Goal: Task Accomplishment & Management: Use online tool/utility

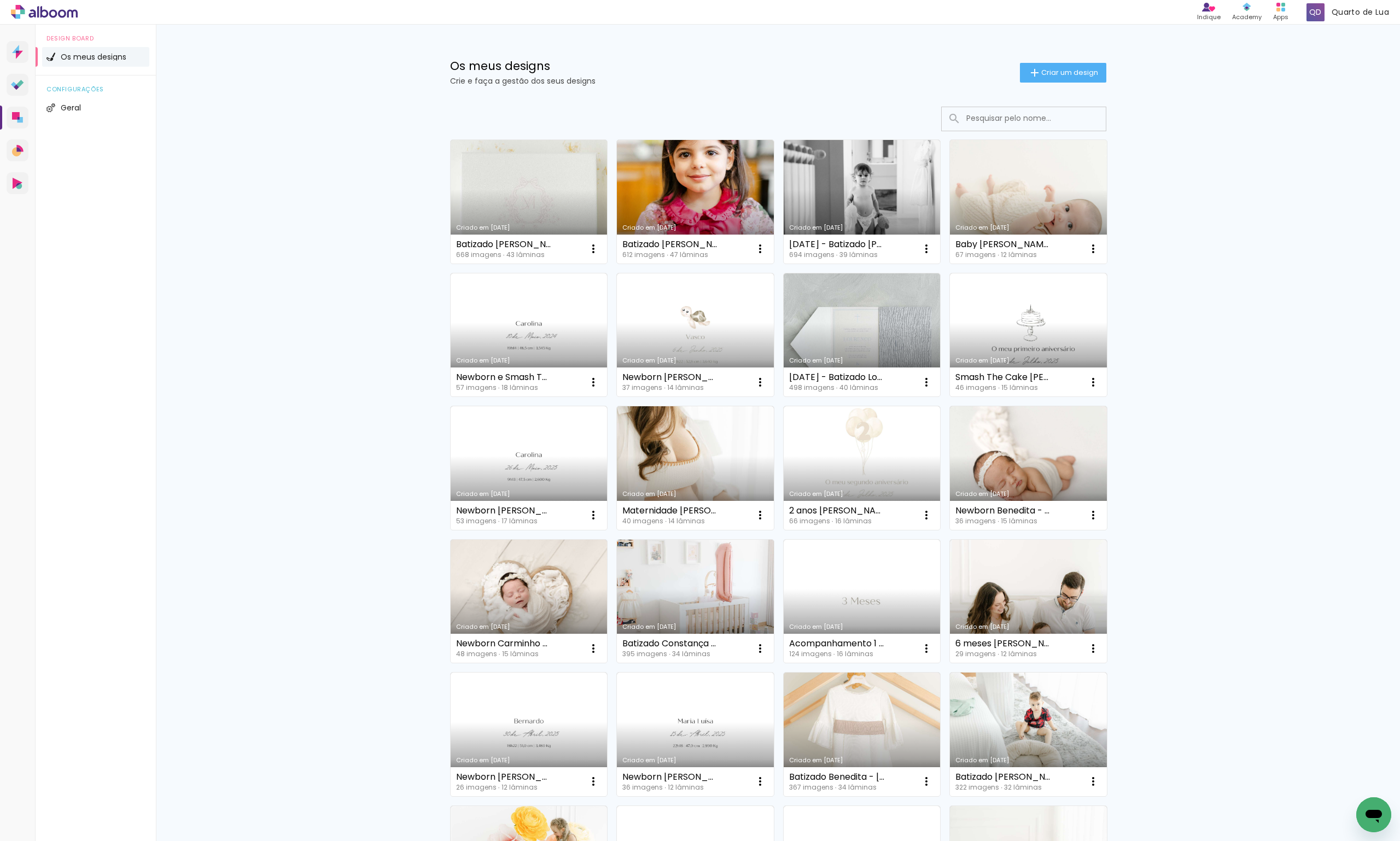
click at [1035, 219] on link "Criado em [DATE]" at bounding box center [1028, 202] width 157 height 124
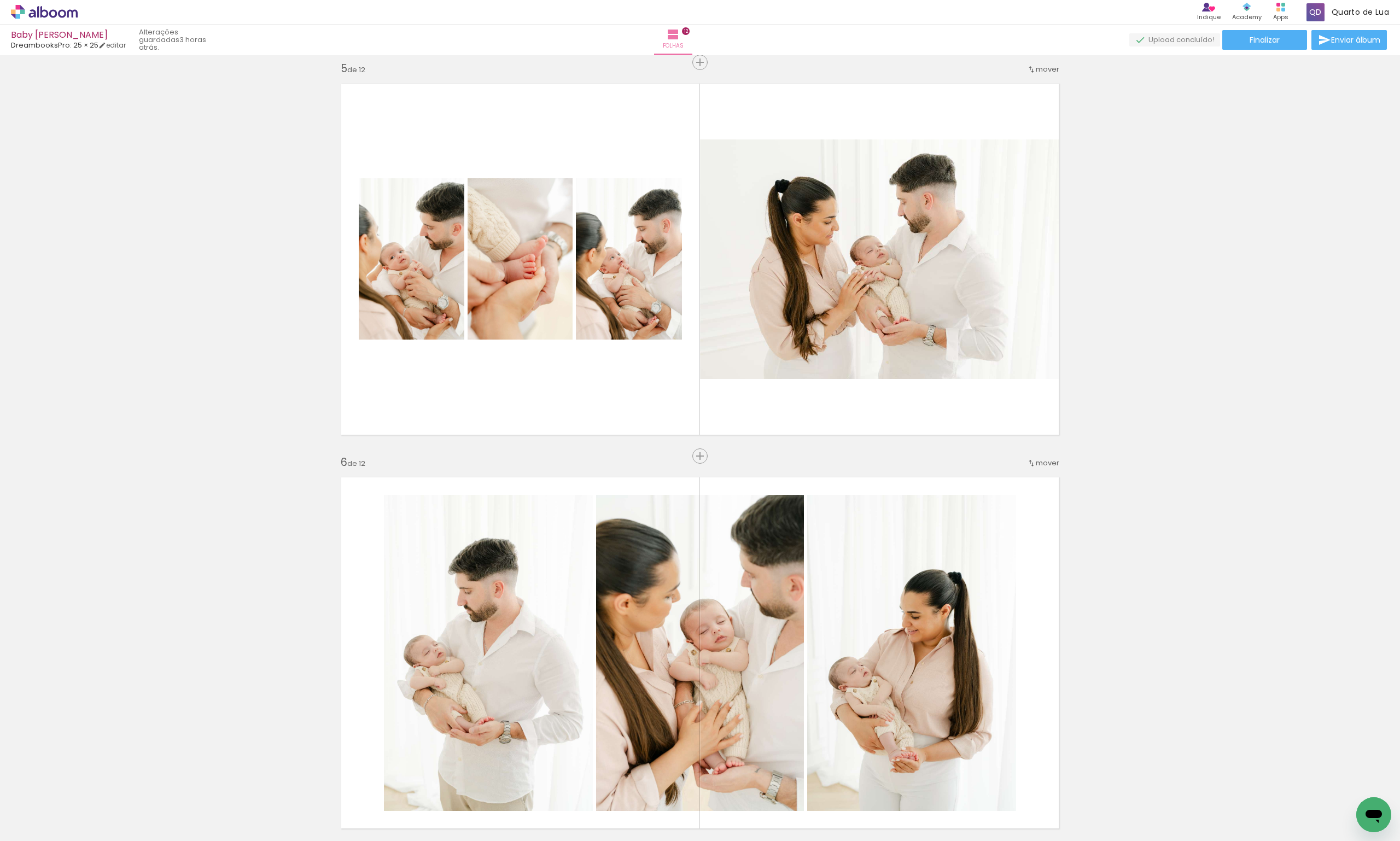
scroll to position [1969, 0]
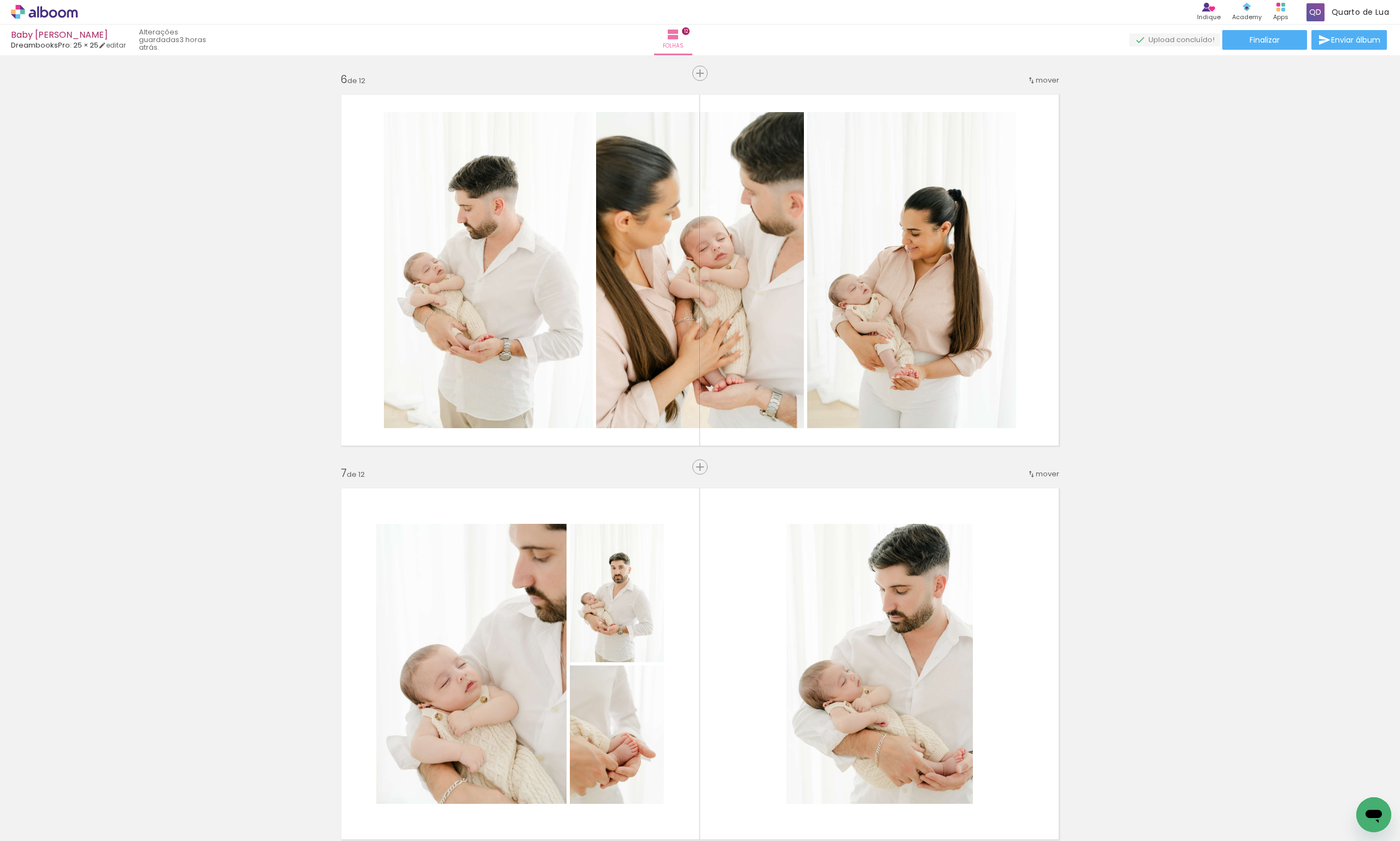
scroll to position [0, 268]
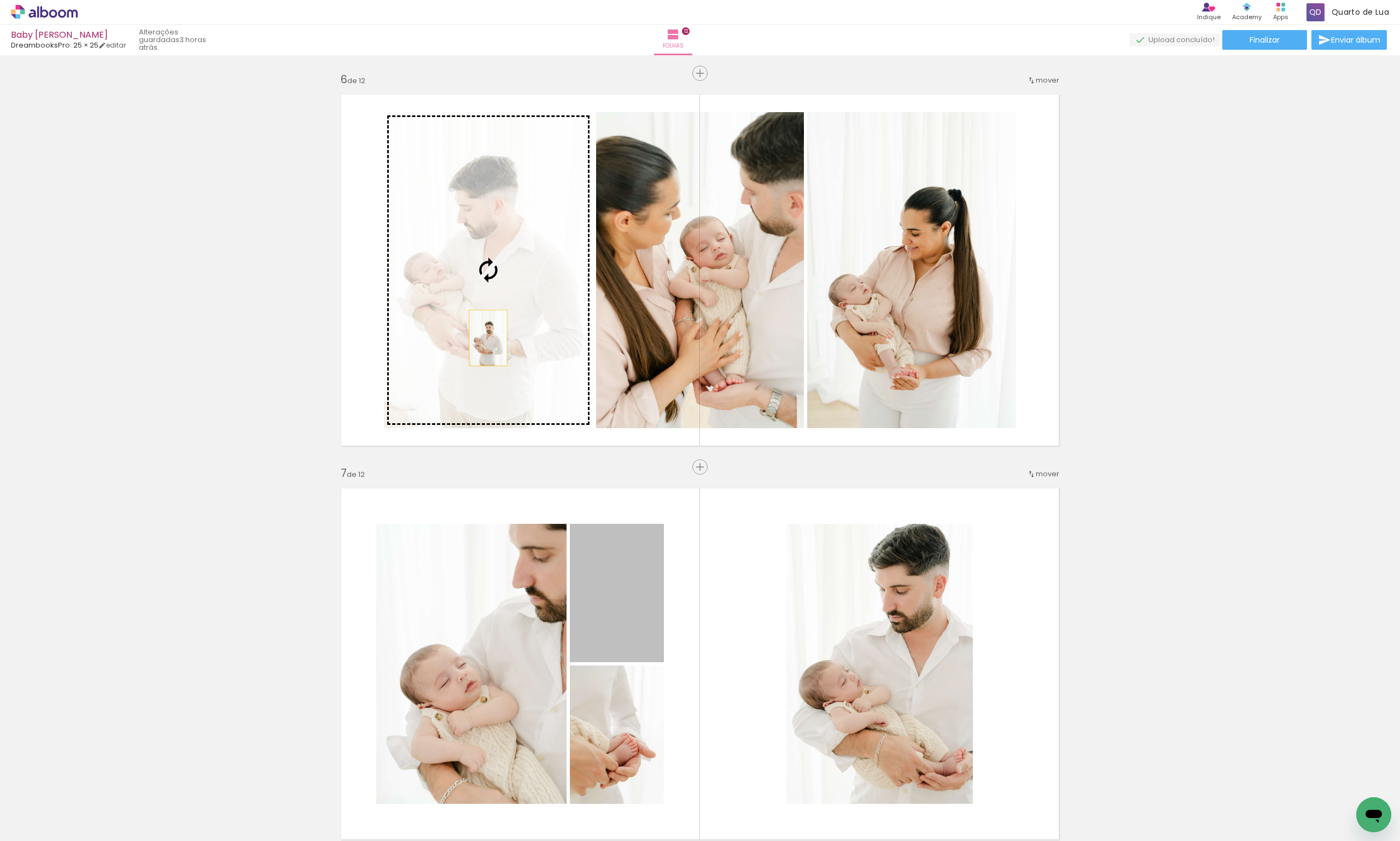
drag, startPoint x: 625, startPoint y: 624, endPoint x: 484, endPoint y: 338, distance: 318.9
click at [484, 338] on div "Inserir folha 1 de 12 Inserir folha 2 de 12 Inserir folha 3 de 12 Inserir folha…" at bounding box center [700, 650] width 1400 height 5120
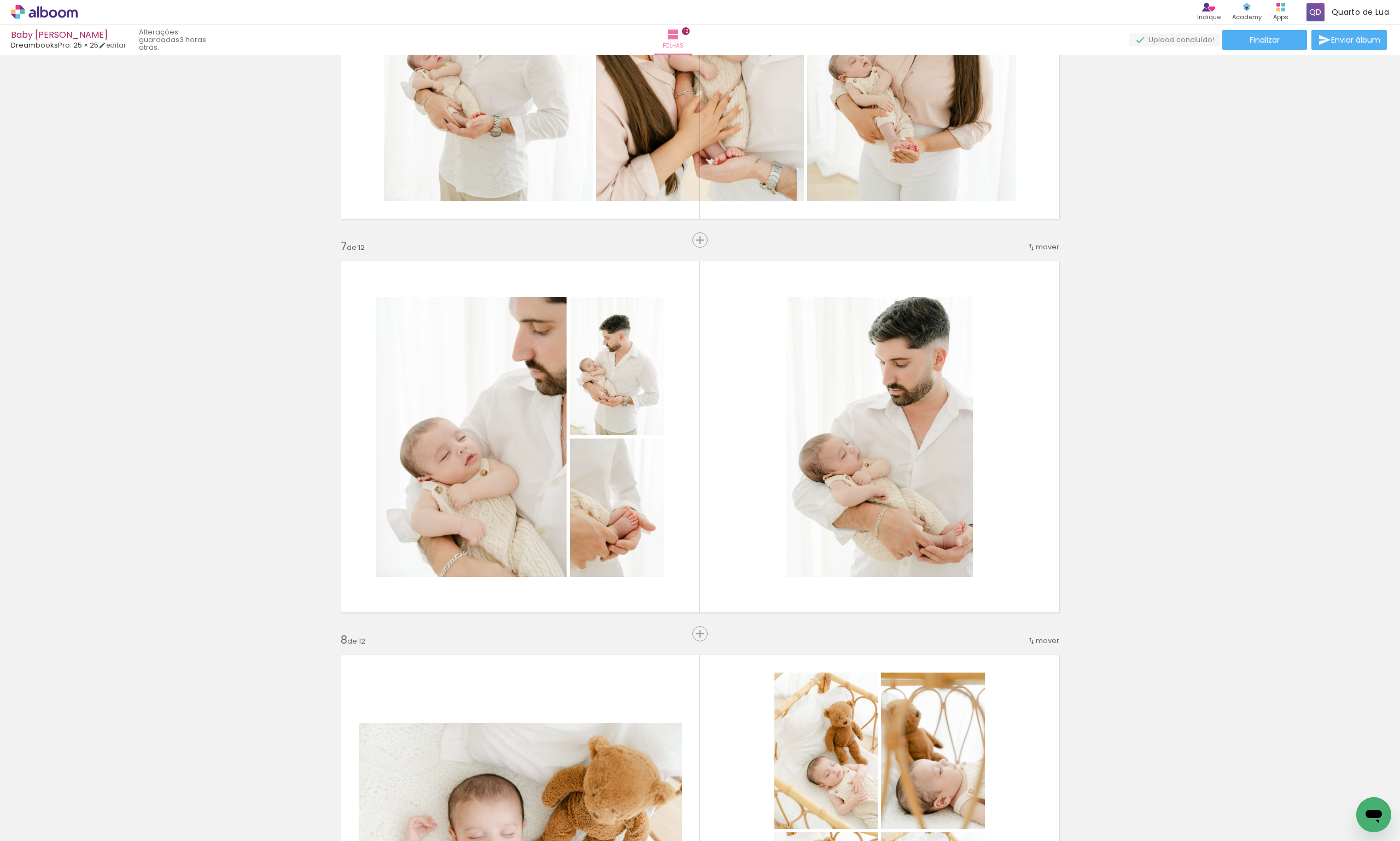
scroll to position [2188, 0]
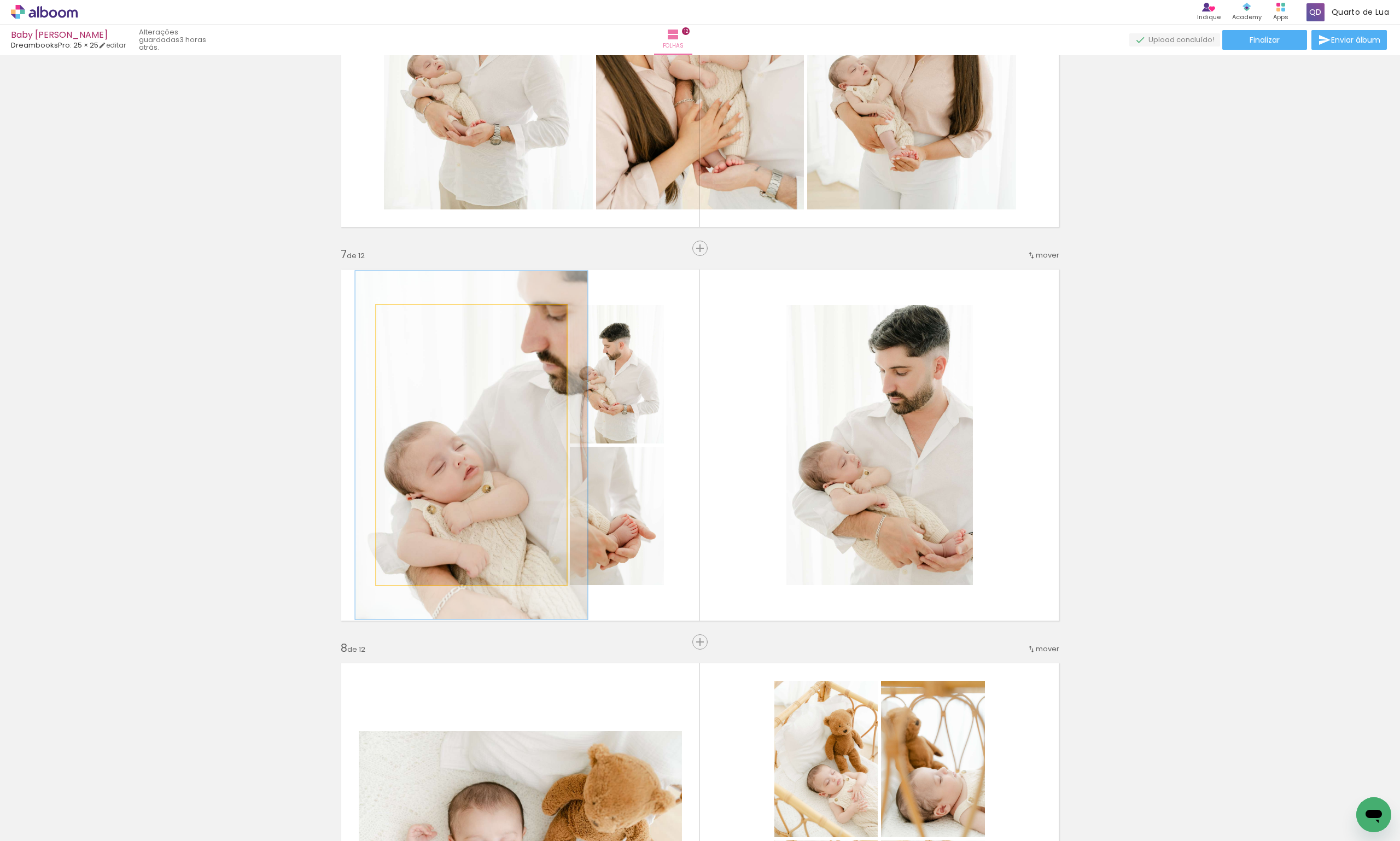
drag, startPoint x: 402, startPoint y: 322, endPoint x: 410, endPoint y: 321, distance: 8.1
click at [410, 321] on div at bounding box center [410, 317] width 17 height 17
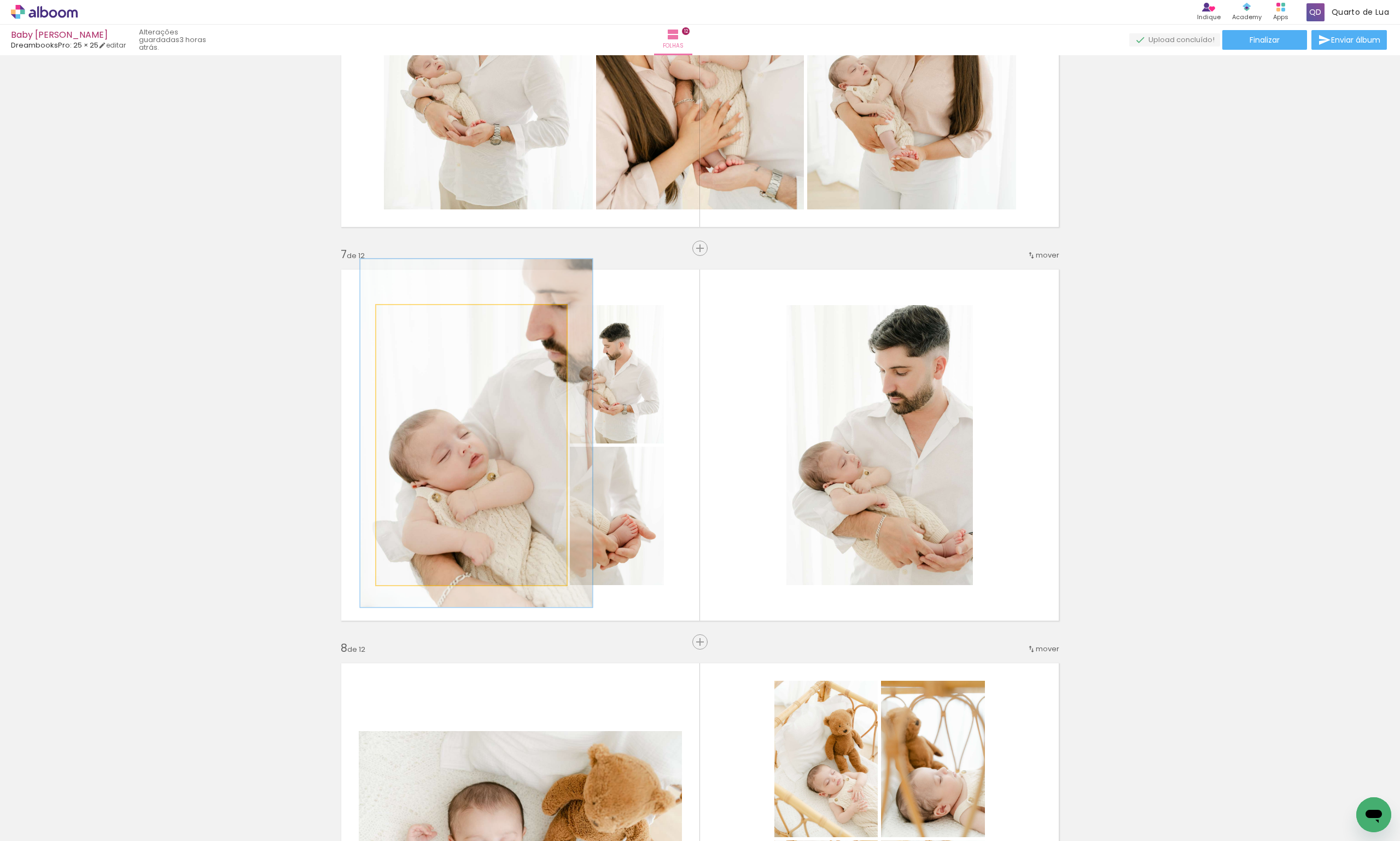
drag, startPoint x: 461, startPoint y: 404, endPoint x: 466, endPoint y: 392, distance: 13.0
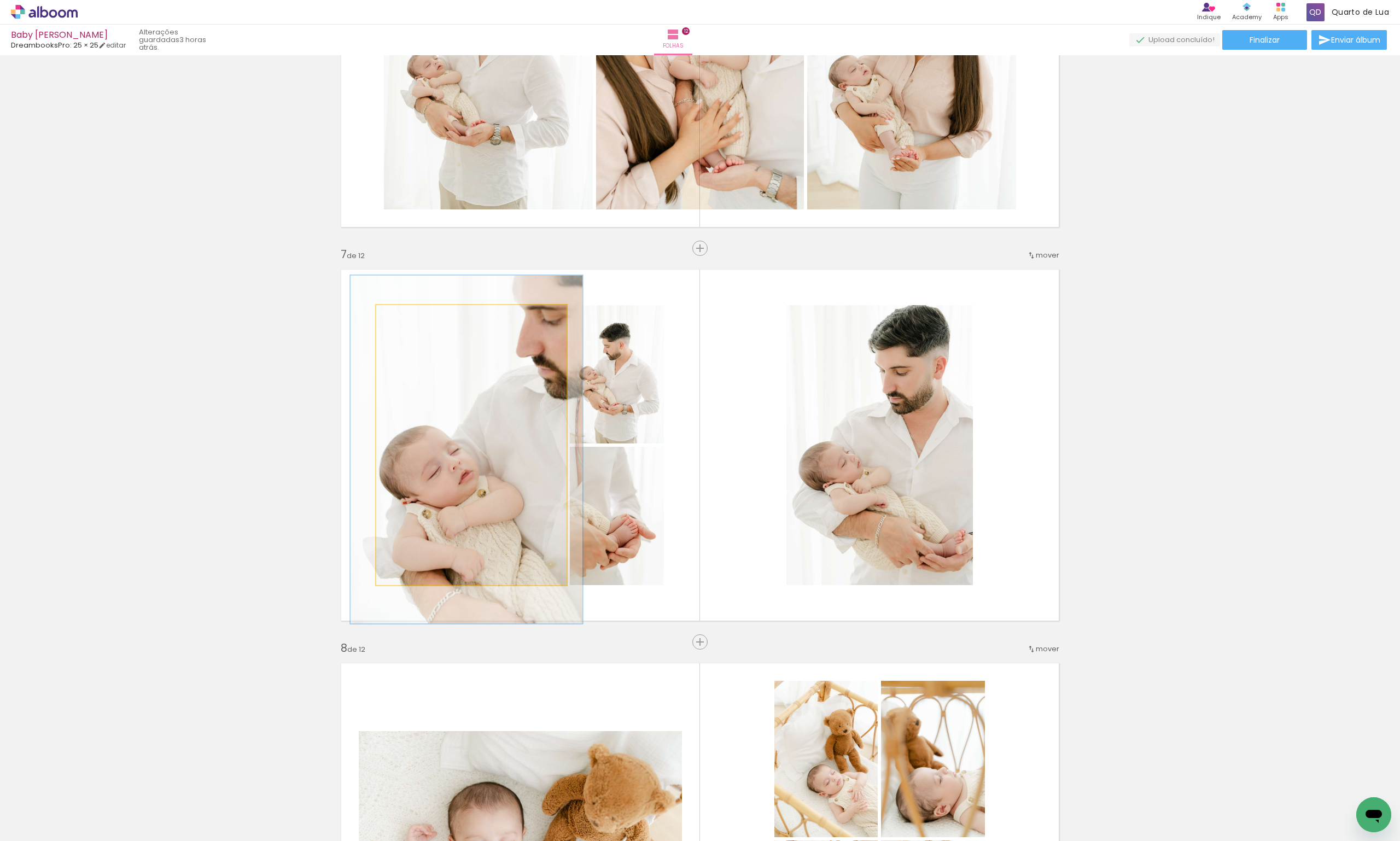
drag, startPoint x: 469, startPoint y: 358, endPoint x: 459, endPoint y: 375, distance: 19.7
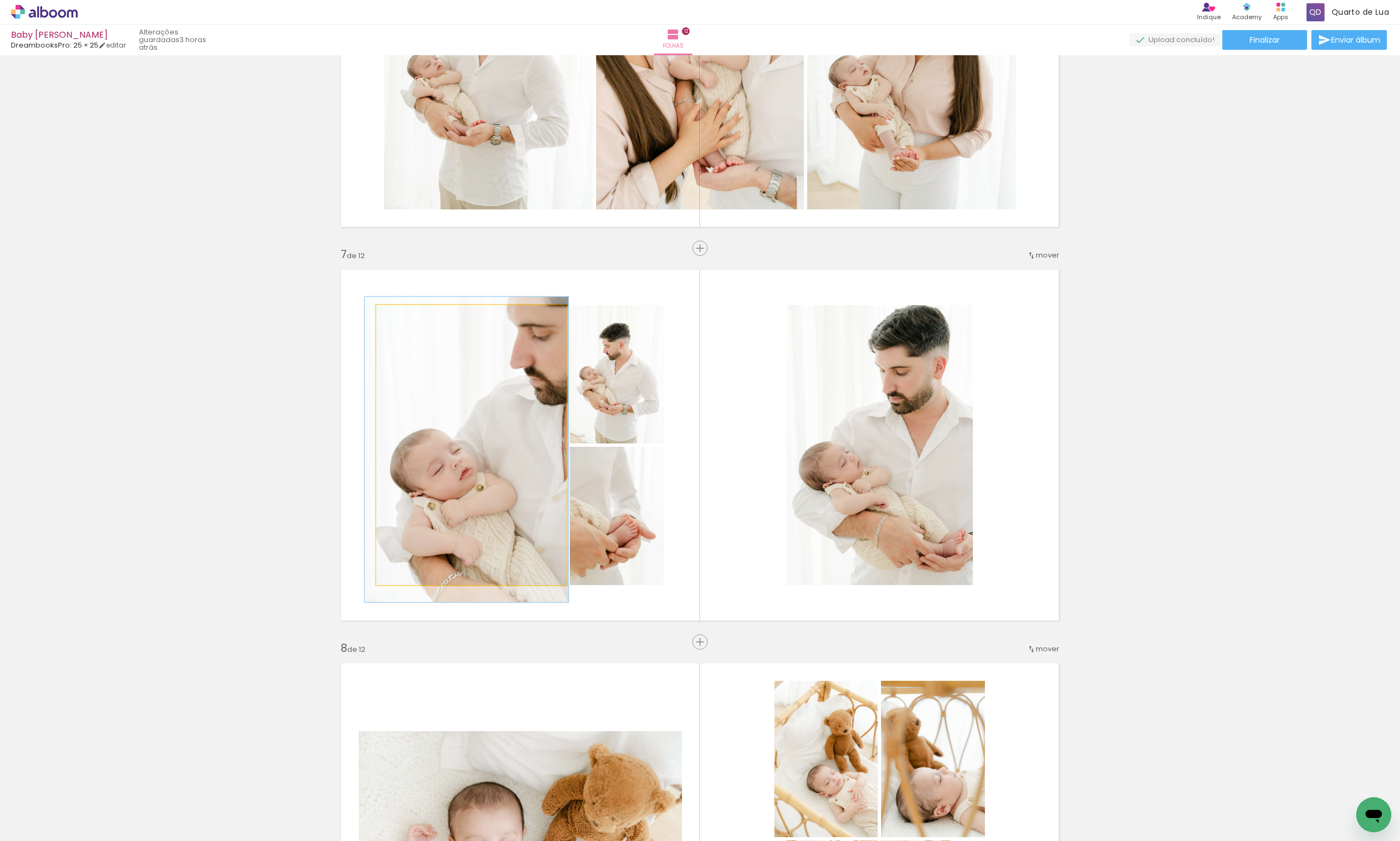
drag, startPoint x: 409, startPoint y: 318, endPoint x: 349, endPoint y: 321, distance: 60.1
type paper-slider "100"
click at [349, 321] on quentale-layouter at bounding box center [700, 445] width 733 height 367
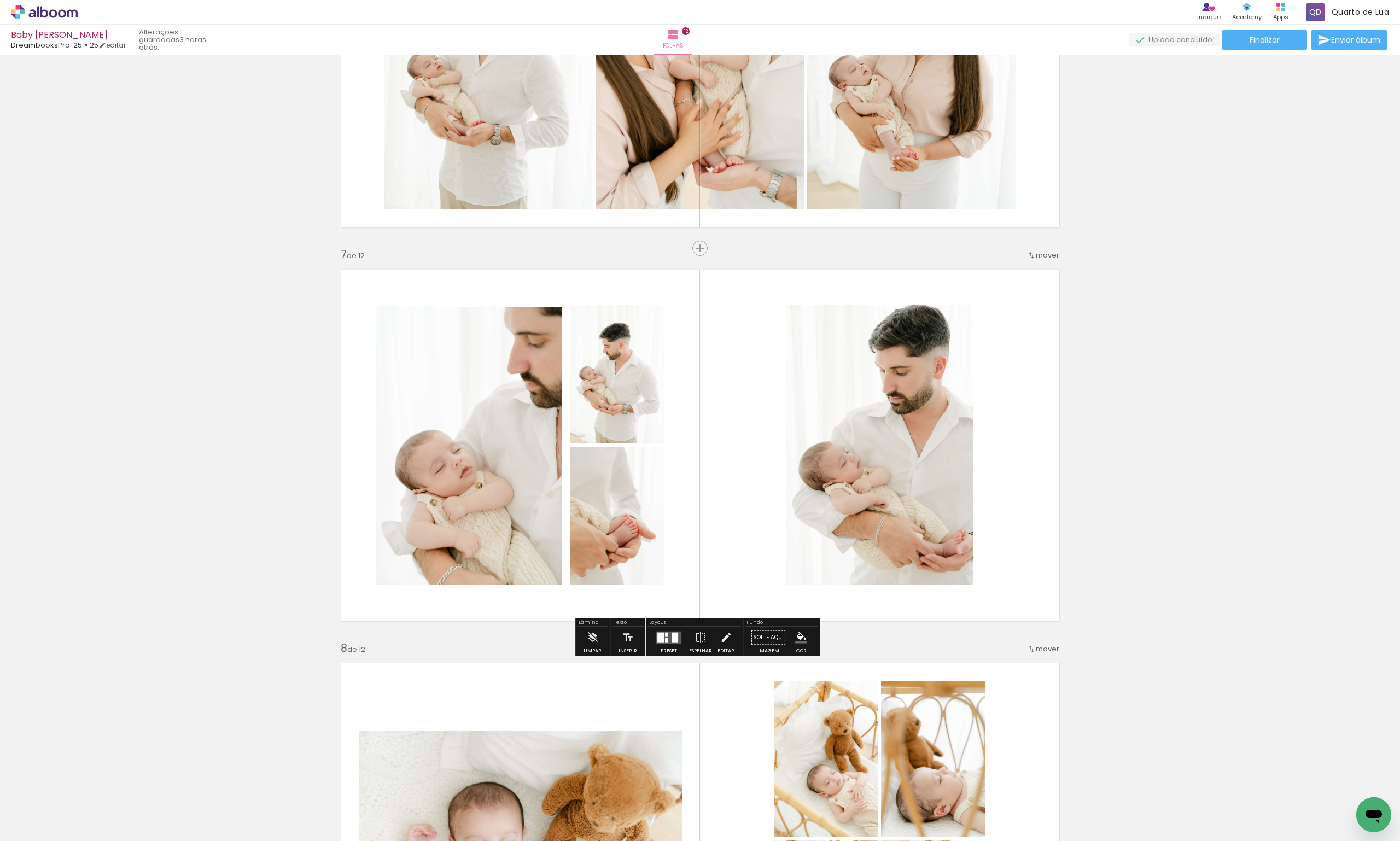
click at [665, 636] on div at bounding box center [667, 634] width 2 height 4
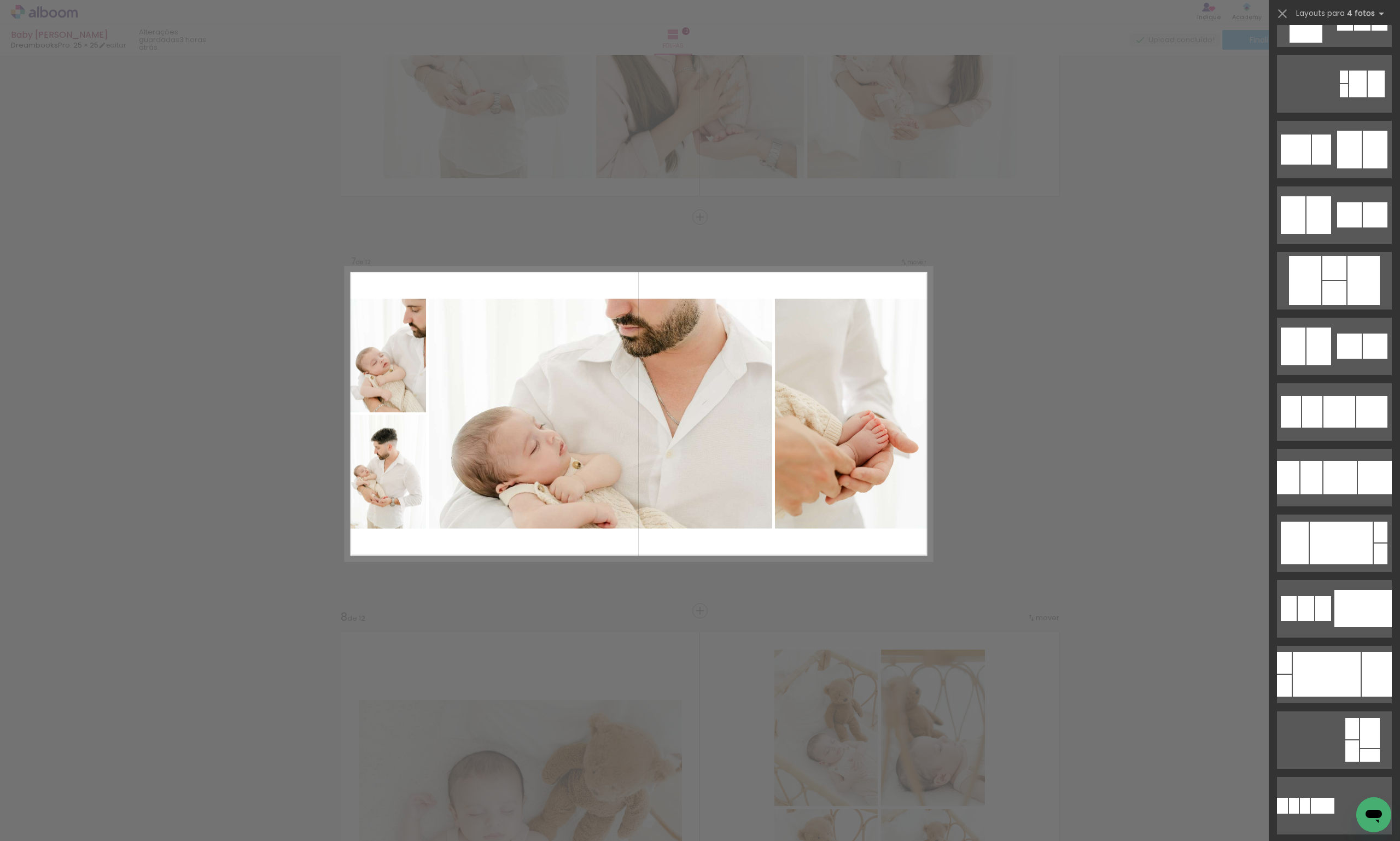
scroll to position [3140, 0]
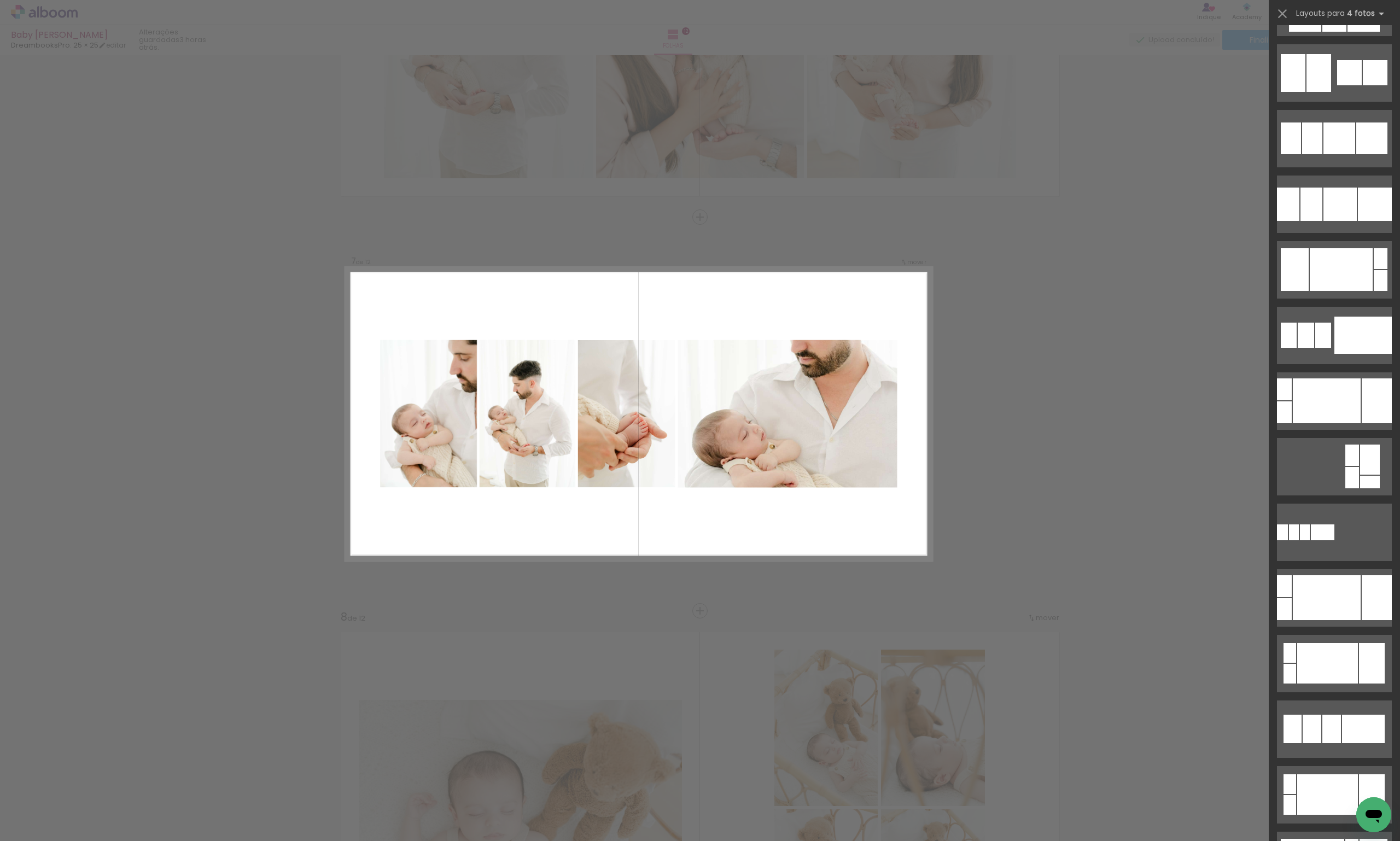
click at [1135, 419] on div "Confirmar Cancelar" at bounding box center [700, 409] width 1400 height 5146
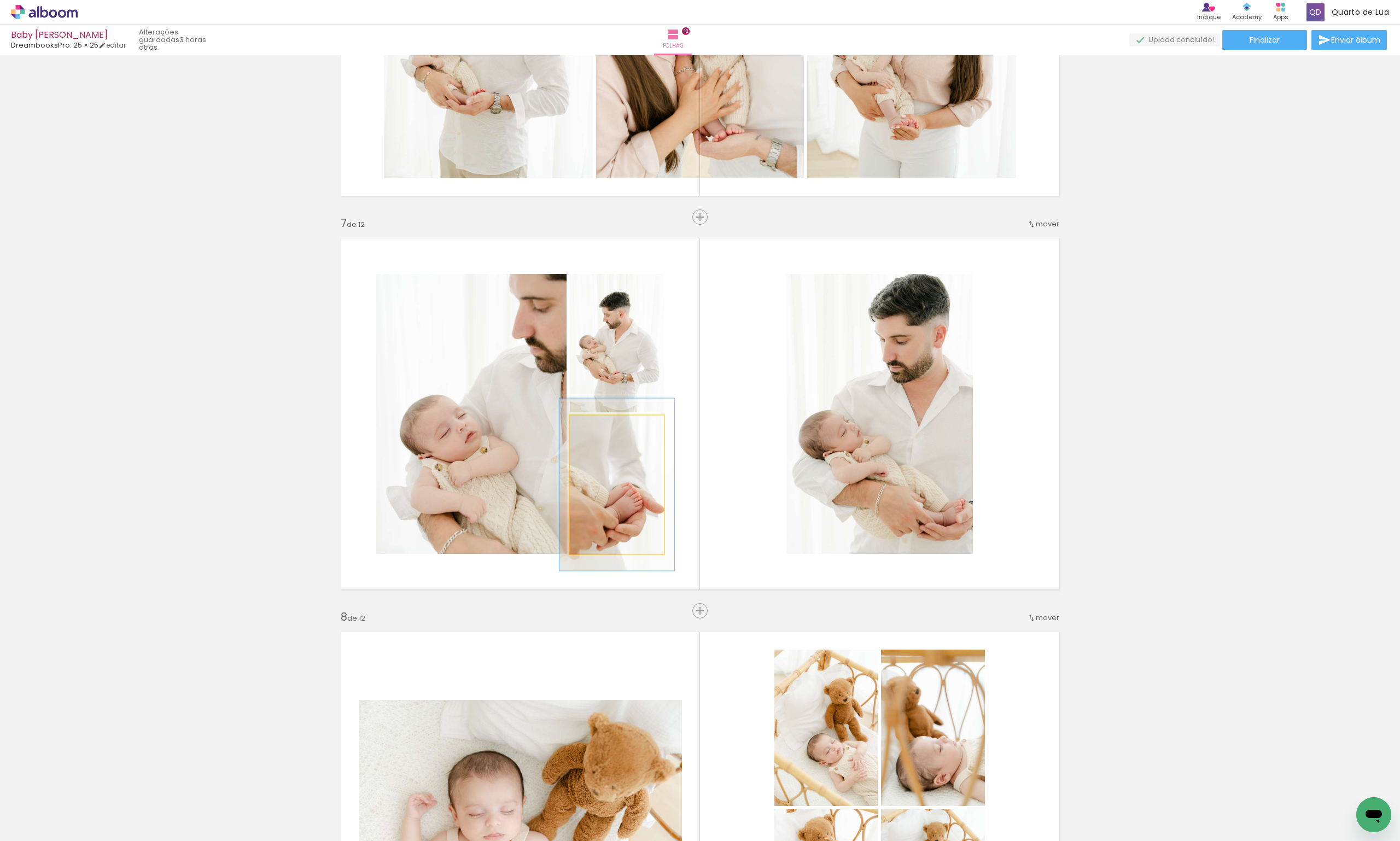
drag, startPoint x: 591, startPoint y: 429, endPoint x: 599, endPoint y: 429, distance: 8.0
type paper-slider "123"
click at [599, 429] on div at bounding box center [604, 427] width 10 height 10
drag, startPoint x: 613, startPoint y: 514, endPoint x: 607, endPoint y: 502, distance: 13.4
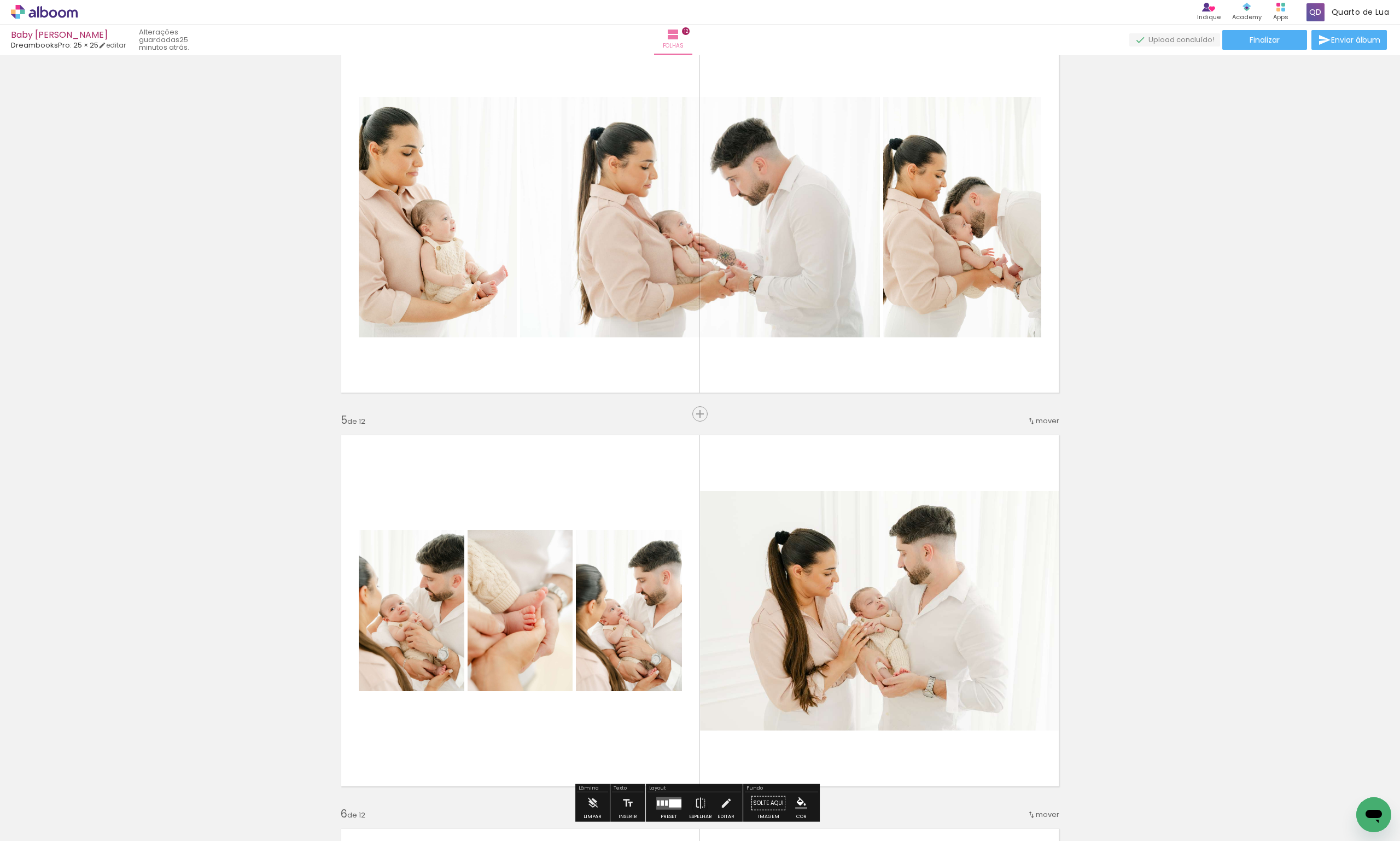
scroll to position [907, 0]
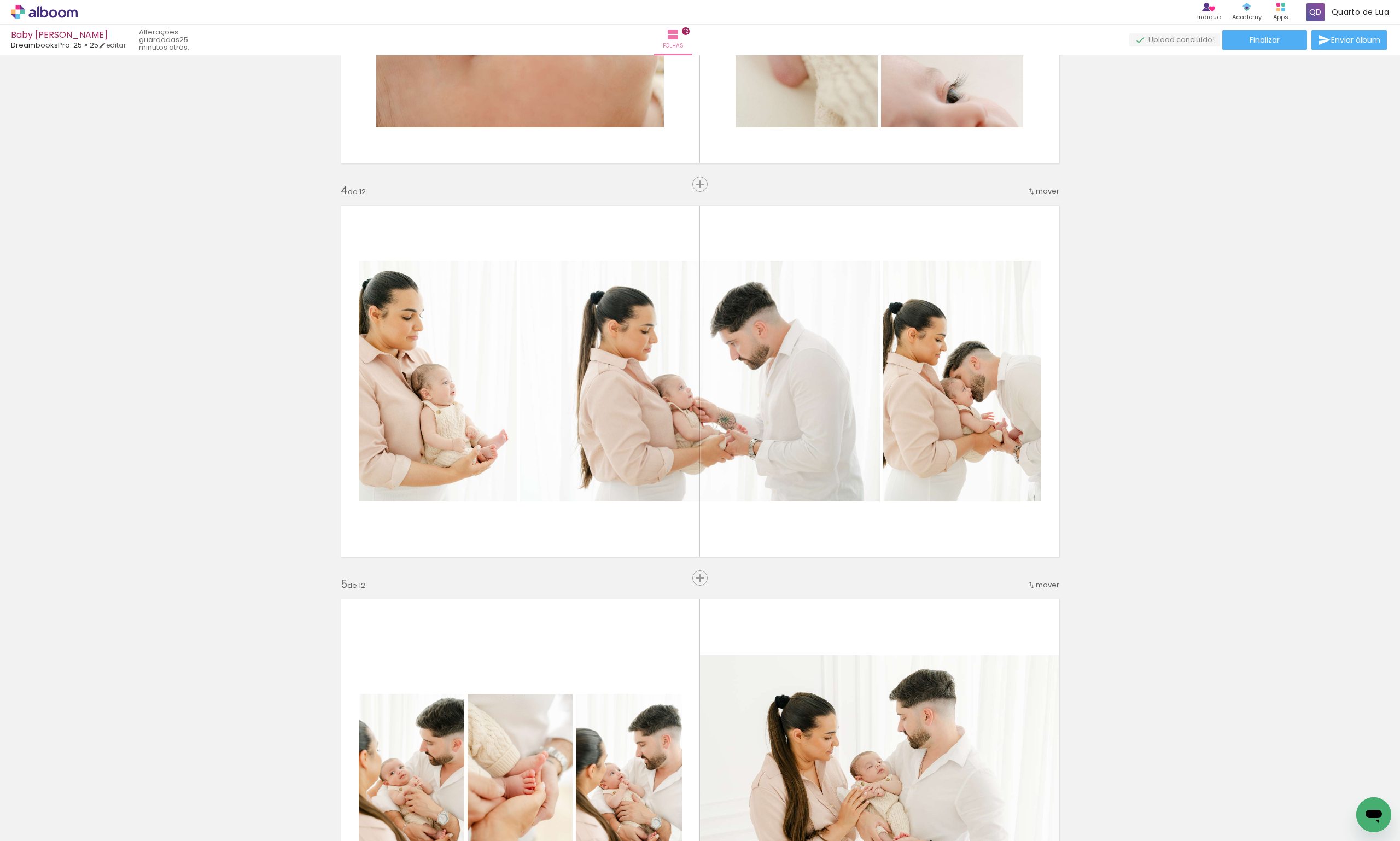
scroll to position [0, 268]
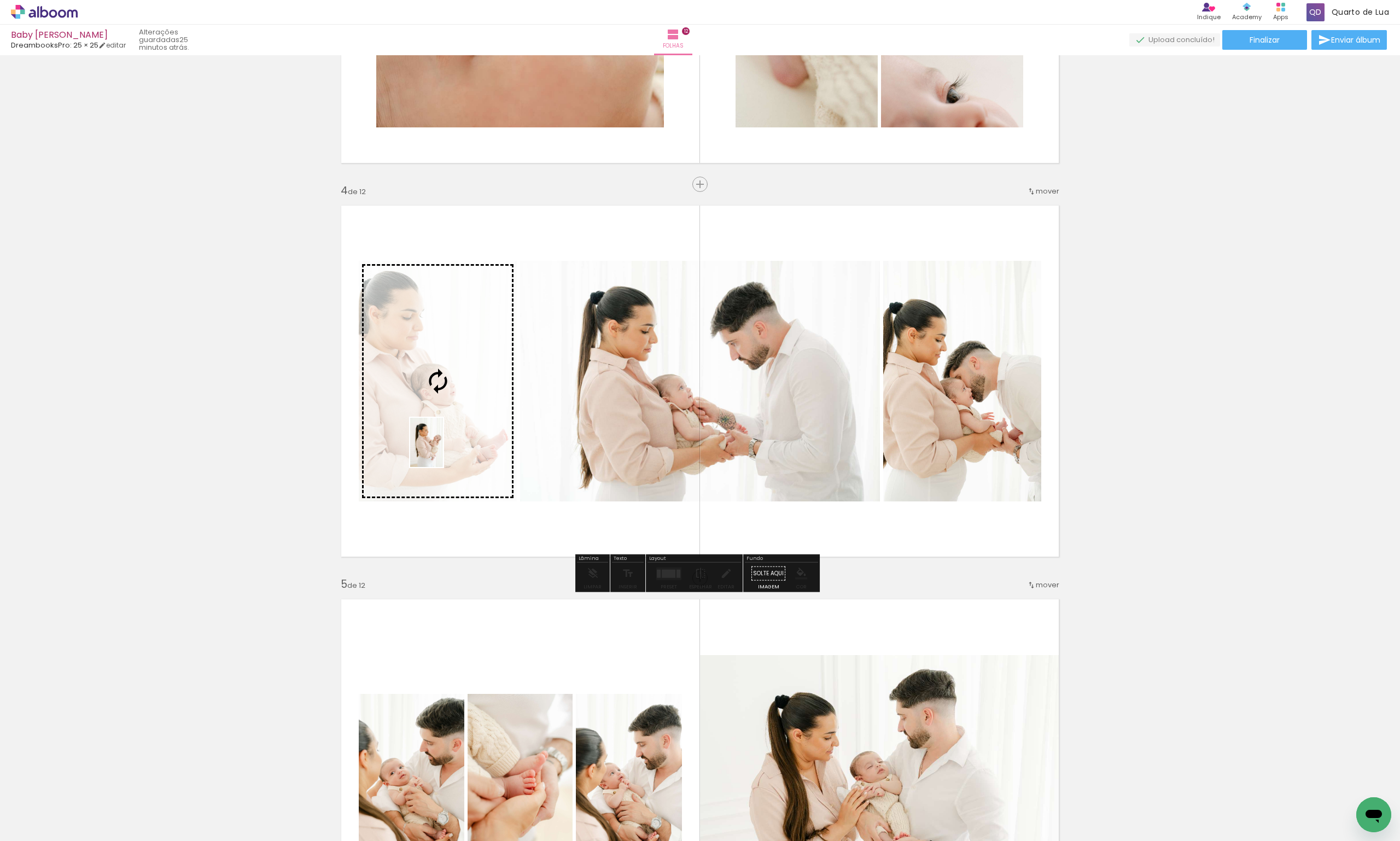
drag, startPoint x: 523, startPoint y: 813, endPoint x: 443, endPoint y: 451, distance: 370.7
click at [443, 451] on quentale-workspace at bounding box center [700, 420] width 1400 height 841
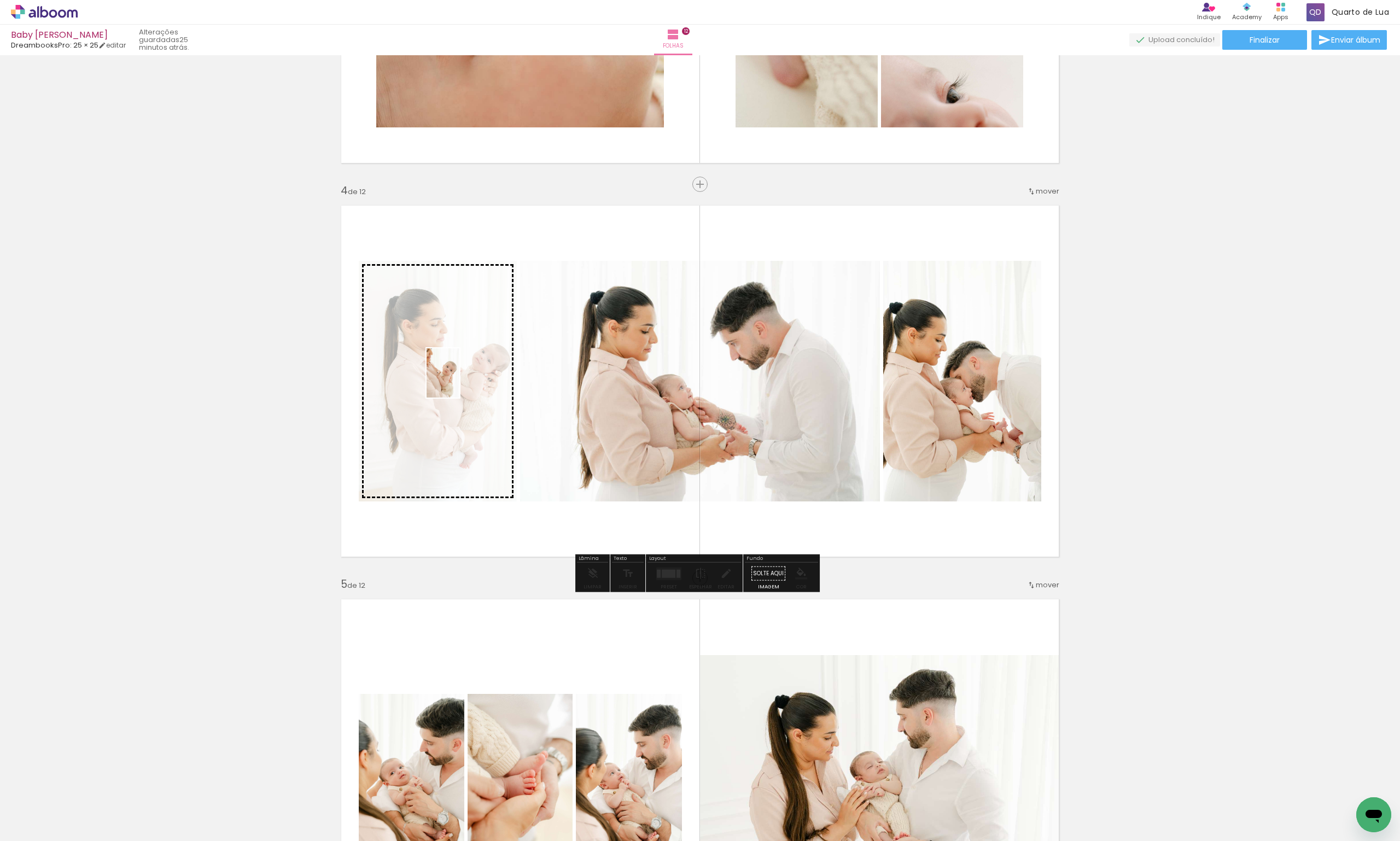
drag, startPoint x: 1017, startPoint y: 813, endPoint x: 459, endPoint y: 382, distance: 705.1
click at [459, 382] on quentale-workspace at bounding box center [700, 420] width 1400 height 841
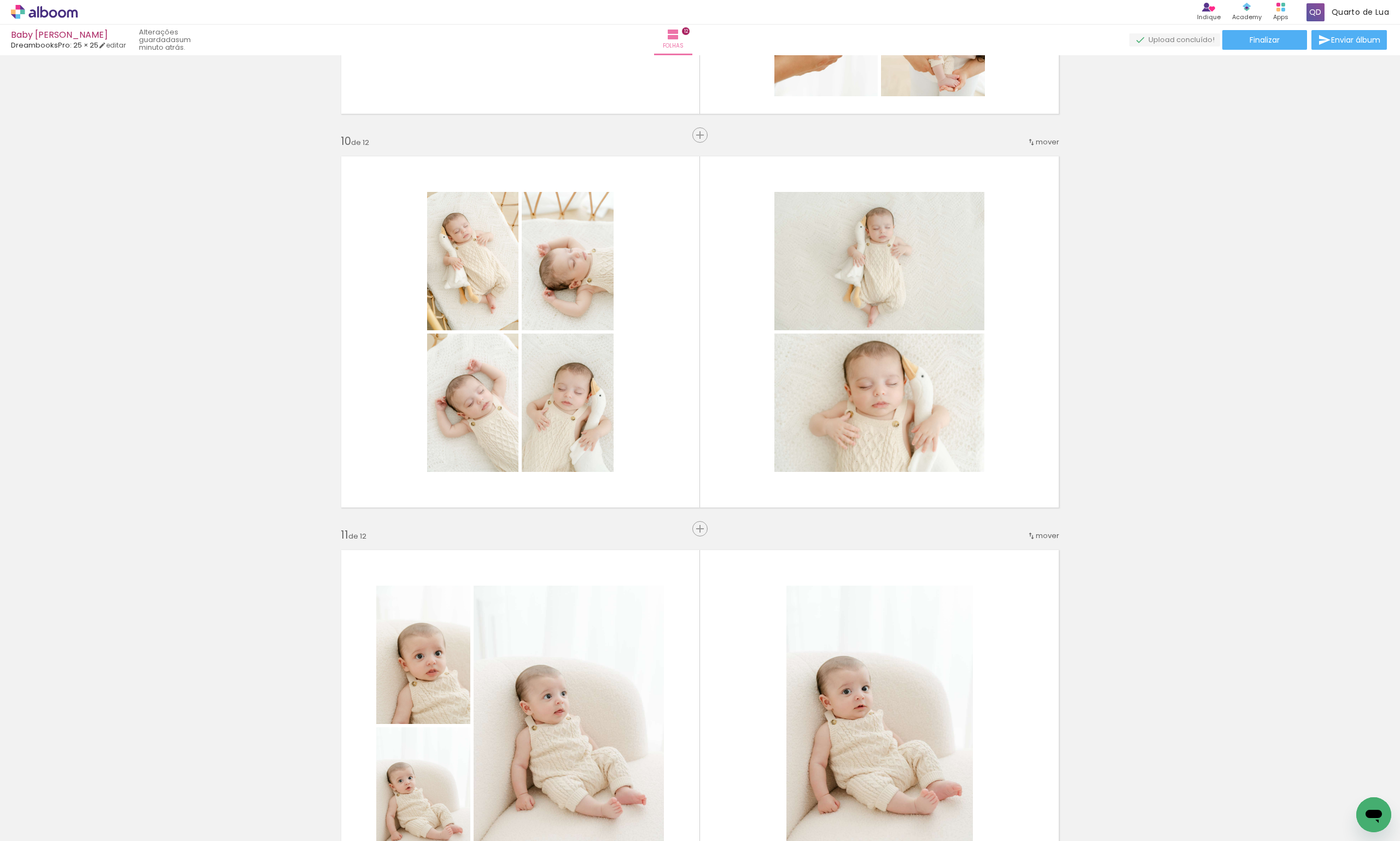
scroll to position [3391, 0]
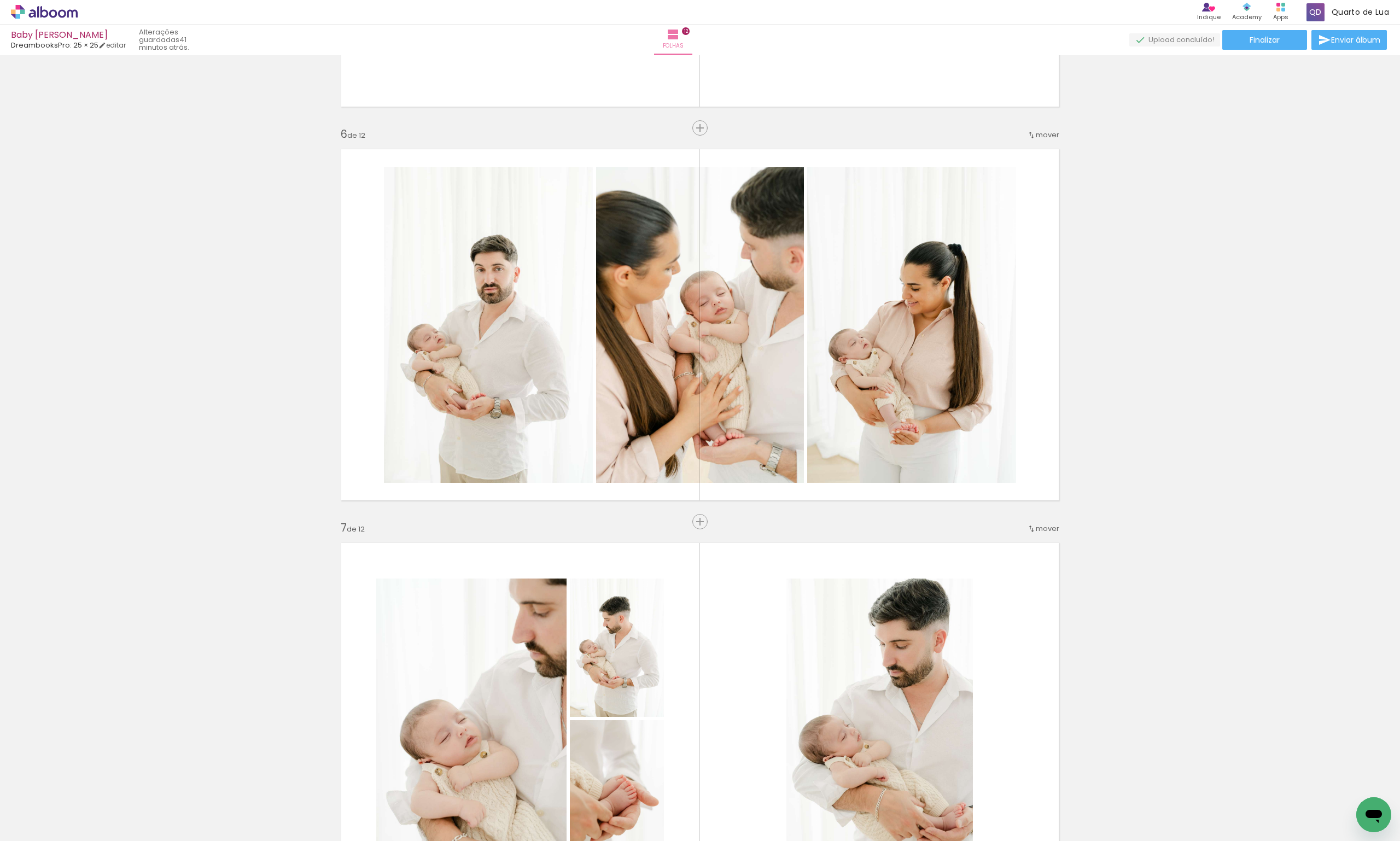
scroll to position [1969, 0]
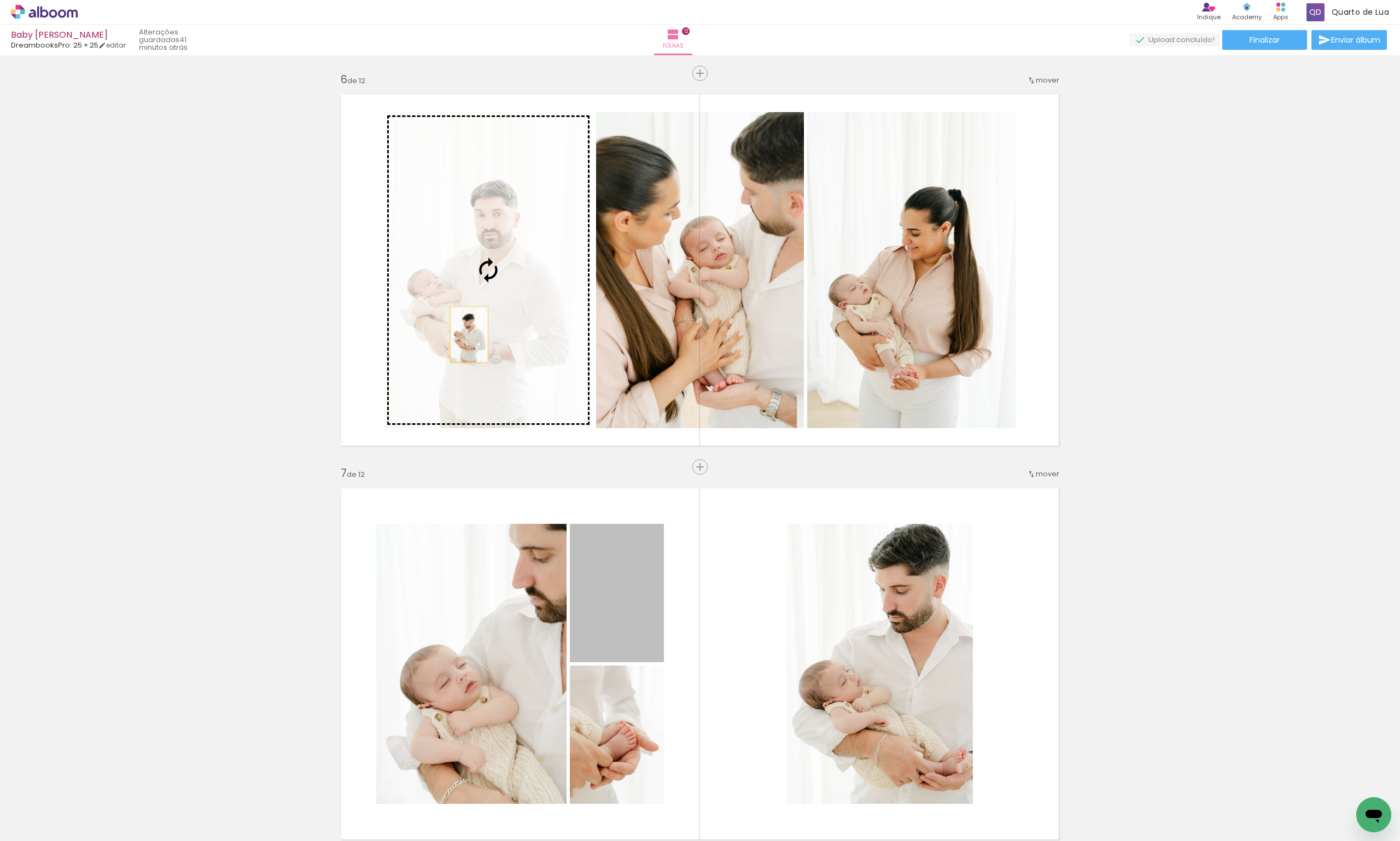
drag, startPoint x: 608, startPoint y: 625, endPoint x: 465, endPoint y: 335, distance: 323.3
click at [465, 335] on div "Inserir folha 1 de 12 Inserir folha 2 de 12 Inserir folha 3 de 12 Inserir folha…" at bounding box center [700, 650] width 1400 height 5120
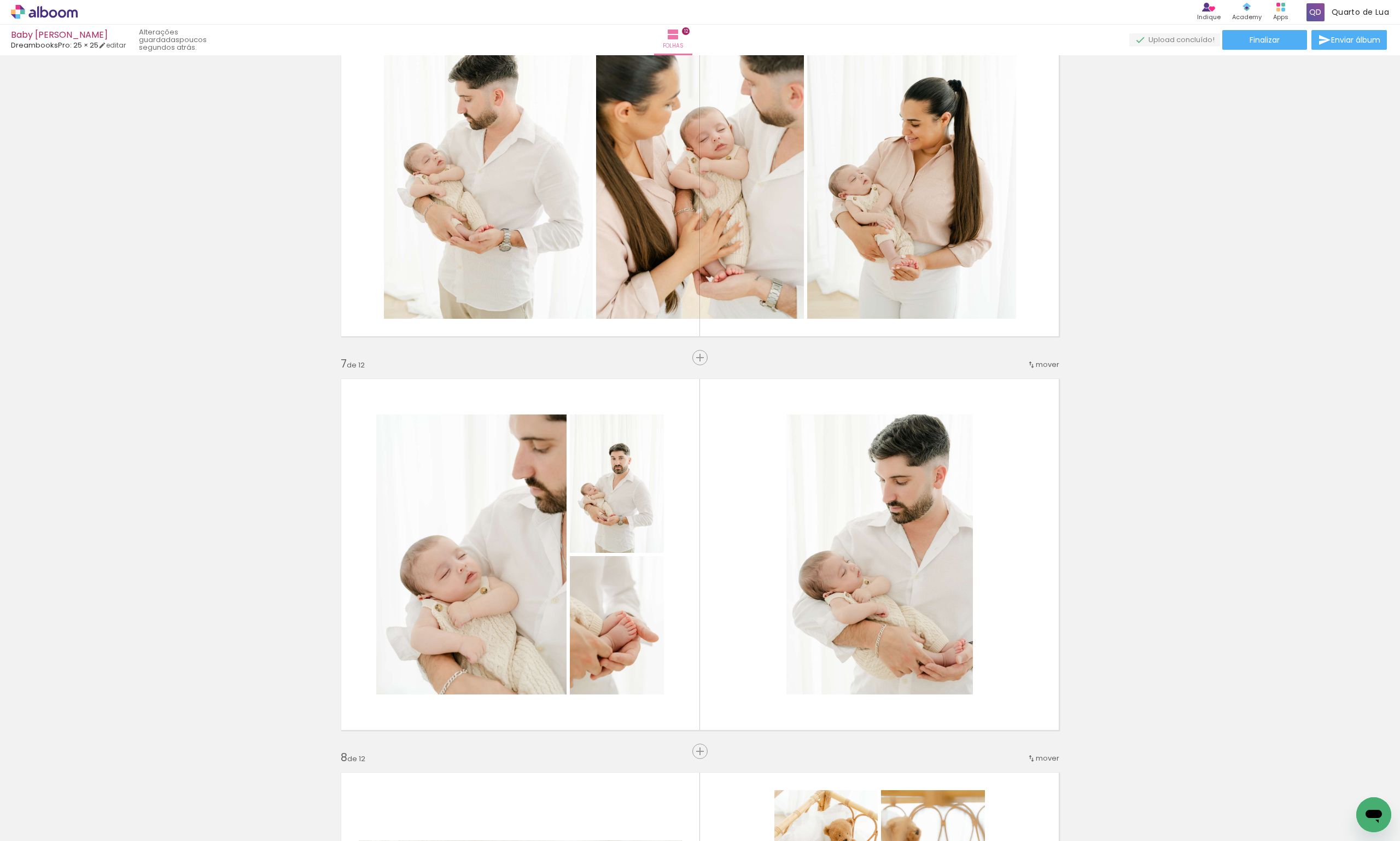
scroll to position [0, 1426]
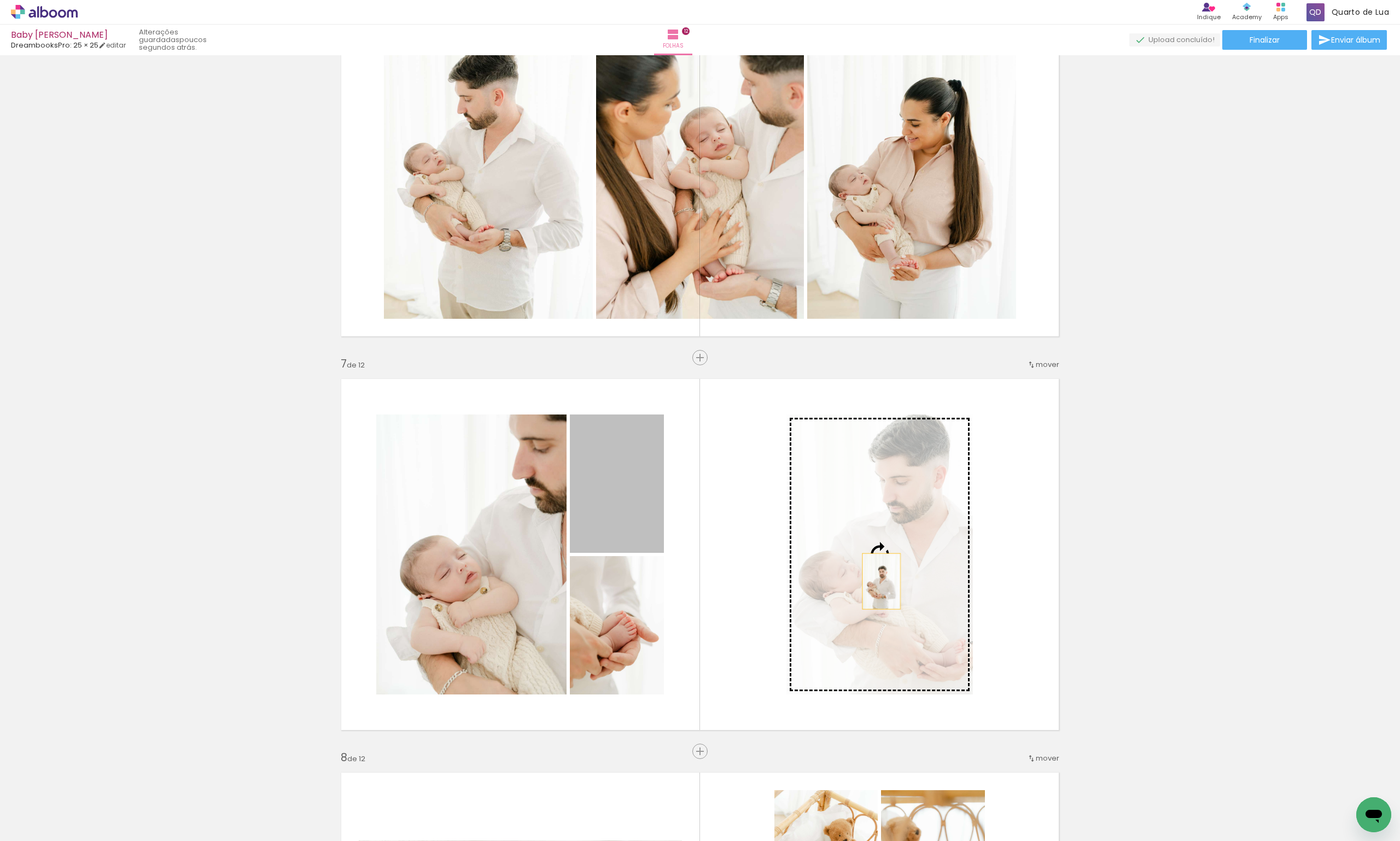
drag, startPoint x: 618, startPoint y: 521, endPoint x: 877, endPoint y: 581, distance: 265.9
click at [0, 0] on slot at bounding box center [0, 0] width 0 height 0
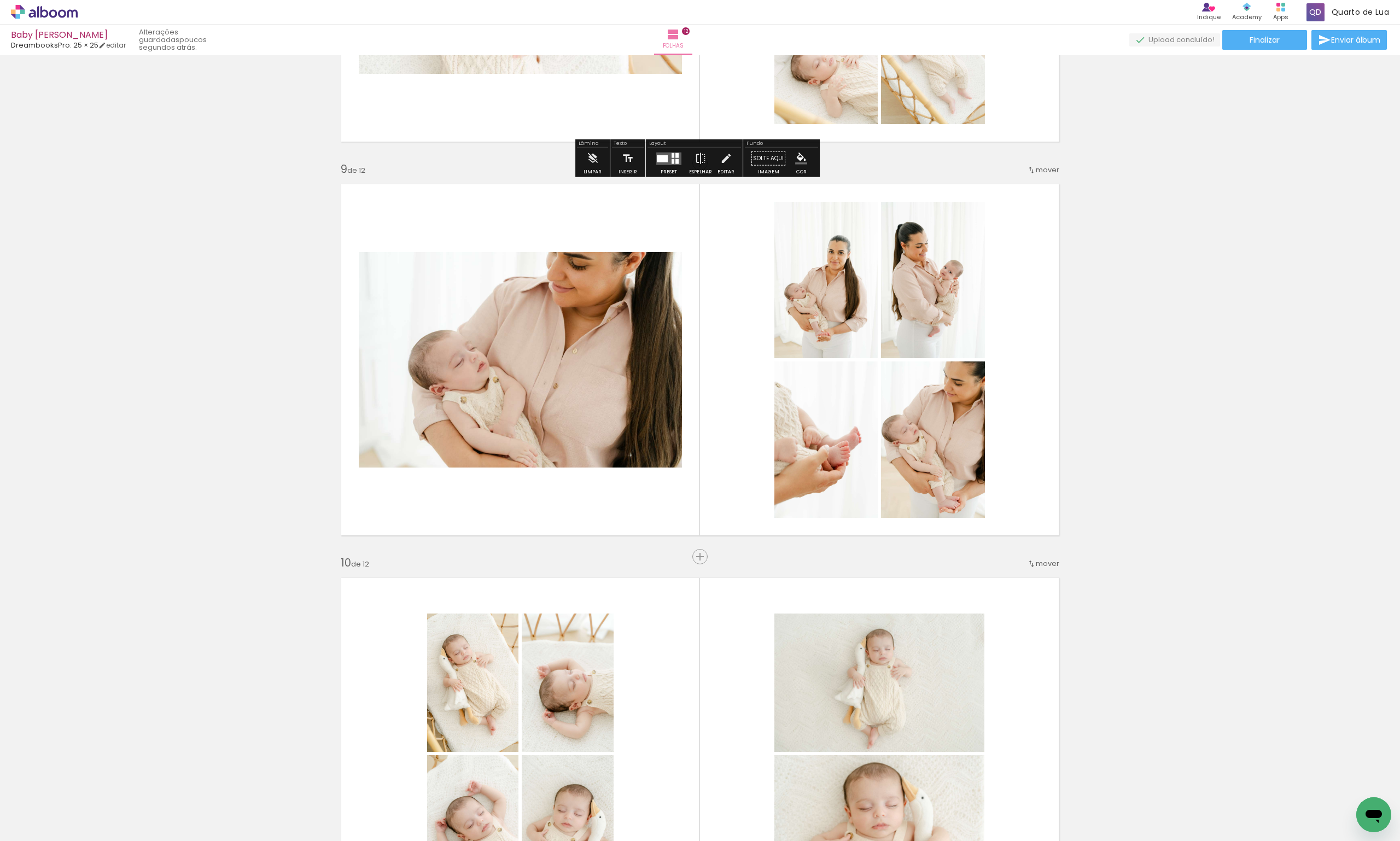
scroll to position [3063, 0]
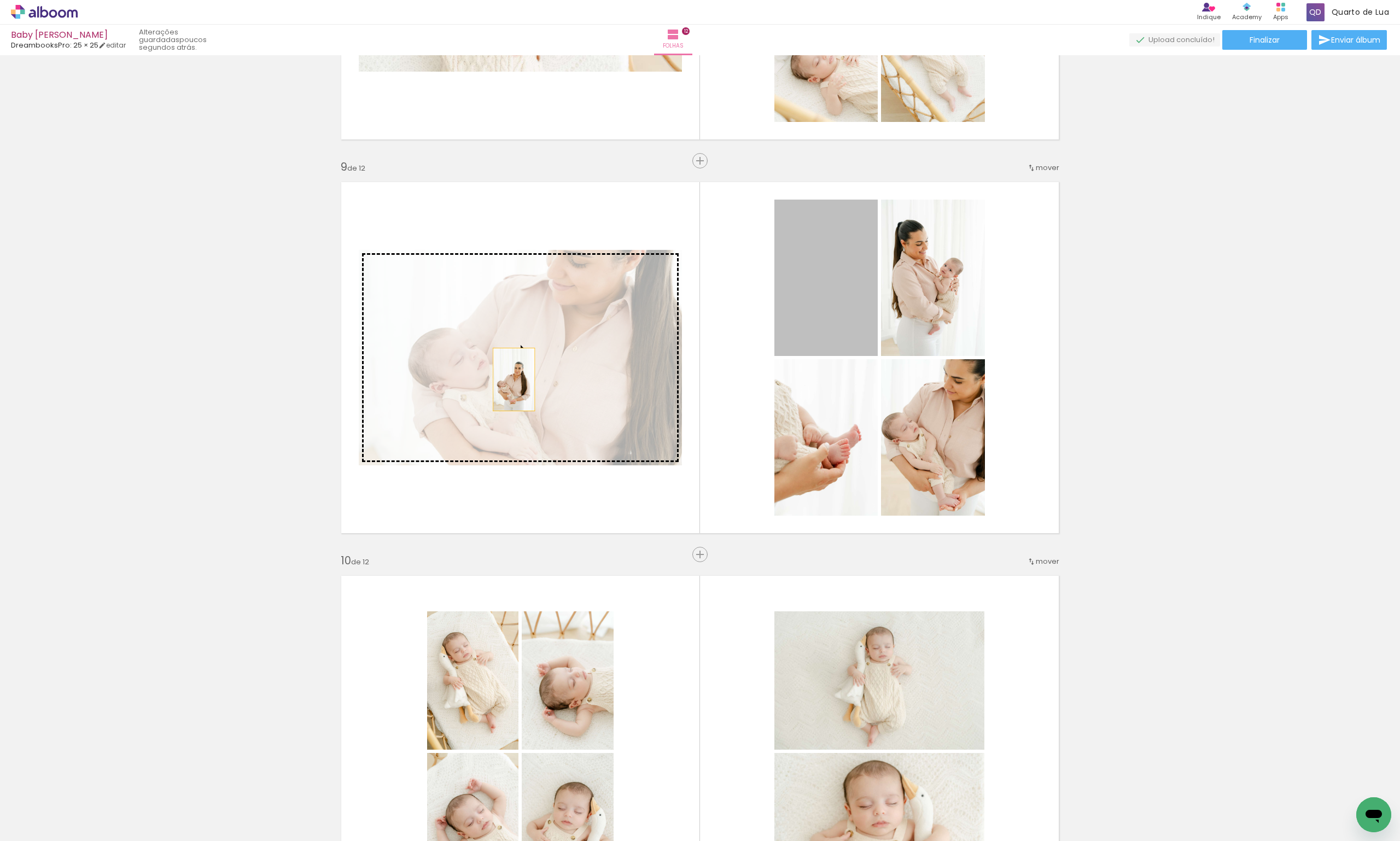
drag, startPoint x: 834, startPoint y: 302, endPoint x: 510, endPoint y: 380, distance: 333.3
click at [0, 0] on slot at bounding box center [0, 0] width 0 height 0
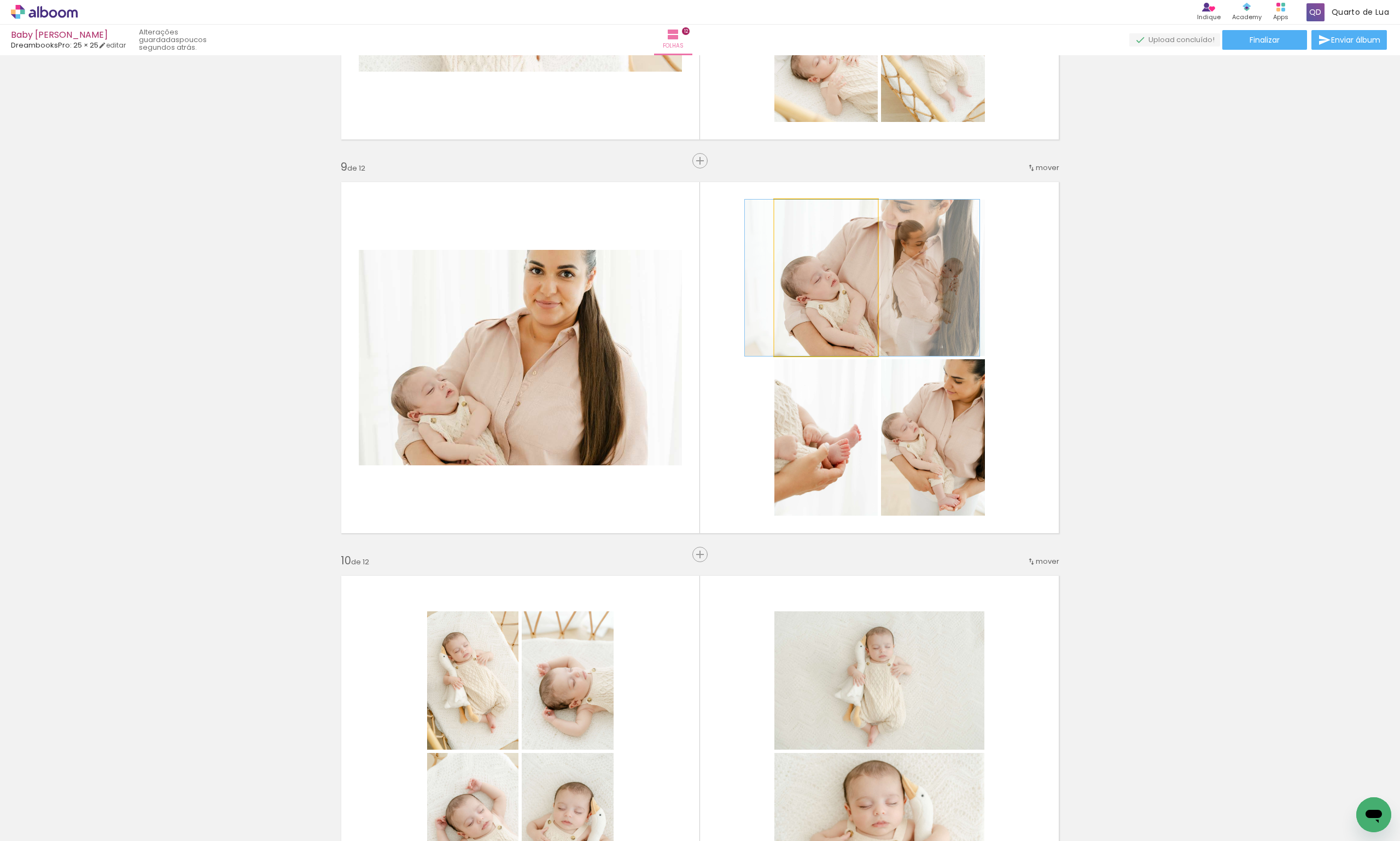
drag, startPoint x: 831, startPoint y: 297, endPoint x: 868, endPoint y: 301, distance: 37.2
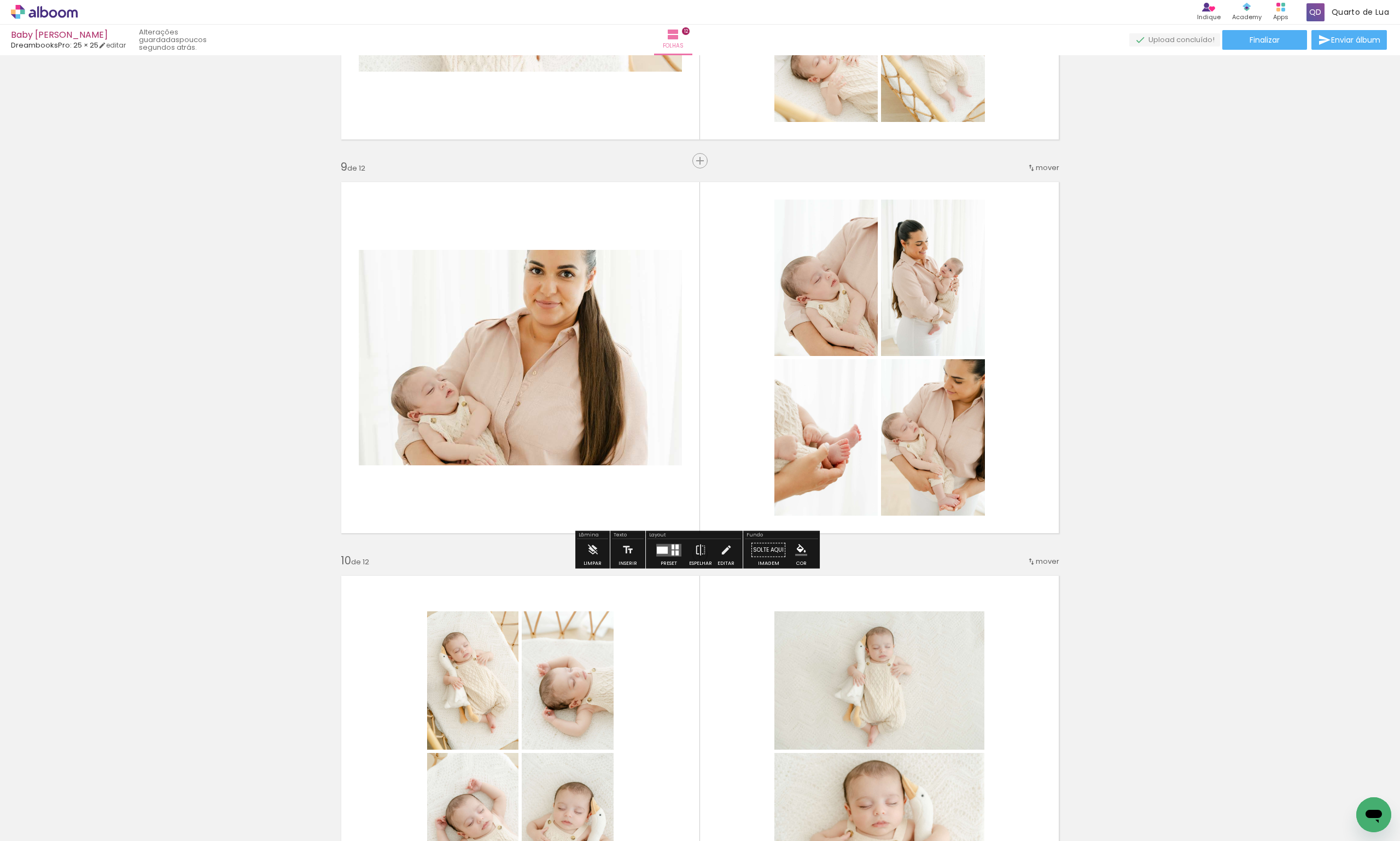
click at [667, 552] on quentale-layouter at bounding box center [668, 550] width 25 height 12
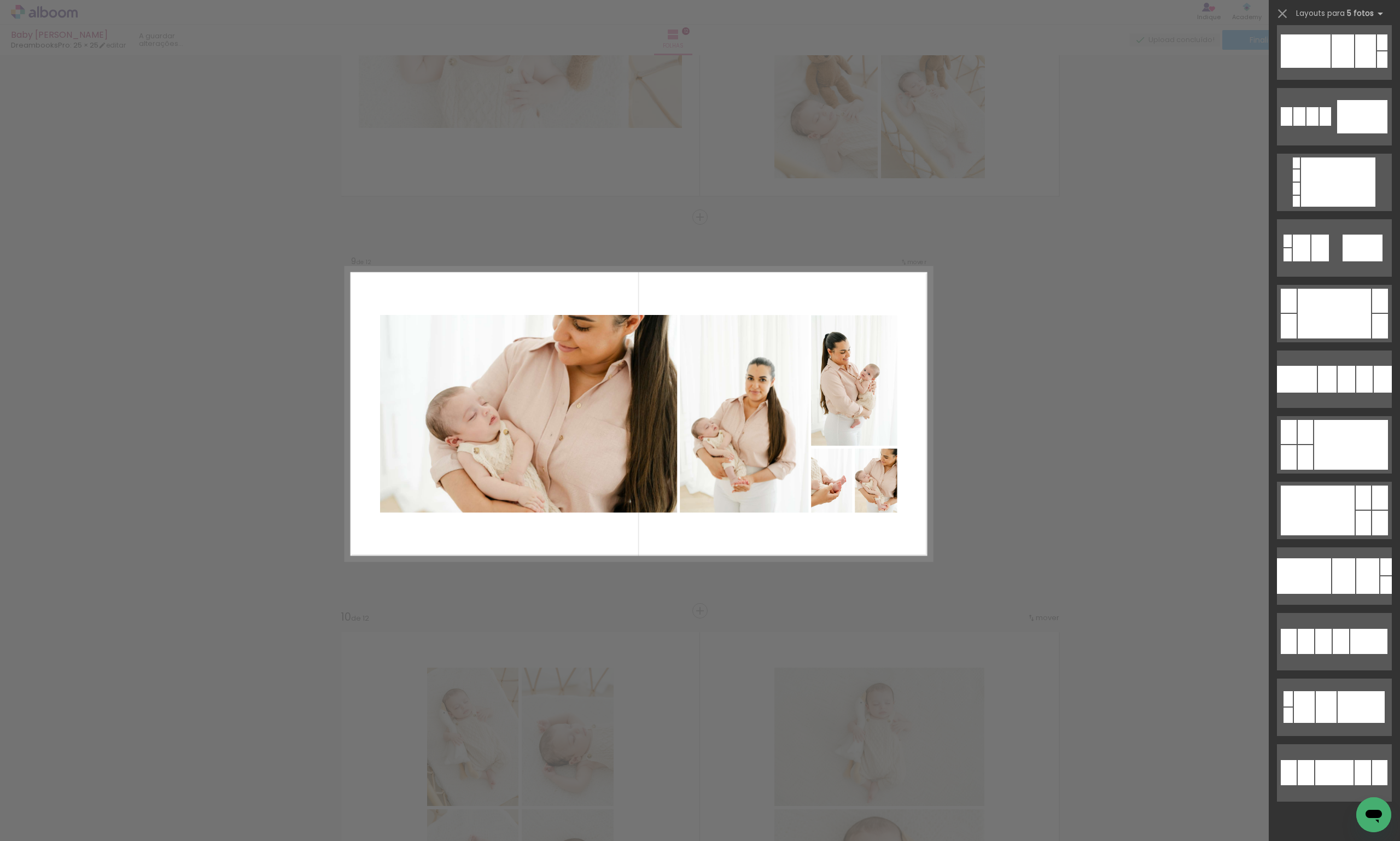
scroll to position [0, 0]
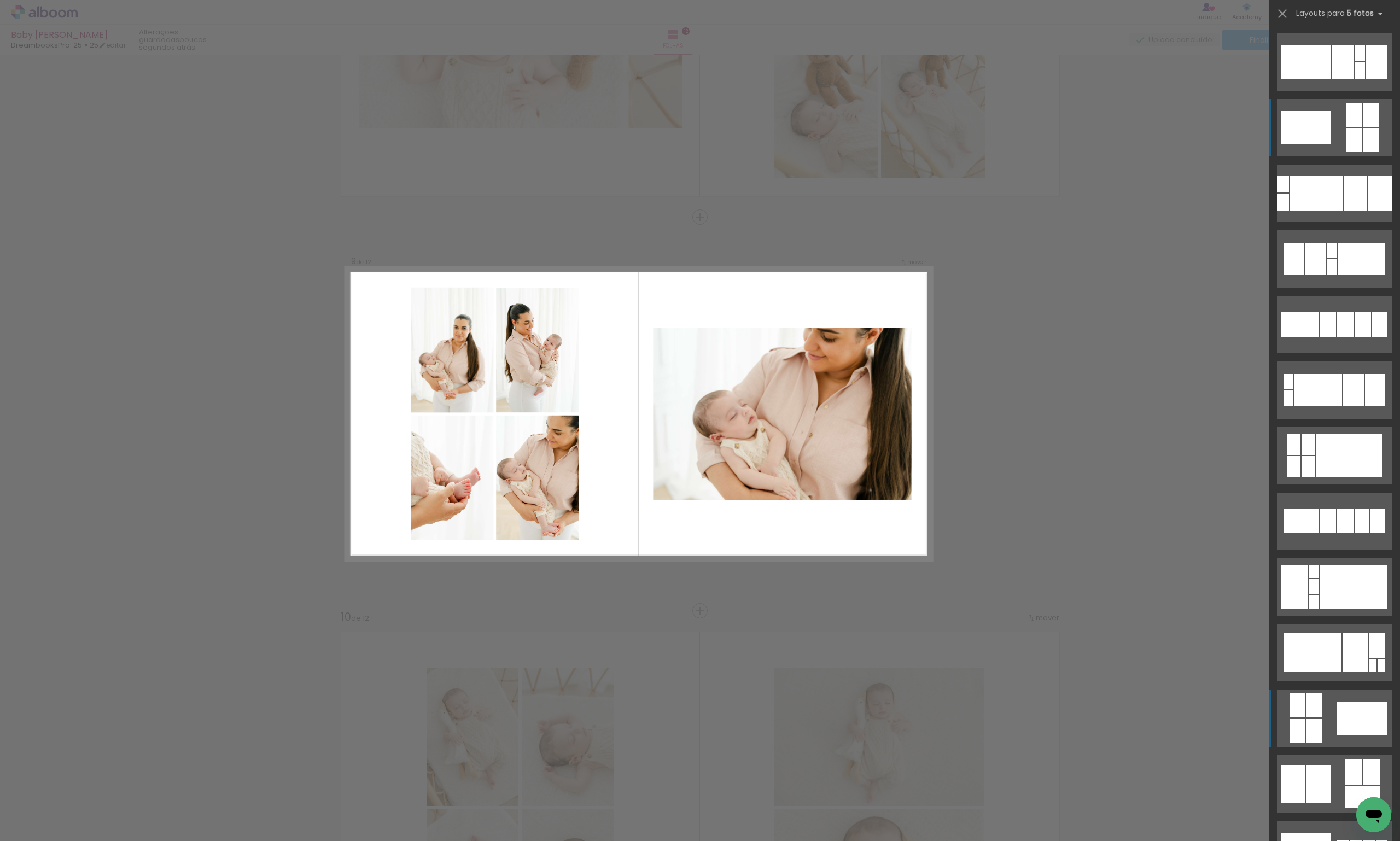
click at [1320, 91] on quentale-layouter at bounding box center [1334, 62] width 115 height 58
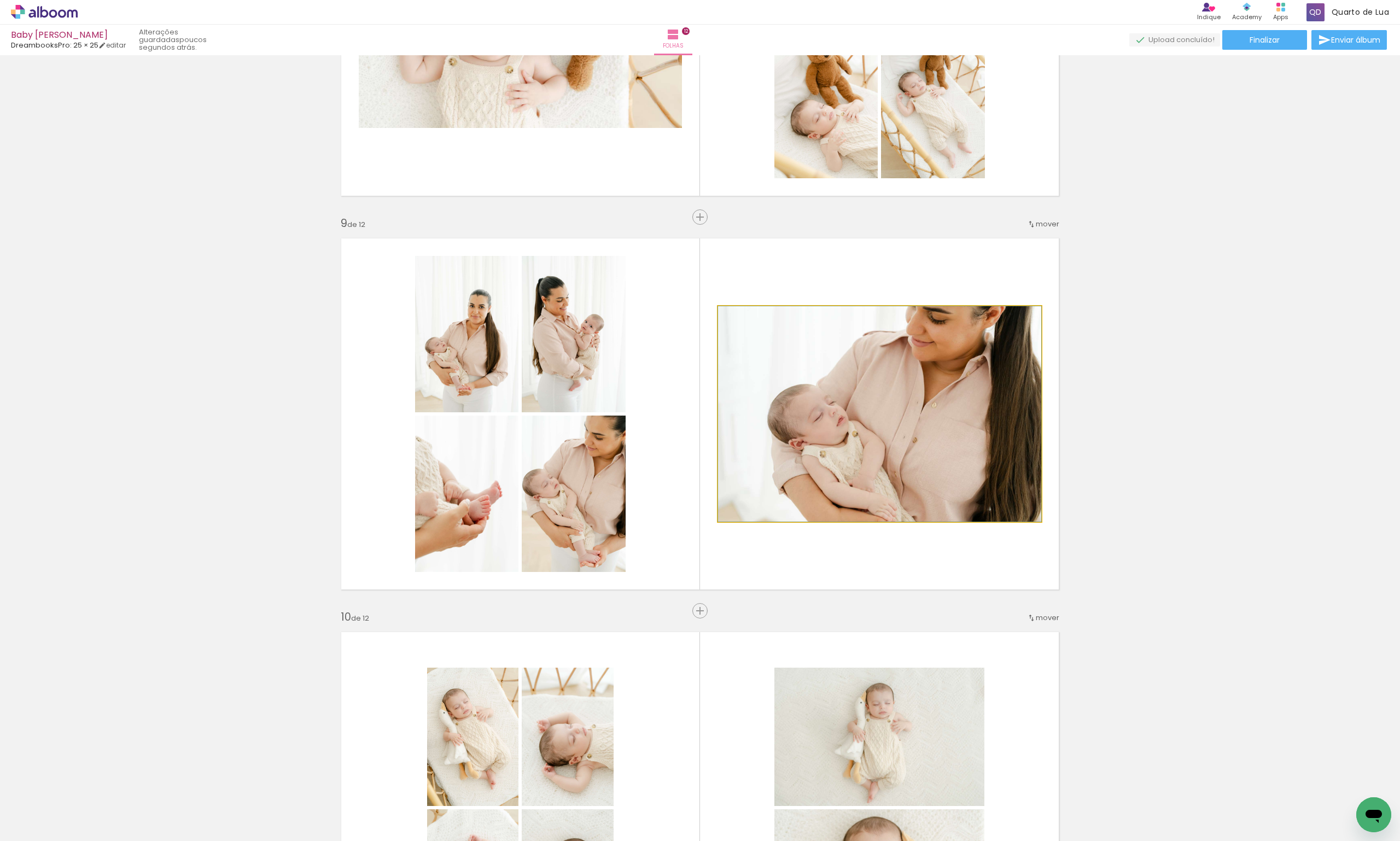
drag, startPoint x: 954, startPoint y: 440, endPoint x: 954, endPoint y: 423, distance: 17.0
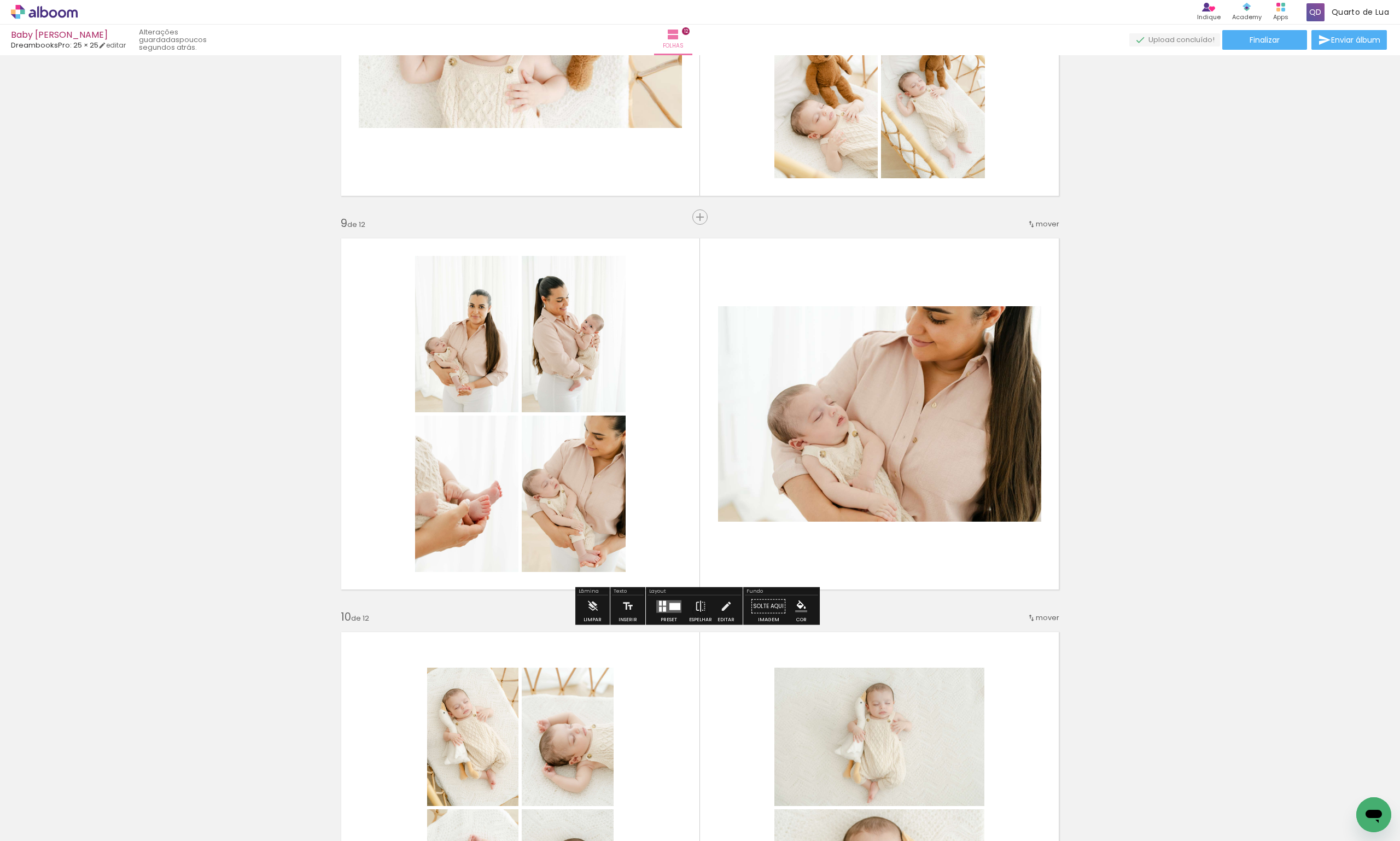
scroll to position [0, 1426]
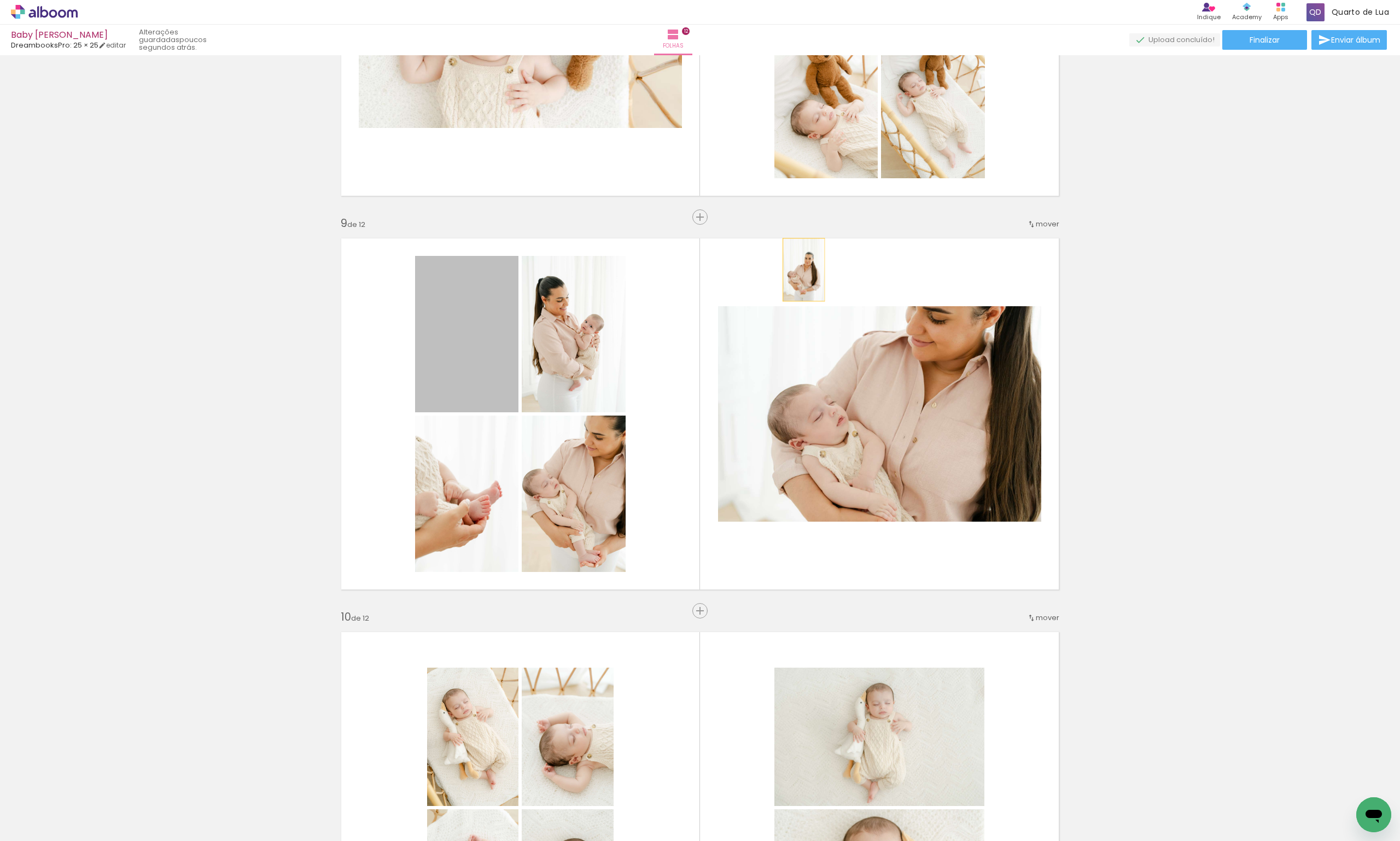
drag, startPoint x: 471, startPoint y: 356, endPoint x: 800, endPoint y: 270, distance: 340.1
click at [800, 270] on quentale-layouter at bounding box center [700, 414] width 733 height 367
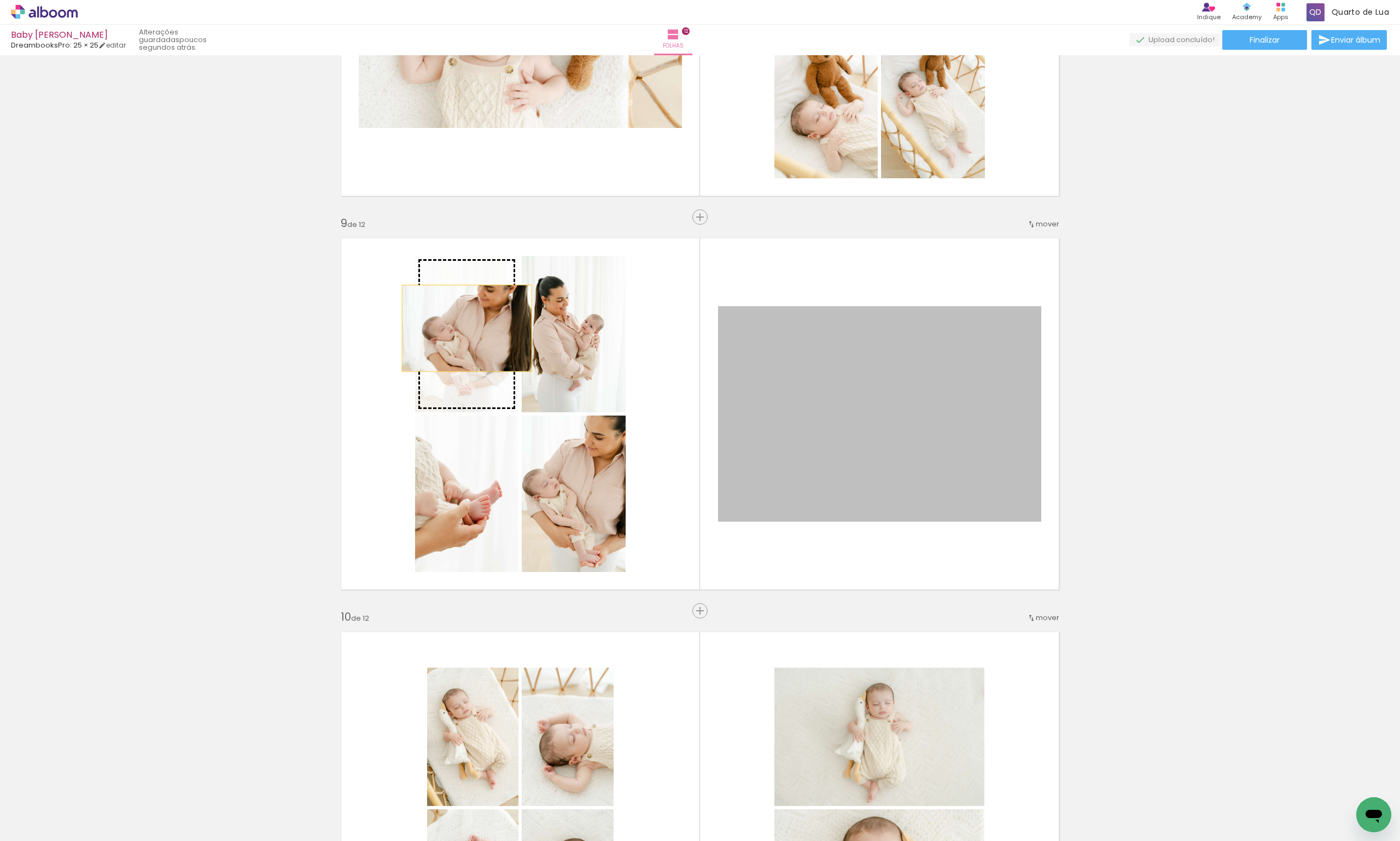
drag, startPoint x: 805, startPoint y: 390, endPoint x: 460, endPoint y: 328, distance: 350.5
click at [0, 0] on slot at bounding box center [0, 0] width 0 height 0
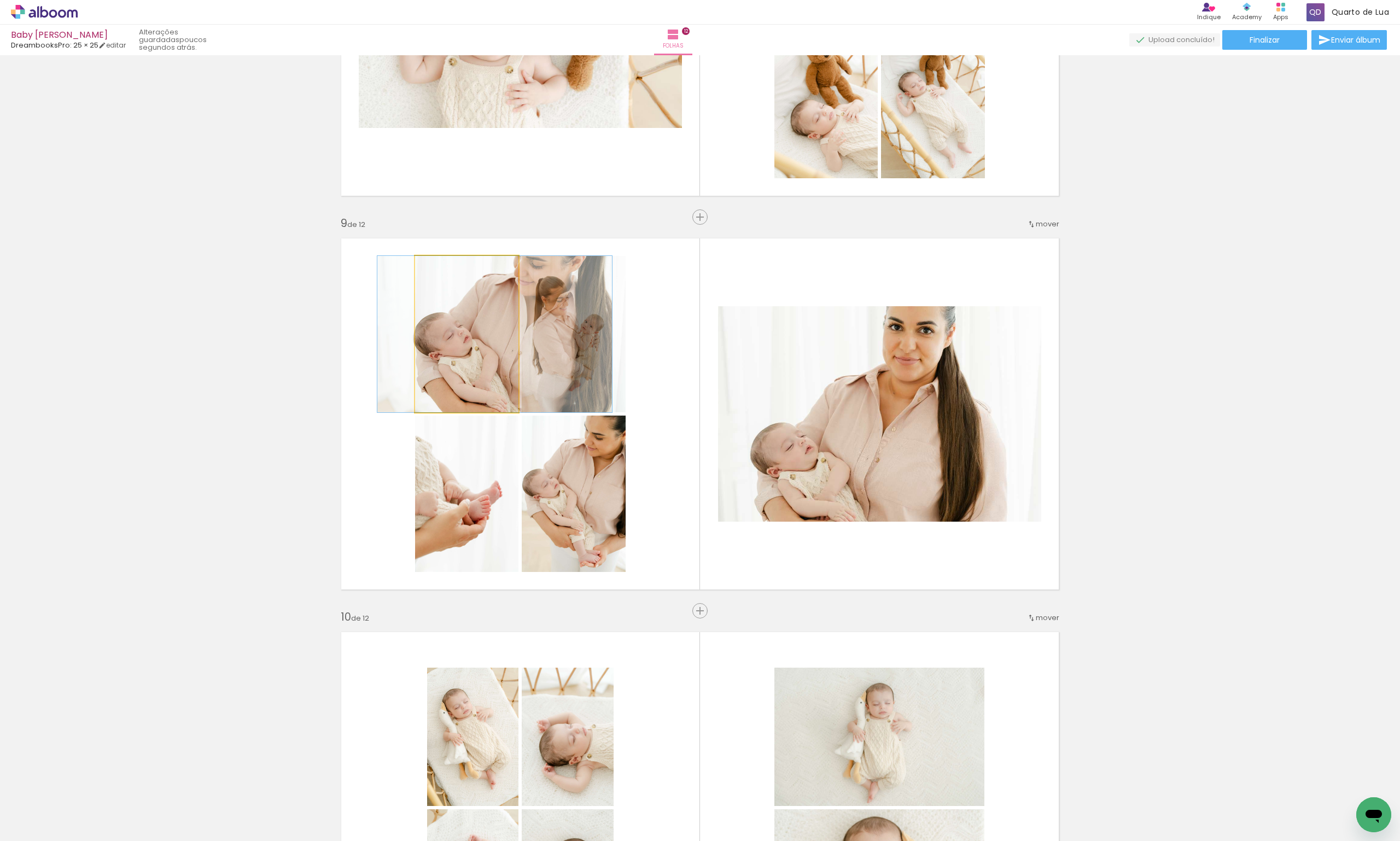
drag, startPoint x: 460, startPoint y: 348, endPoint x: 489, endPoint y: 338, distance: 30.7
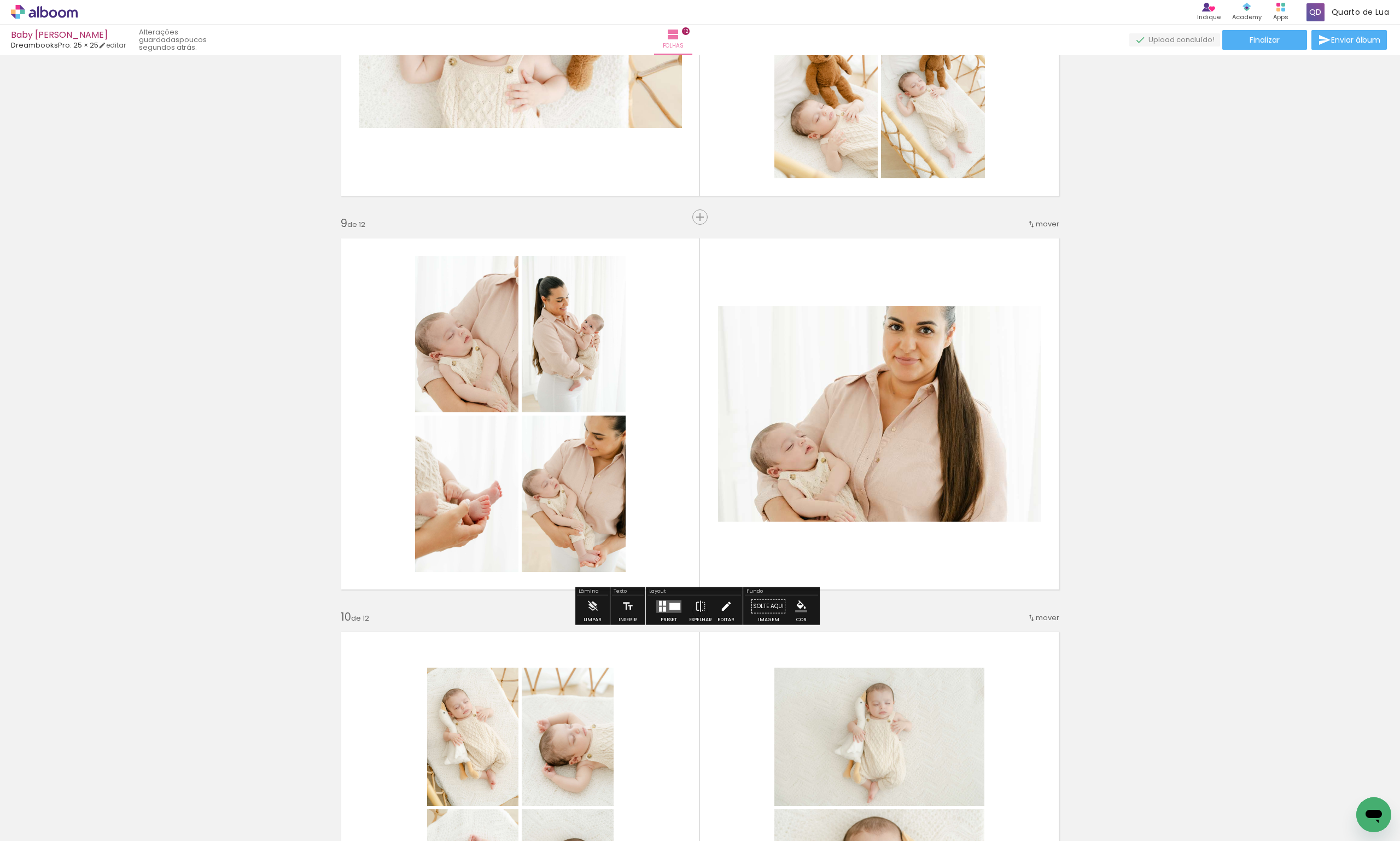
click at [720, 604] on iron-icon at bounding box center [726, 606] width 12 height 22
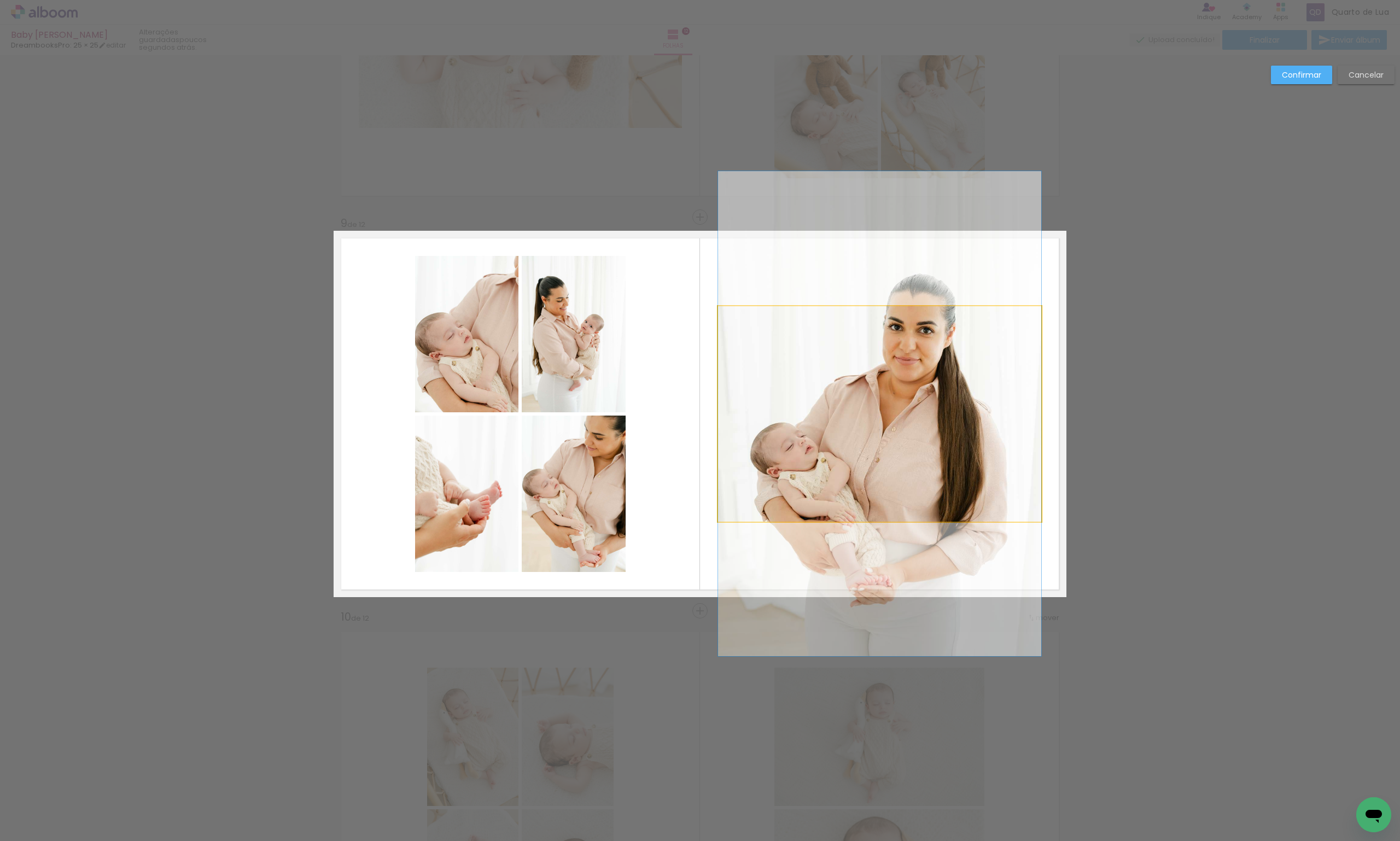
click at [827, 420] on quentale-photo at bounding box center [879, 414] width 323 height 216
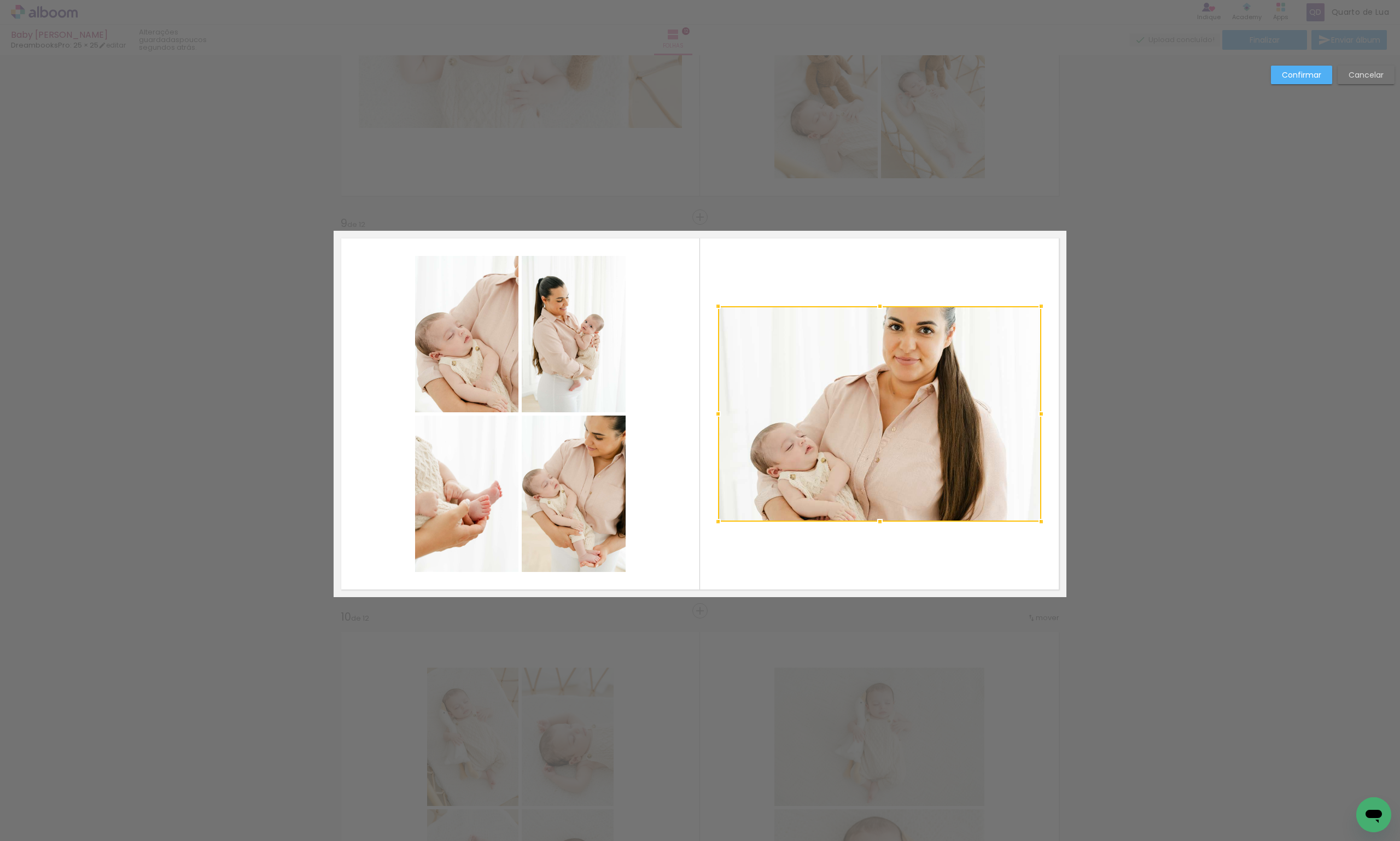
click at [827, 420] on div at bounding box center [879, 414] width 323 height 216
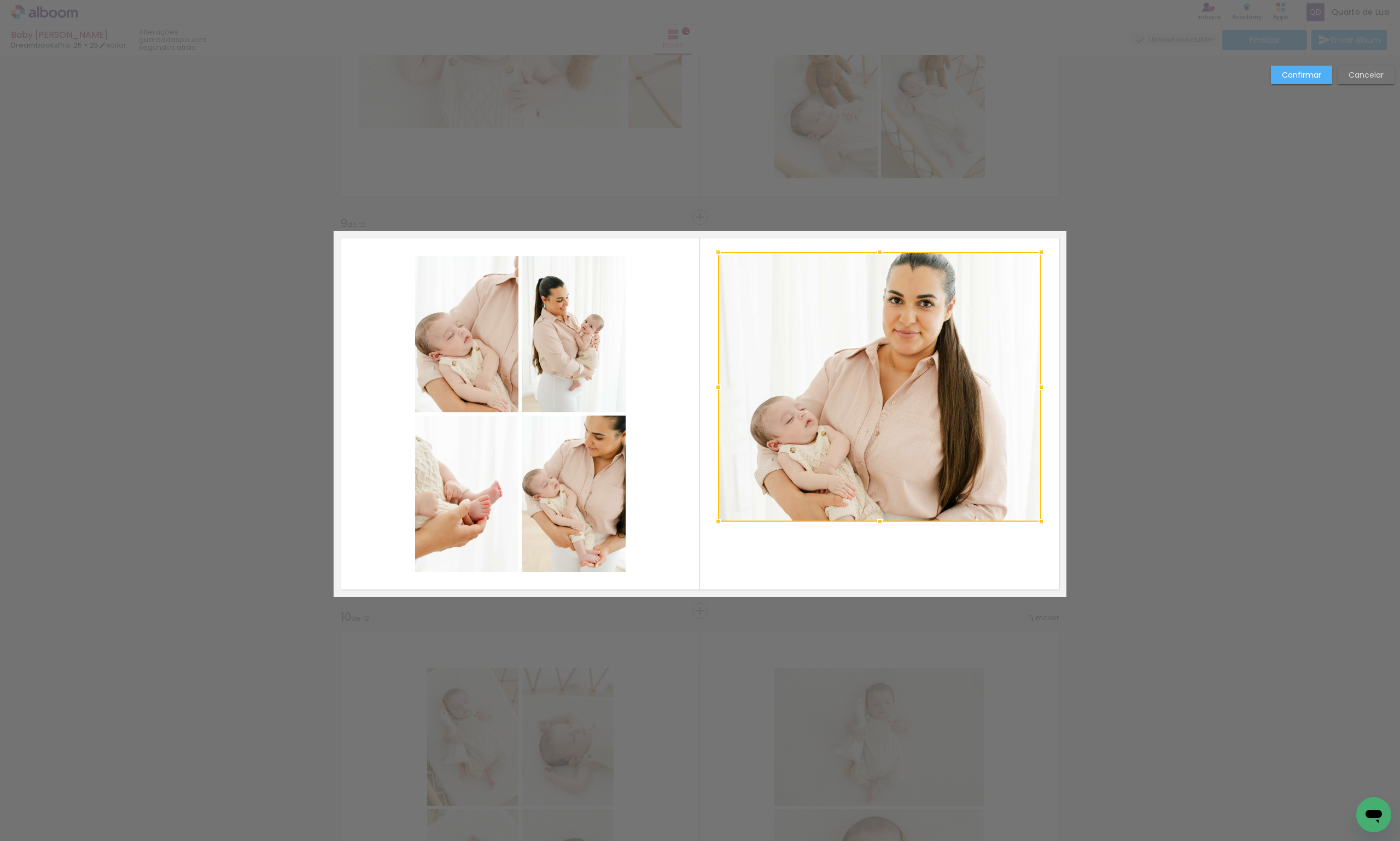
drag, startPoint x: 875, startPoint y: 308, endPoint x: 865, endPoint y: 254, distance: 54.9
click at [869, 254] on div at bounding box center [880, 252] width 22 height 22
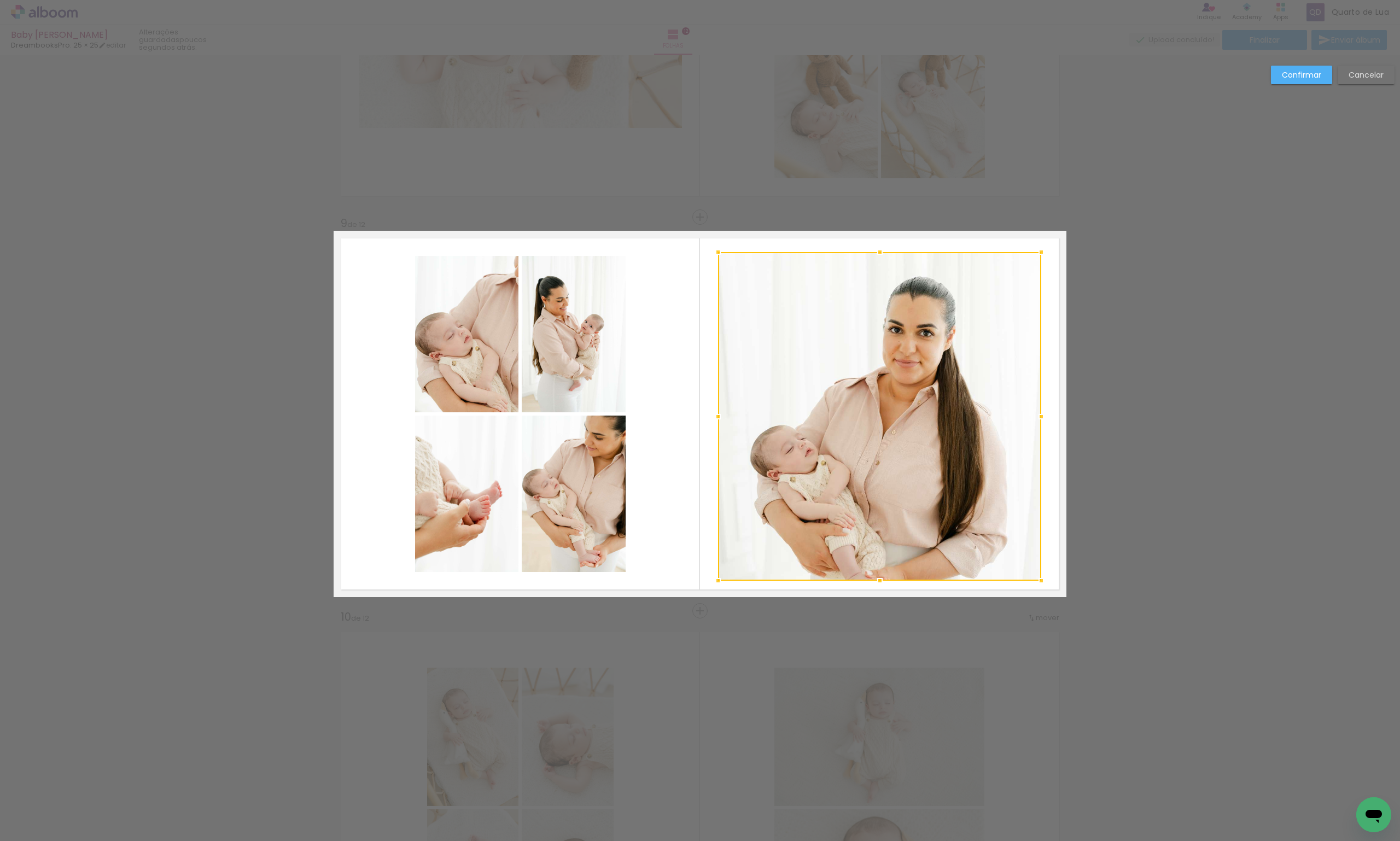
drag, startPoint x: 876, startPoint y: 524, endPoint x: 874, endPoint y: 584, distance: 60.0
click at [874, 584] on div at bounding box center [880, 581] width 22 height 22
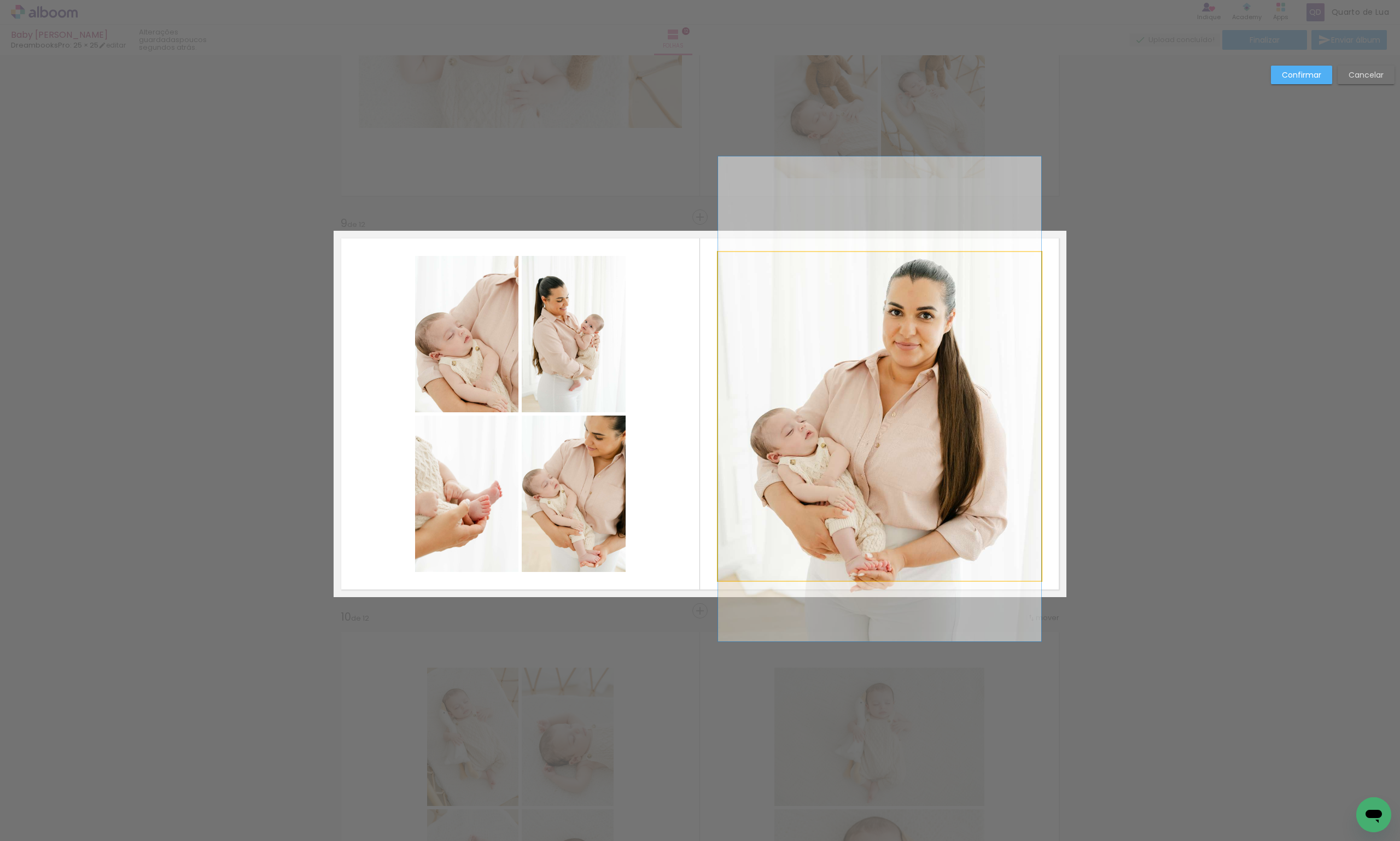
drag, startPoint x: 905, startPoint y: 467, endPoint x: 902, endPoint y: 450, distance: 17.3
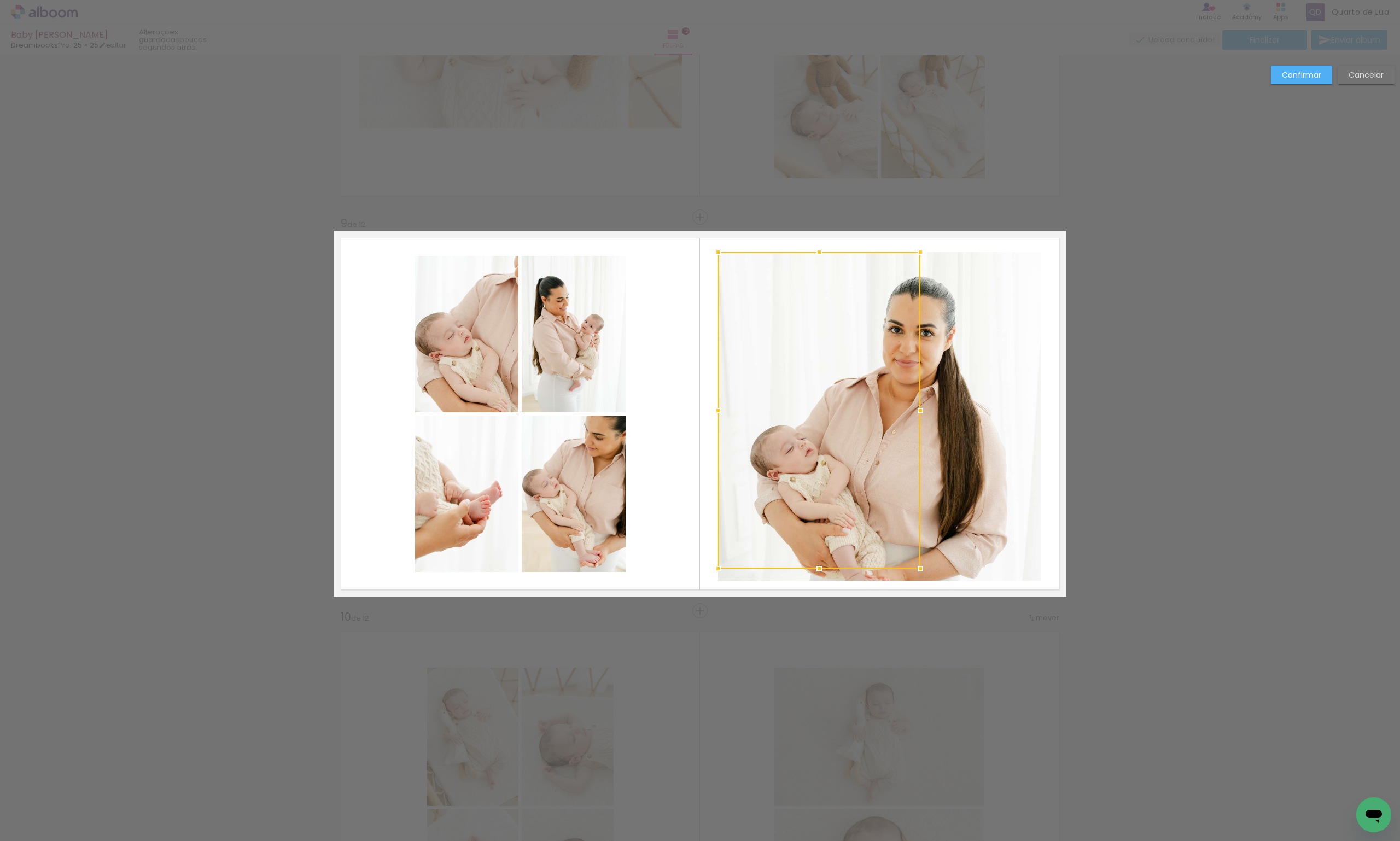
drag, startPoint x: 1039, startPoint y: 581, endPoint x: 919, endPoint y: 570, distance: 120.5
click at [919, 570] on div at bounding box center [920, 568] width 22 height 22
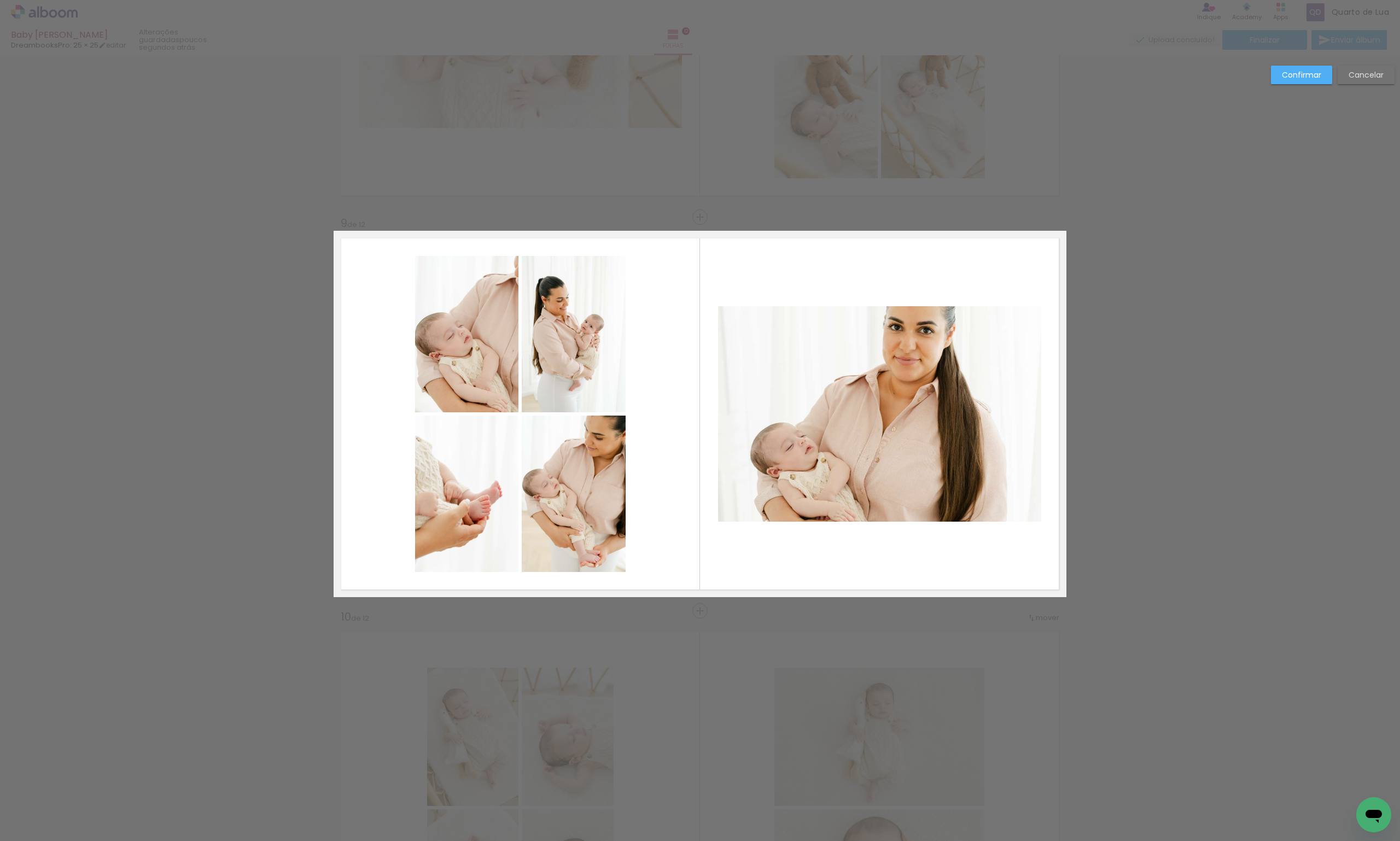
click at [994, 405] on quentale-photo at bounding box center [879, 414] width 323 height 216
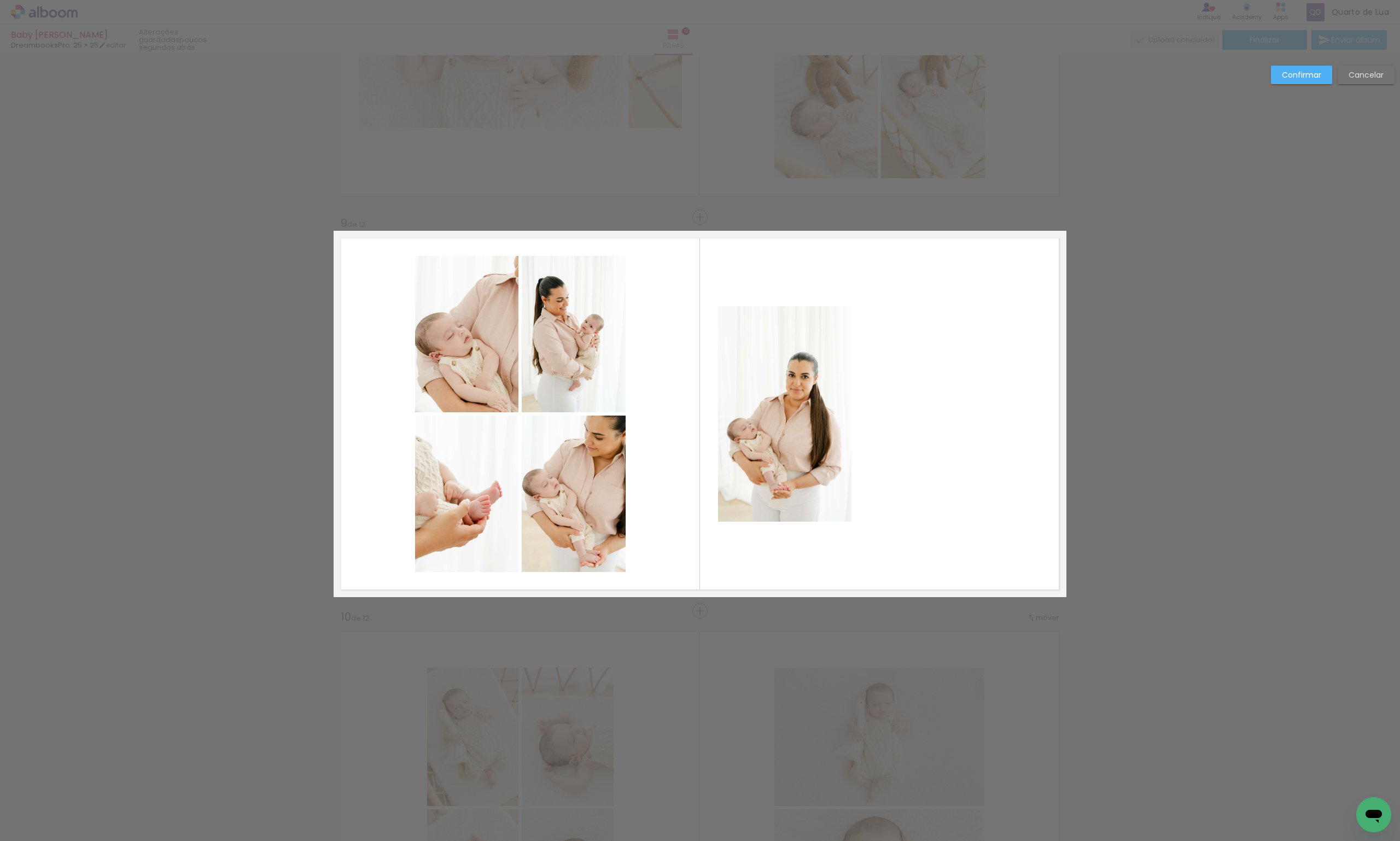
scroll to position [0, 1426]
drag, startPoint x: 793, startPoint y: 429, endPoint x: 802, endPoint y: 424, distance: 10.3
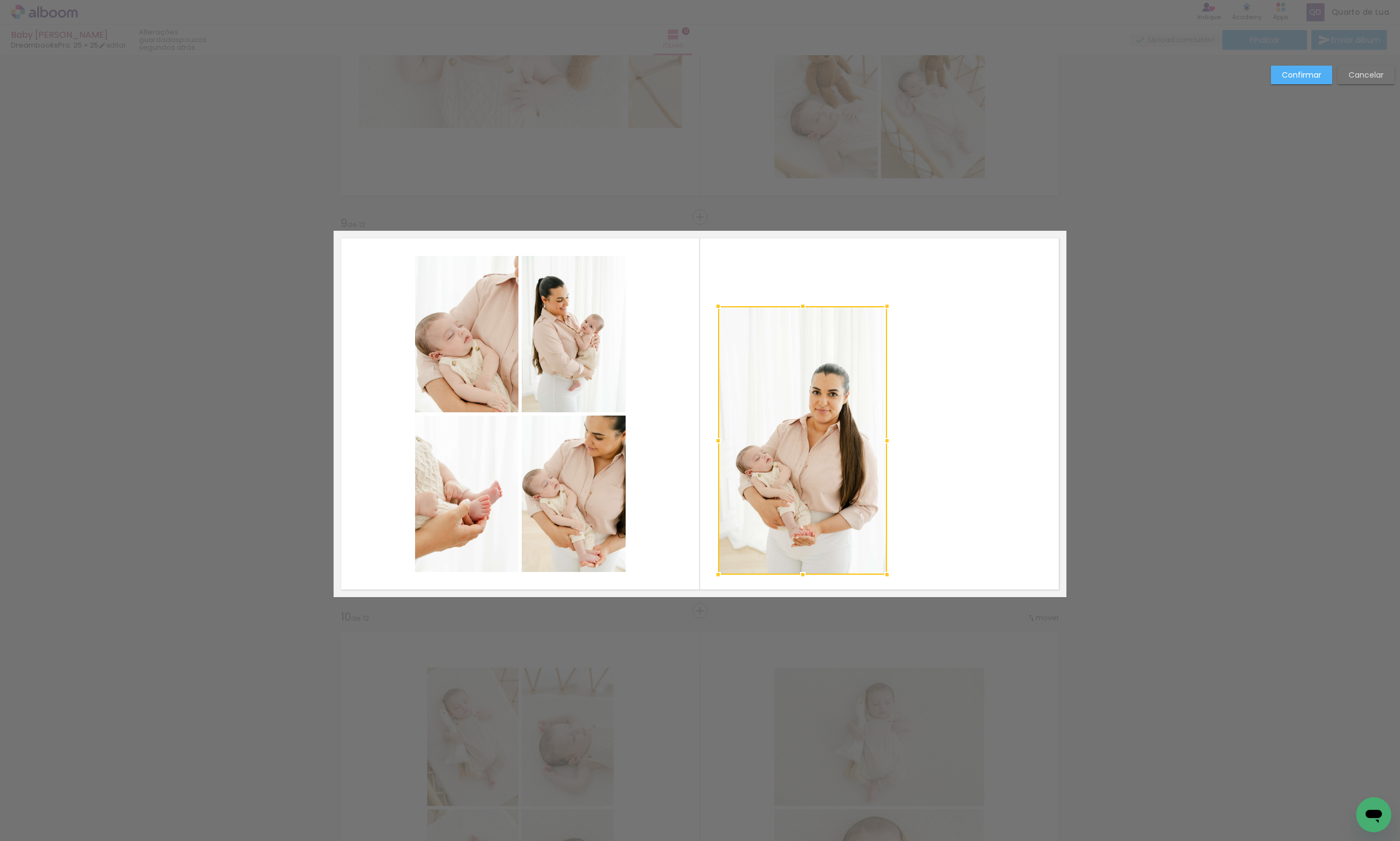
drag, startPoint x: 850, startPoint y: 523, endPoint x: 886, endPoint y: 576, distance: 64.1
click at [886, 576] on div at bounding box center [887, 574] width 22 height 22
click at [873, 325] on quentale-photo at bounding box center [802, 440] width 169 height 268
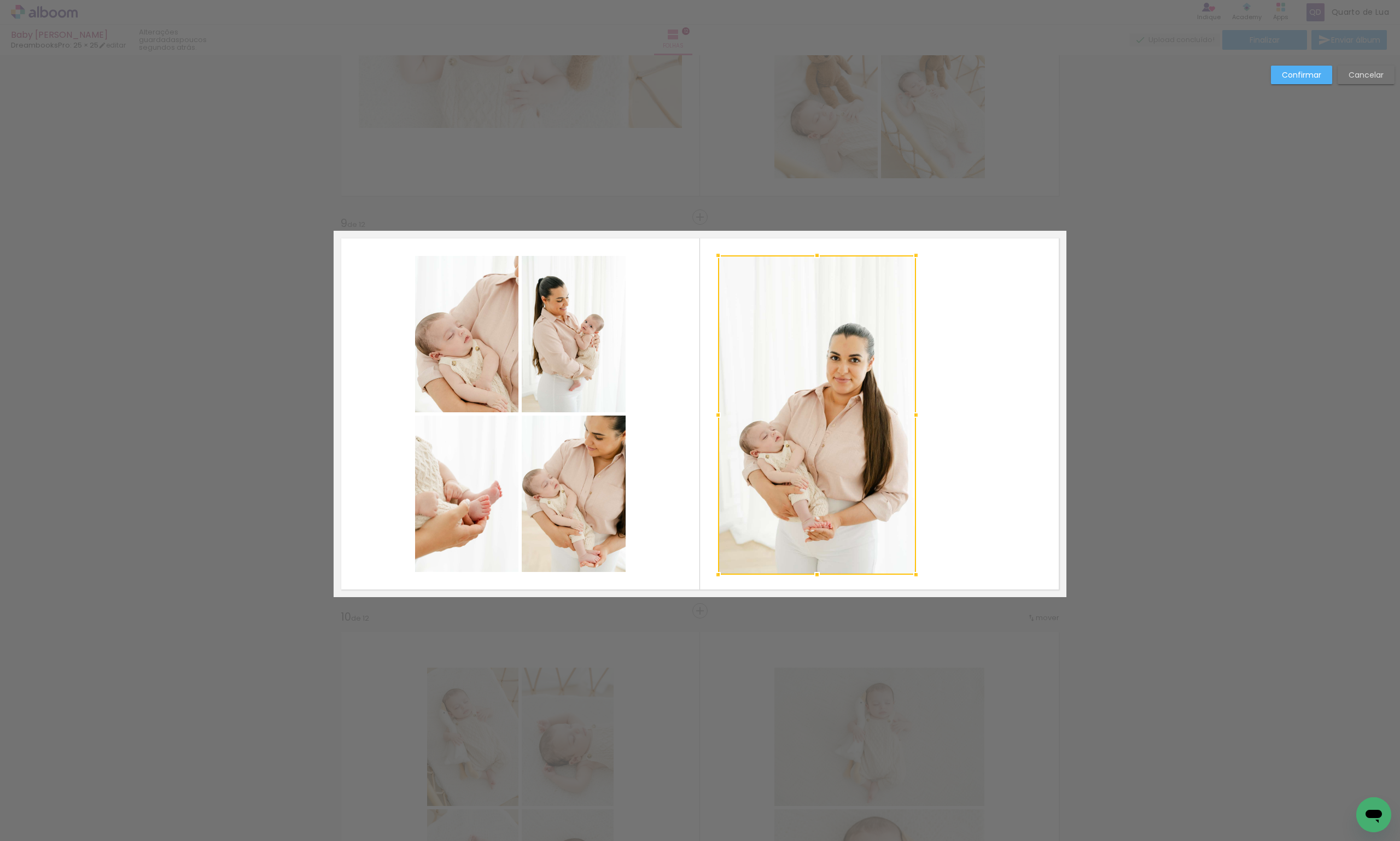
drag, startPoint x: 884, startPoint y: 309, endPoint x: 912, endPoint y: 258, distance: 58.2
click at [912, 258] on div at bounding box center [916, 255] width 22 height 22
drag, startPoint x: 816, startPoint y: 395, endPoint x: 864, endPoint y: 396, distance: 48.0
click at [970, 400] on quentale-layouter at bounding box center [700, 414] width 733 height 367
click at [855, 413] on quentale-photo at bounding box center [817, 415] width 198 height 320
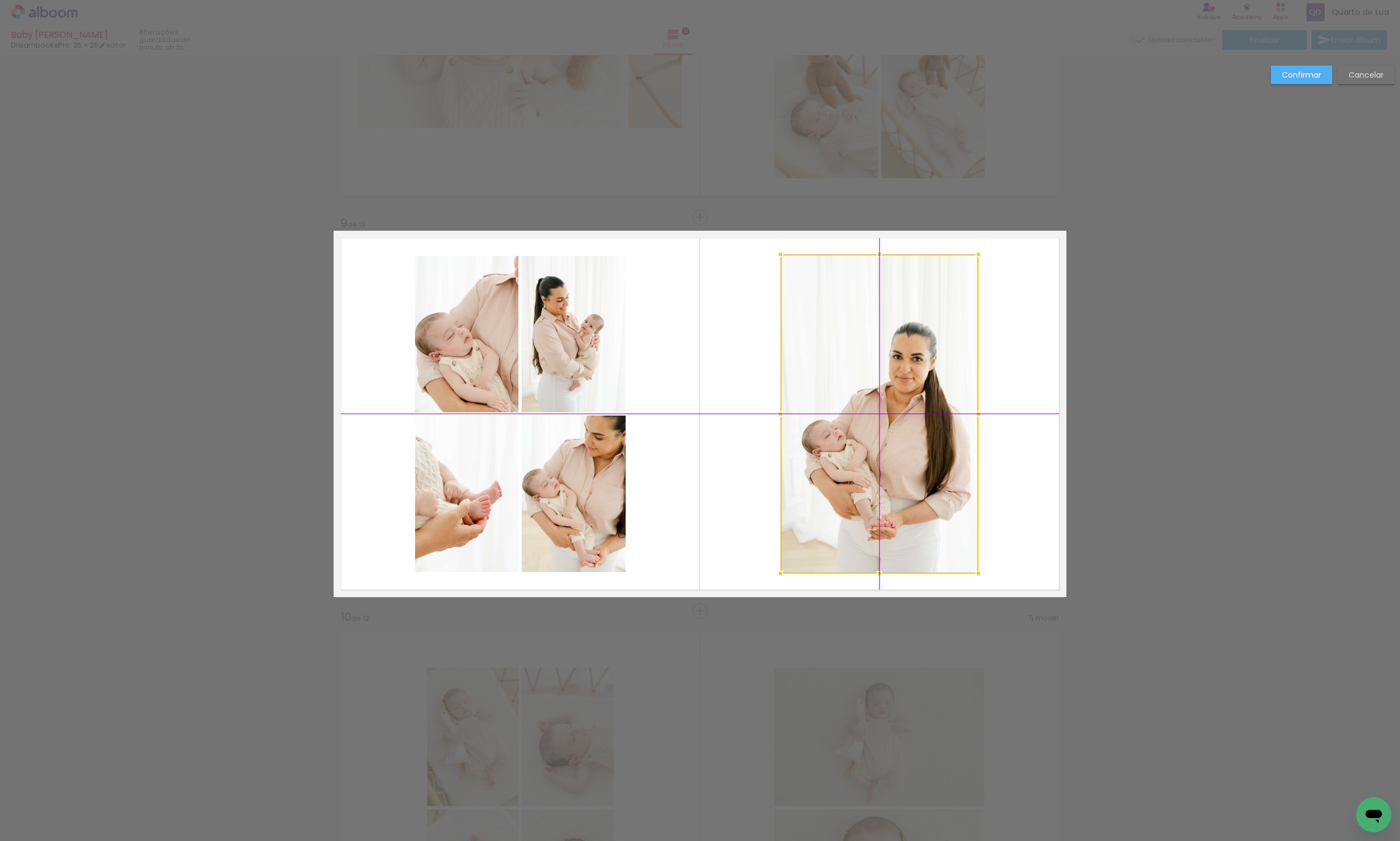
drag, startPoint x: 843, startPoint y: 413, endPoint x: 907, endPoint y: 414, distance: 64.0
click at [907, 414] on div at bounding box center [879, 414] width 198 height 320
drag, startPoint x: 878, startPoint y: 575, endPoint x: 879, endPoint y: 570, distance: 5.1
click at [879, 570] on div at bounding box center [879, 570] width 22 height 22
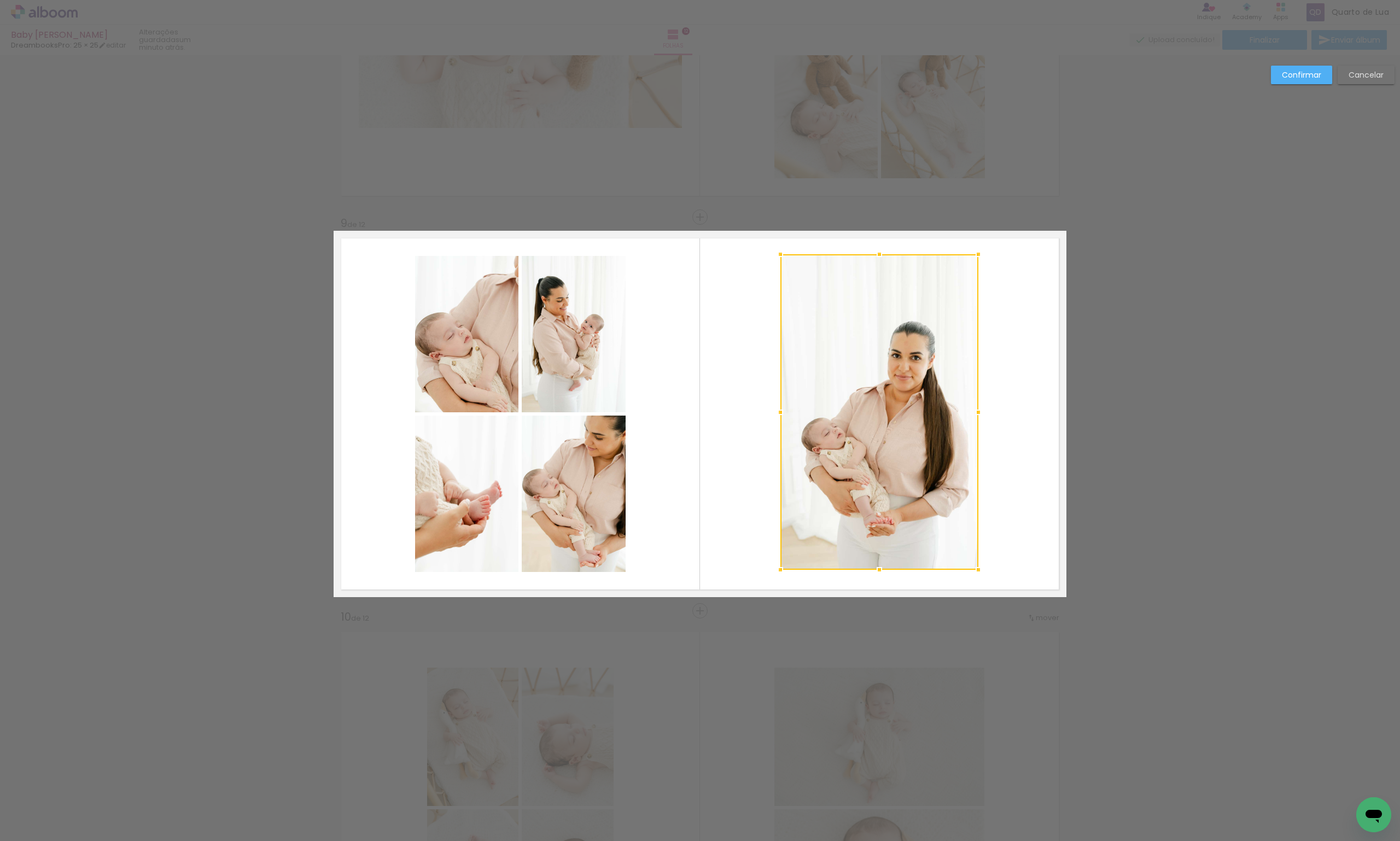
click at [1295, 67] on paper-button "Confirmar" at bounding box center [1302, 75] width 61 height 19
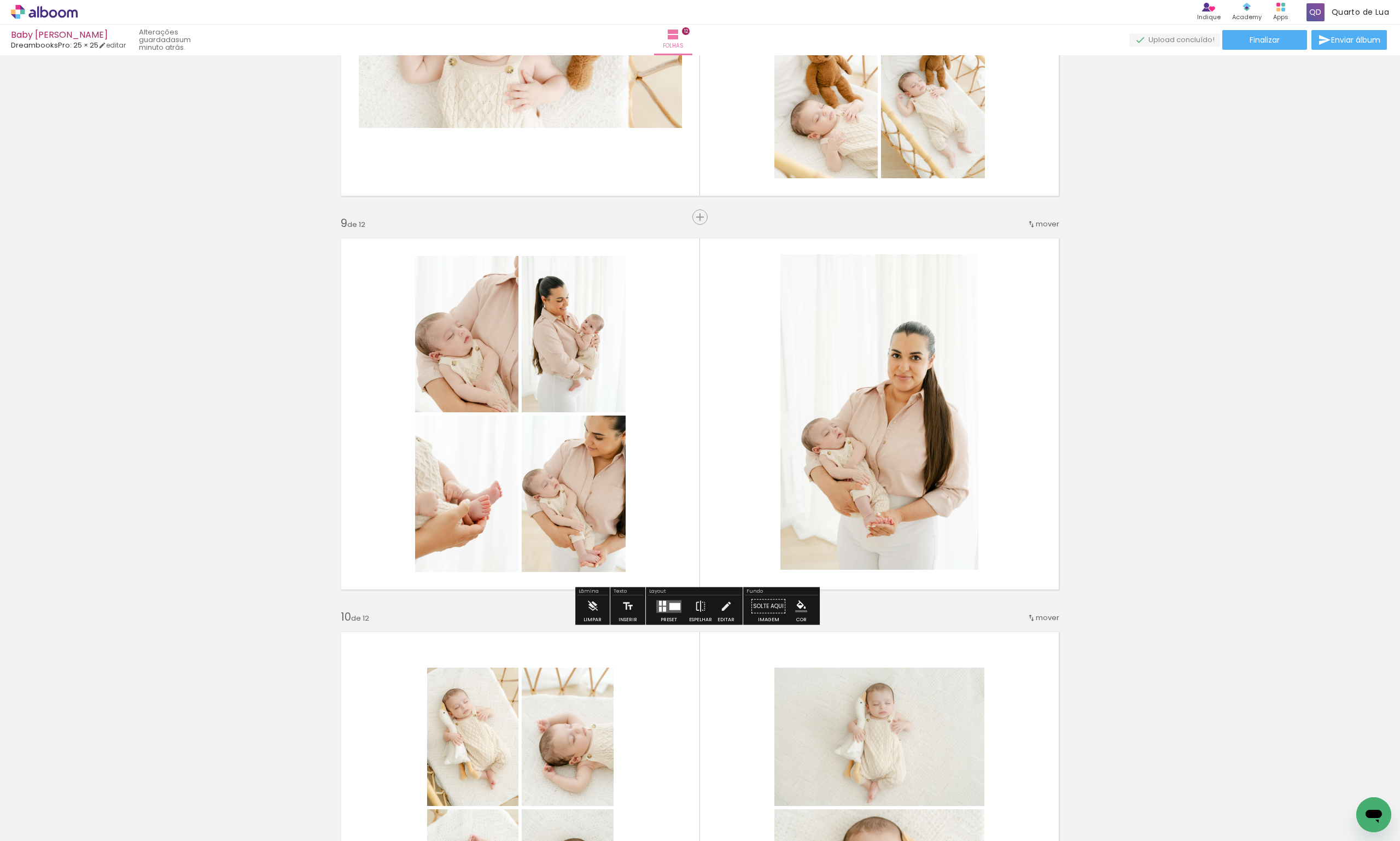
click at [783, 424] on quentale-photo at bounding box center [879, 412] width 198 height 315
click at [915, 349] on quentale-photo at bounding box center [879, 412] width 198 height 315
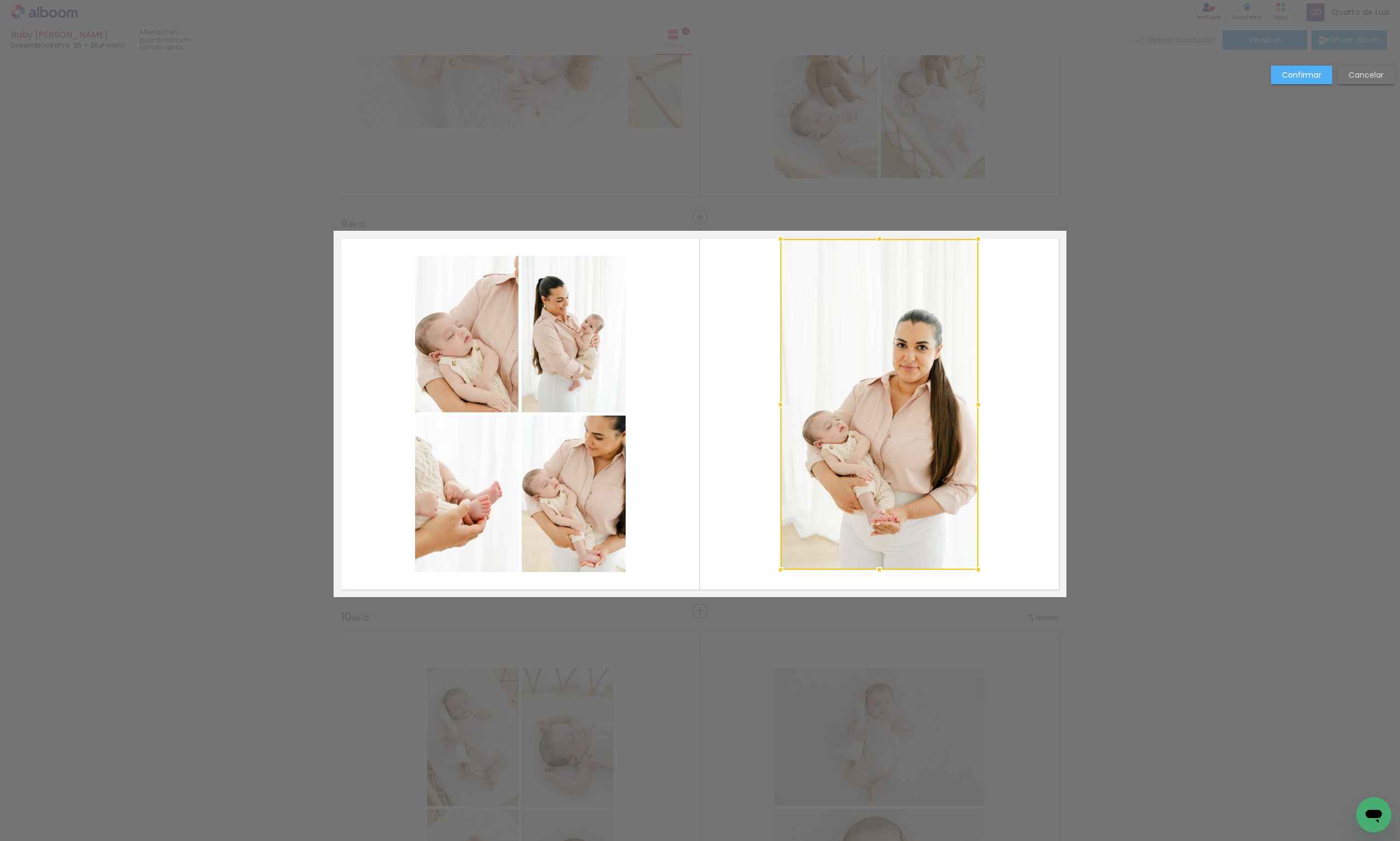
drag, startPoint x: 877, startPoint y: 255, endPoint x: 876, endPoint y: 240, distance: 15.0
click at [876, 240] on div at bounding box center [879, 239] width 22 height 22
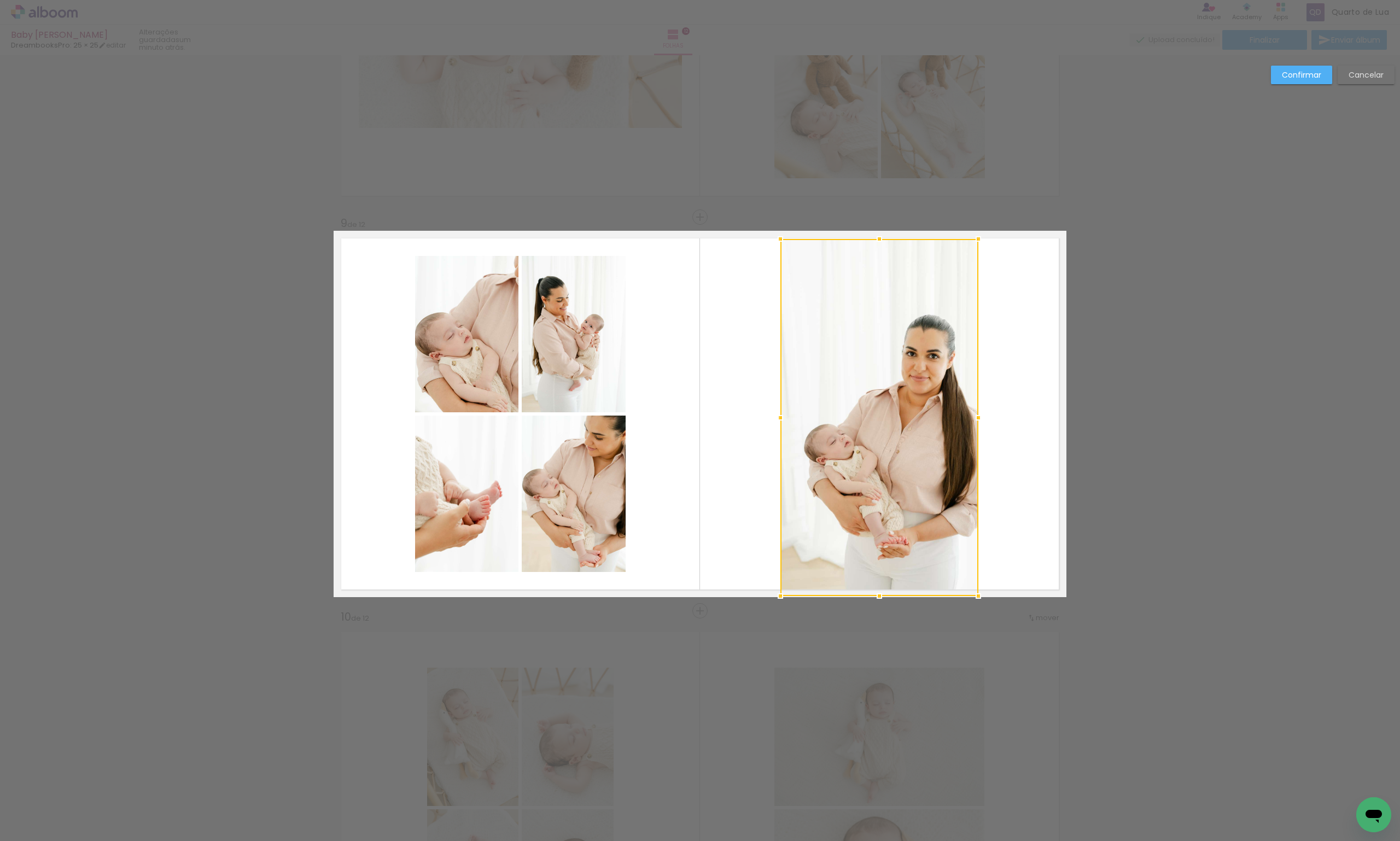
drag, startPoint x: 879, startPoint y: 571, endPoint x: 879, endPoint y: 590, distance: 19.0
click at [879, 590] on div at bounding box center [879, 596] width 22 height 22
drag, startPoint x: 911, startPoint y: 430, endPoint x: 895, endPoint y: 432, distance: 16.1
click at [895, 432] on div at bounding box center [880, 414] width 198 height 357
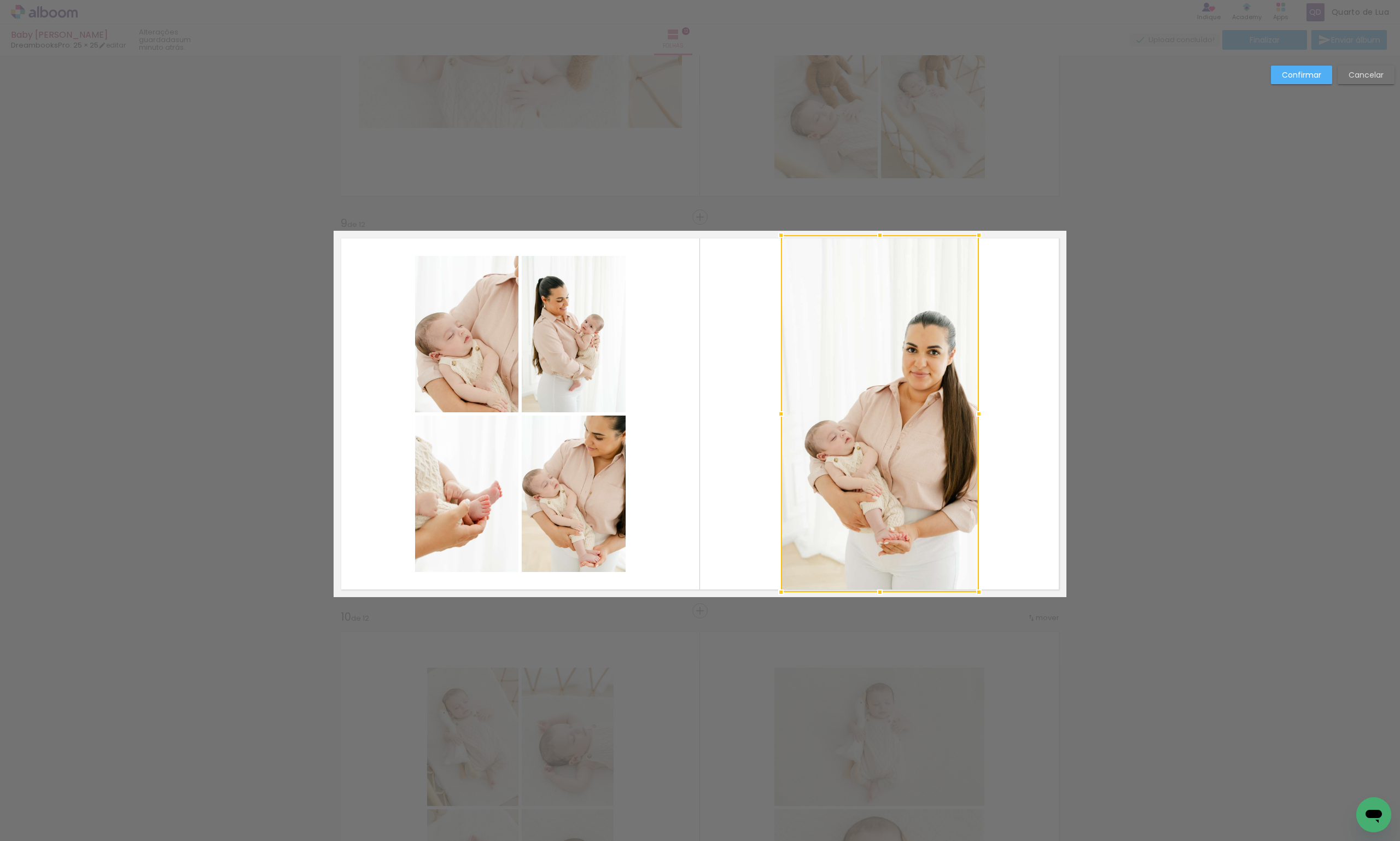
click at [895, 432] on div at bounding box center [880, 414] width 198 height 357
click at [0, 0] on slot "Confirmar" at bounding box center [0, 0] width 0 height 0
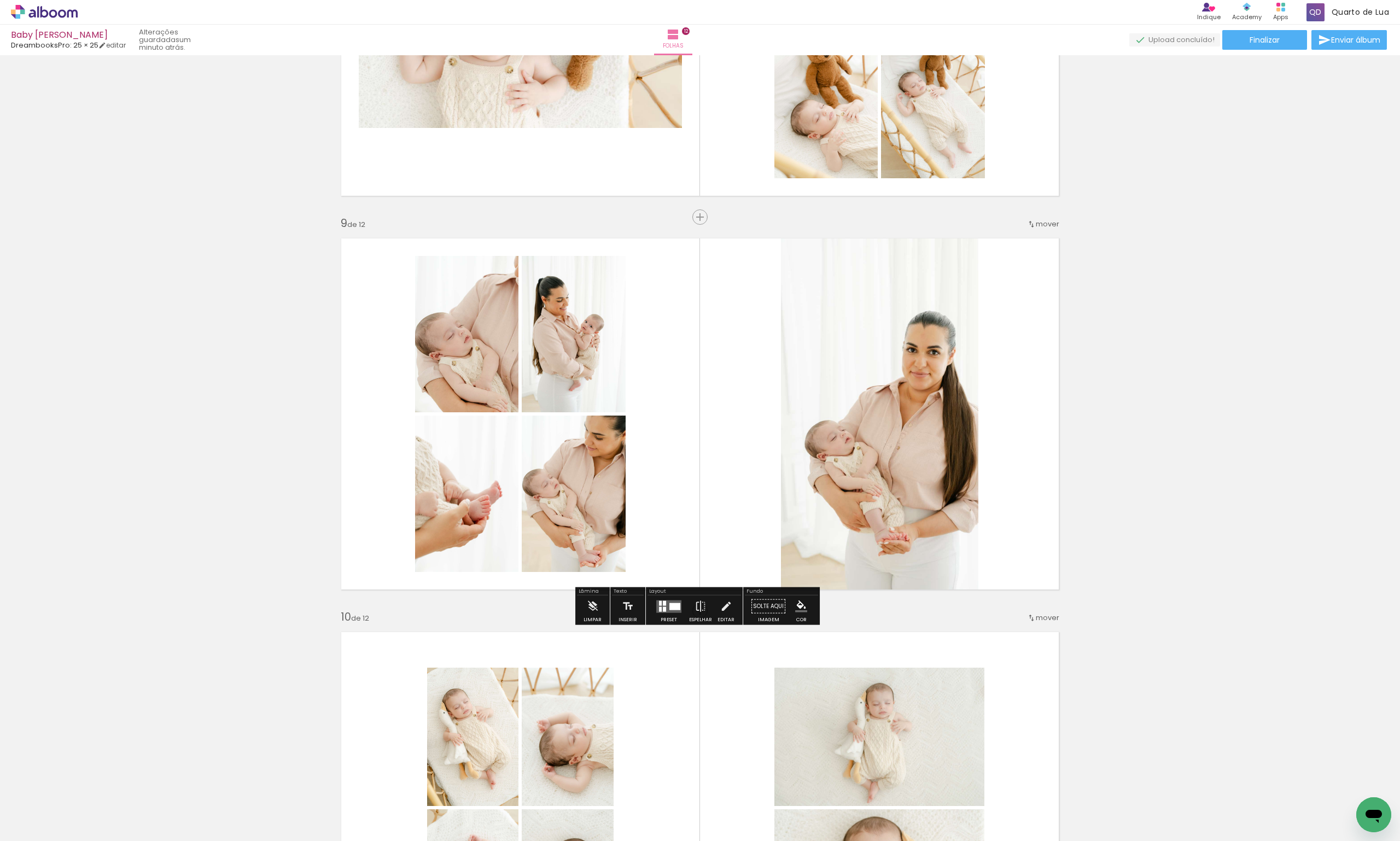
click at [962, 372] on quentale-photo at bounding box center [880, 414] width 198 height 357
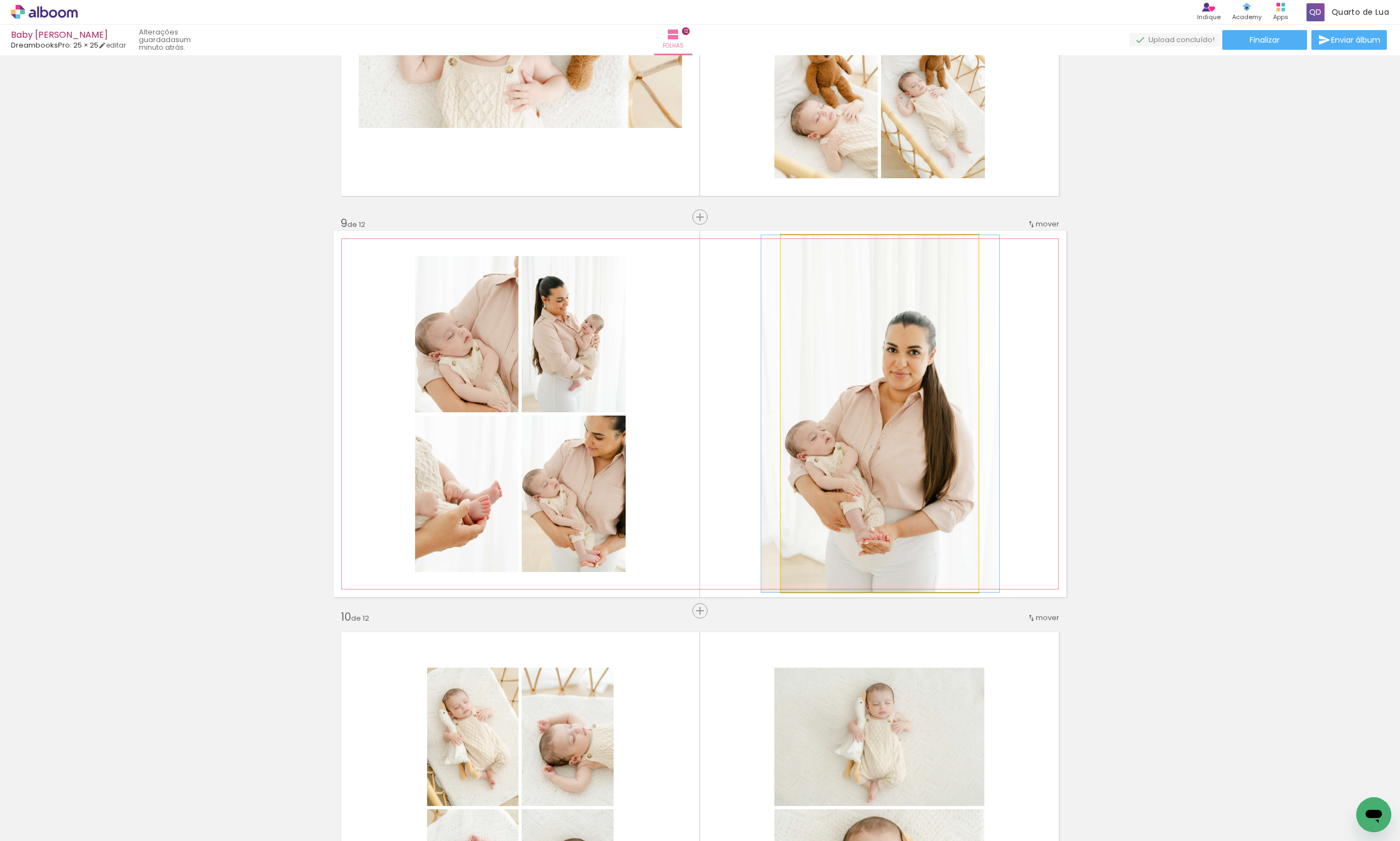
drag, startPoint x: 941, startPoint y: 383, endPoint x: 921, endPoint y: 385, distance: 20.1
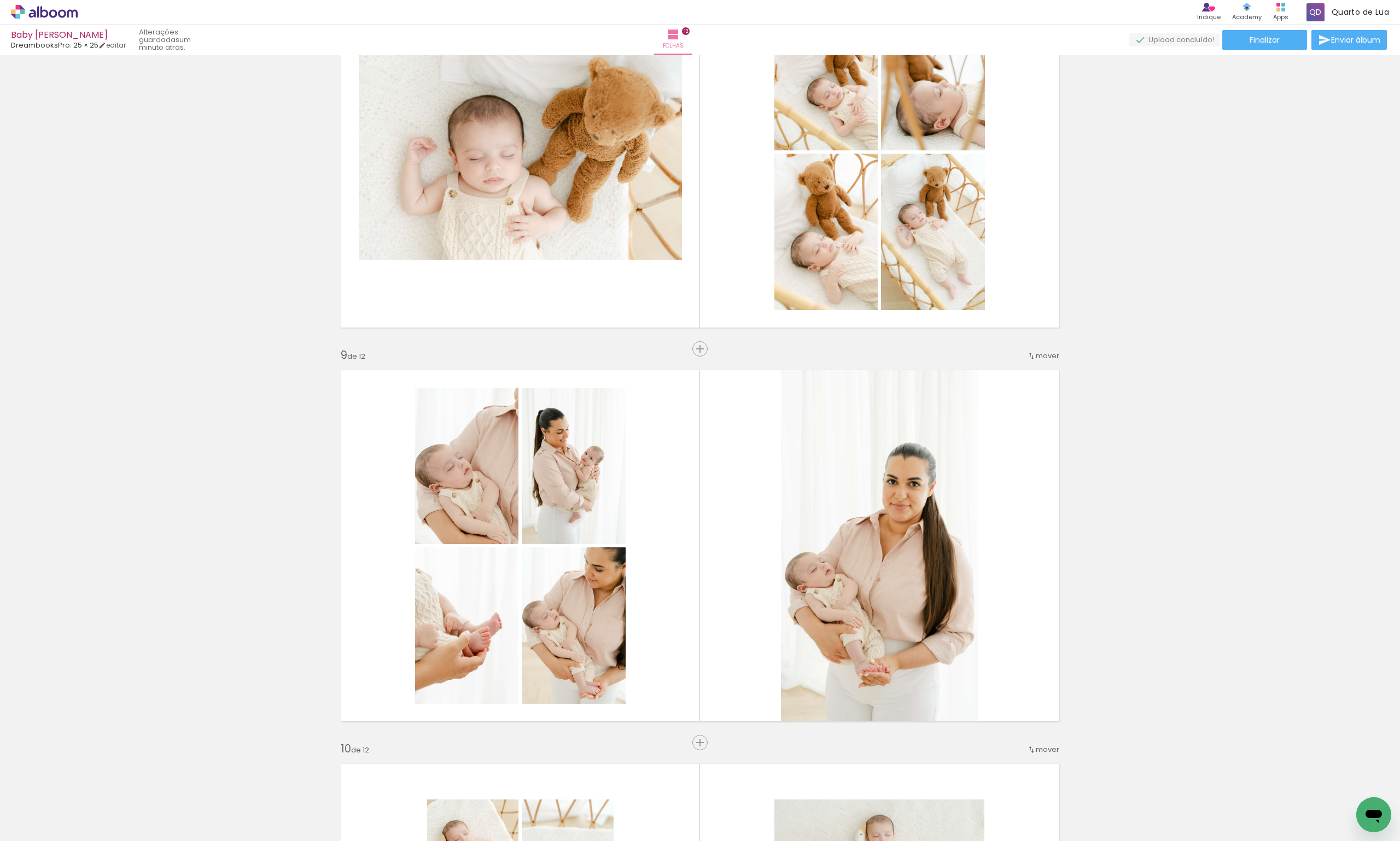
scroll to position [2952, 0]
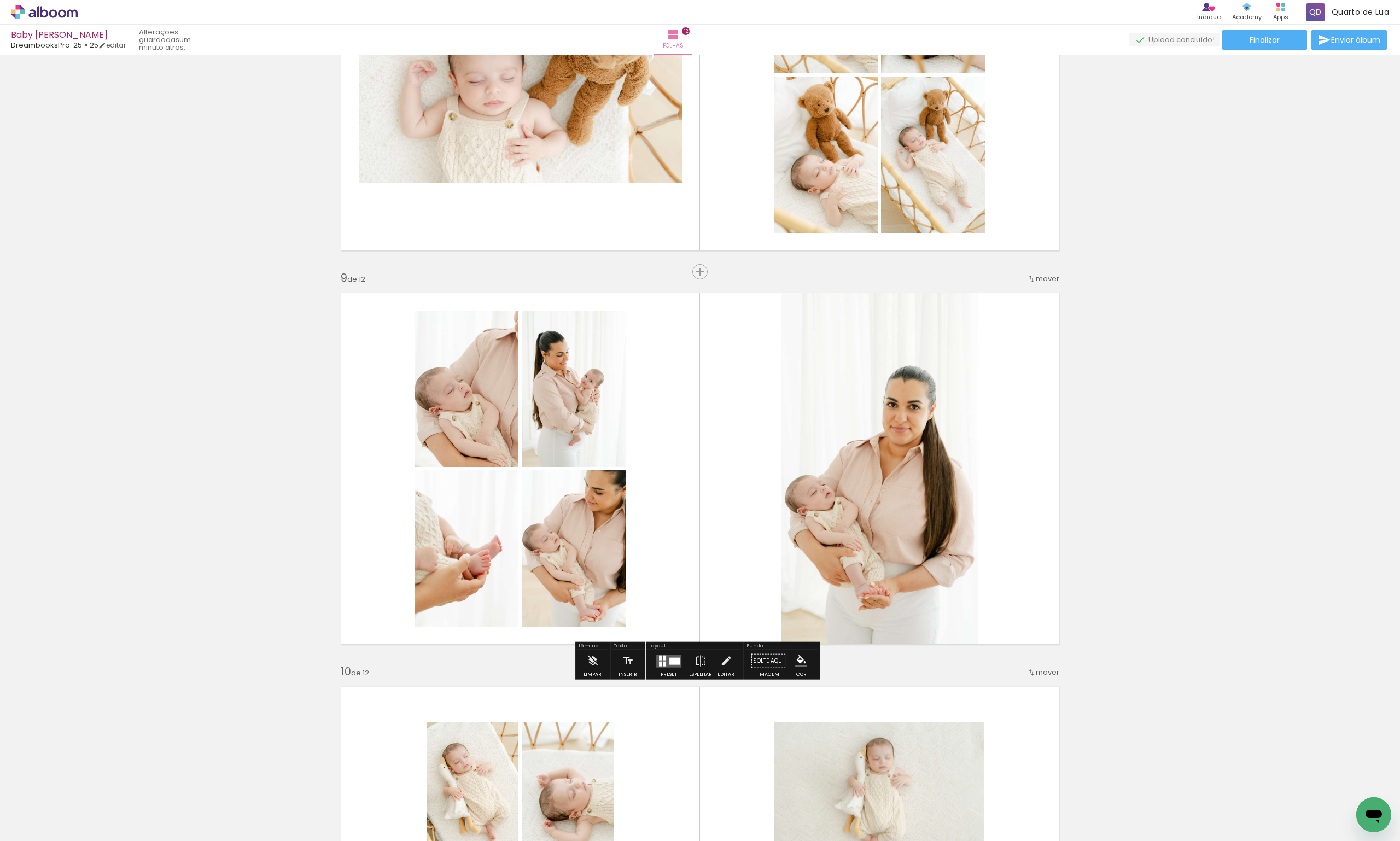
click at [880, 523] on quentale-photo at bounding box center [880, 469] width 198 height 357
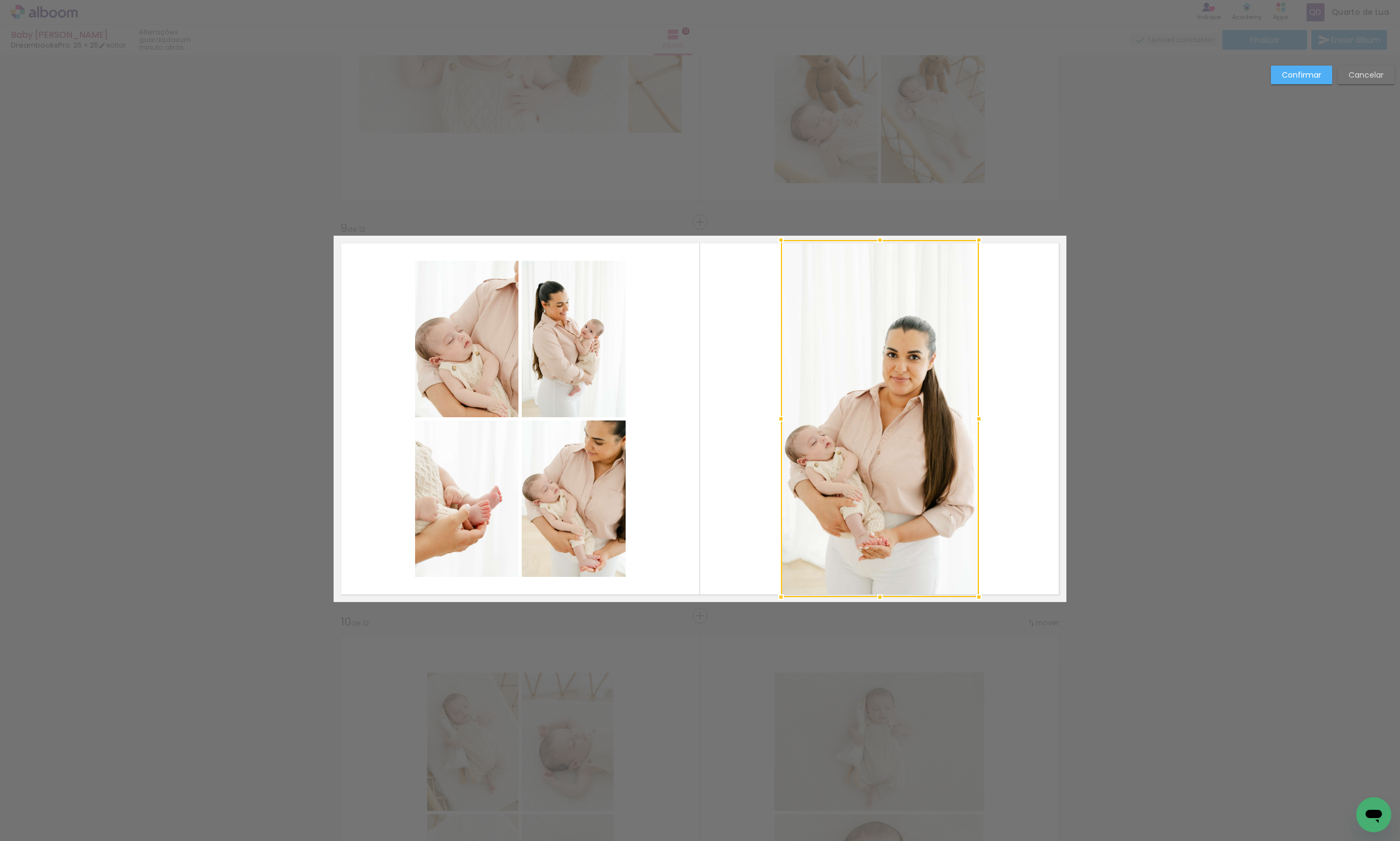
scroll to position [3007, 0]
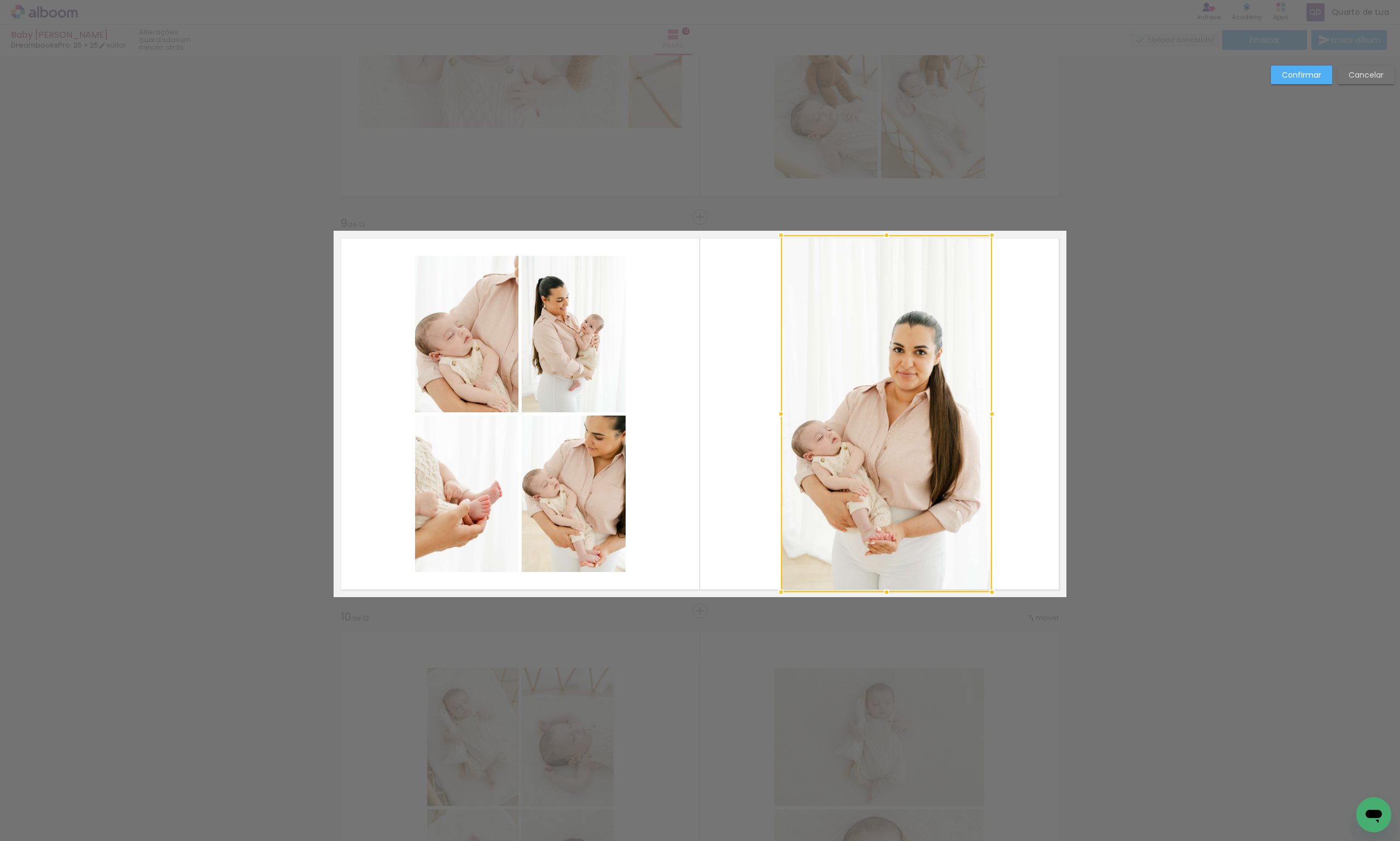
drag, startPoint x: 979, startPoint y: 414, endPoint x: 1009, endPoint y: 409, distance: 30.4
click at [1009, 409] on album-spread "9 de 12" at bounding box center [700, 414] width 733 height 367
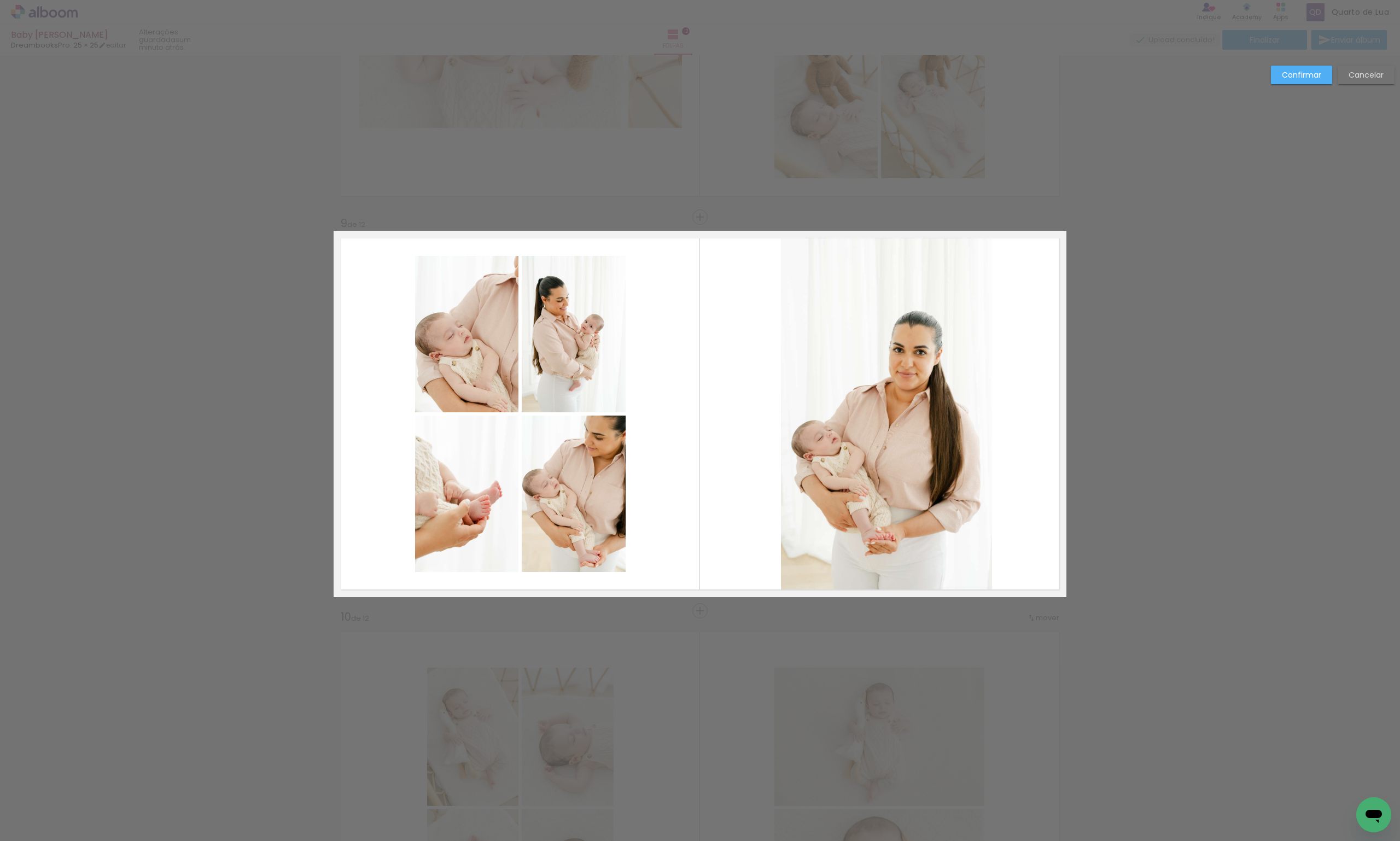
click at [0, 0] on slot "Confirmar" at bounding box center [0, 0] width 0 height 0
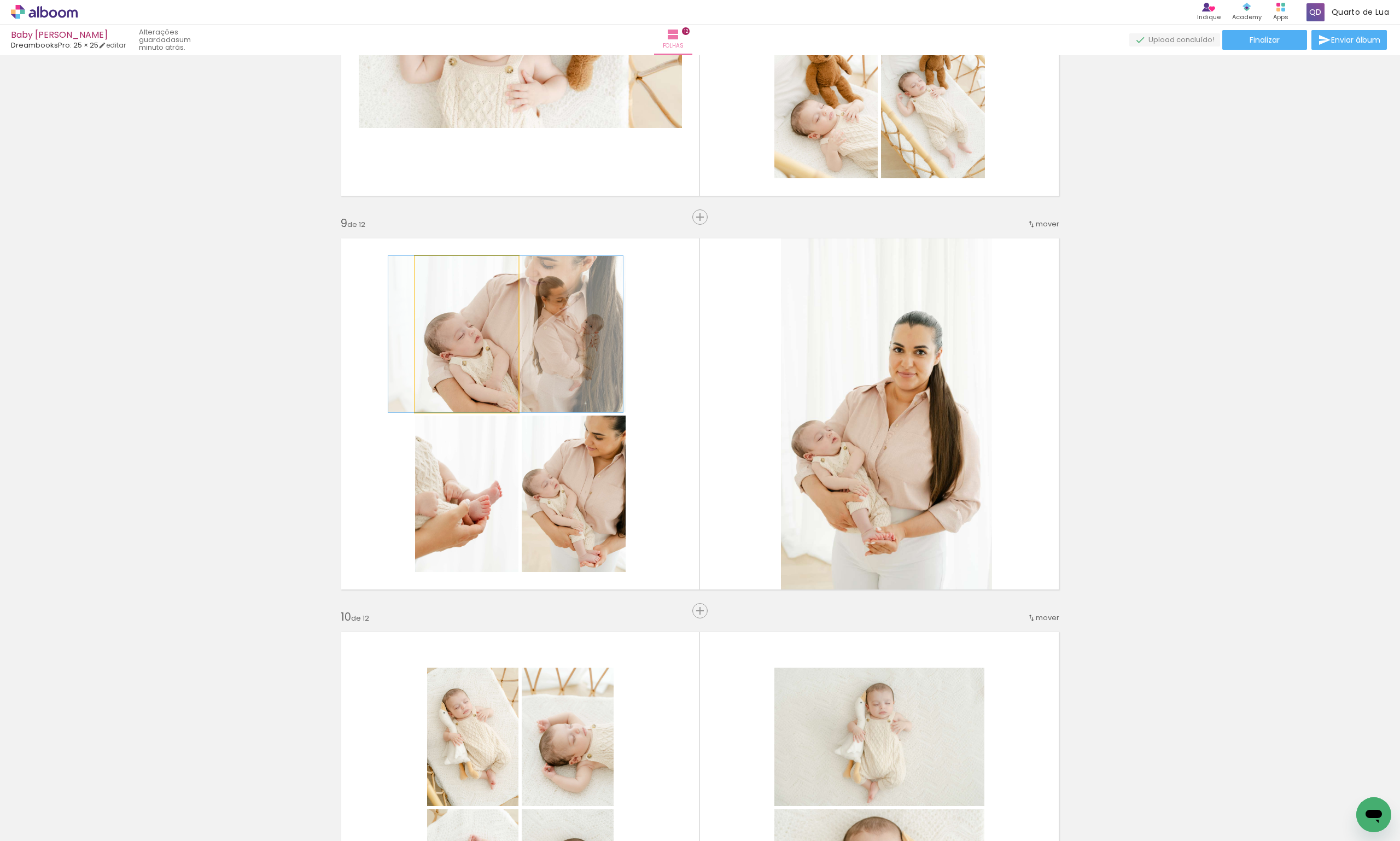
drag, startPoint x: 446, startPoint y: 348, endPoint x: 457, endPoint y: 344, distance: 11.7
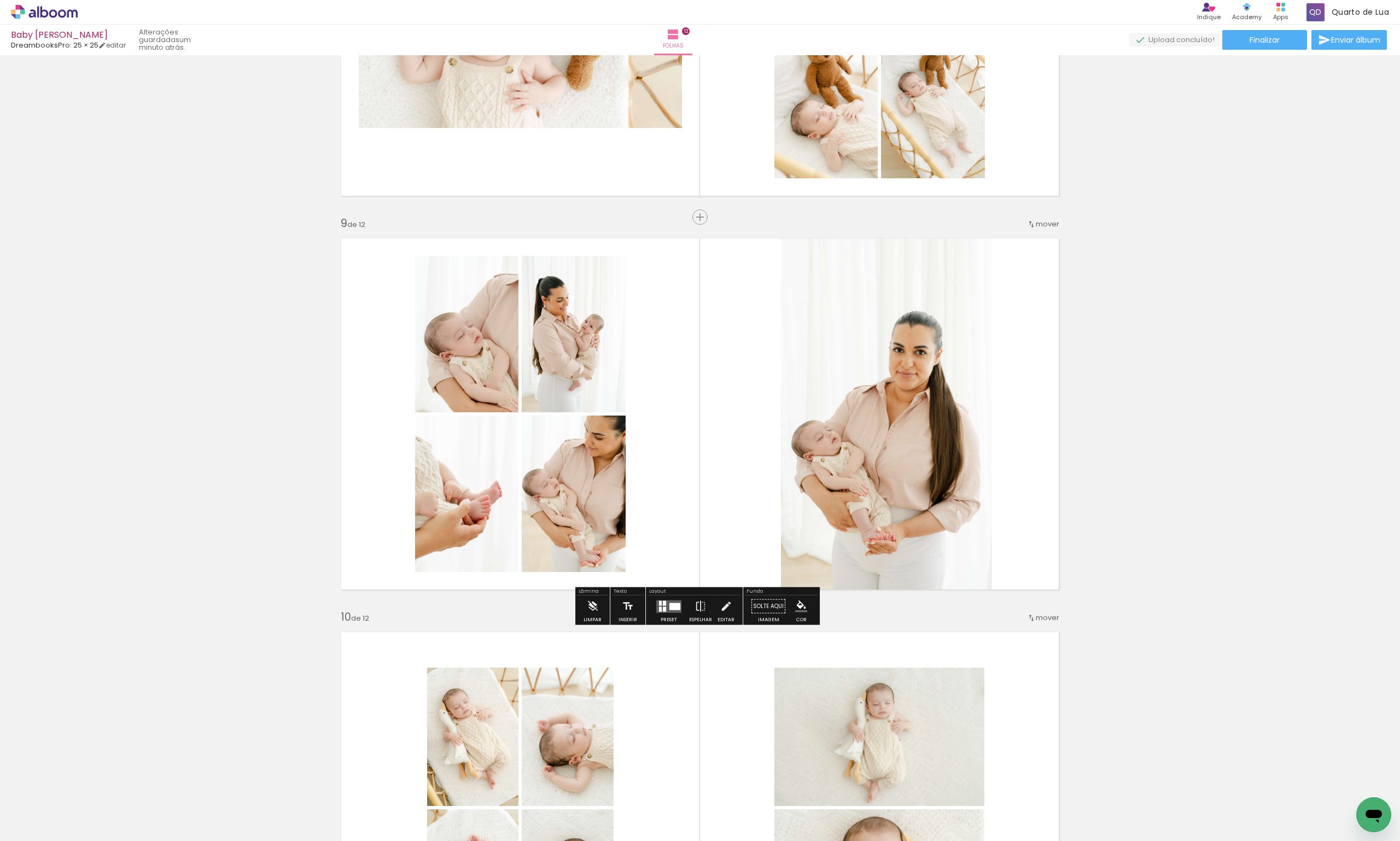
click at [698, 610] on iron-icon at bounding box center [700, 606] width 12 height 22
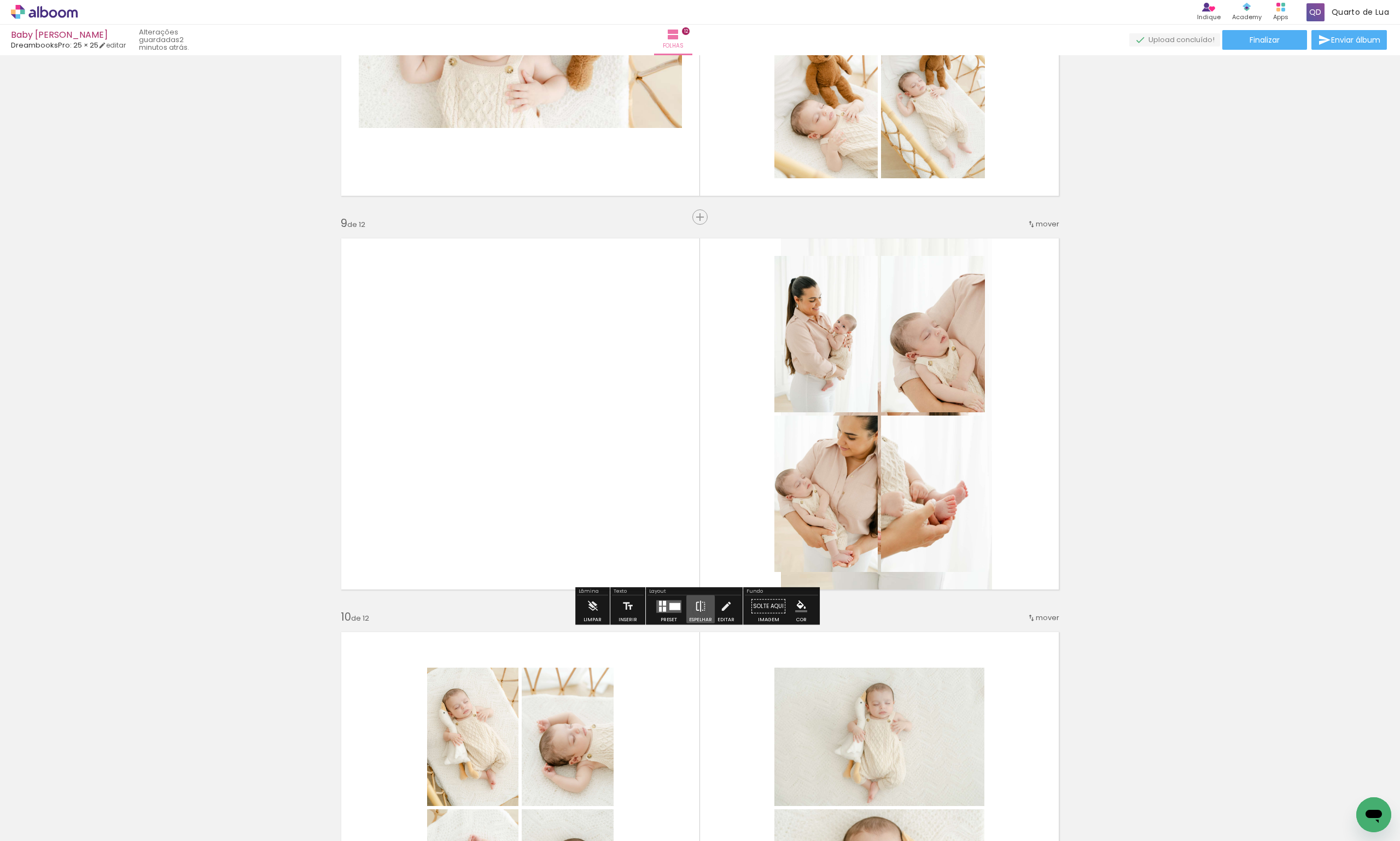
click at [698, 612] on iron-icon at bounding box center [700, 606] width 12 height 22
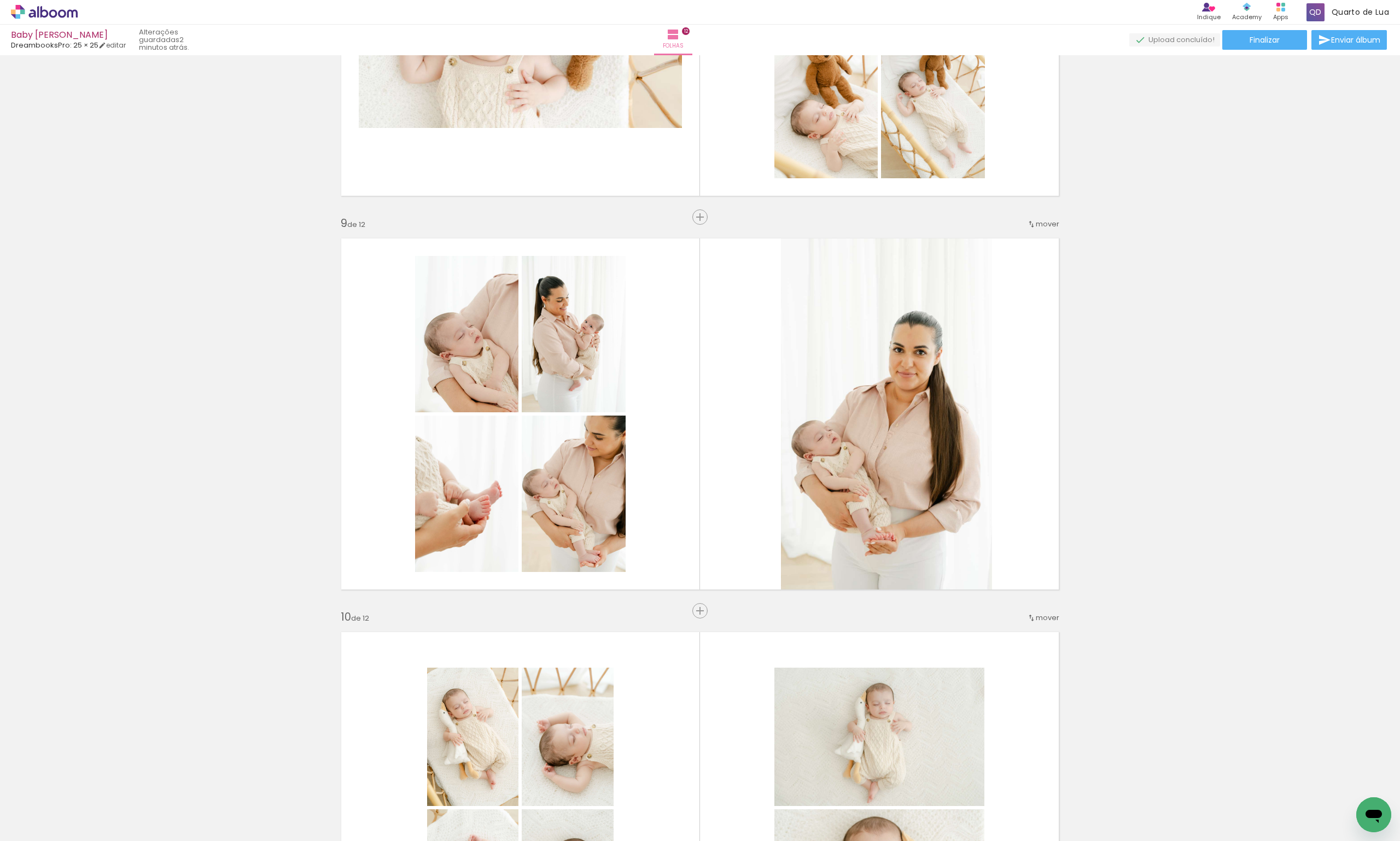
scroll to position [0, 1426]
click at [882, 423] on quentale-photo at bounding box center [886, 414] width 211 height 357
click at [918, 377] on quentale-photo at bounding box center [886, 414] width 211 height 357
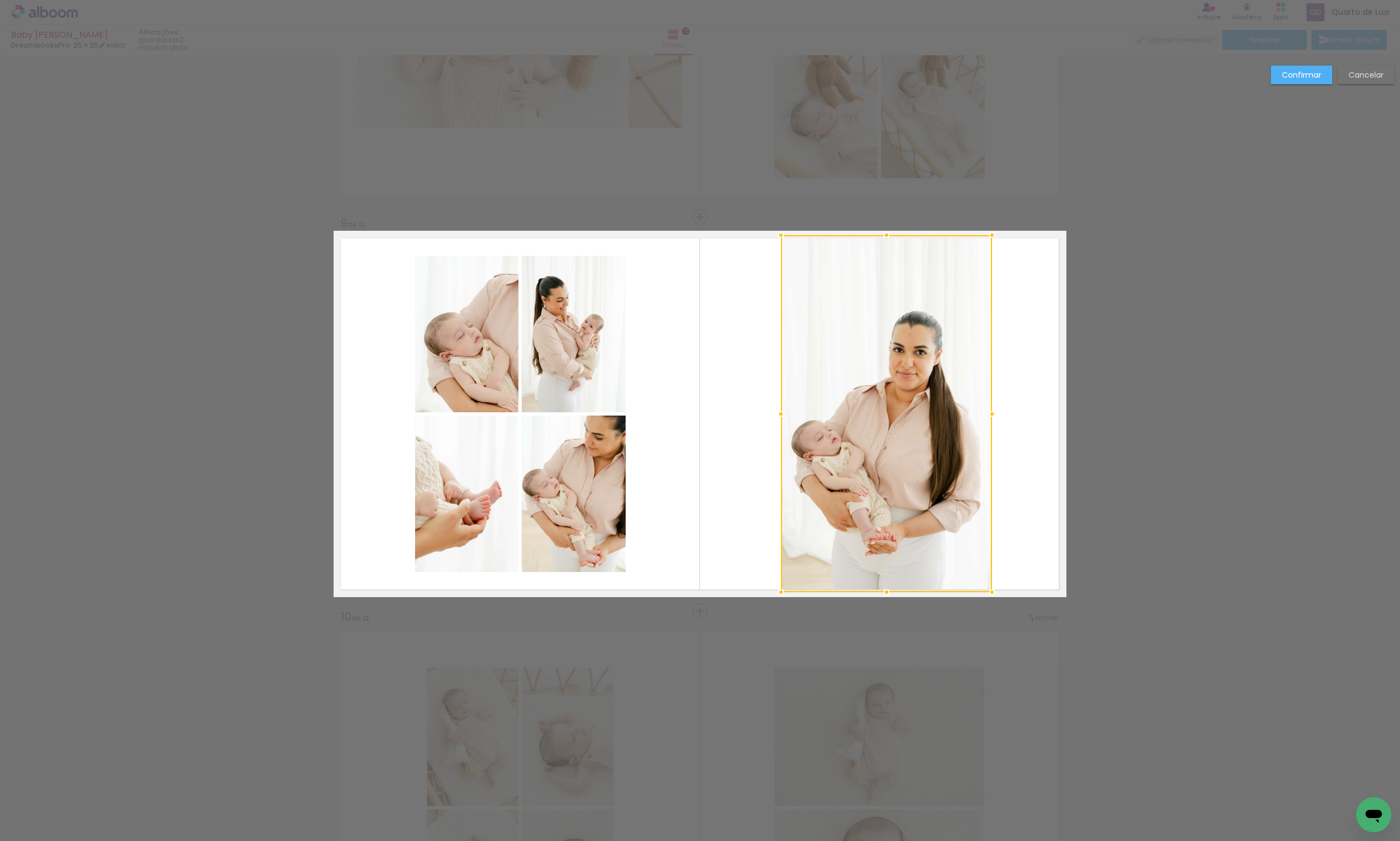
click at [0, 0] on slot "Cancelar" at bounding box center [0, 0] width 0 height 0
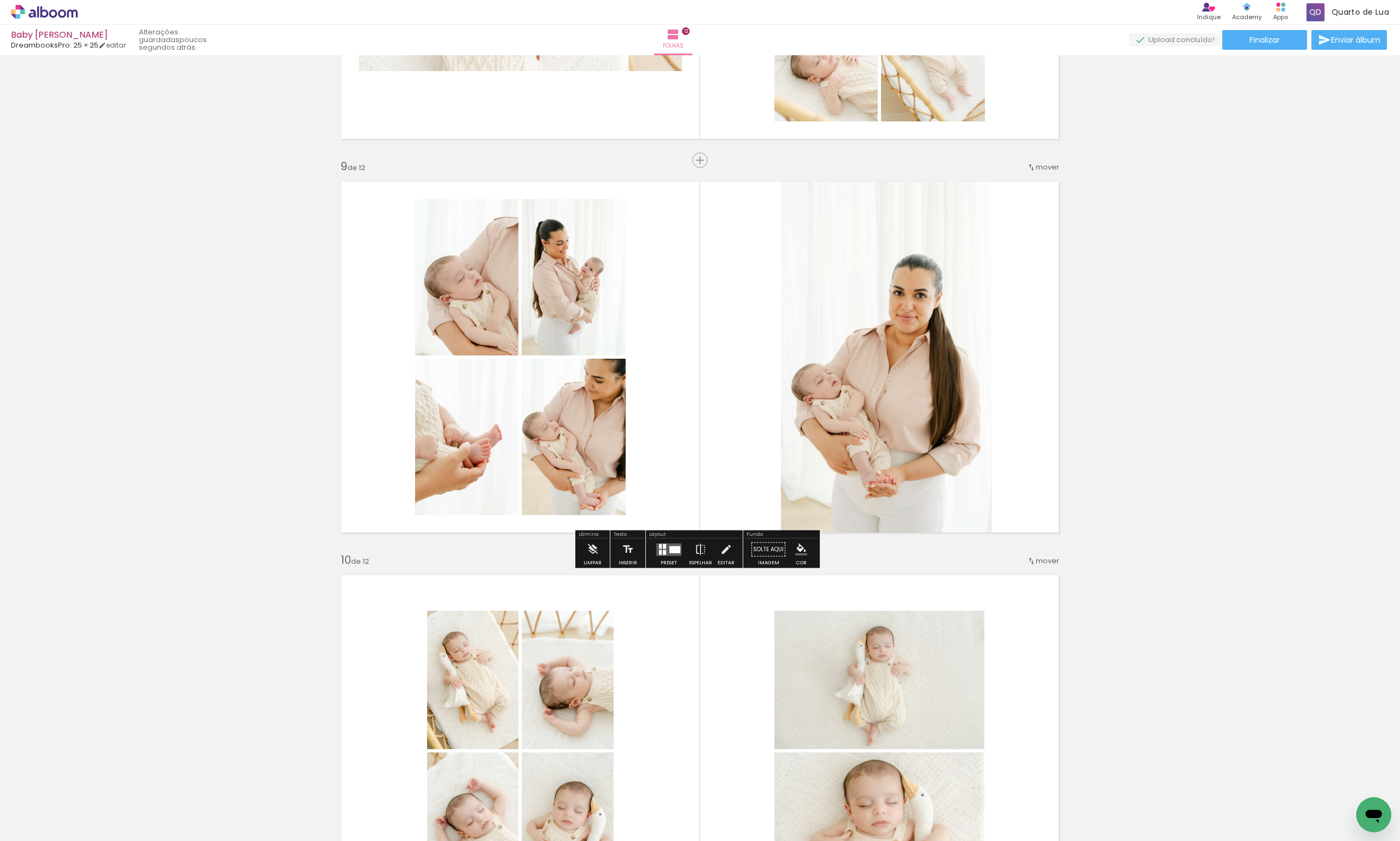
scroll to position [3062, 0]
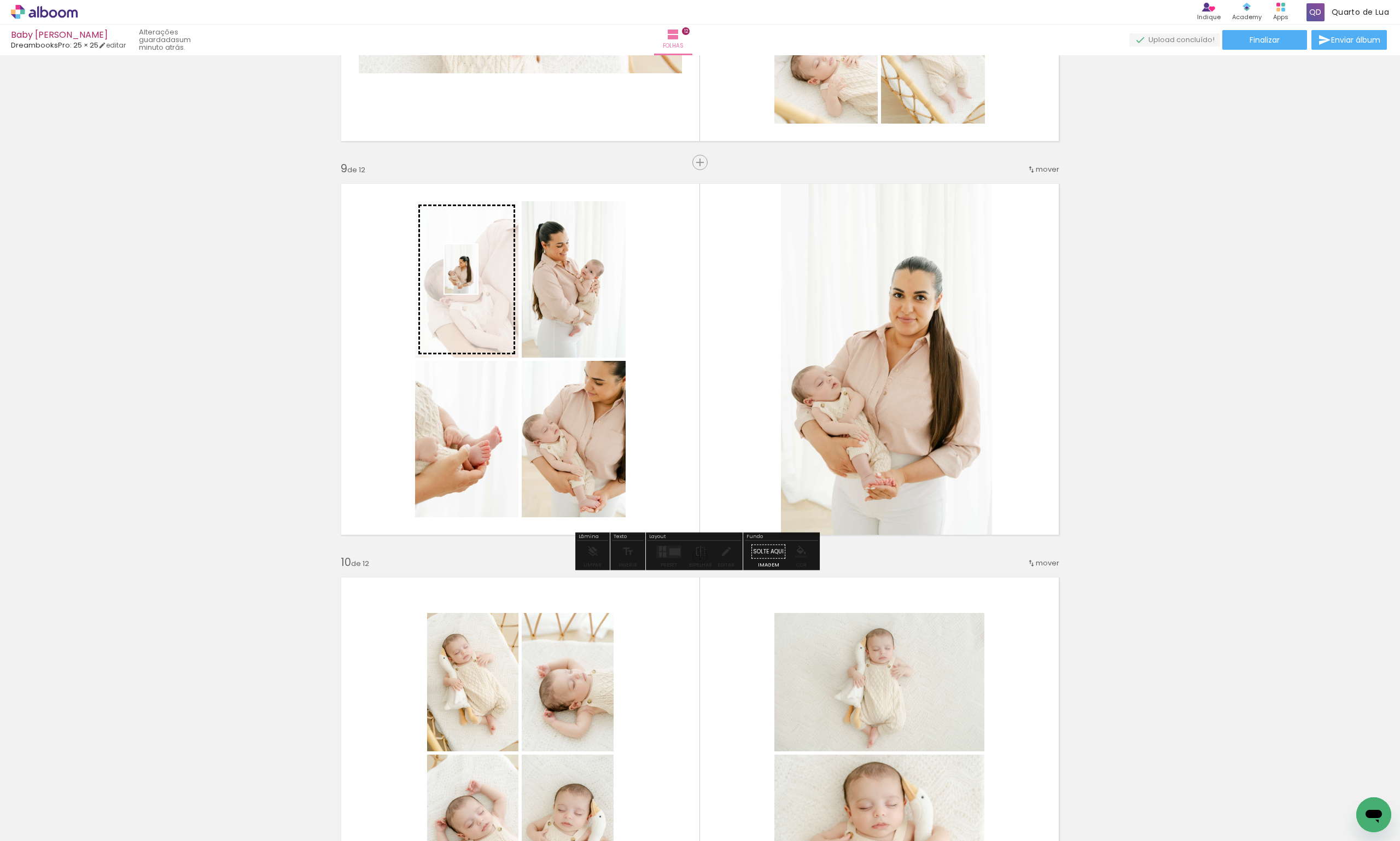
drag, startPoint x: 839, startPoint y: 826, endPoint x: 477, endPoint y: 277, distance: 657.6
click at [477, 277] on quentale-workspace at bounding box center [700, 420] width 1400 height 841
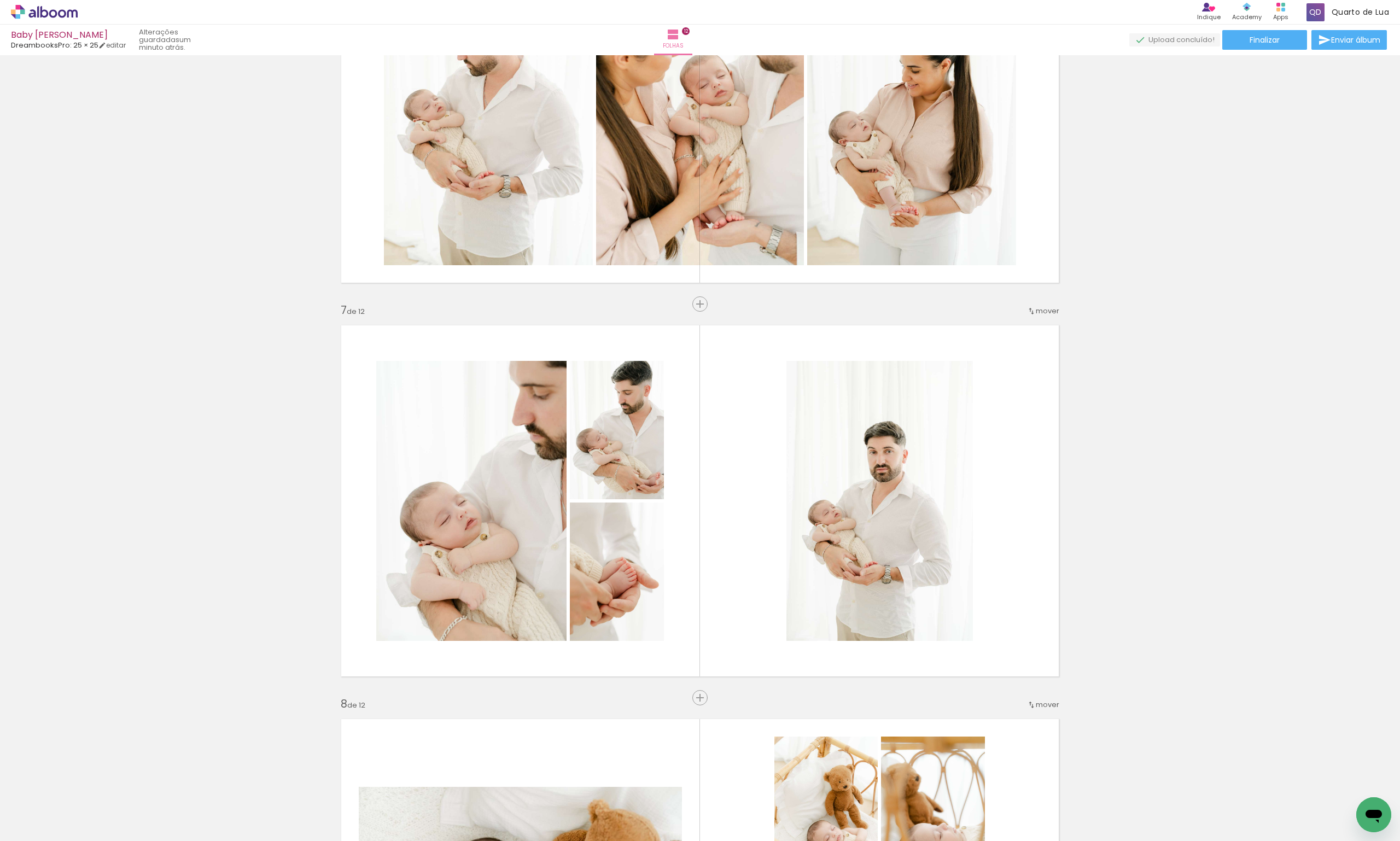
scroll to position [1968, 0]
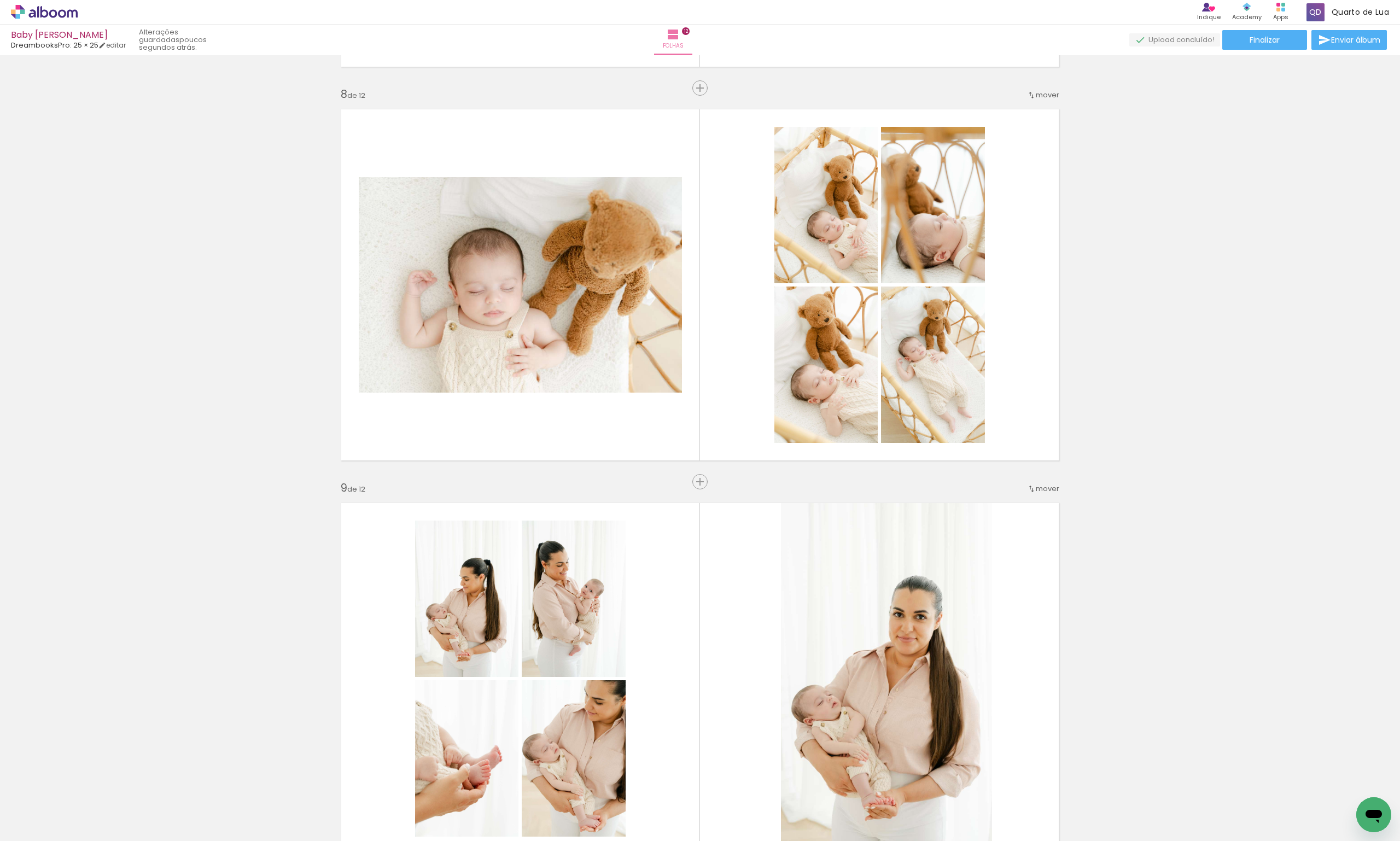
scroll to position [2897, 0]
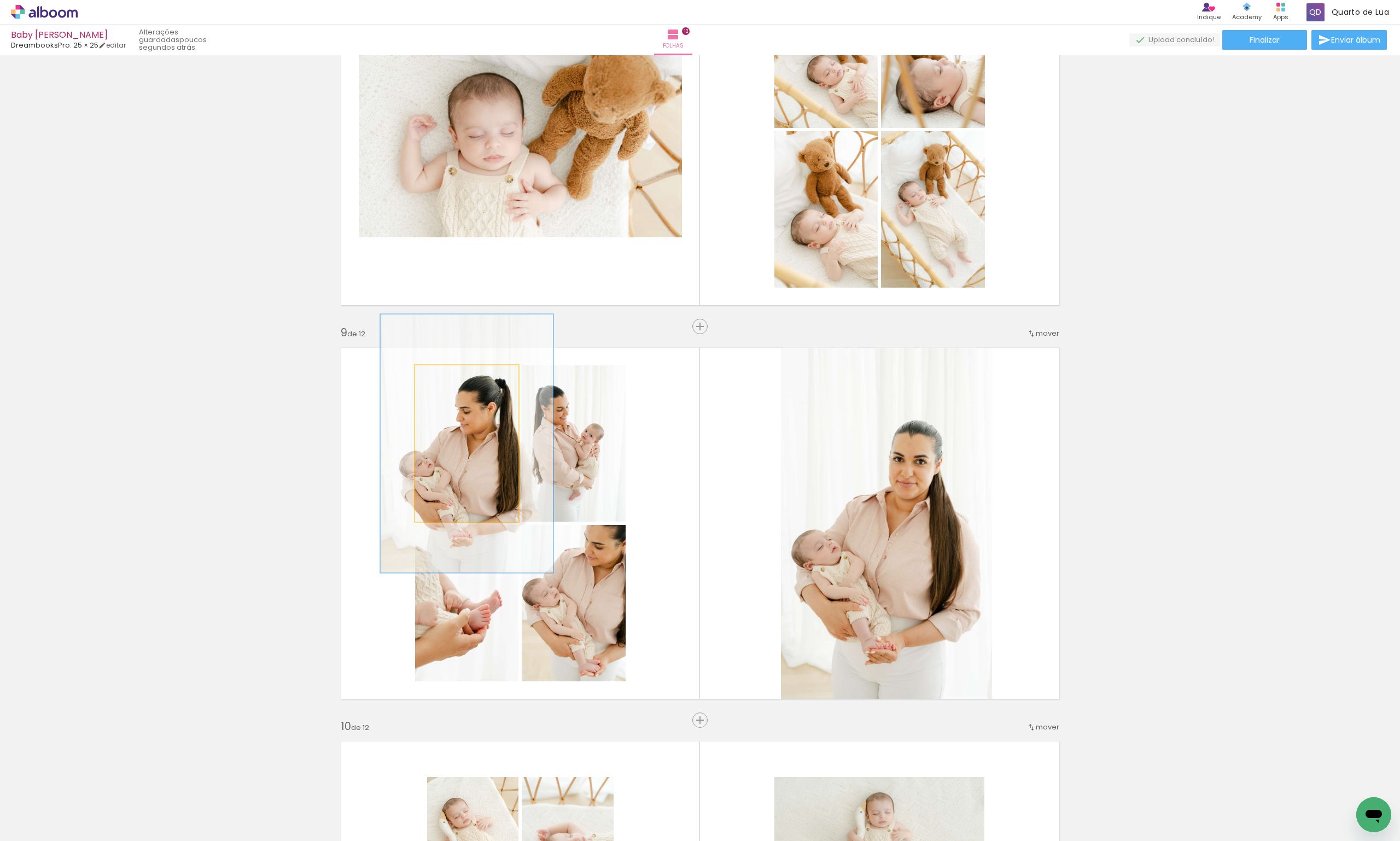
drag, startPoint x: 439, startPoint y: 377, endPoint x: 465, endPoint y: 376, distance: 26.0
click at [465, 376] on div at bounding box center [466, 377] width 10 height 10
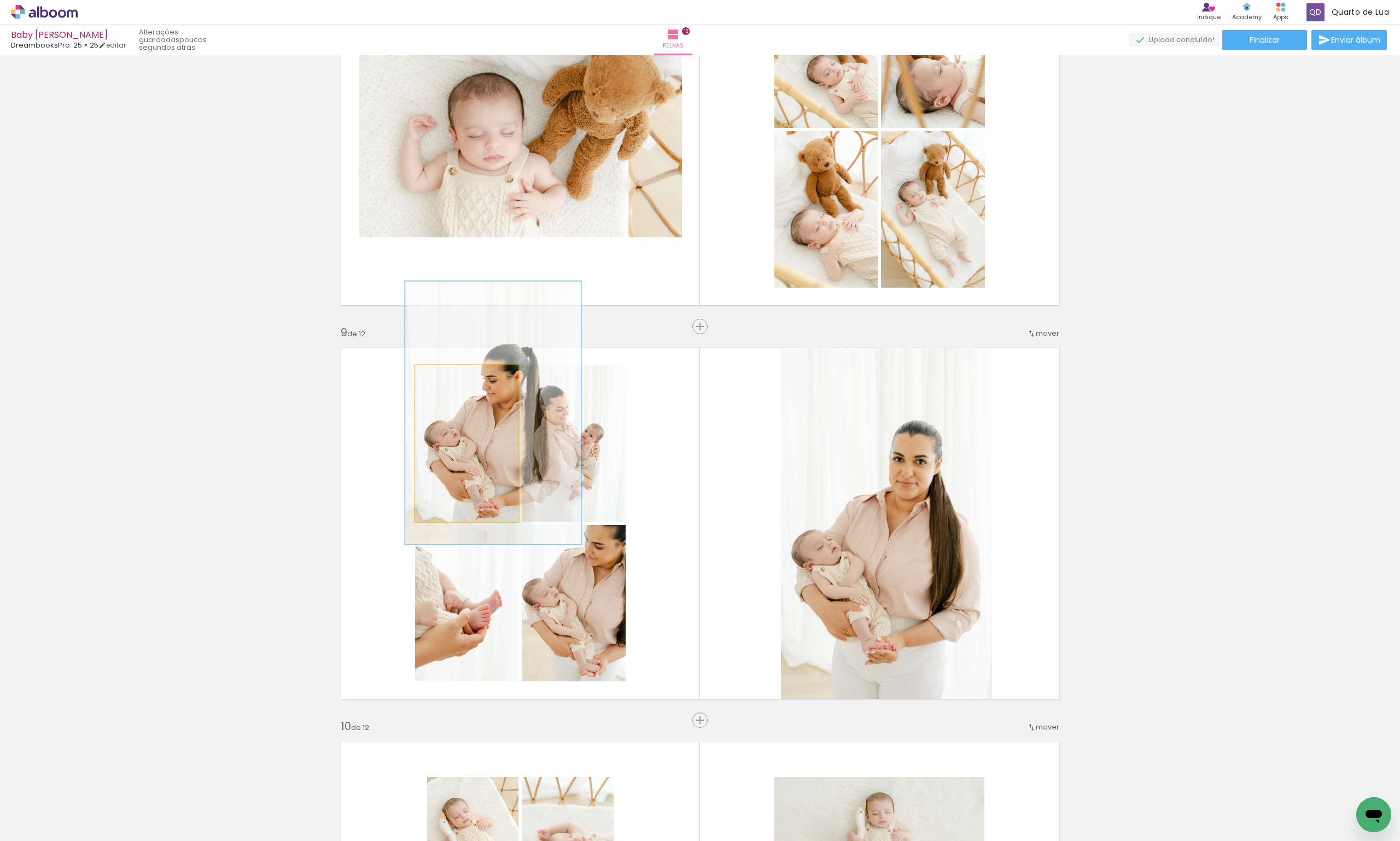
drag, startPoint x: 477, startPoint y: 451, endPoint x: 503, endPoint y: 420, distance: 40.5
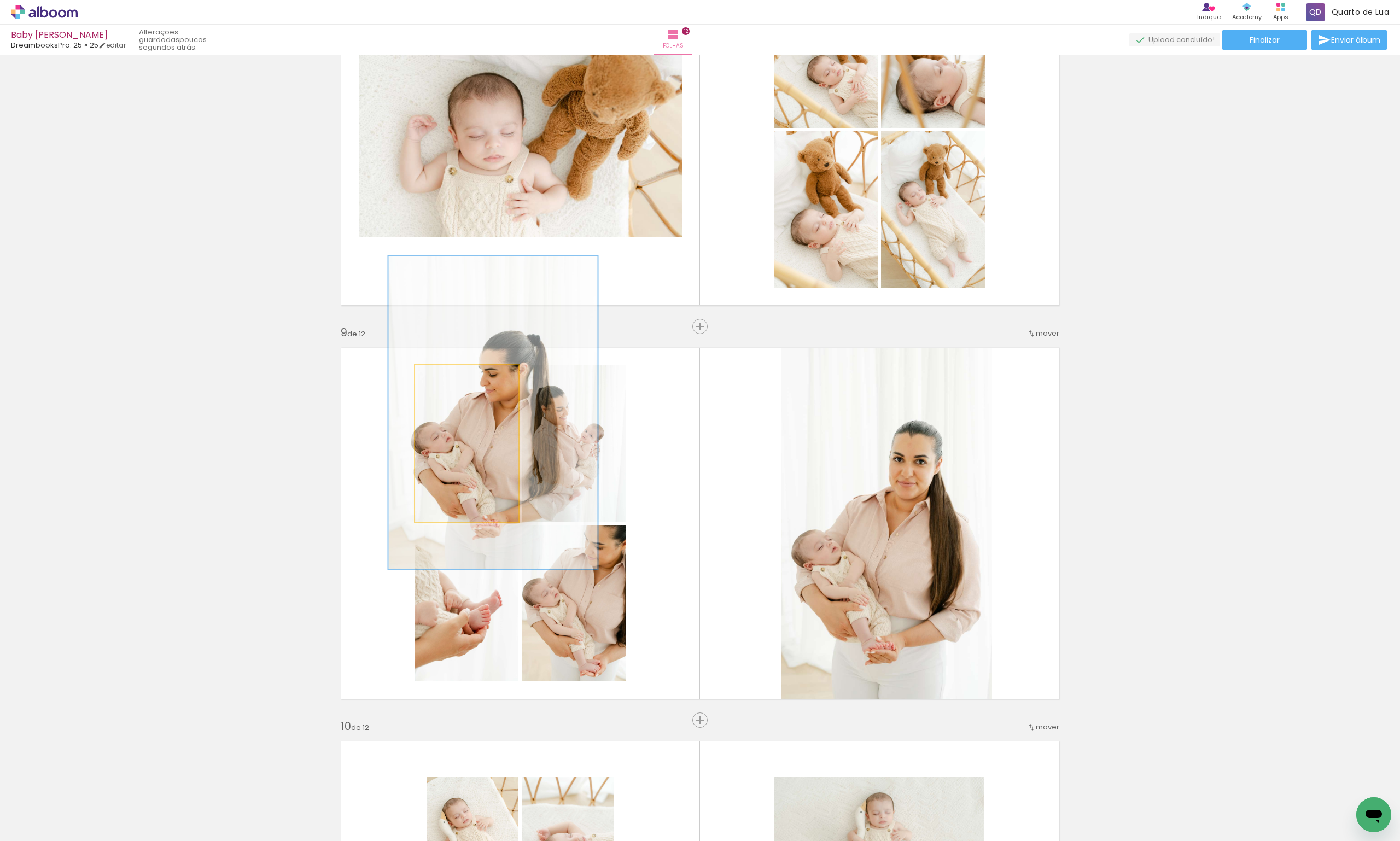
drag, startPoint x: 466, startPoint y: 375, endPoint x: 487, endPoint y: 372, distance: 21.2
click at [487, 372] on div at bounding box center [484, 377] width 17 height 17
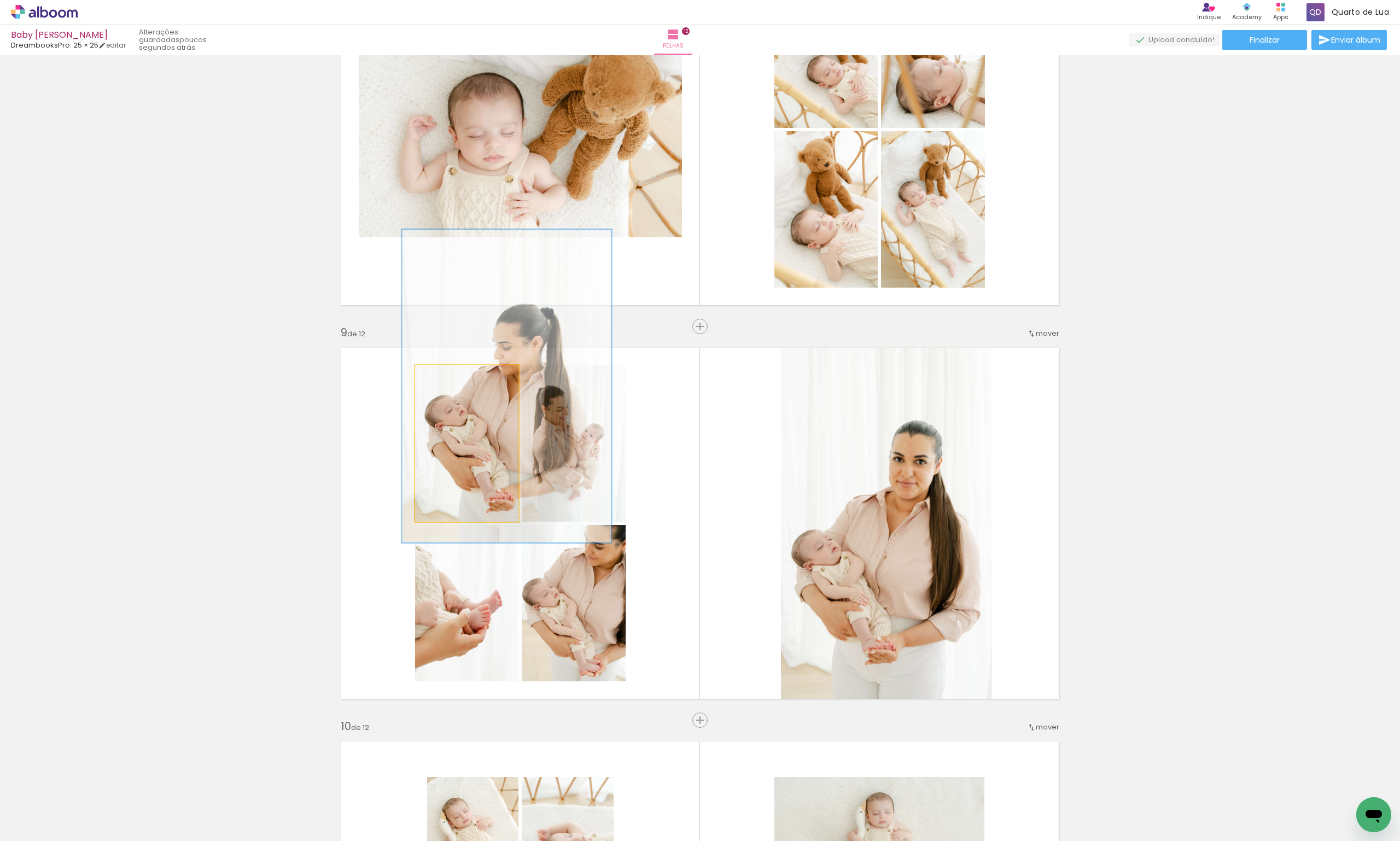
drag, startPoint x: 480, startPoint y: 459, endPoint x: 495, endPoint y: 432, distance: 30.9
drag, startPoint x: 485, startPoint y: 378, endPoint x: 502, endPoint y: 377, distance: 17.0
click at [502, 368] on div "P&B Largura Cor" at bounding box center [469, 368] width 103 height 0
click at [506, 430] on quentale-photo at bounding box center [466, 443] width 103 height 156
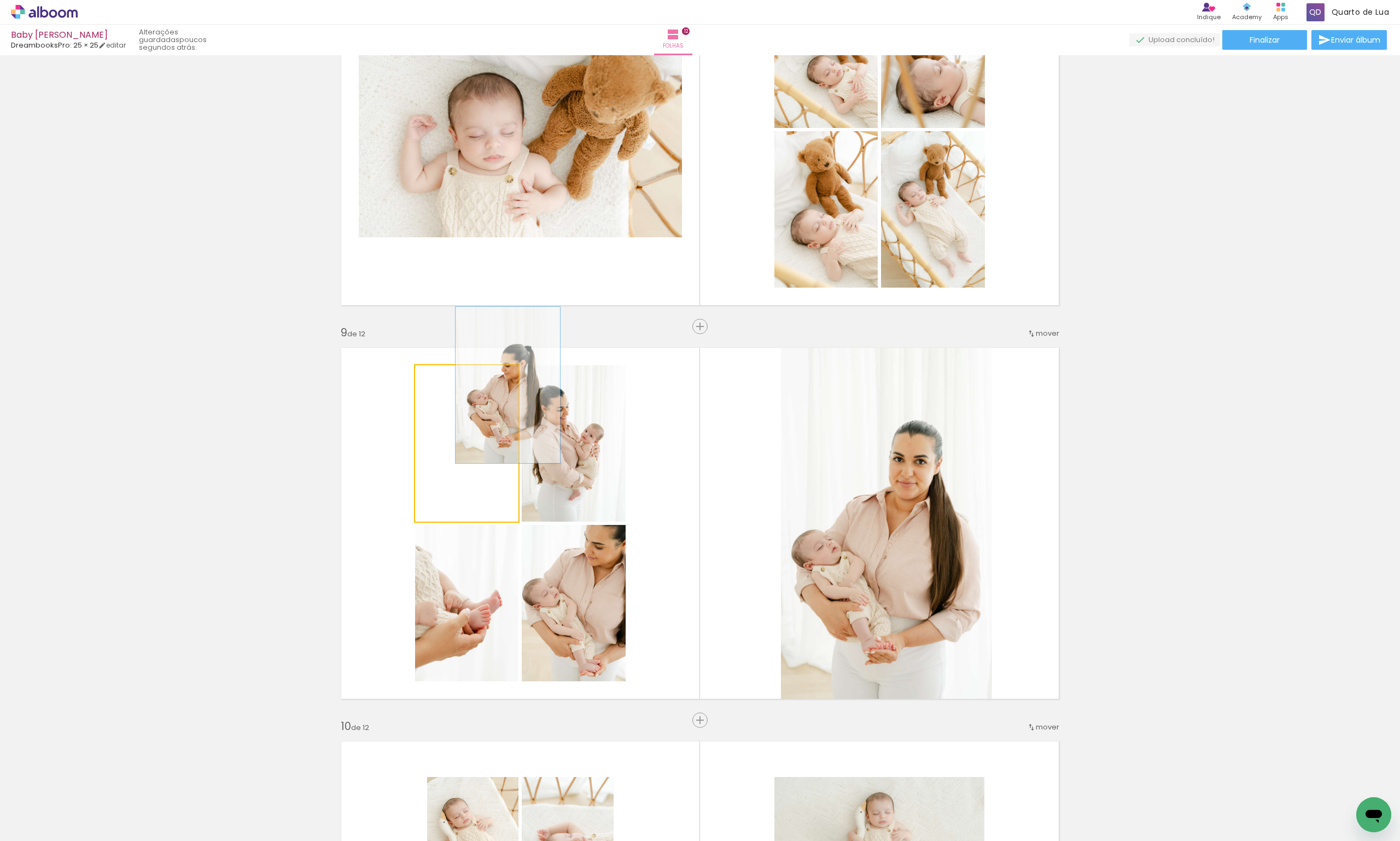
drag, startPoint x: 480, startPoint y: 378, endPoint x: 387, endPoint y: 379, distance: 93.0
type paper-slider "100"
click at [387, 379] on quentale-layouter at bounding box center [700, 523] width 733 height 367
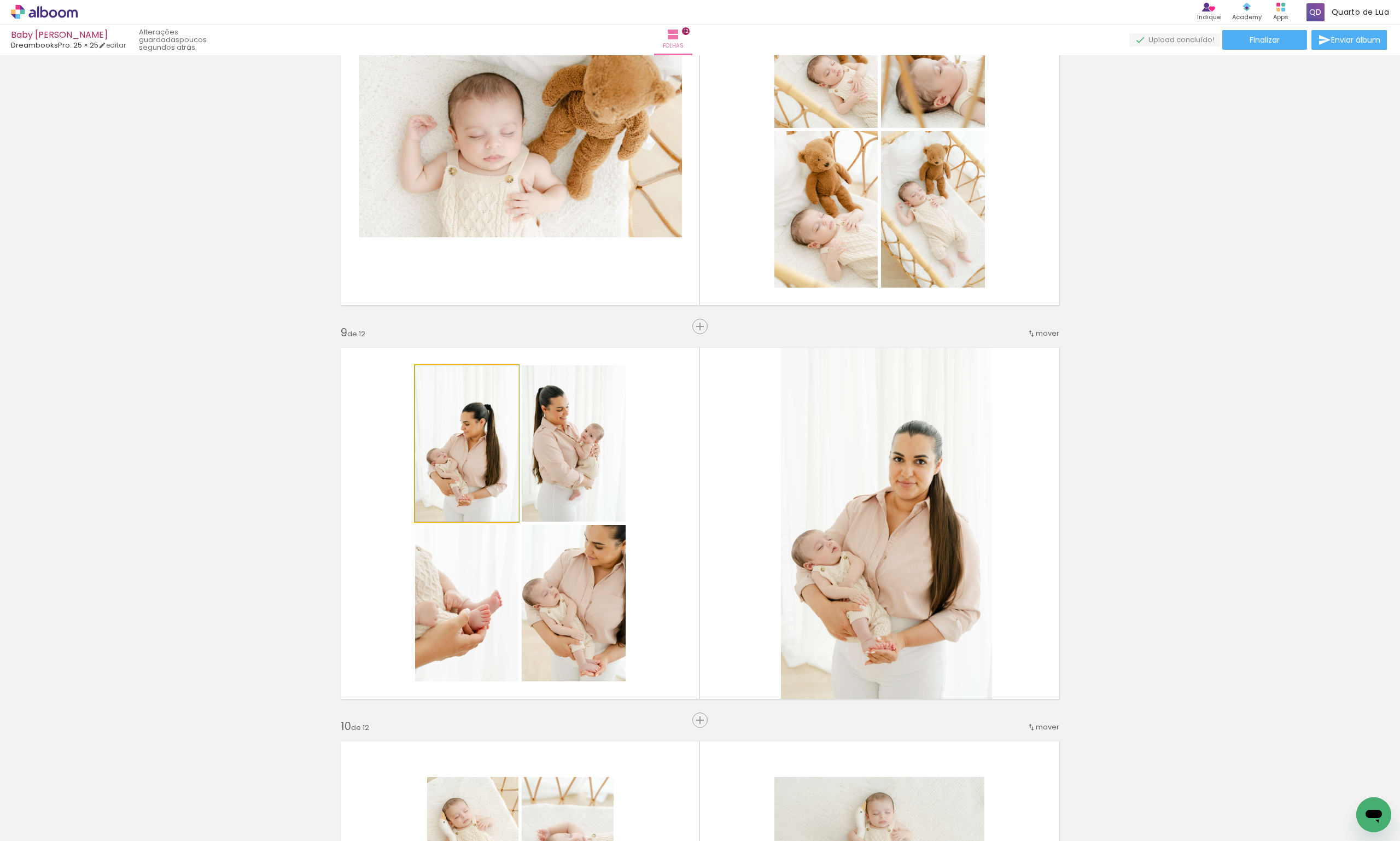
drag, startPoint x: 498, startPoint y: 428, endPoint x: 480, endPoint y: 440, distance: 21.6
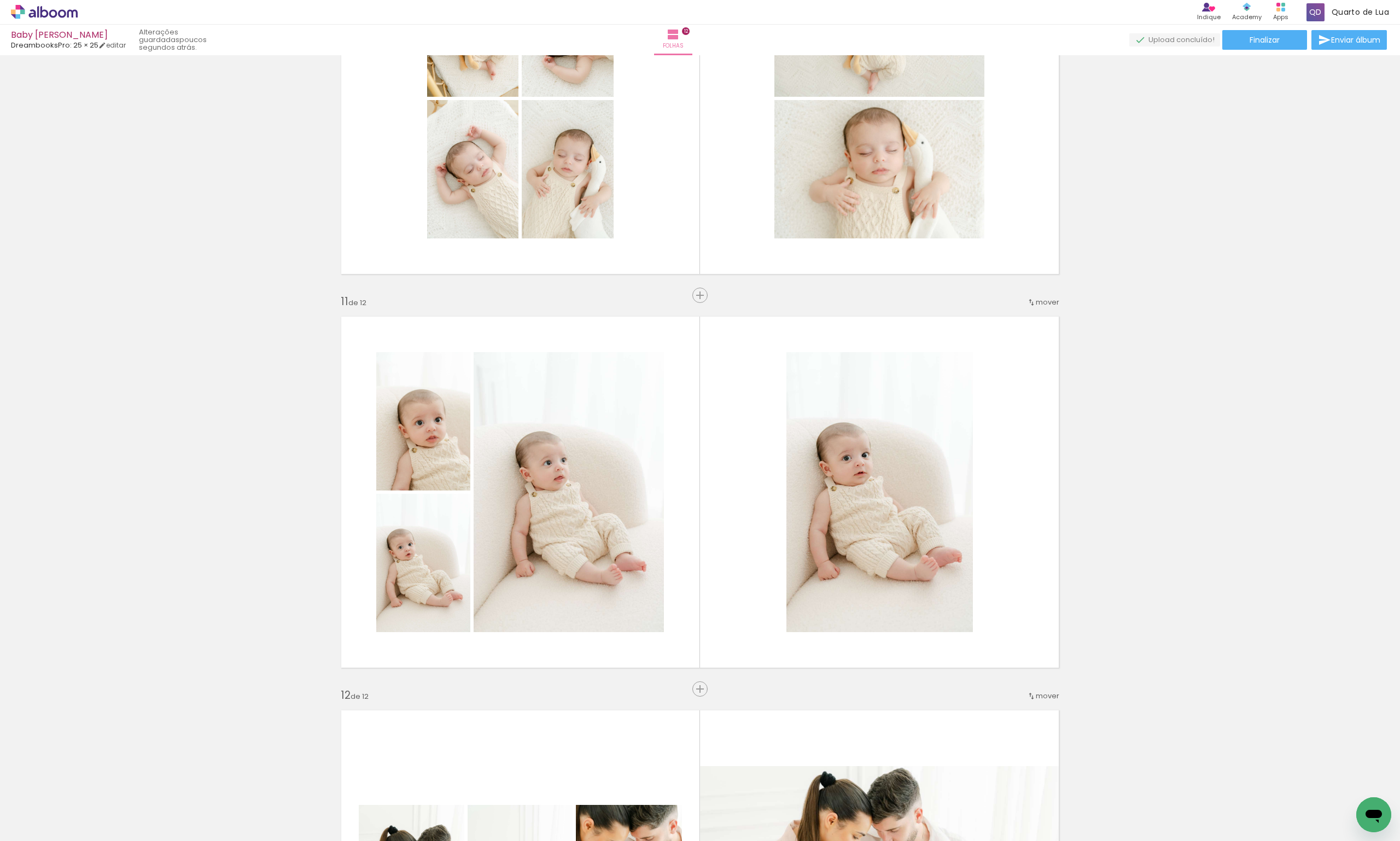
scroll to position [3718, 0]
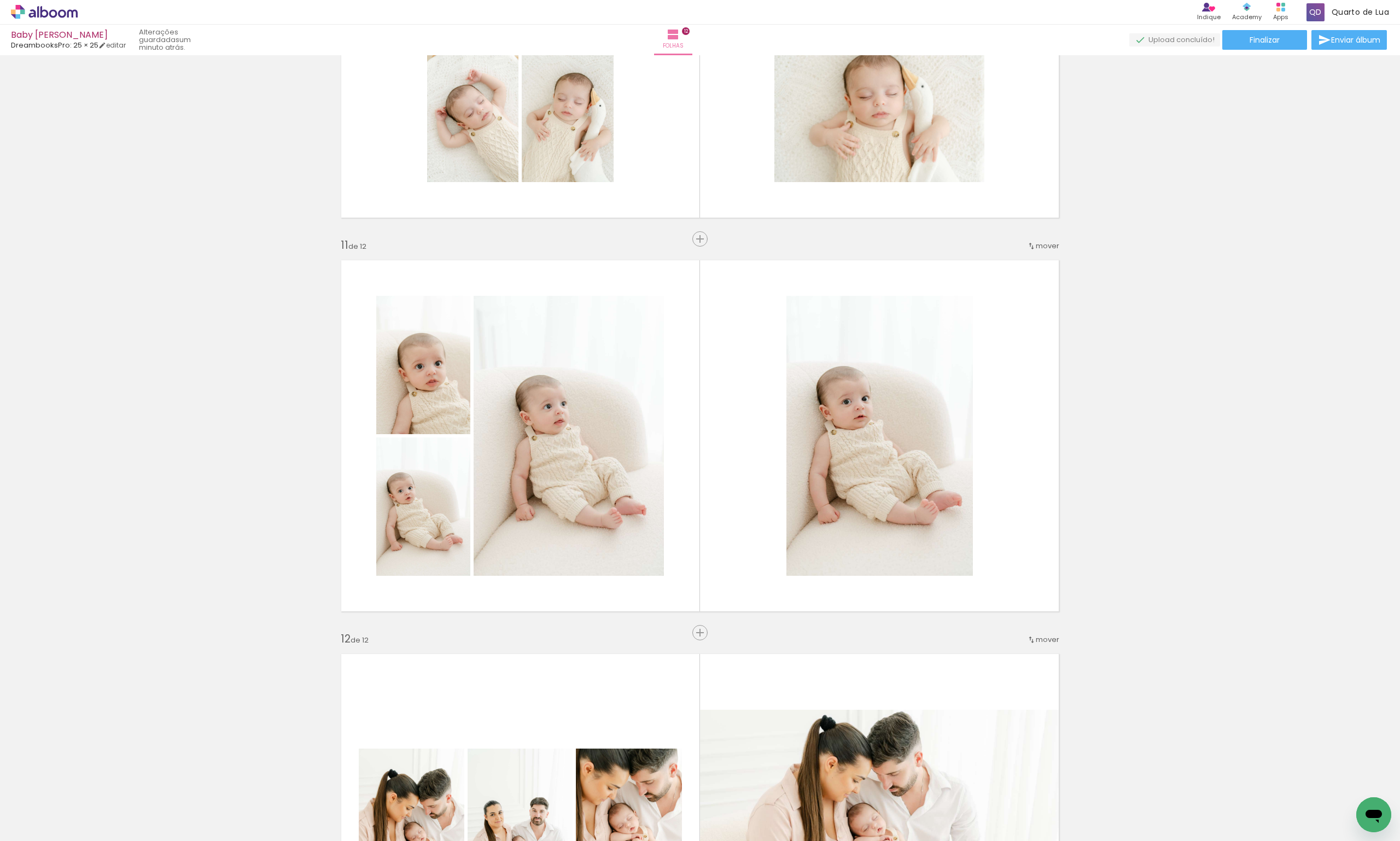
scroll to position [0, 2797]
click at [701, 630] on span "Inserir folha" at bounding box center [705, 633] width 43 height 7
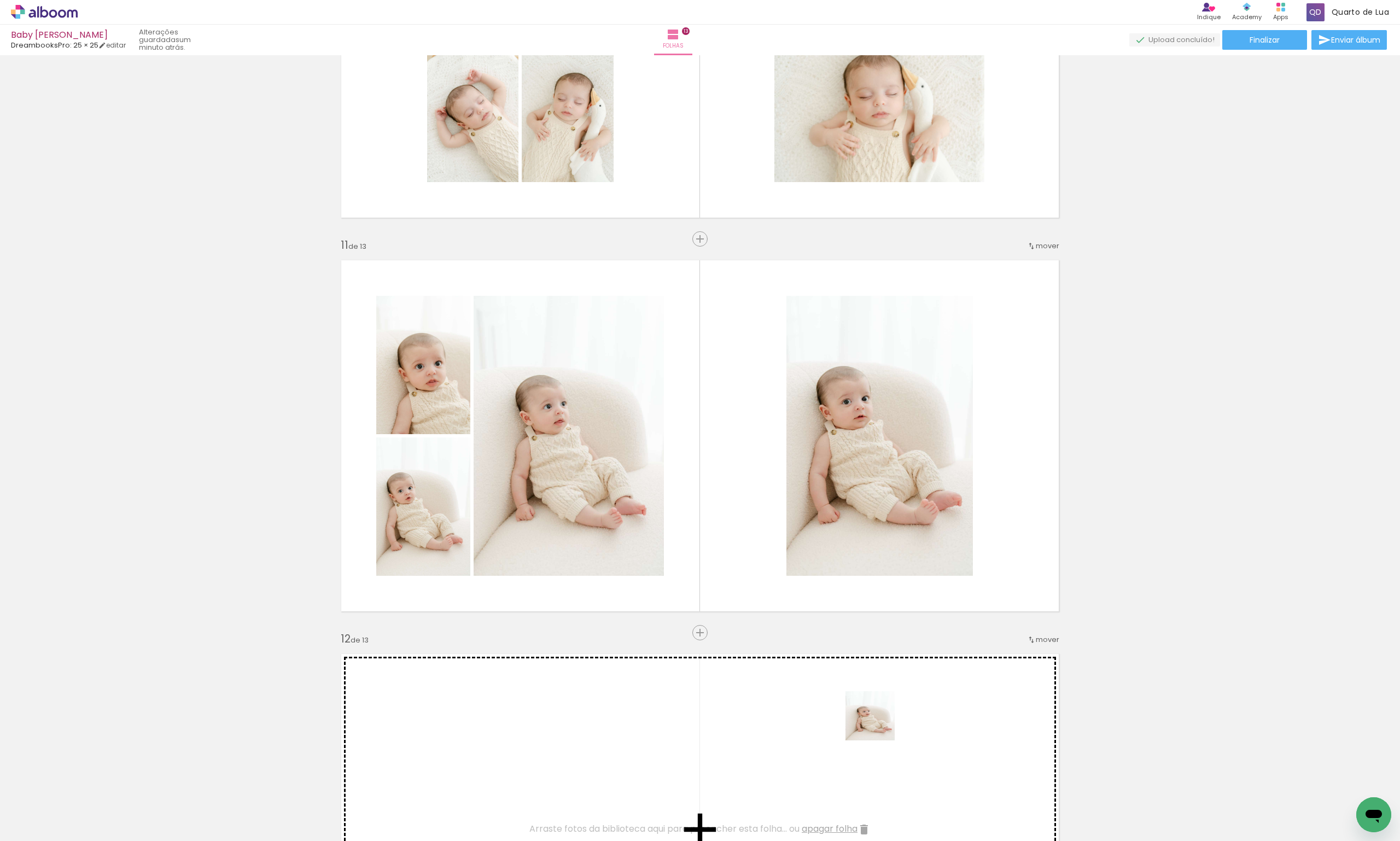
drag, startPoint x: 934, startPoint y: 768, endPoint x: 929, endPoint y: 727, distance: 41.3
click at [856, 699] on quentale-workspace at bounding box center [700, 420] width 1400 height 841
drag, startPoint x: 1105, startPoint y: 816, endPoint x: 976, endPoint y: 695, distance: 176.9
click at [976, 695] on quentale-workspace at bounding box center [700, 420] width 1400 height 841
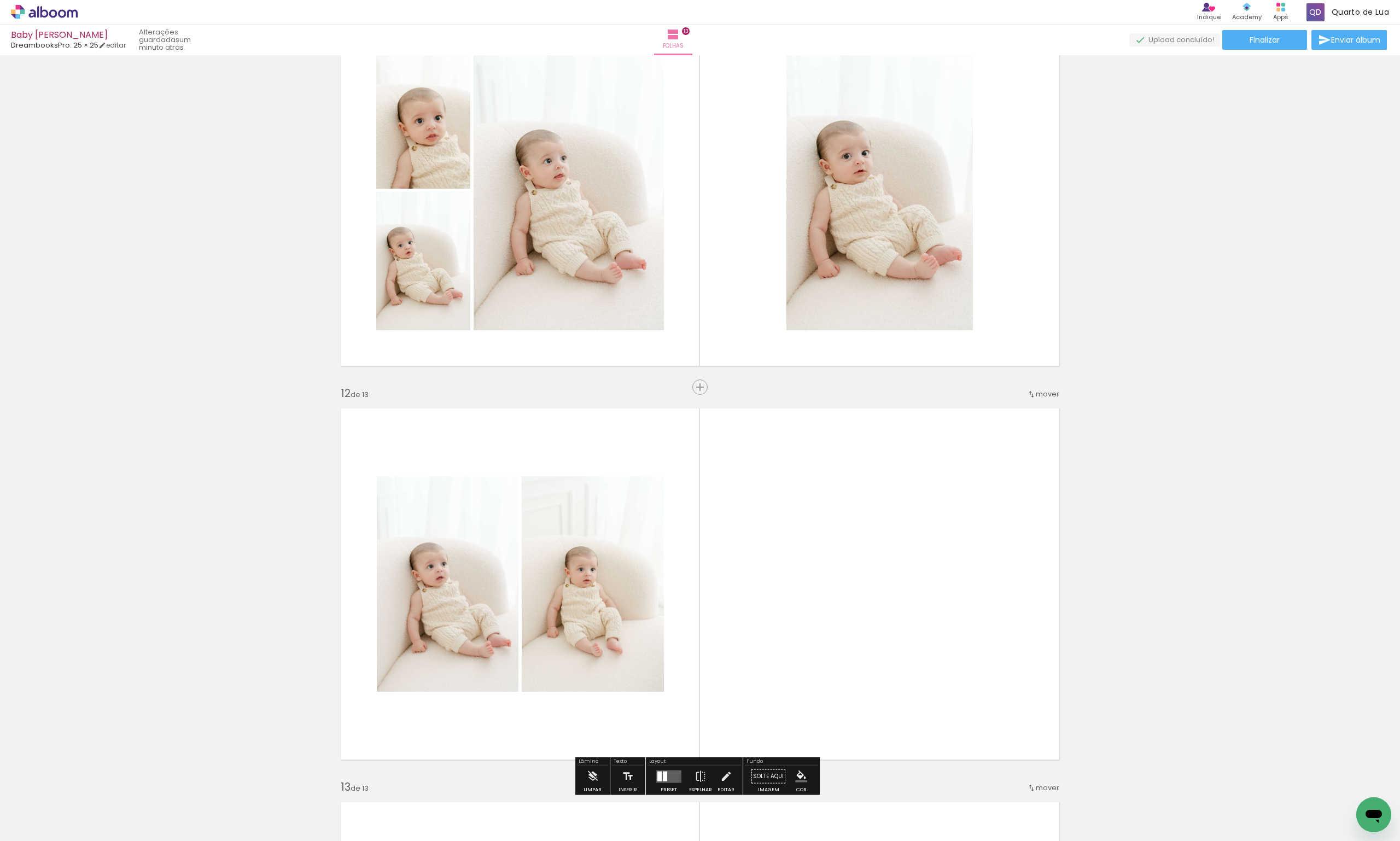
scroll to position [4046, 0]
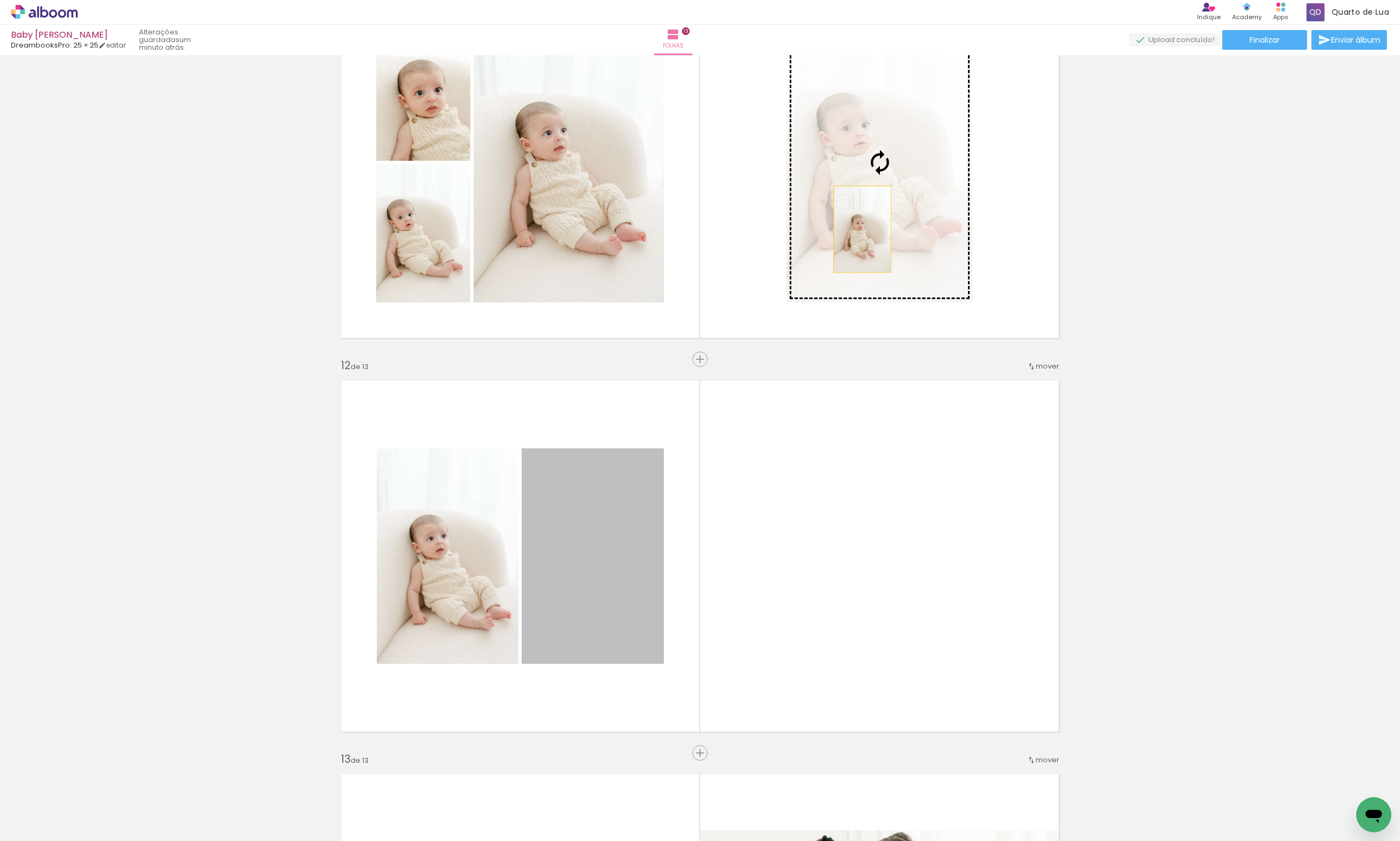
drag, startPoint x: 595, startPoint y: 564, endPoint x: 858, endPoint y: 229, distance: 425.9
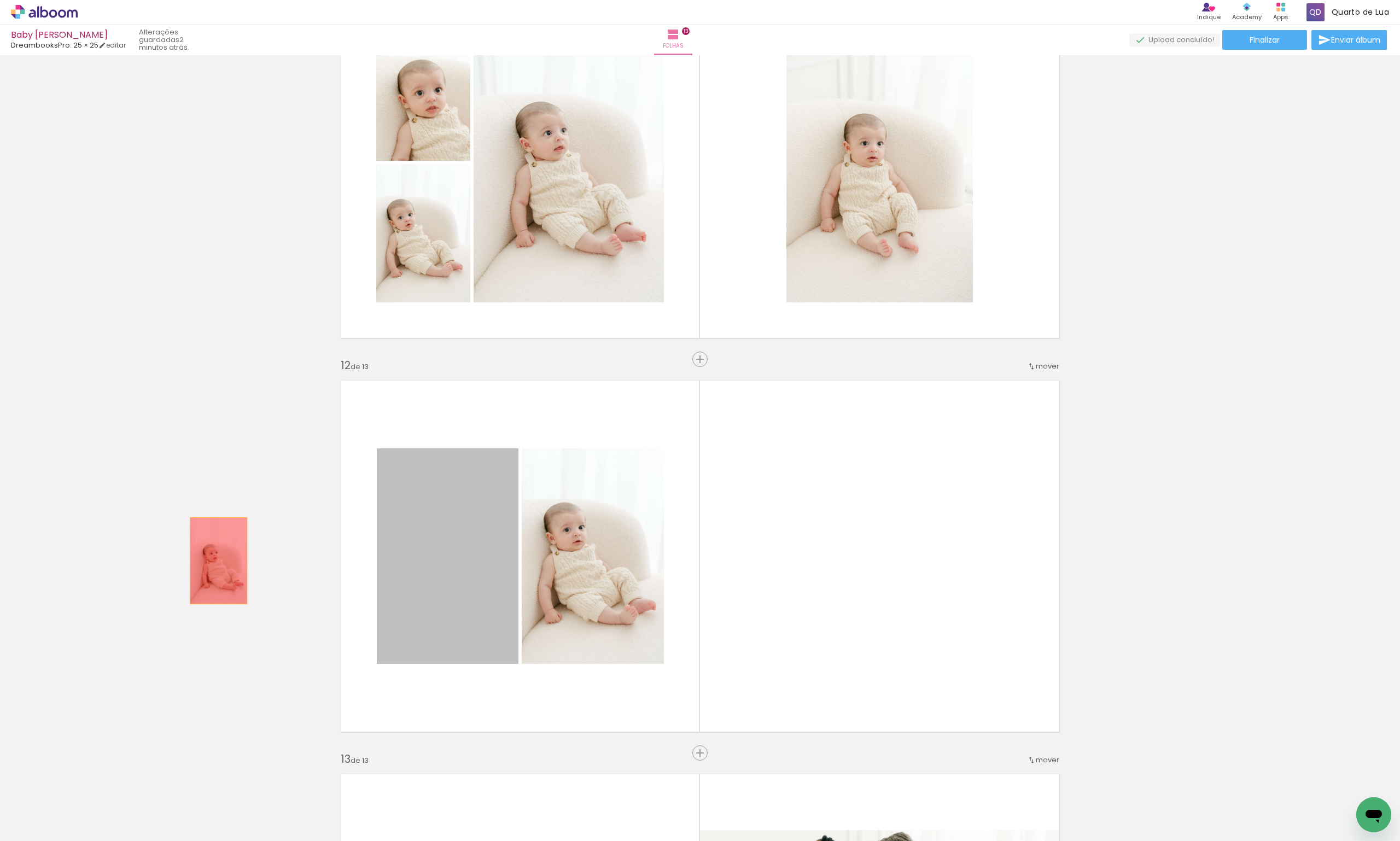
drag, startPoint x: 472, startPoint y: 590, endPoint x: 212, endPoint y: 561, distance: 261.6
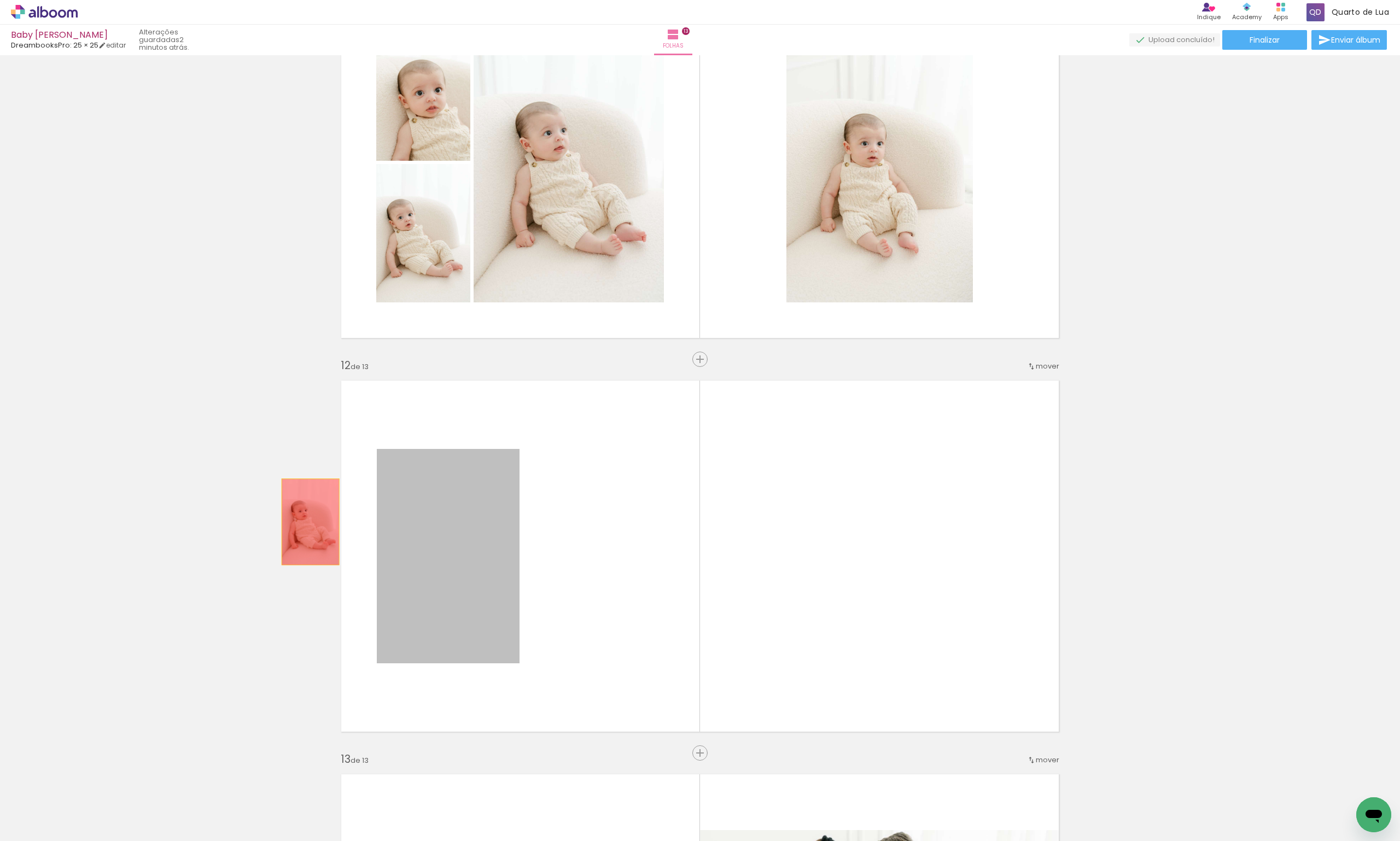
drag, startPoint x: 306, startPoint y: 522, endPoint x: 315, endPoint y: 533, distance: 14.2
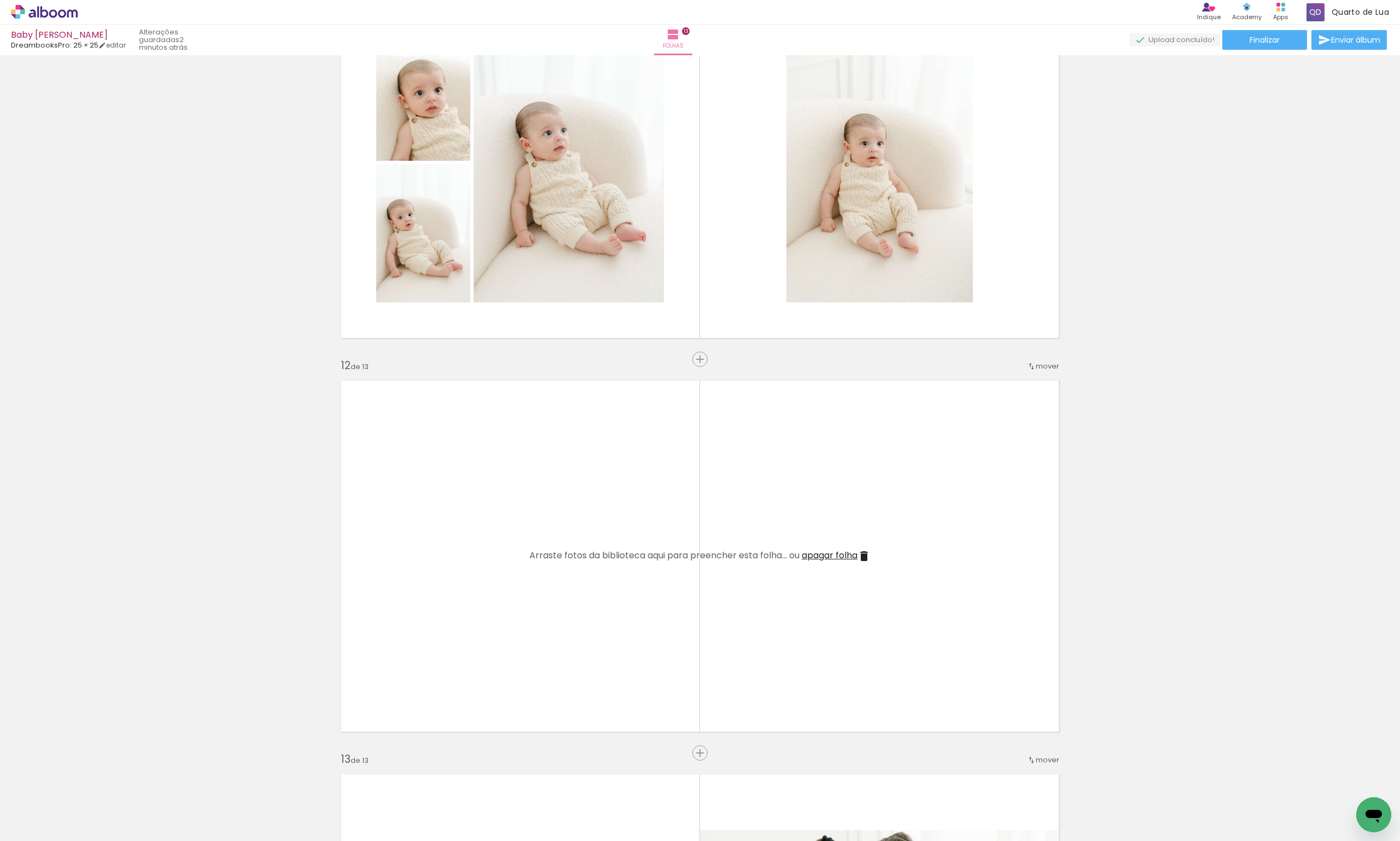
click at [840, 553] on span "apagar folha" at bounding box center [830, 555] width 56 height 12
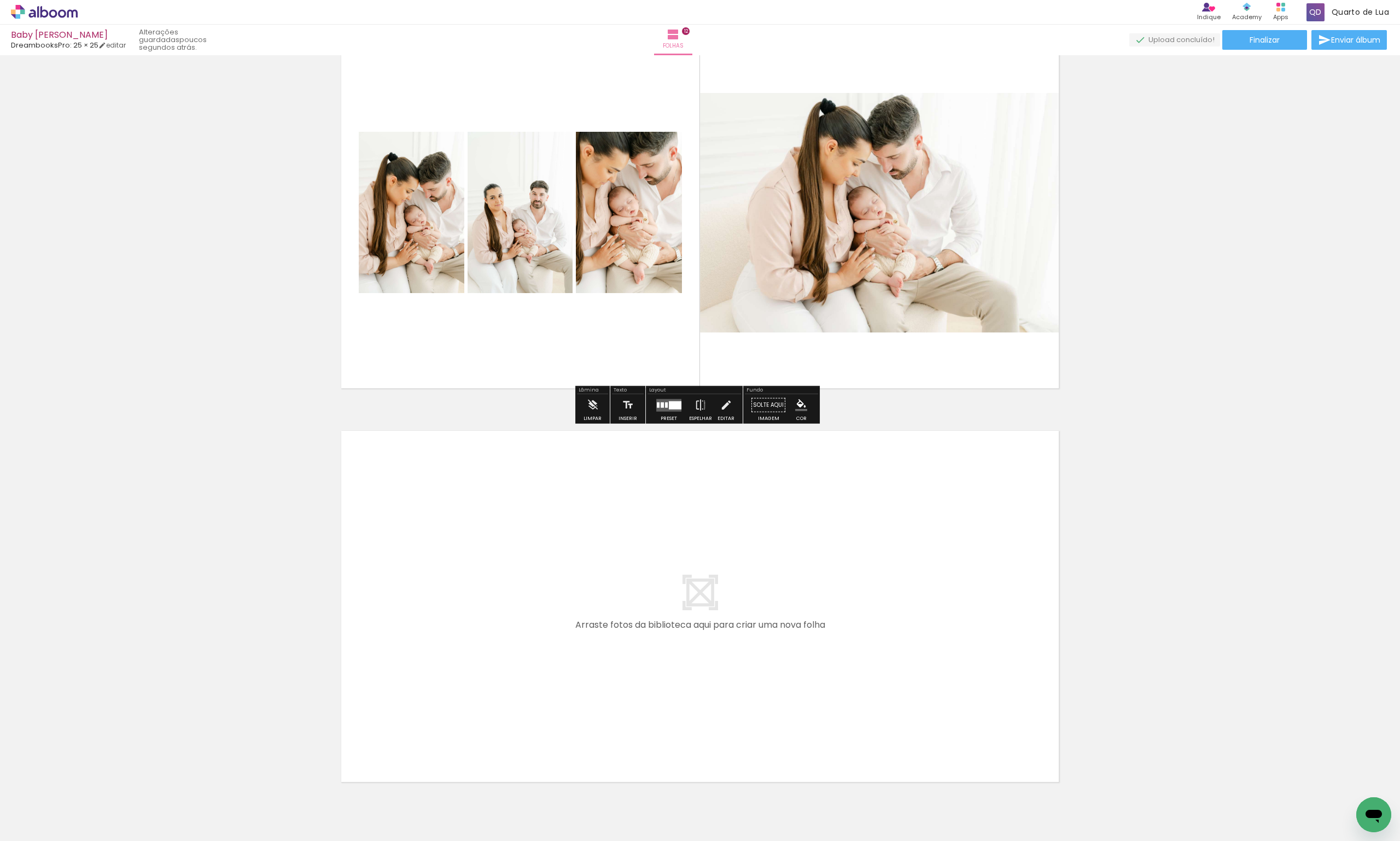
scroll to position [4429, 0]
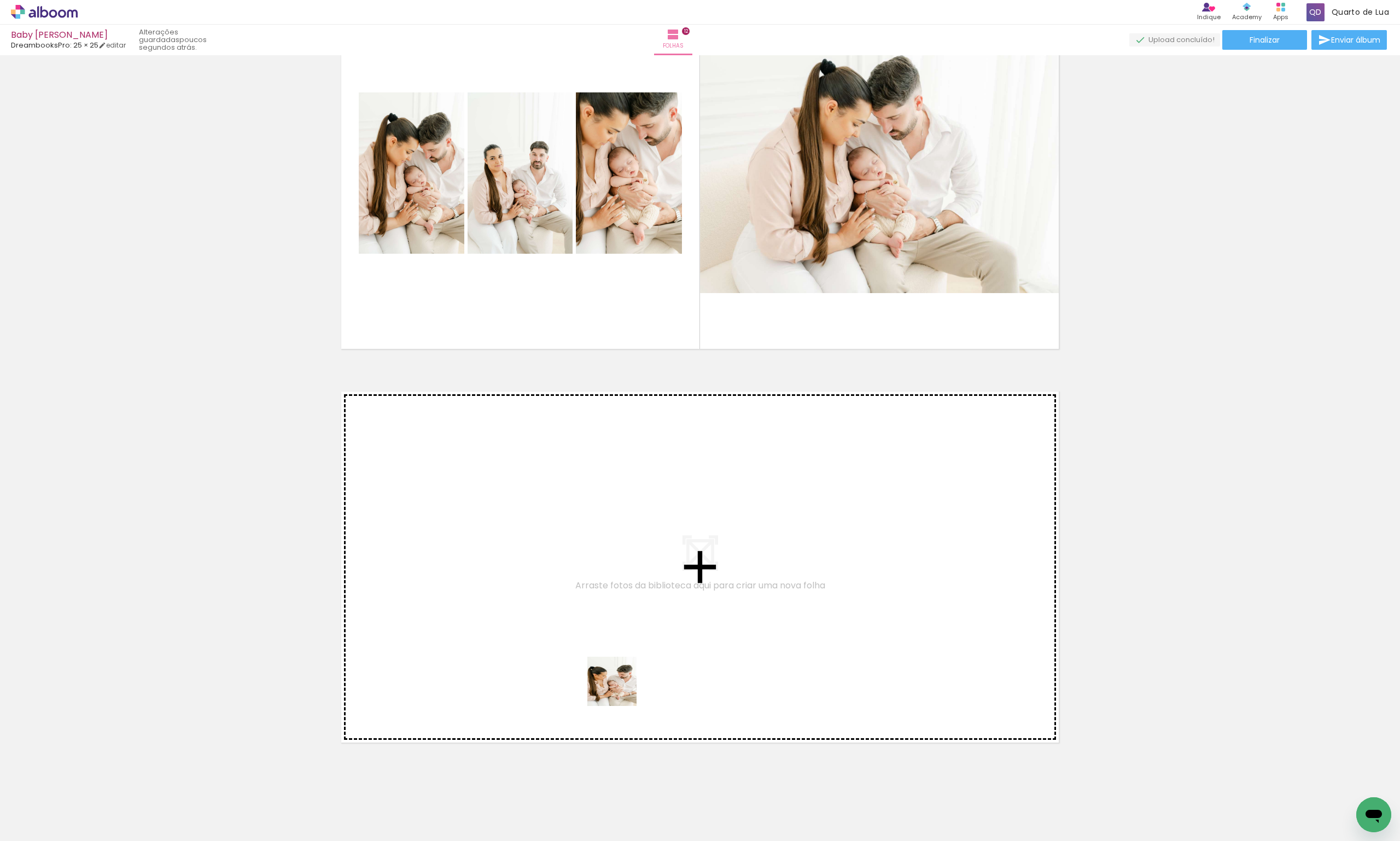
drag, startPoint x: 631, startPoint y: 816, endPoint x: 617, endPoint y: 568, distance: 248.4
click at [617, 568] on quentale-workspace at bounding box center [700, 420] width 1400 height 841
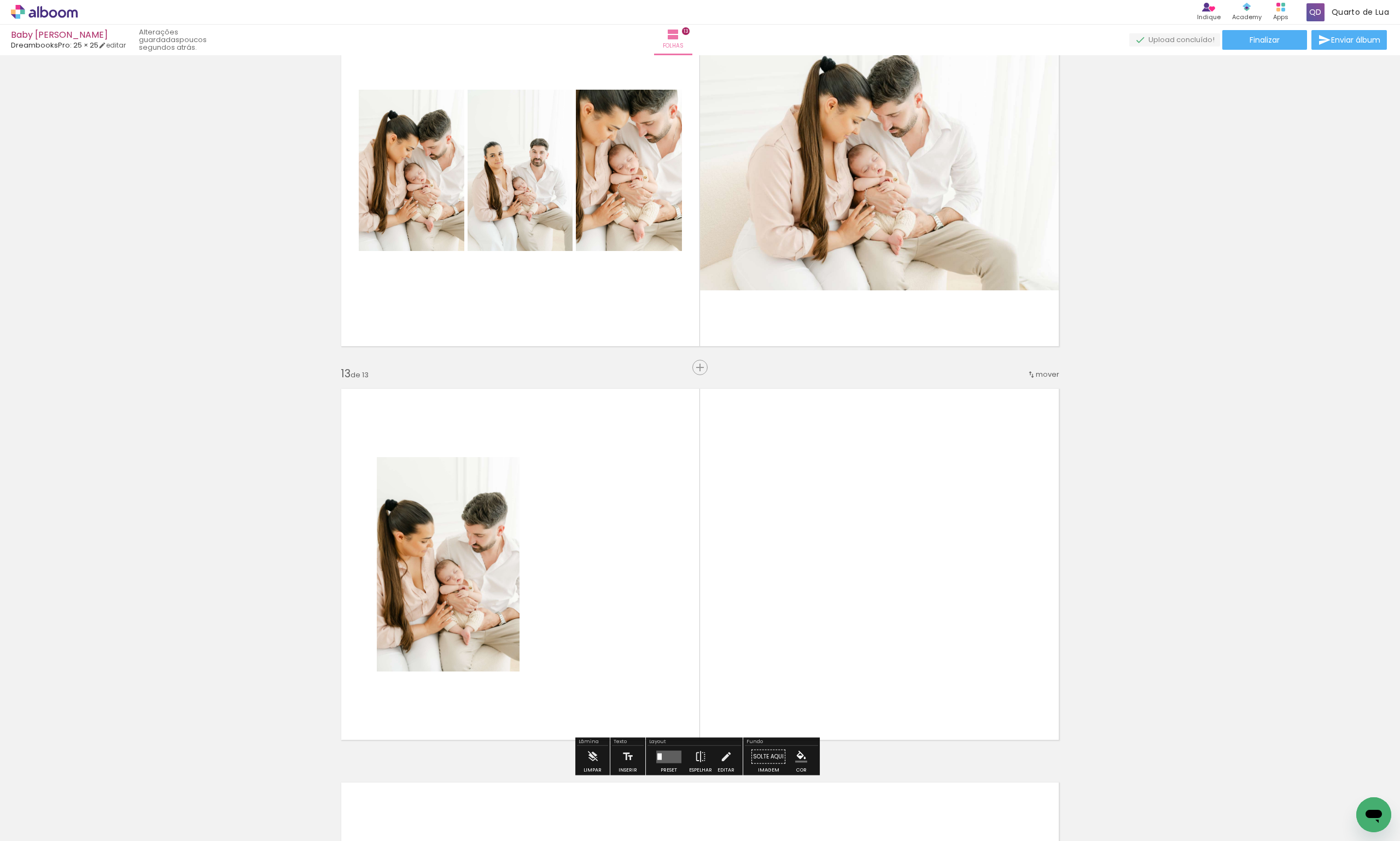
scroll to position [4418, 0]
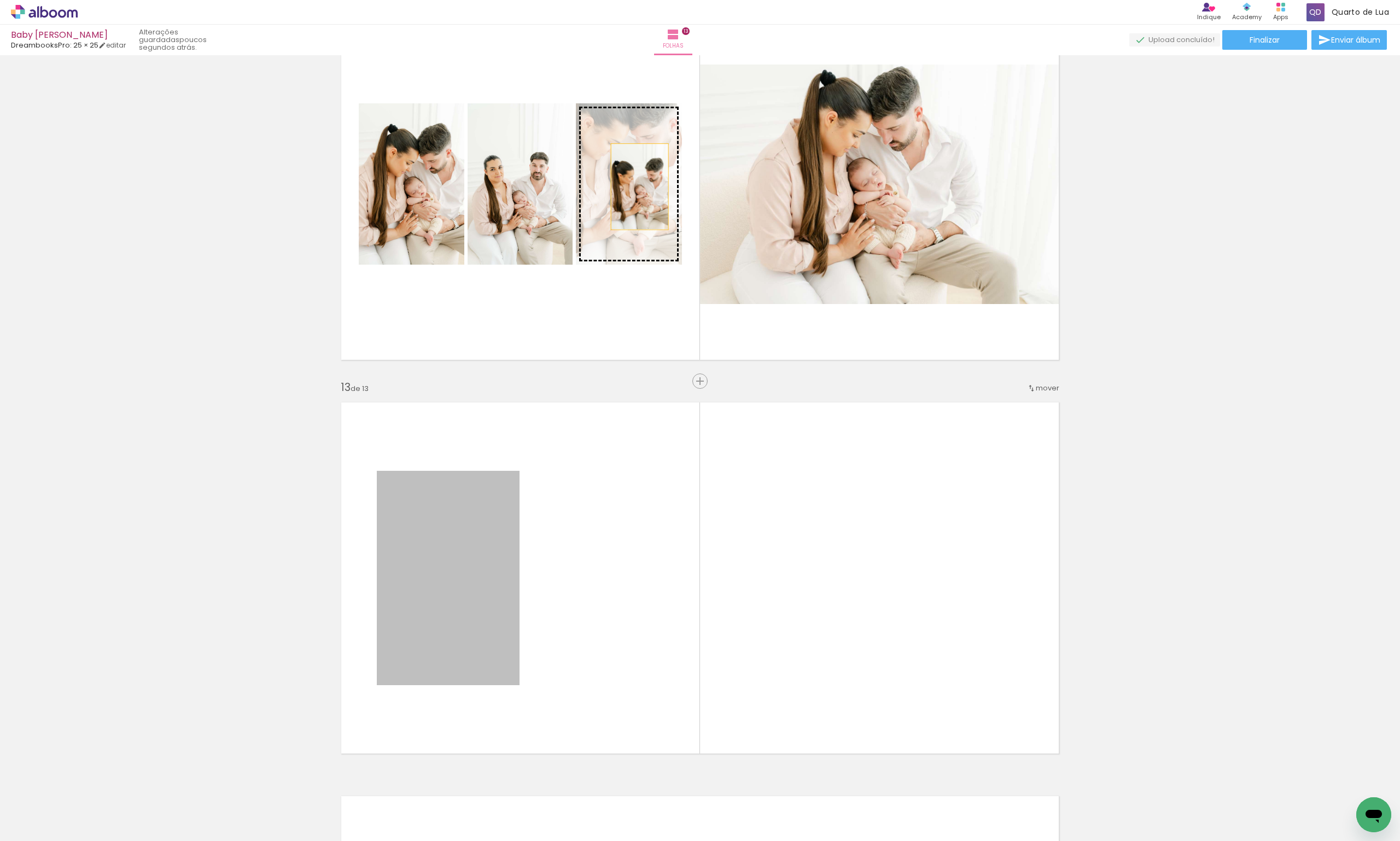
drag, startPoint x: 462, startPoint y: 608, endPoint x: 636, endPoint y: 187, distance: 455.5
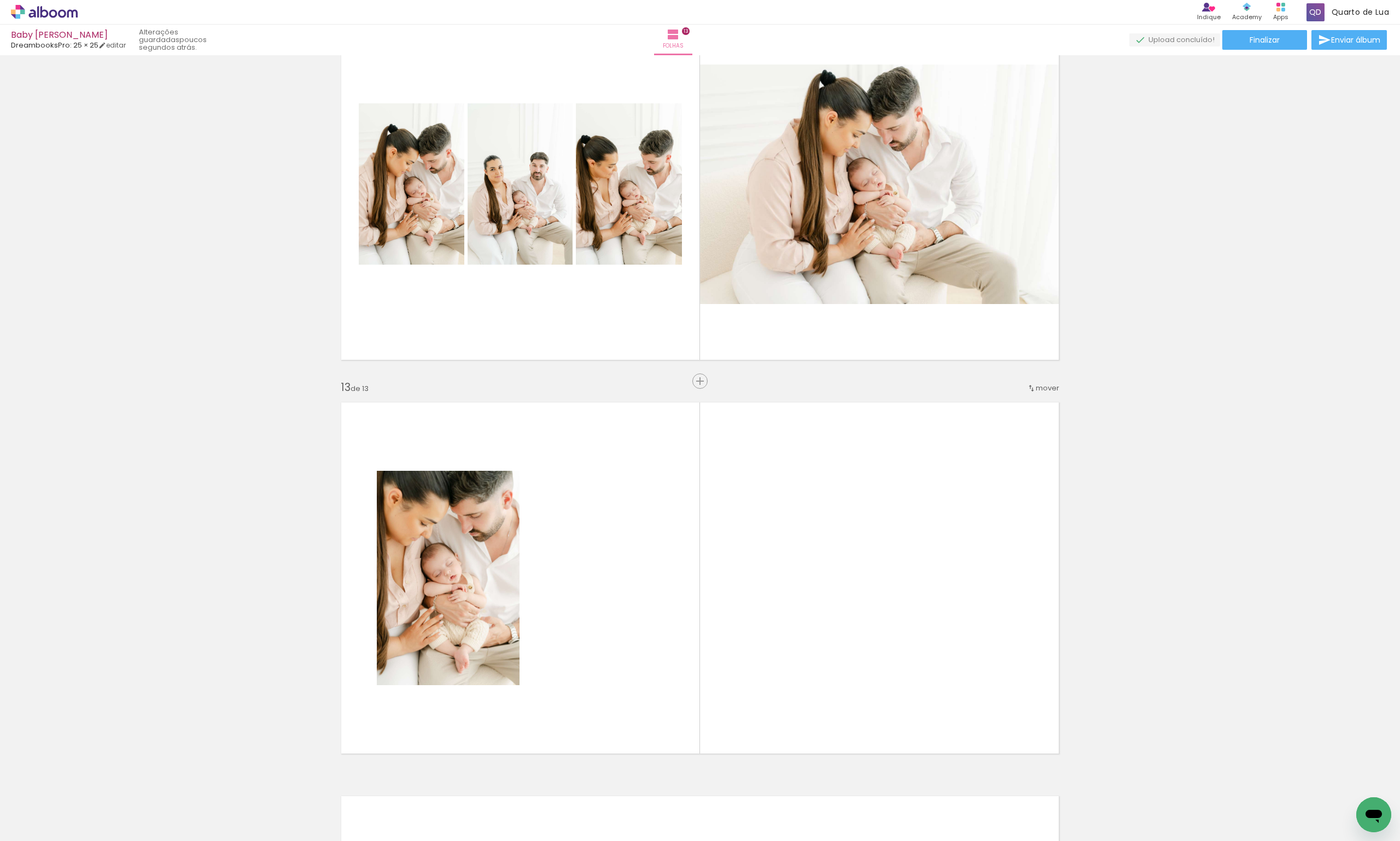
scroll to position [0, 1054]
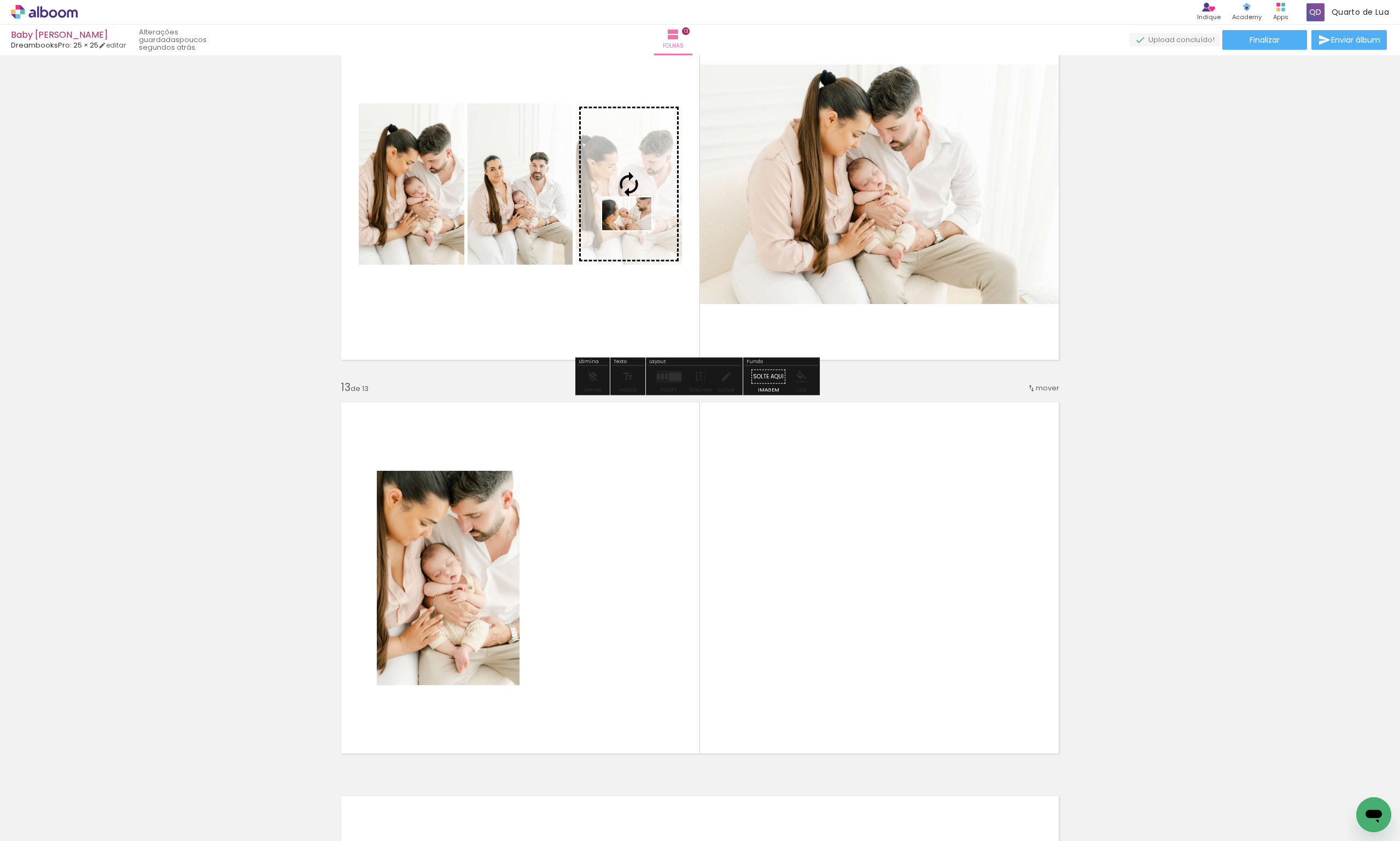
drag, startPoint x: 483, startPoint y: 807, endPoint x: 635, endPoint y: 230, distance: 596.7
click at [635, 230] on quentale-workspace at bounding box center [700, 420] width 1400 height 841
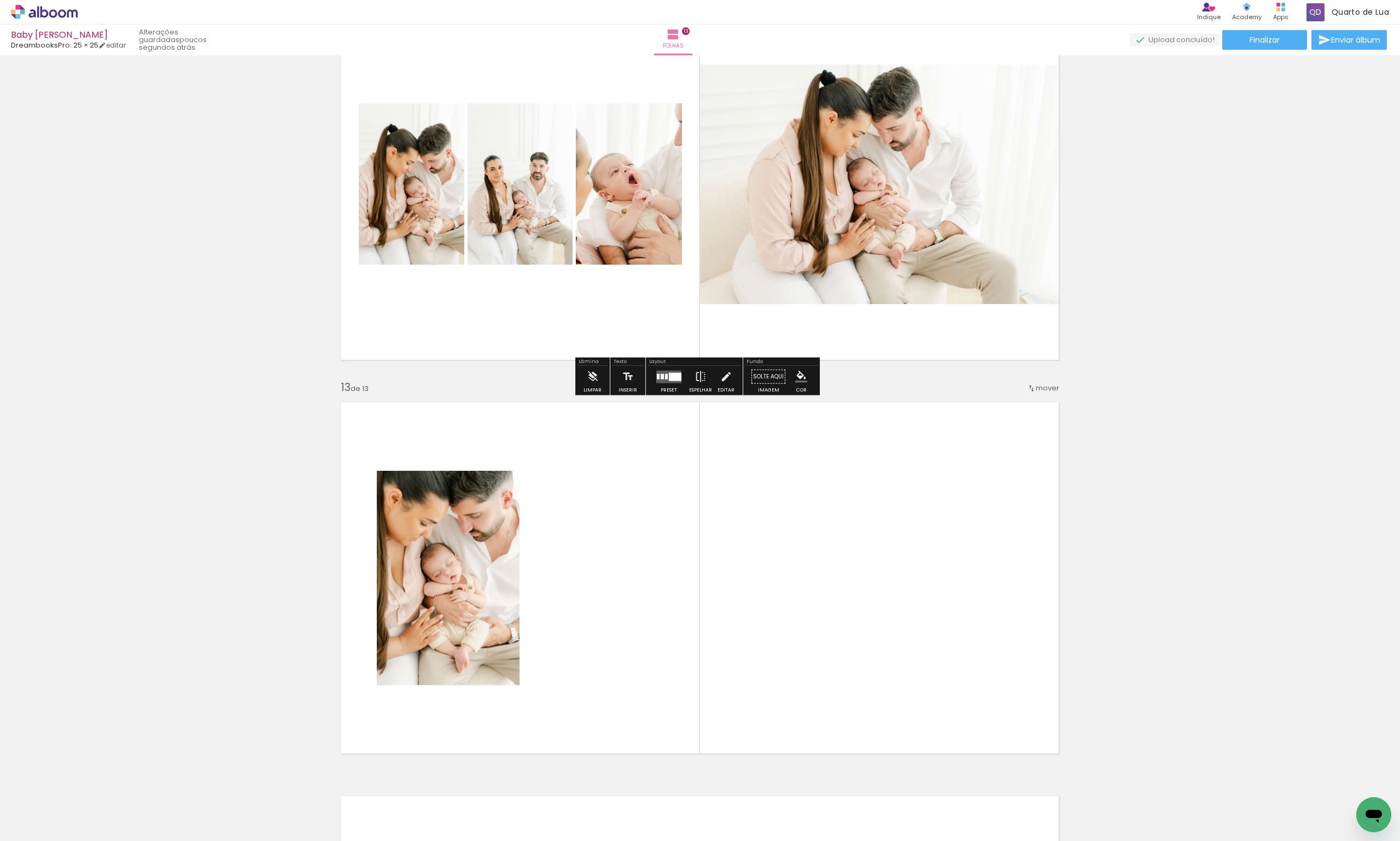
click at [672, 379] on div at bounding box center [675, 376] width 12 height 8
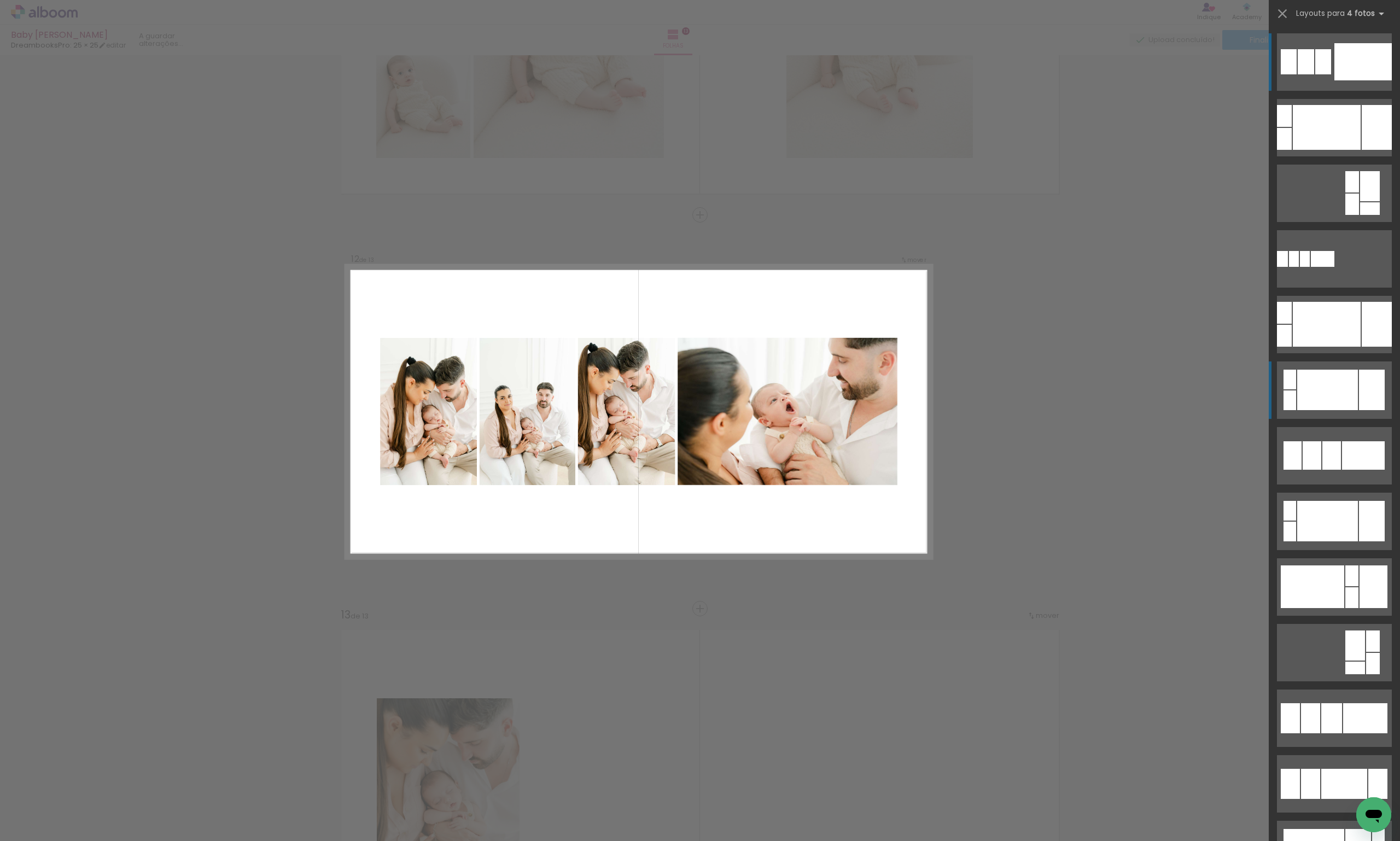
scroll to position [4188, 0]
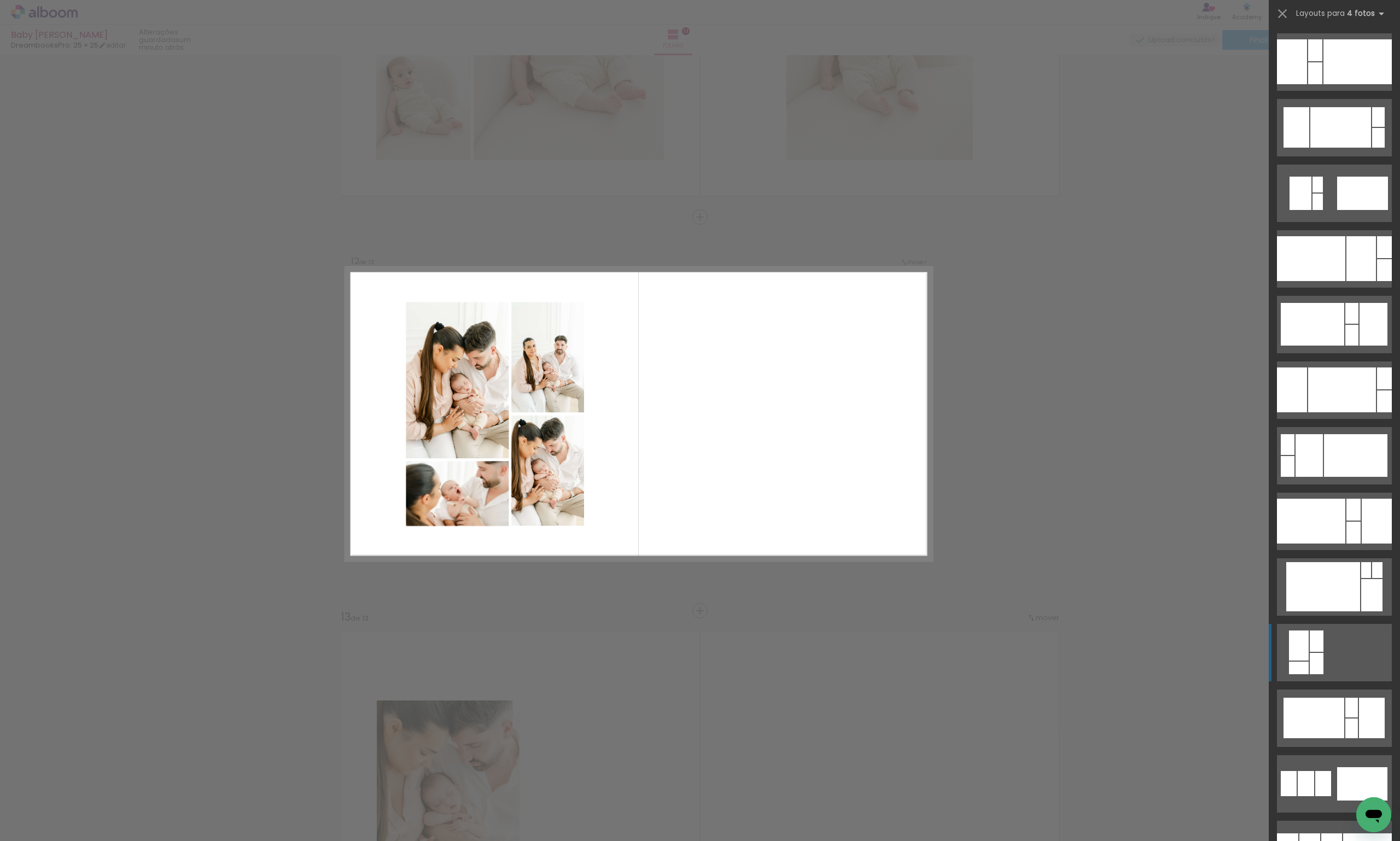
scroll to position [6465, 0]
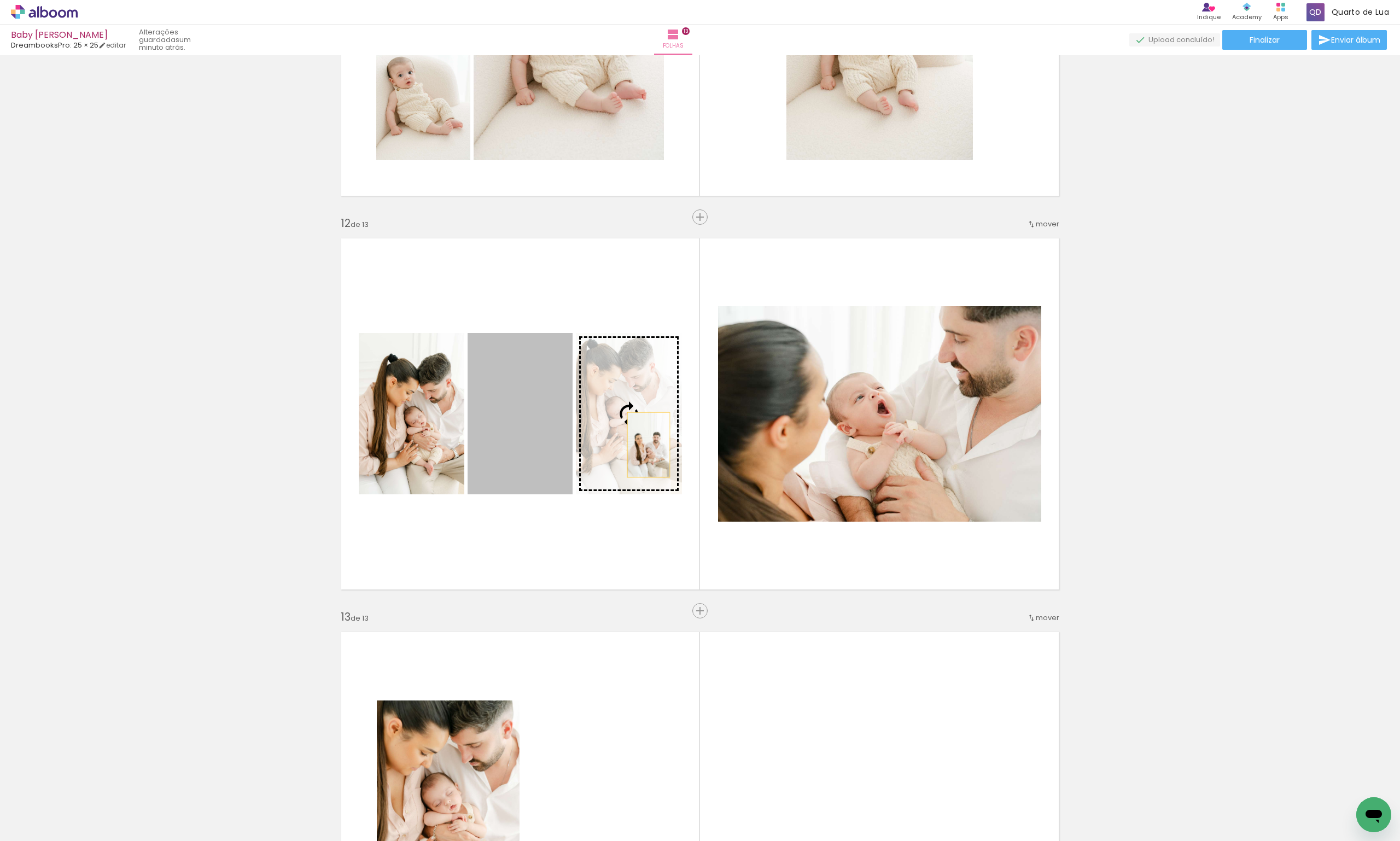
drag, startPoint x: 505, startPoint y: 443, endPoint x: 644, endPoint y: 445, distance: 139.0
click at [0, 0] on slot at bounding box center [0, 0] width 0 height 0
drag, startPoint x: 515, startPoint y: 439, endPoint x: 642, endPoint y: 443, distance: 127.1
click at [0, 0] on slot at bounding box center [0, 0] width 0 height 0
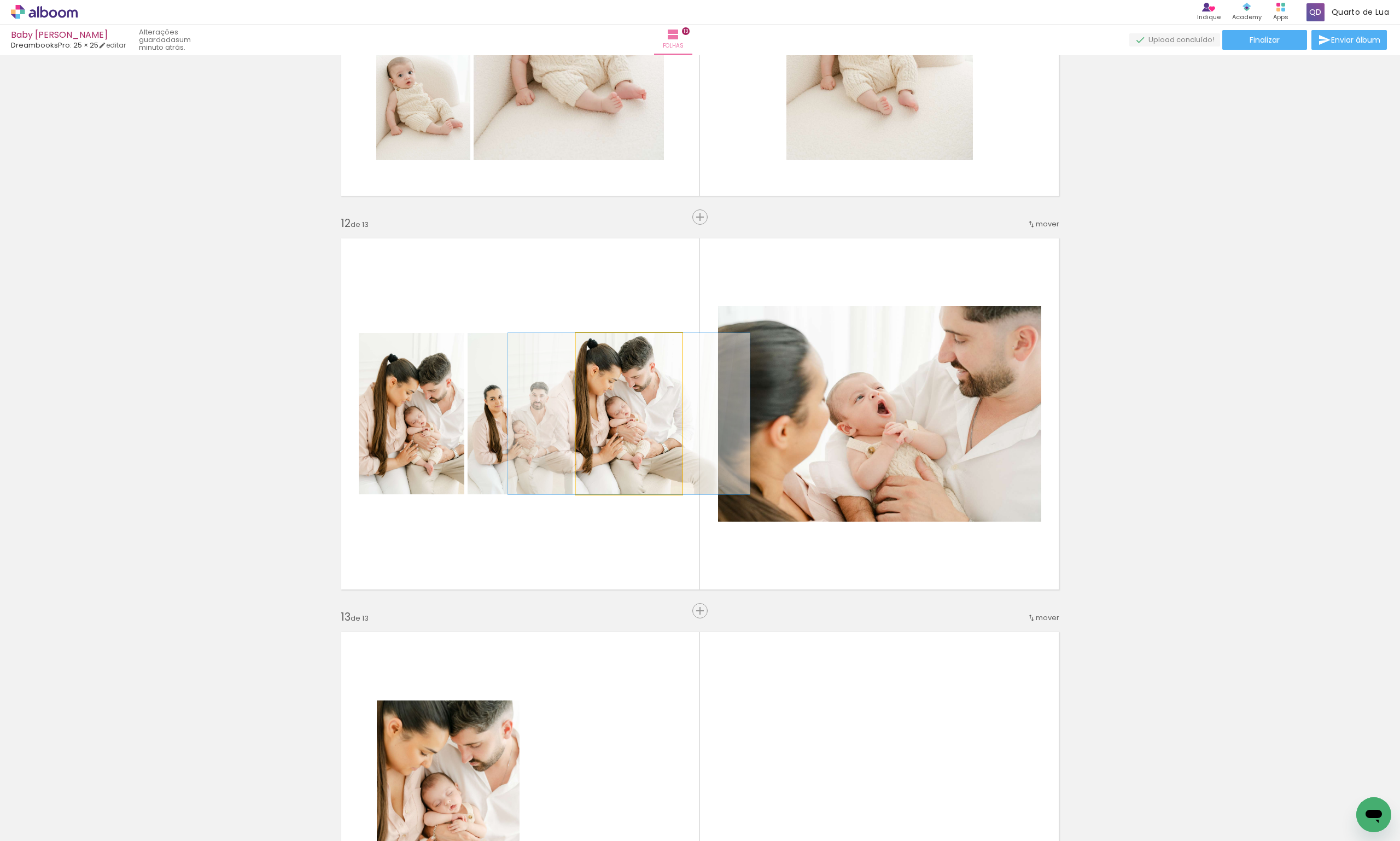
click at [622, 433] on quentale-photo at bounding box center [629, 414] width 106 height 161
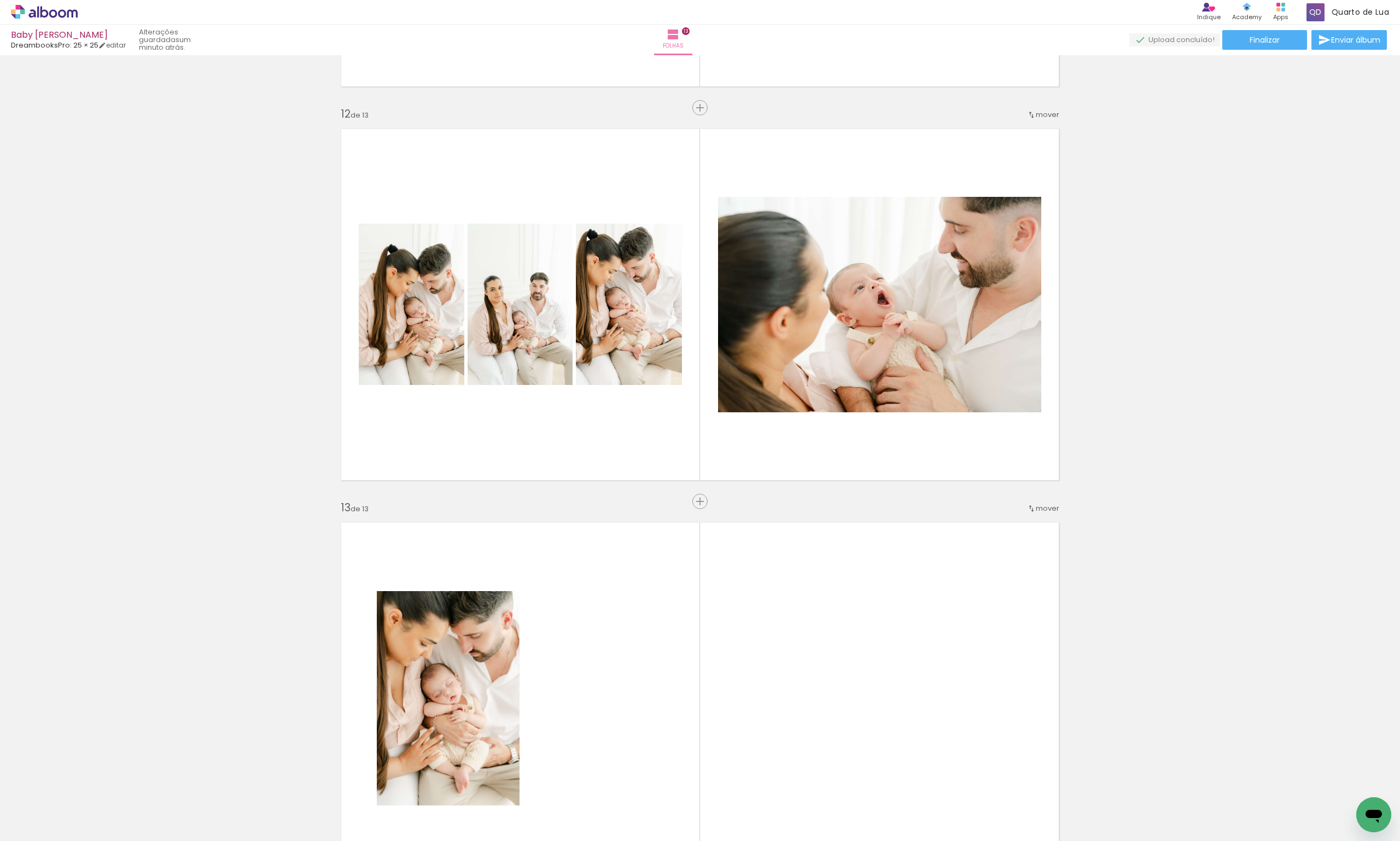
scroll to position [0, 2797]
drag, startPoint x: 814, startPoint y: 833, endPoint x: 14, endPoint y: 19, distance: 1141.3
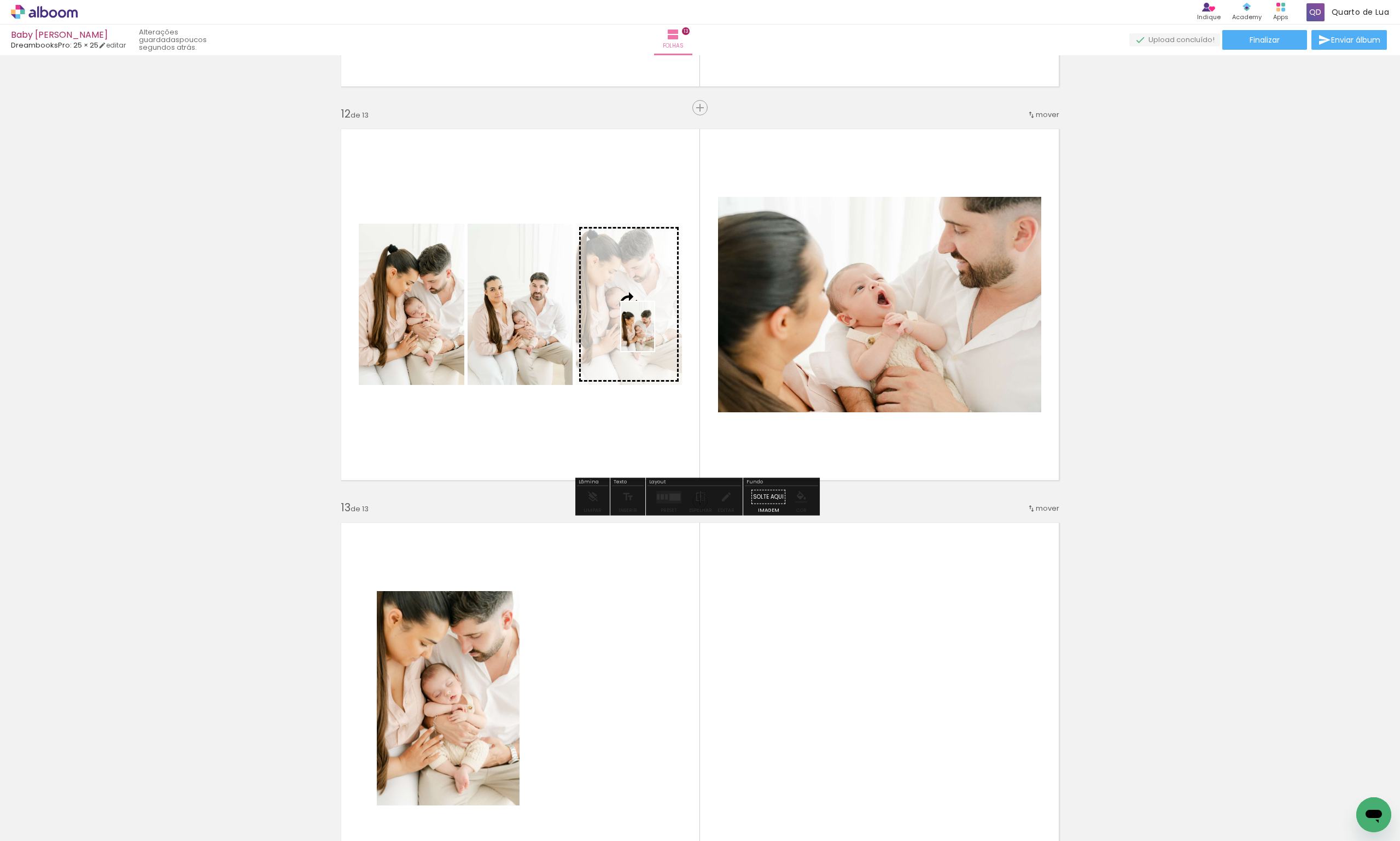
drag, startPoint x: 623, startPoint y: 796, endPoint x: 654, endPoint y: 335, distance: 462.0
click at [654, 335] on quentale-workspace at bounding box center [700, 420] width 1400 height 841
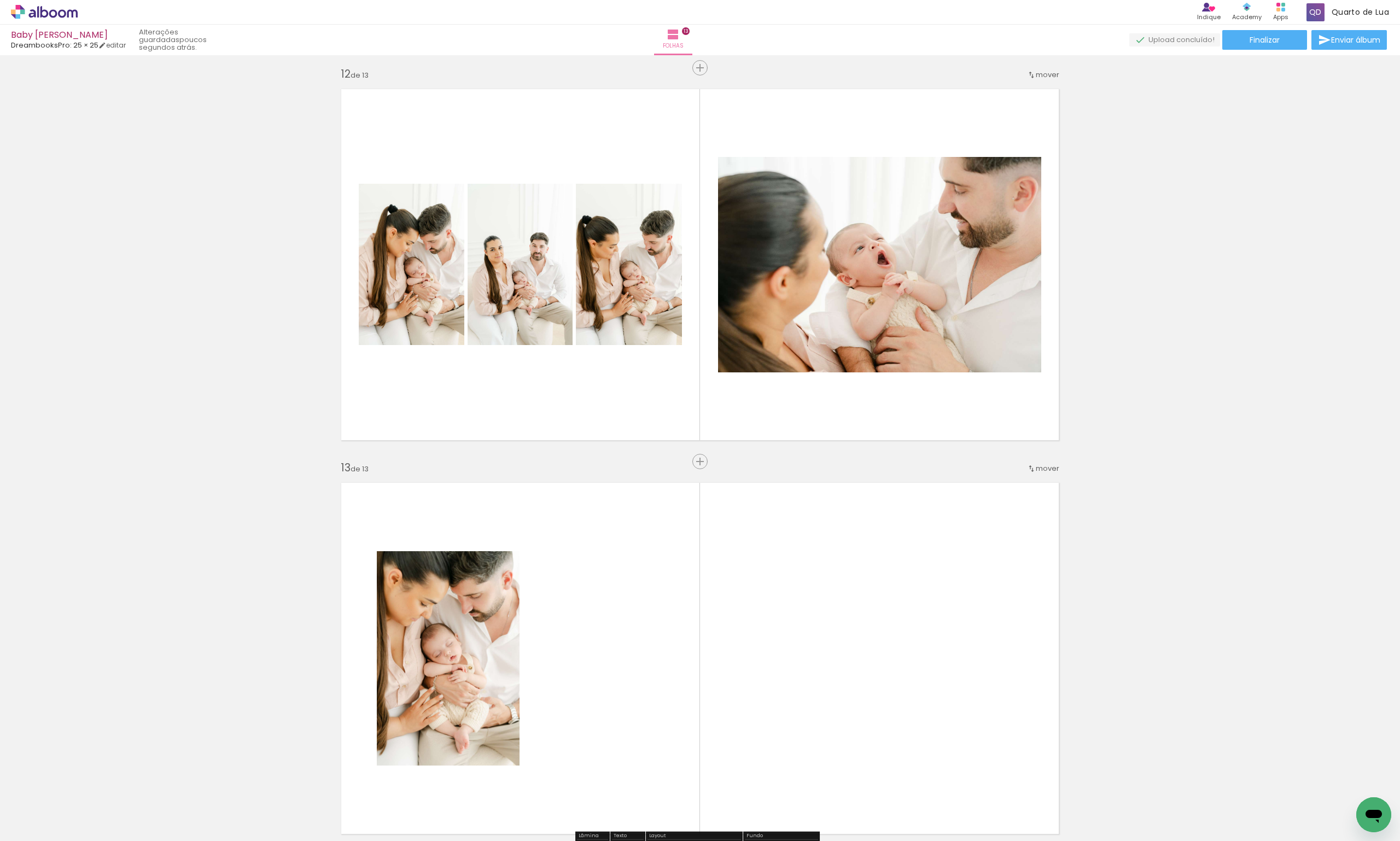
scroll to position [4352, 0]
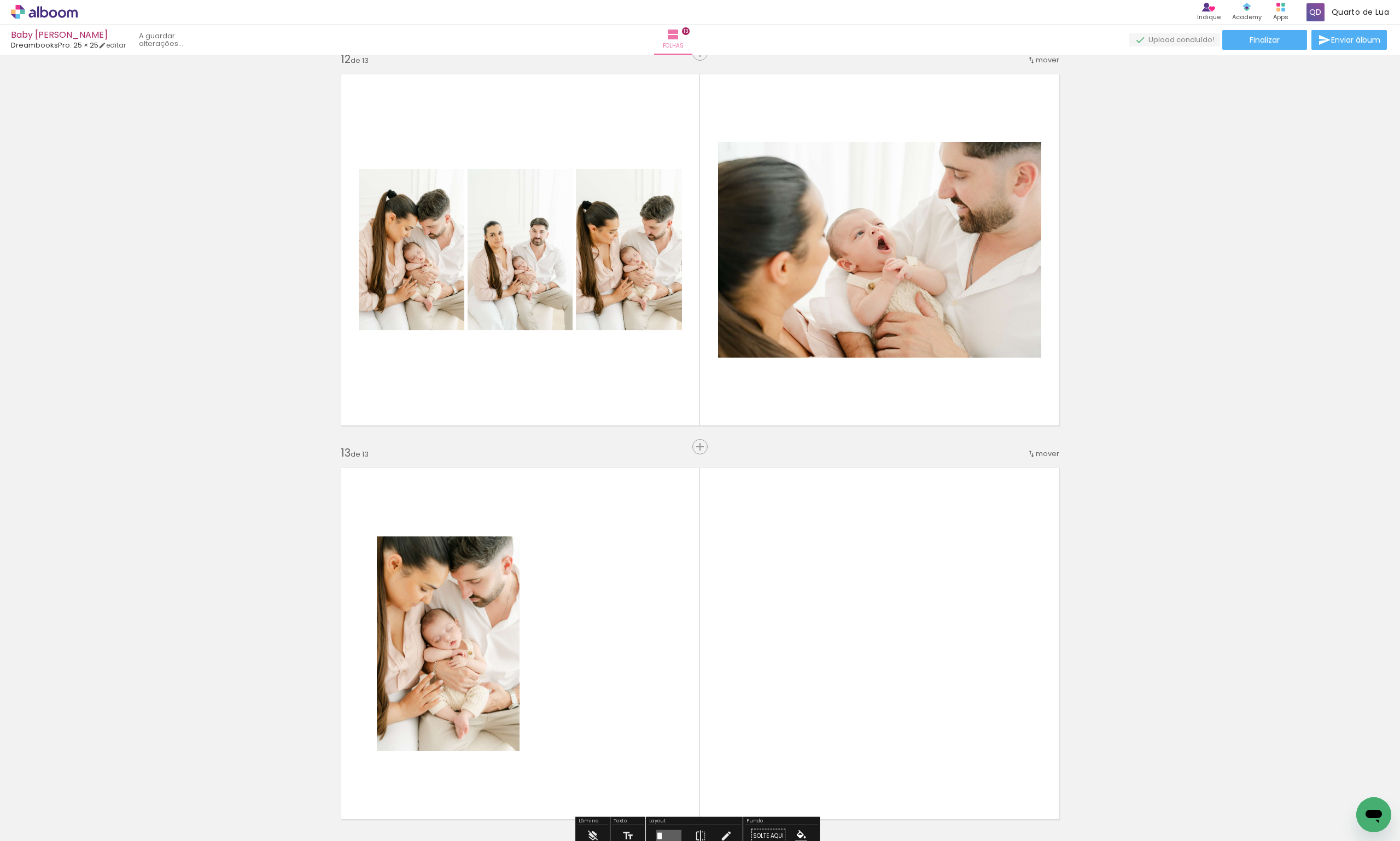
scroll to position [0, 2797]
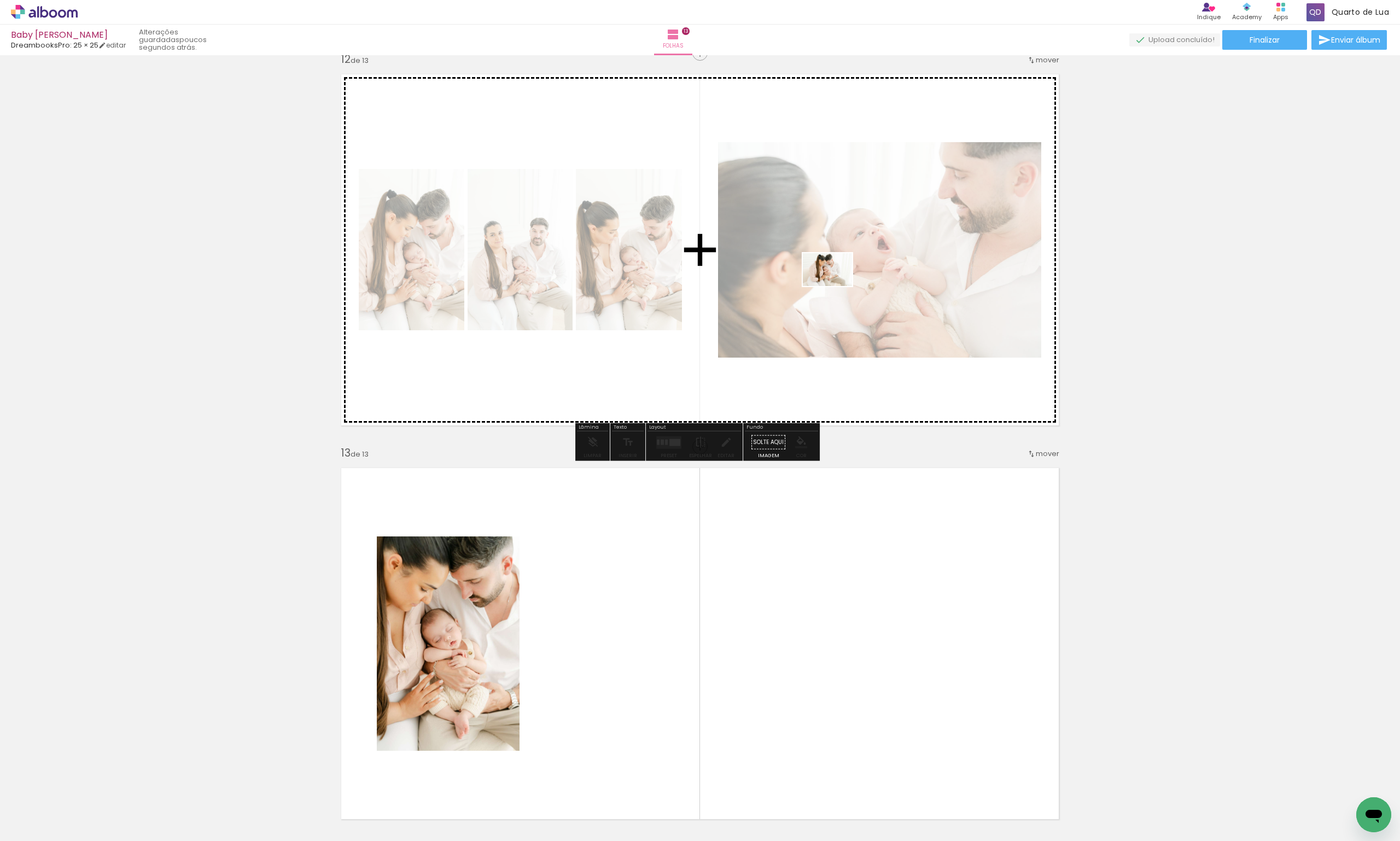
drag, startPoint x: 806, startPoint y: 811, endPoint x: 836, endPoint y: 286, distance: 525.9
click at [836, 286] on quentale-workspace at bounding box center [700, 420] width 1400 height 841
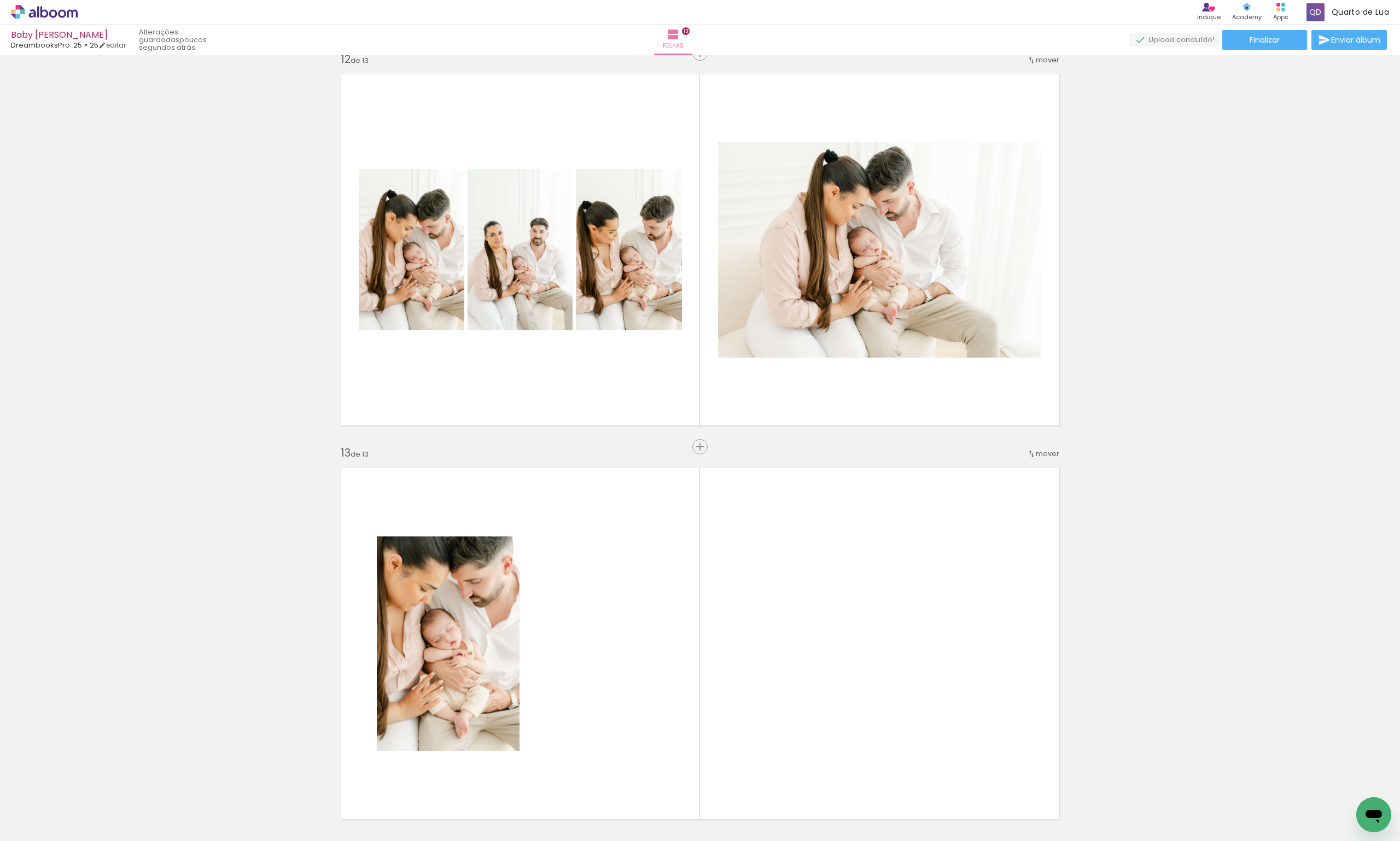
scroll to position [0, 1070]
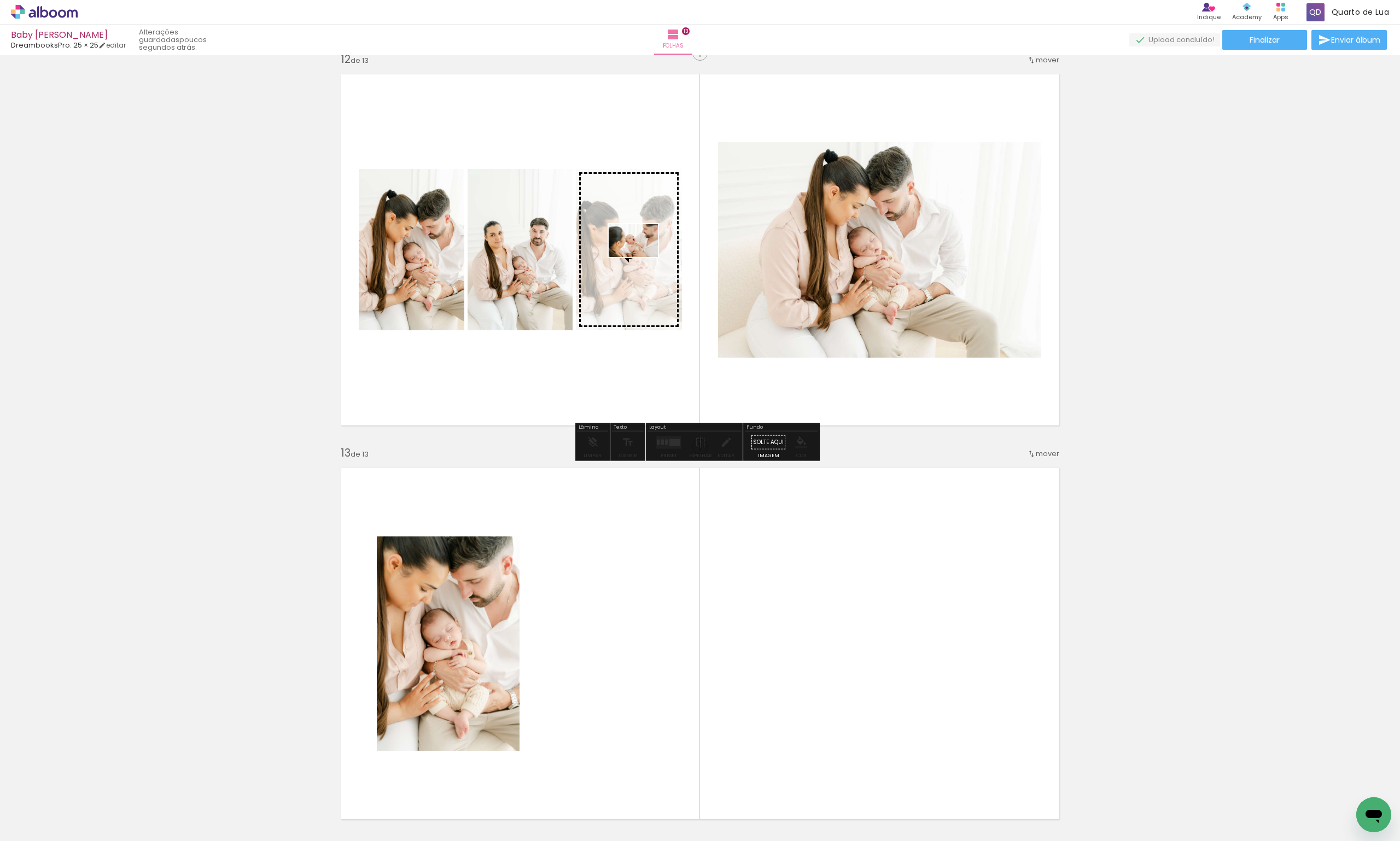
drag, startPoint x: 466, startPoint y: 811, endPoint x: 642, endPoint y: 257, distance: 581.3
click at [642, 257] on quentale-workspace at bounding box center [700, 420] width 1400 height 841
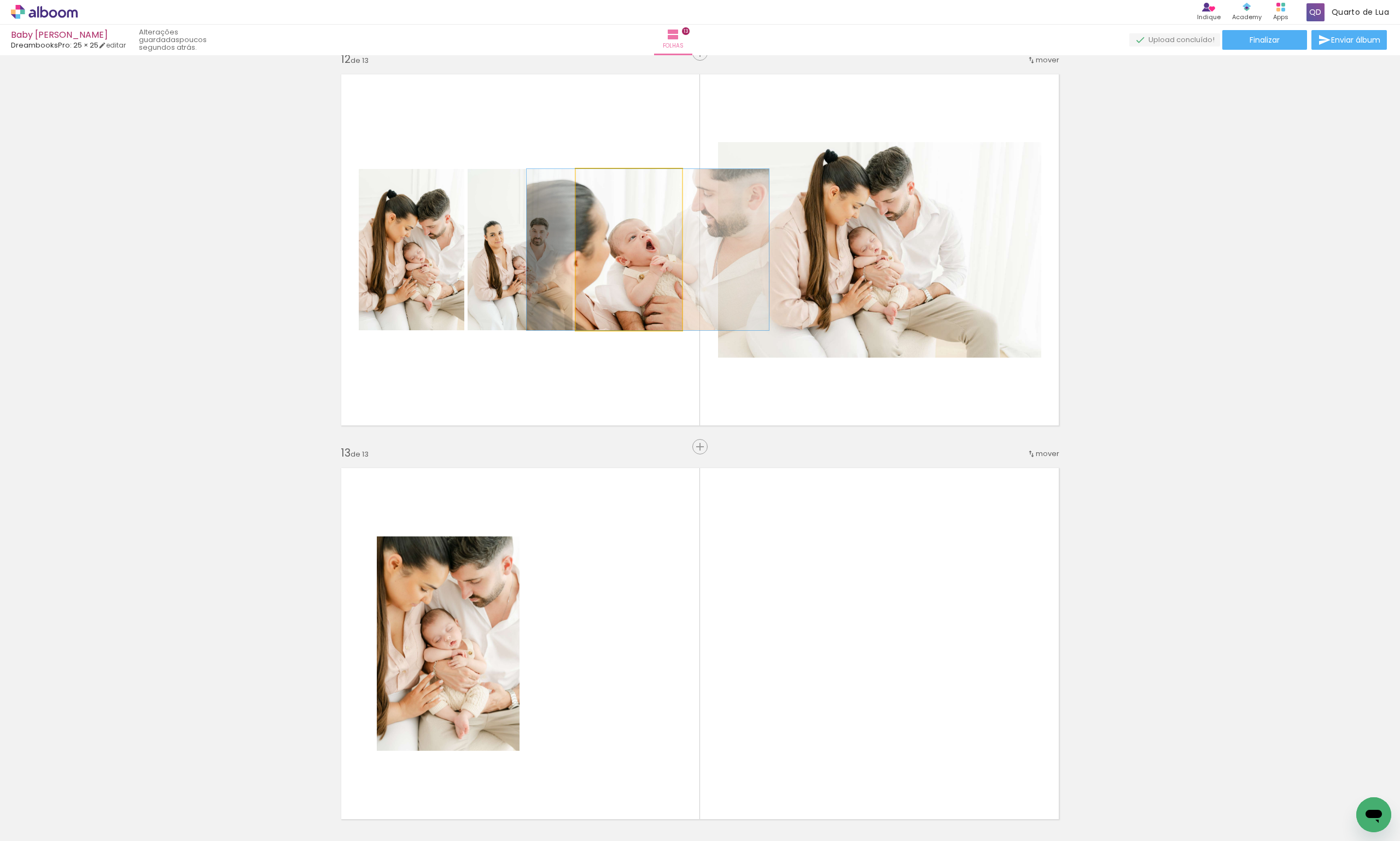
drag, startPoint x: 625, startPoint y: 276, endPoint x: 644, endPoint y: 275, distance: 19.0
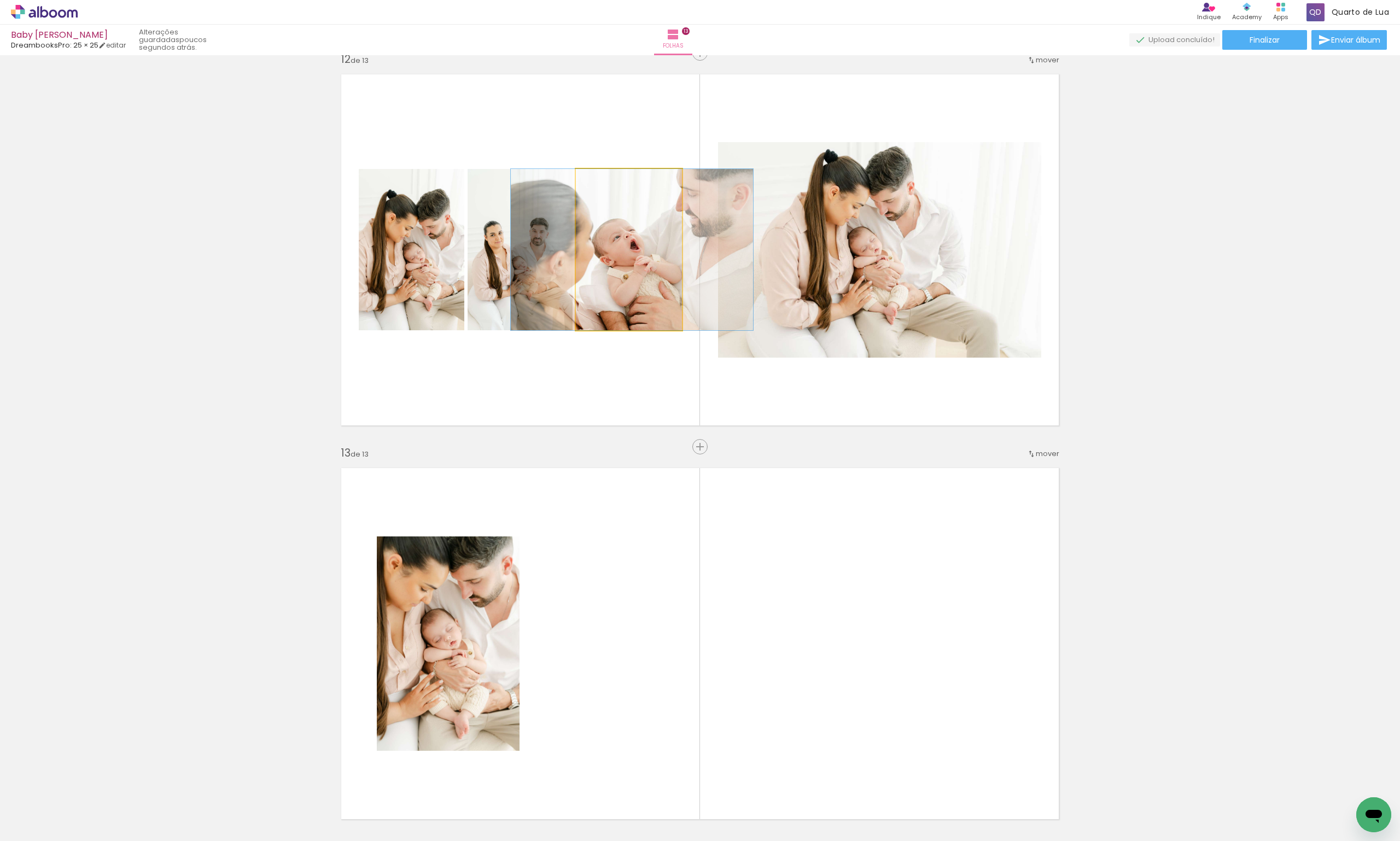
drag, startPoint x: 647, startPoint y: 277, endPoint x: 632, endPoint y: 282, distance: 15.8
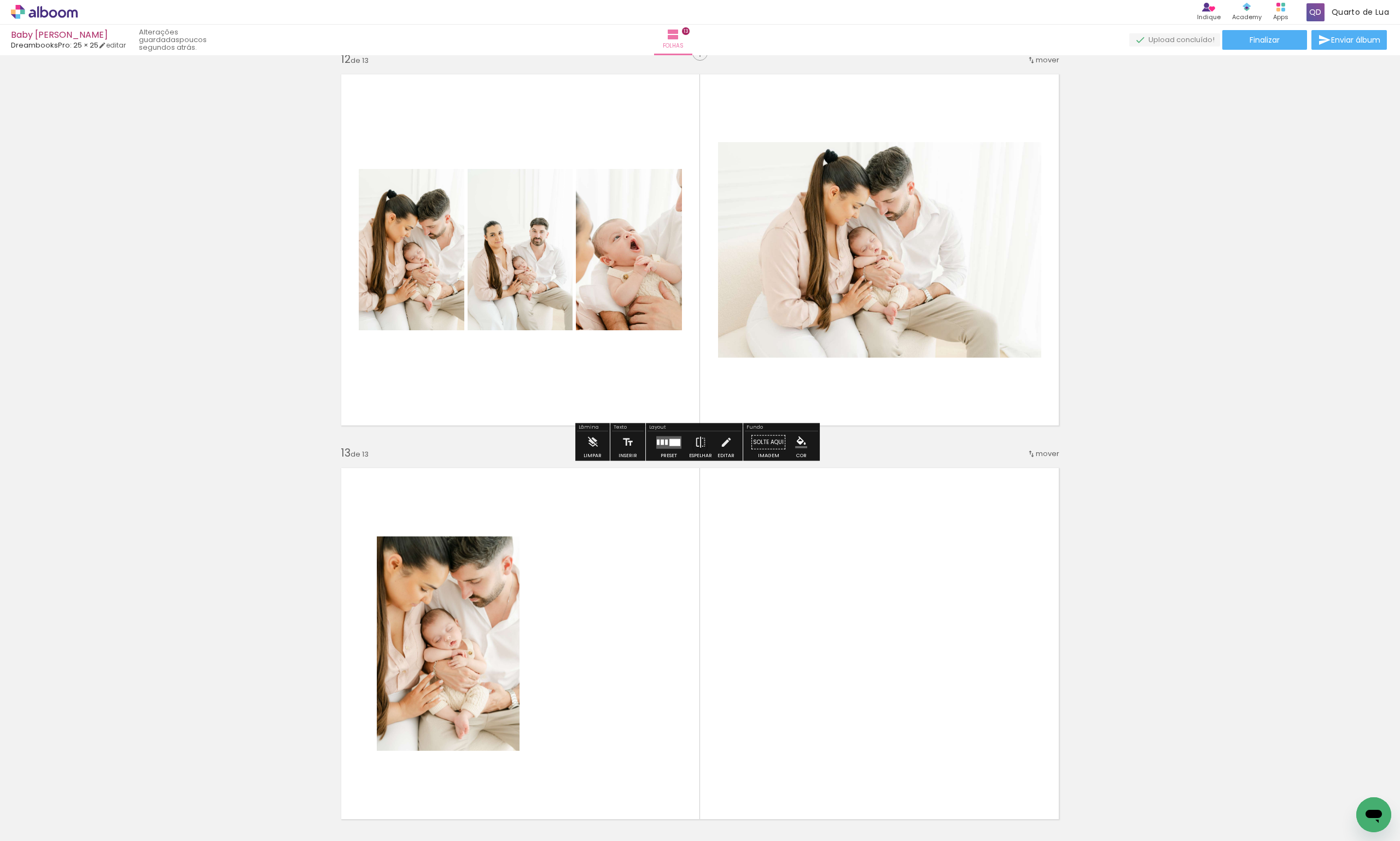
click at [662, 450] on div at bounding box center [669, 442] width 30 height 22
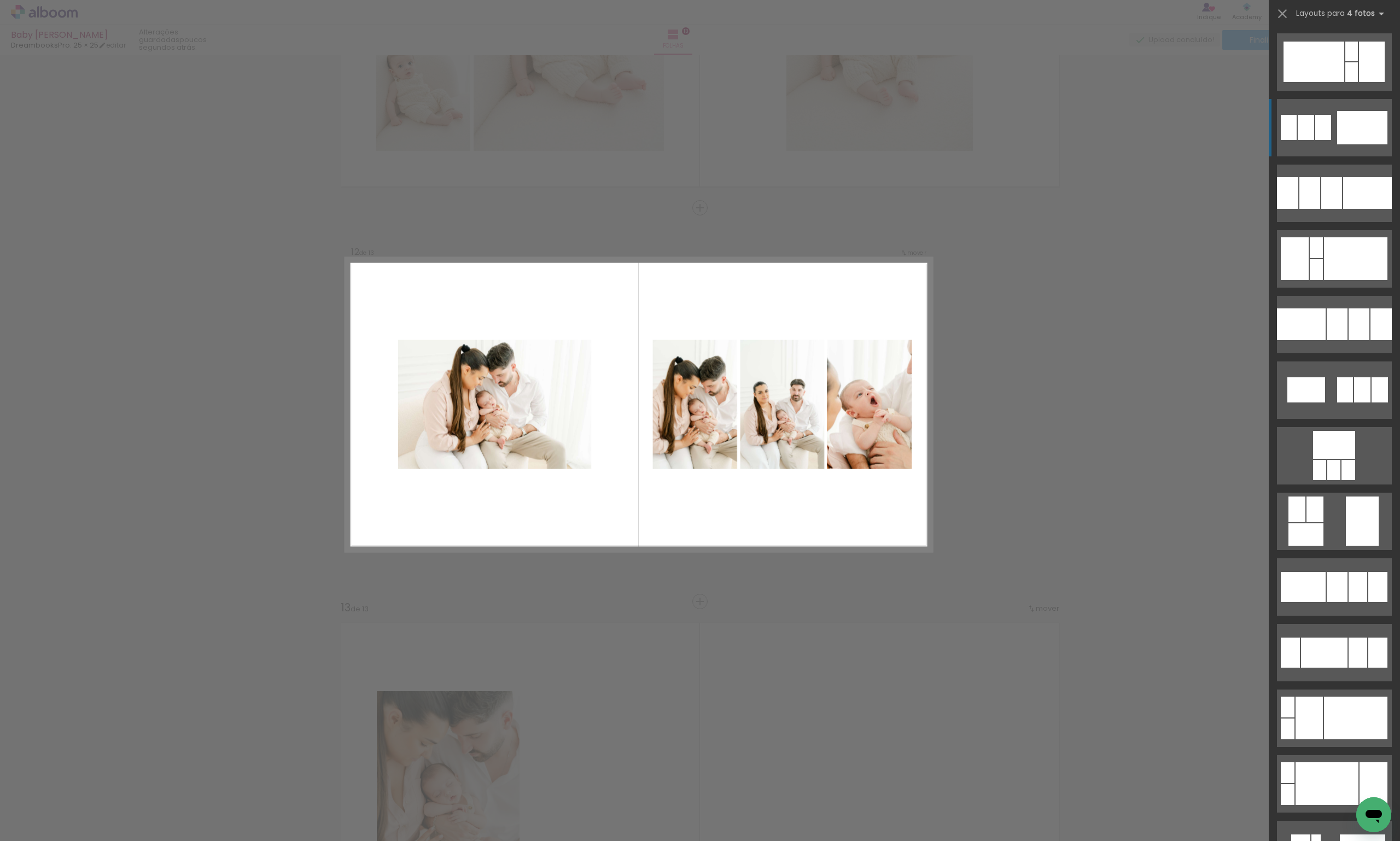
scroll to position [4188, 0]
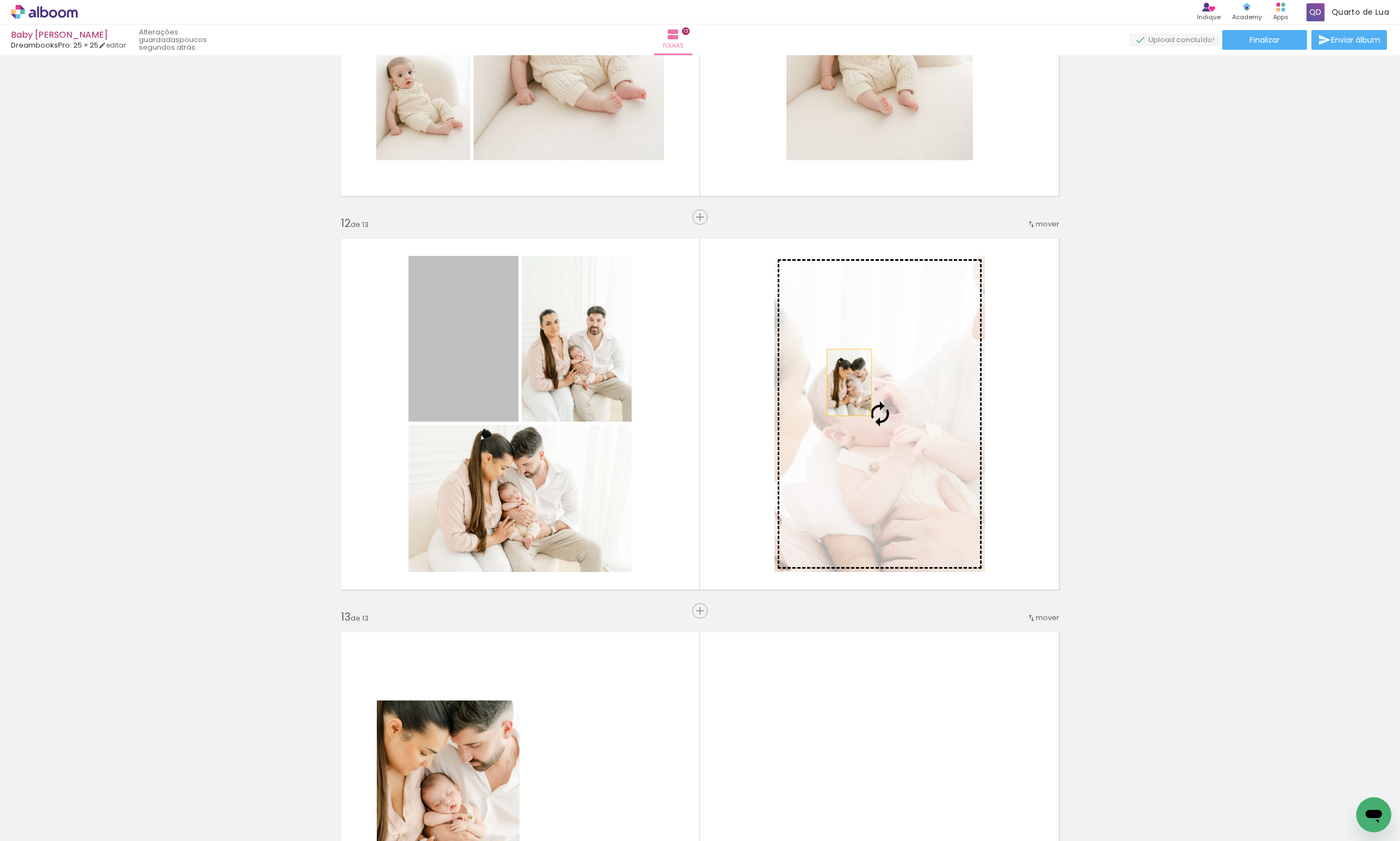
drag, startPoint x: 488, startPoint y: 377, endPoint x: 898, endPoint y: 385, distance: 410.1
click at [0, 0] on slot at bounding box center [0, 0] width 0 height 0
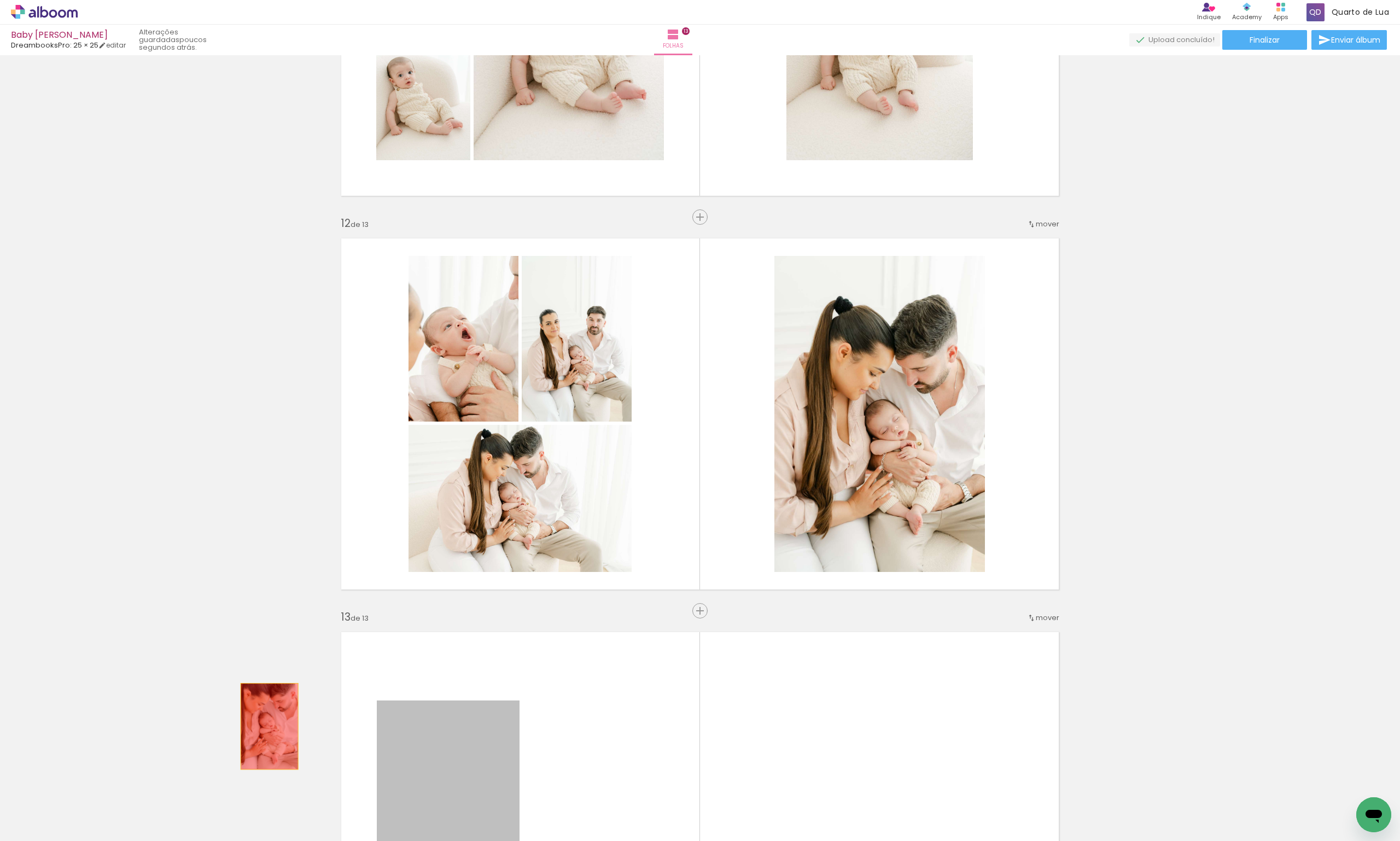
drag, startPoint x: 478, startPoint y: 753, endPoint x: 267, endPoint y: 725, distance: 212.8
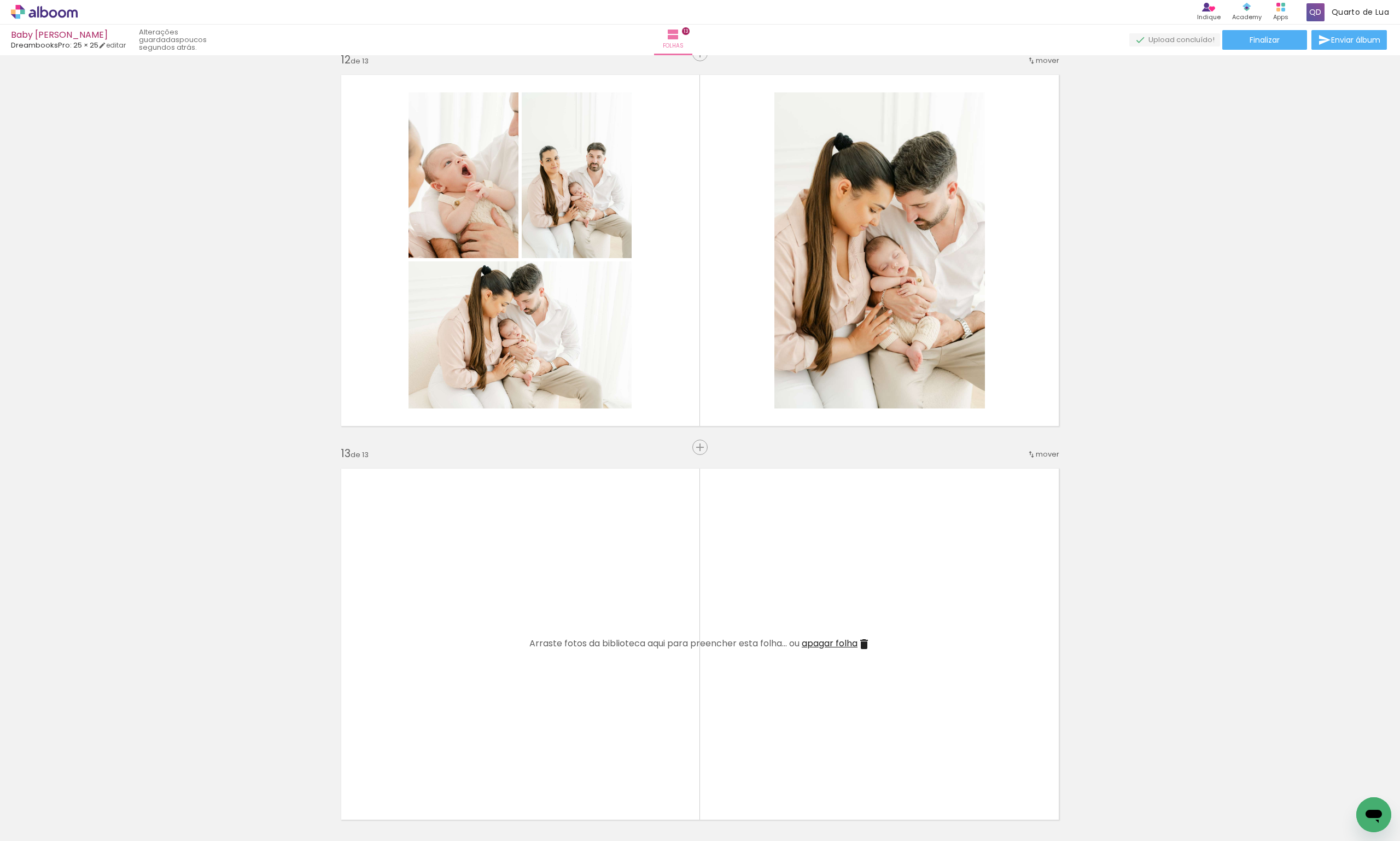
scroll to position [4352, 0]
click at [837, 642] on span "apagar folha" at bounding box center [830, 643] width 56 height 12
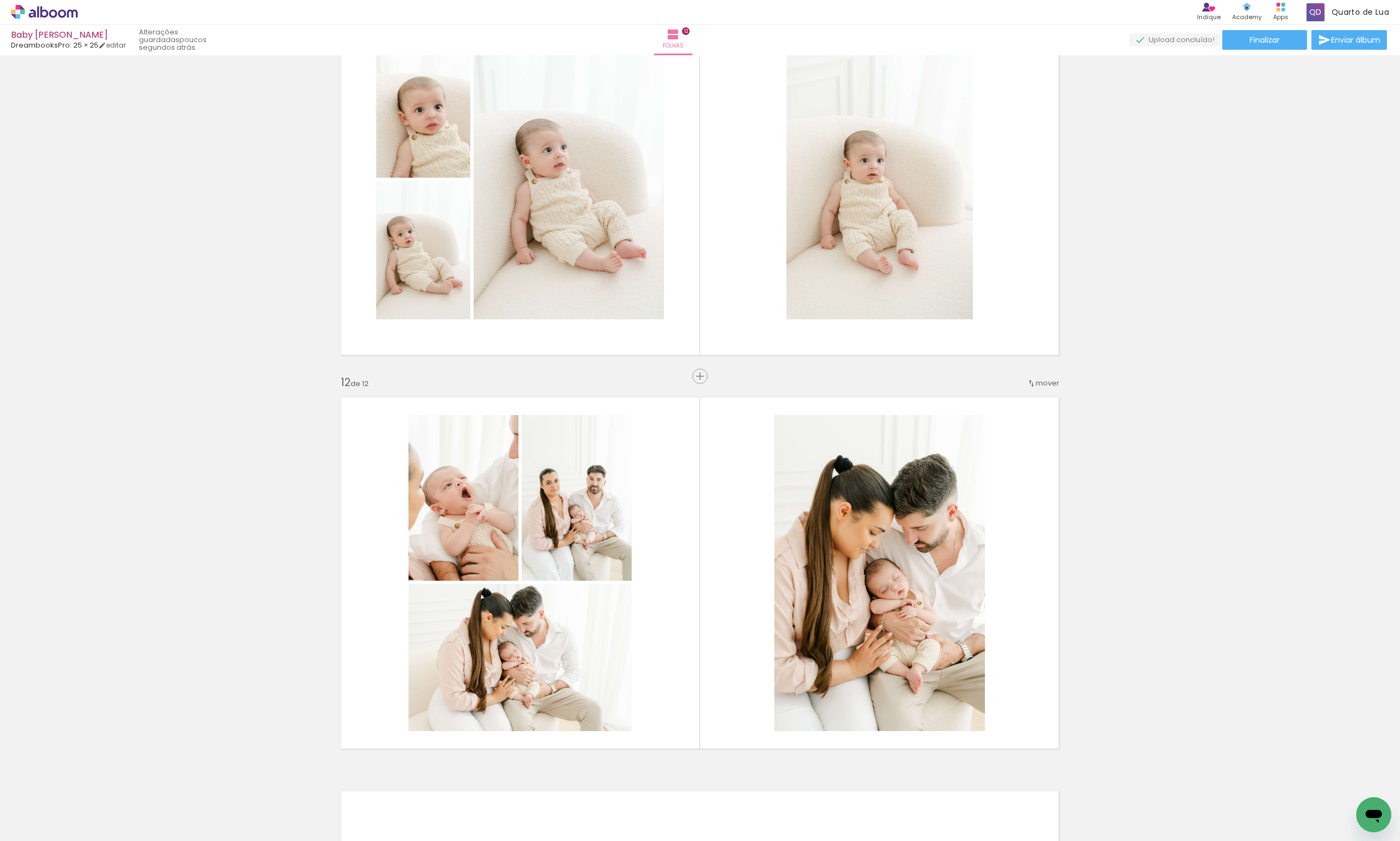
scroll to position [4079, 0]
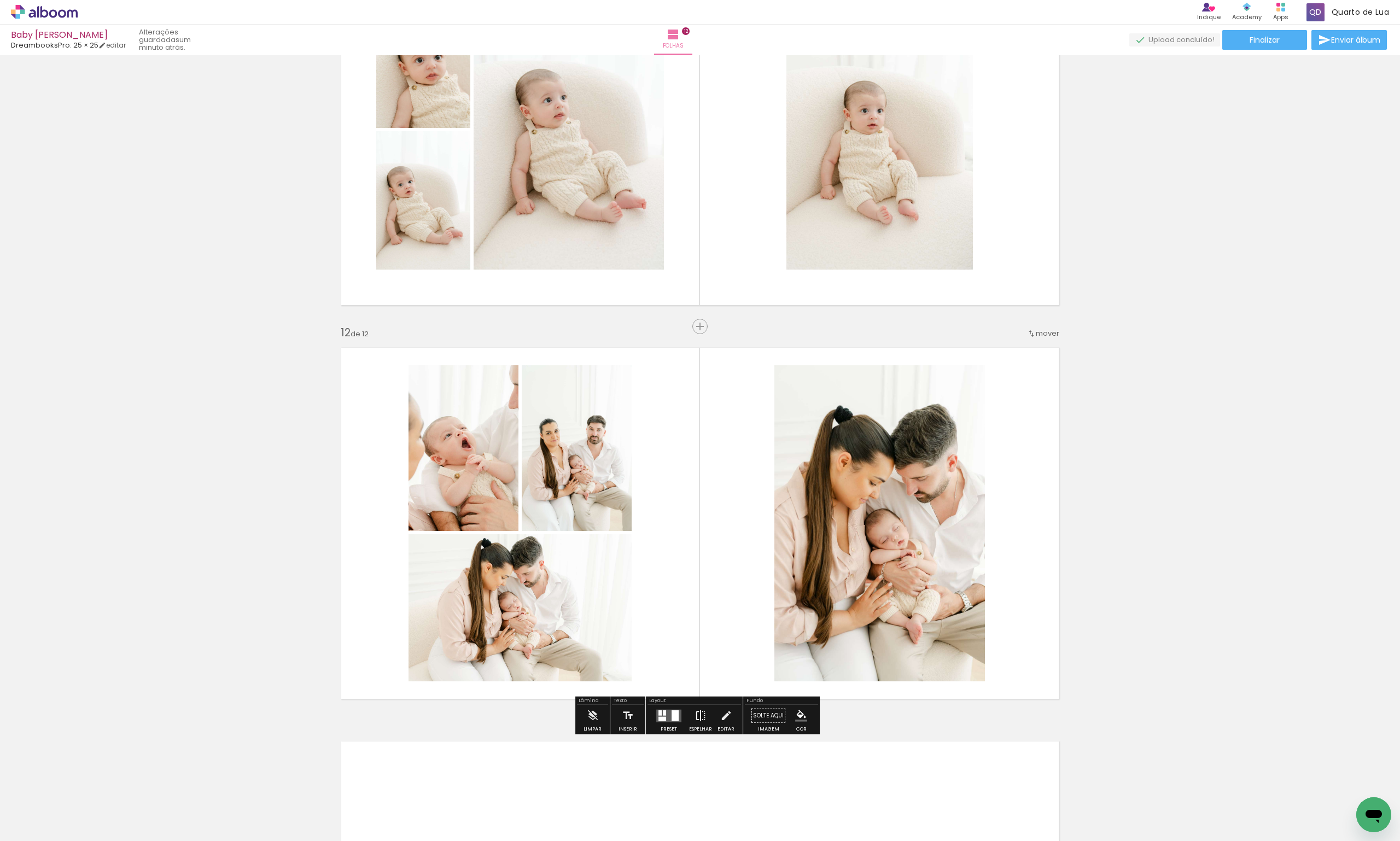
click at [694, 715] on iron-icon at bounding box center [700, 715] width 12 height 22
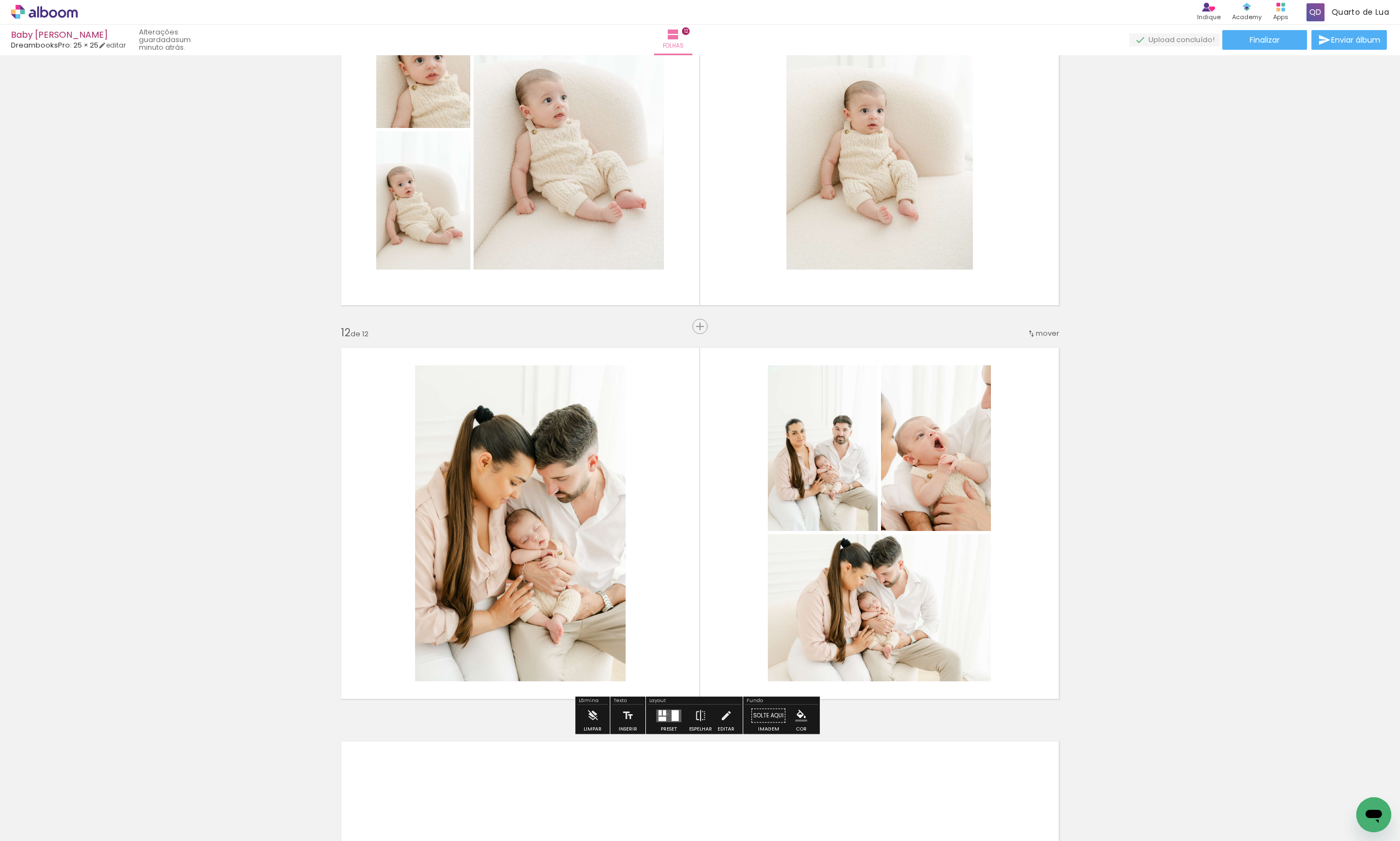
click at [665, 714] on quentale-layouter at bounding box center [668, 715] width 25 height 12
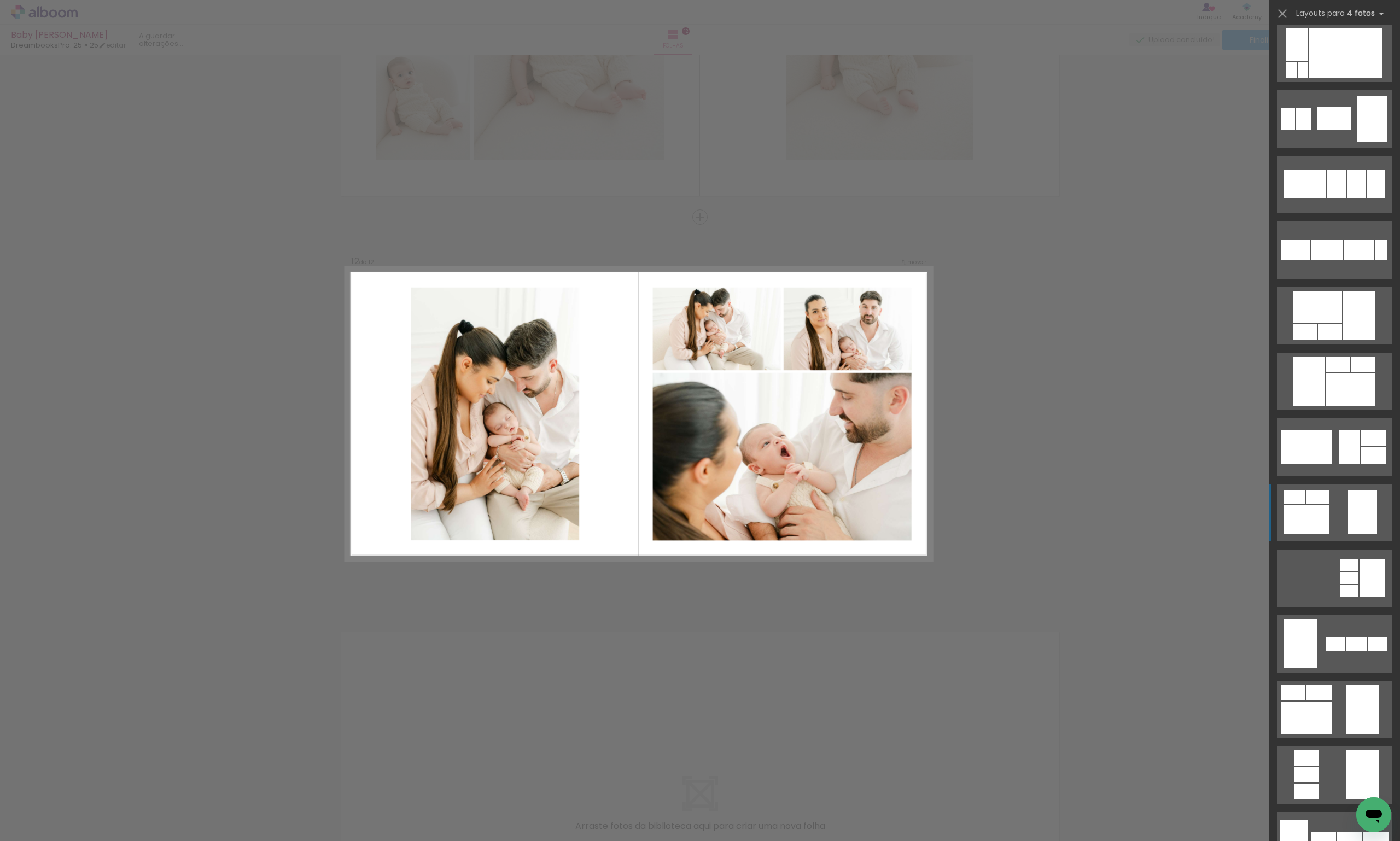
scroll to position [8456, 0]
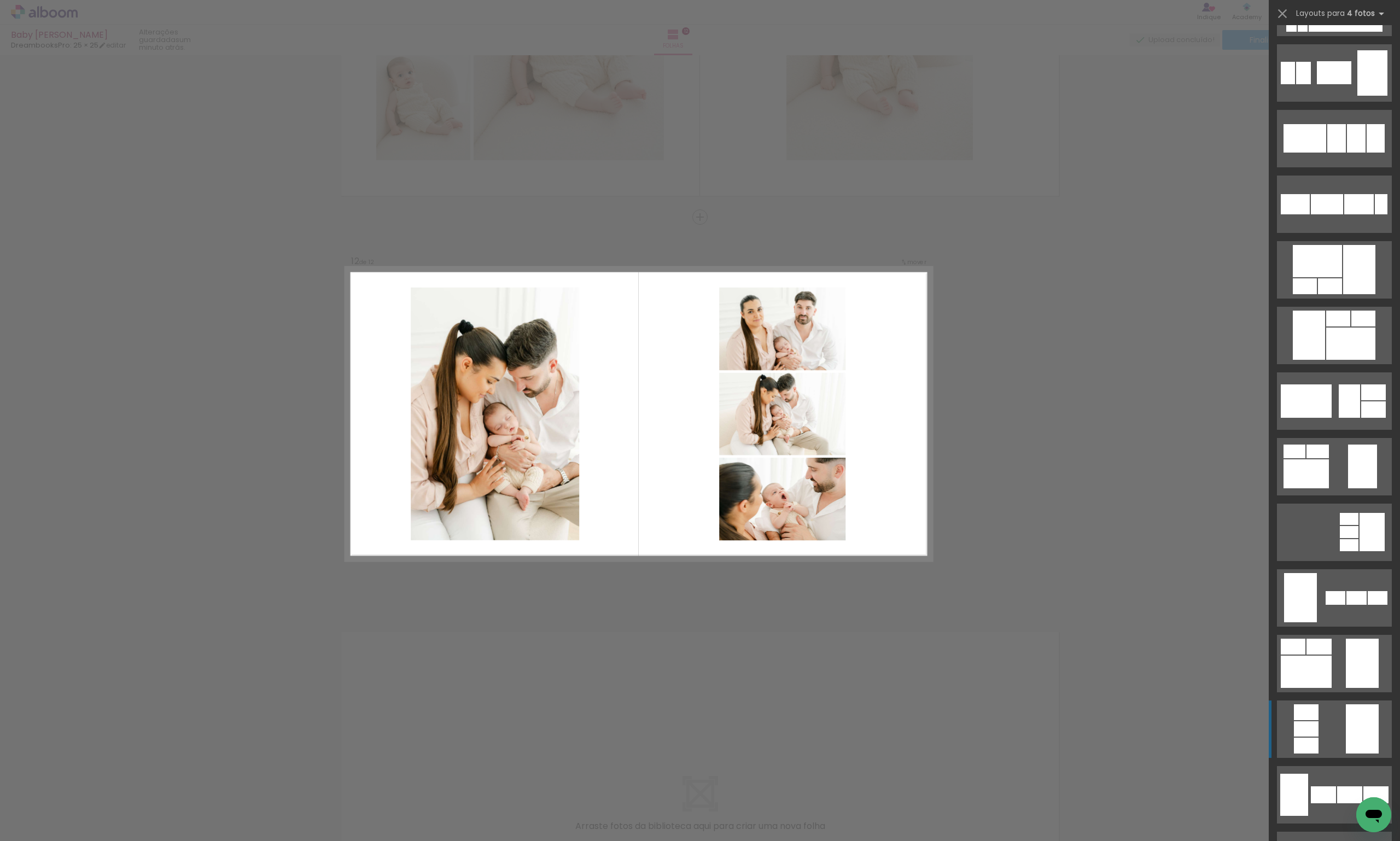
click at [1323, 495] on quentale-layouter at bounding box center [1334, 467] width 115 height 58
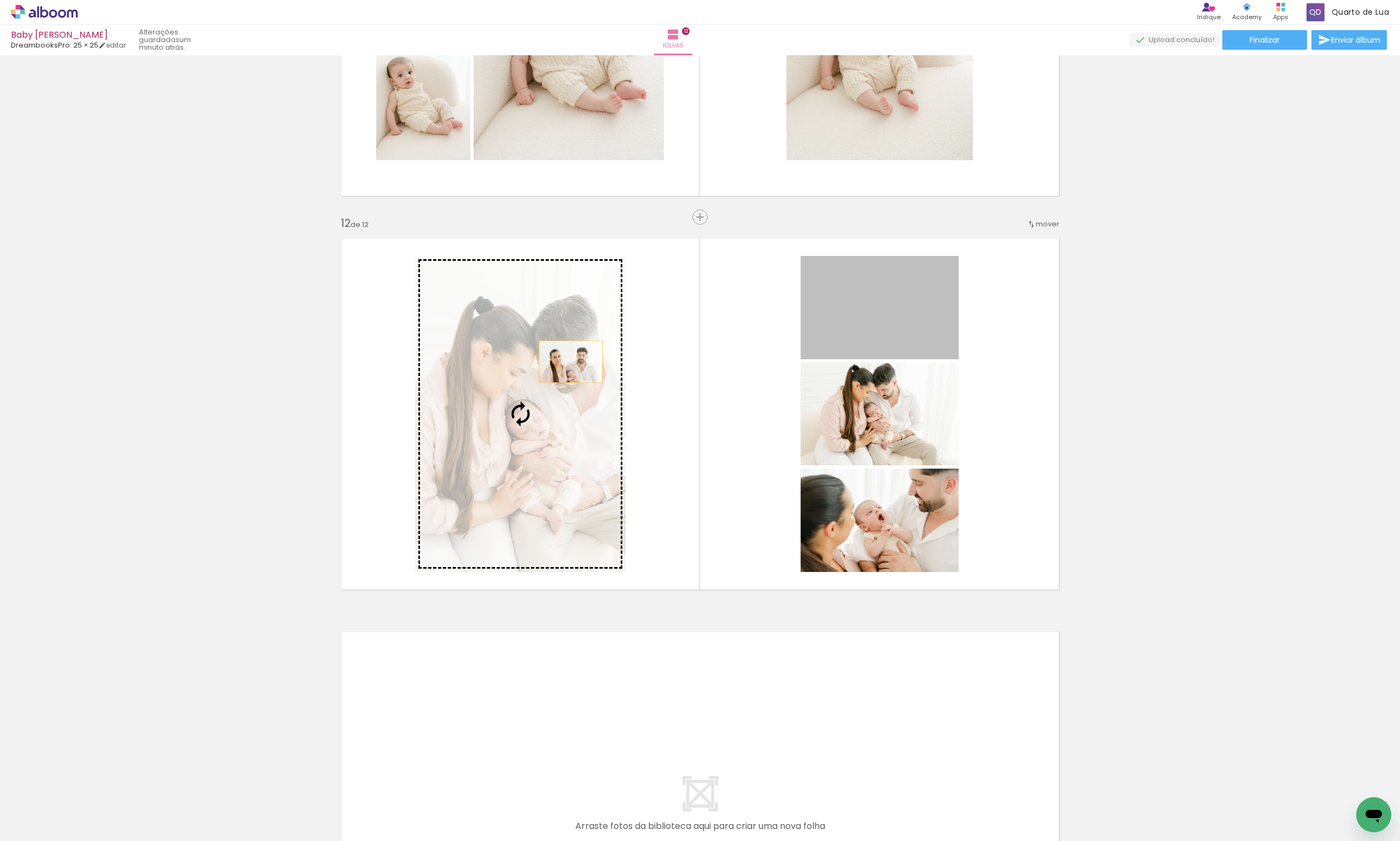
drag, startPoint x: 904, startPoint y: 324, endPoint x: 561, endPoint y: 364, distance: 345.3
click at [0, 0] on slot at bounding box center [0, 0] width 0 height 0
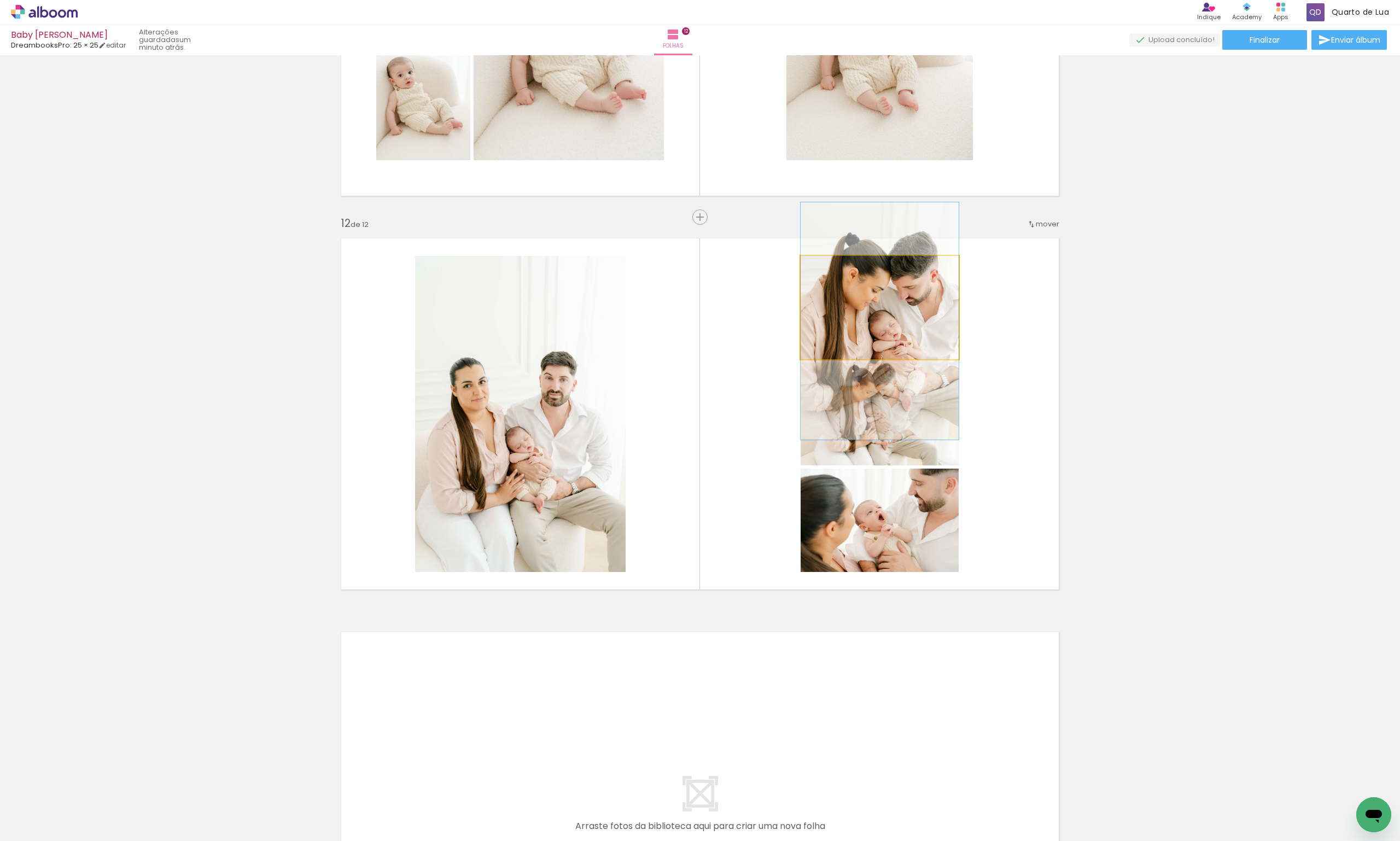
drag, startPoint x: 909, startPoint y: 298, endPoint x: 907, endPoint y: 311, distance: 13.2
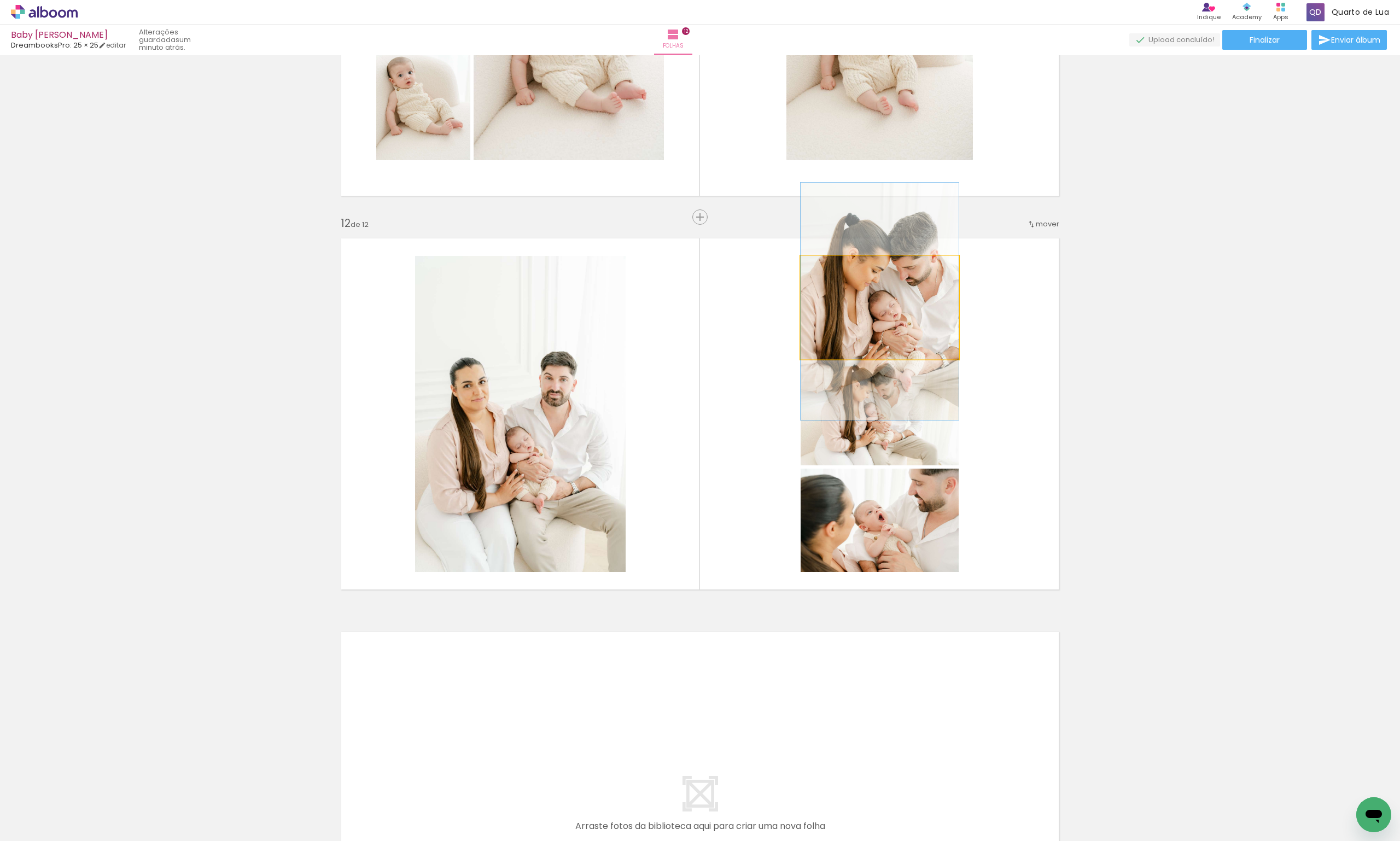
drag, startPoint x: 917, startPoint y: 330, endPoint x: 920, endPoint y: 310, distance: 20.2
click at [908, 315] on quentale-photo at bounding box center [880, 307] width 158 height 103
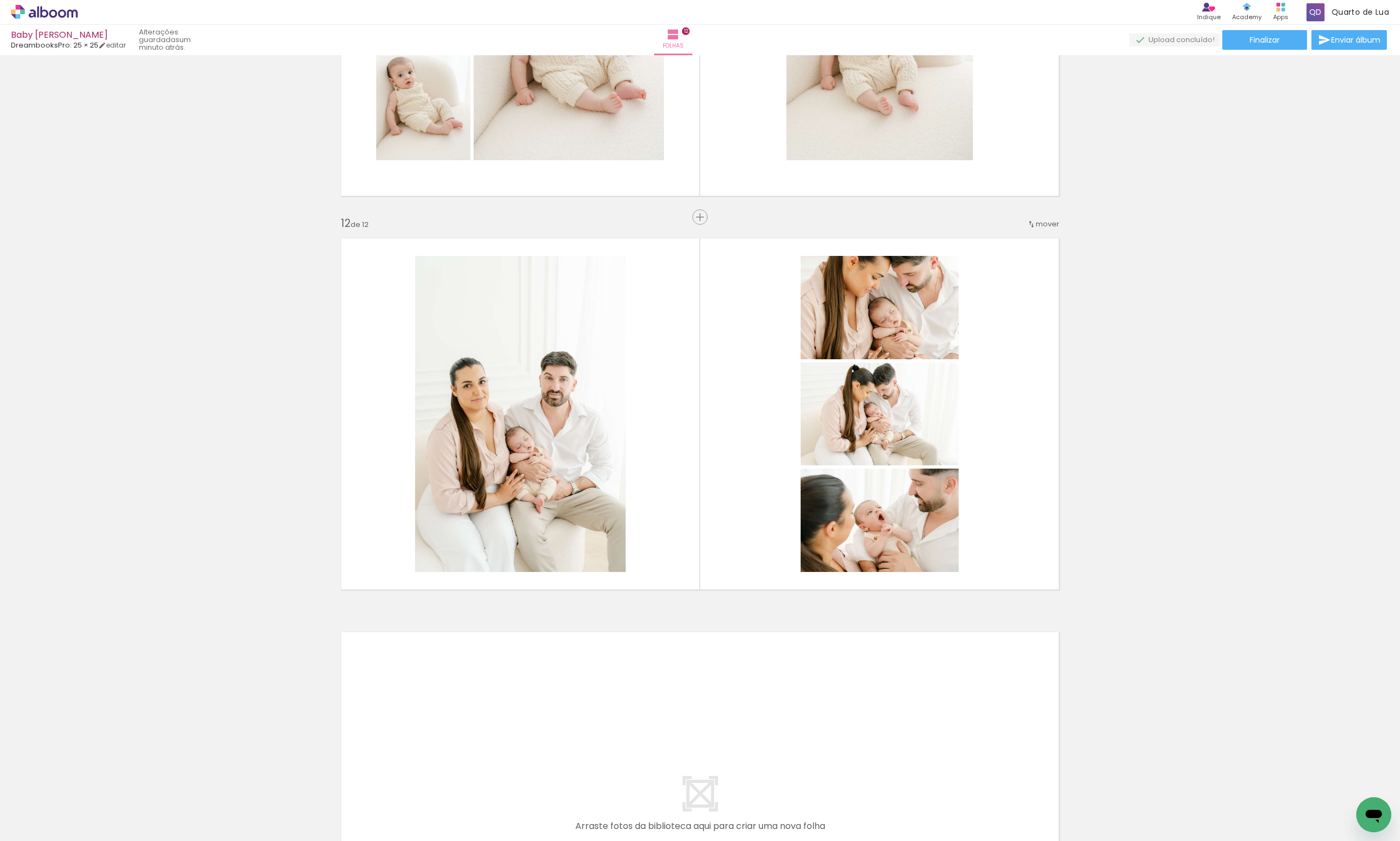
scroll to position [0, 2688]
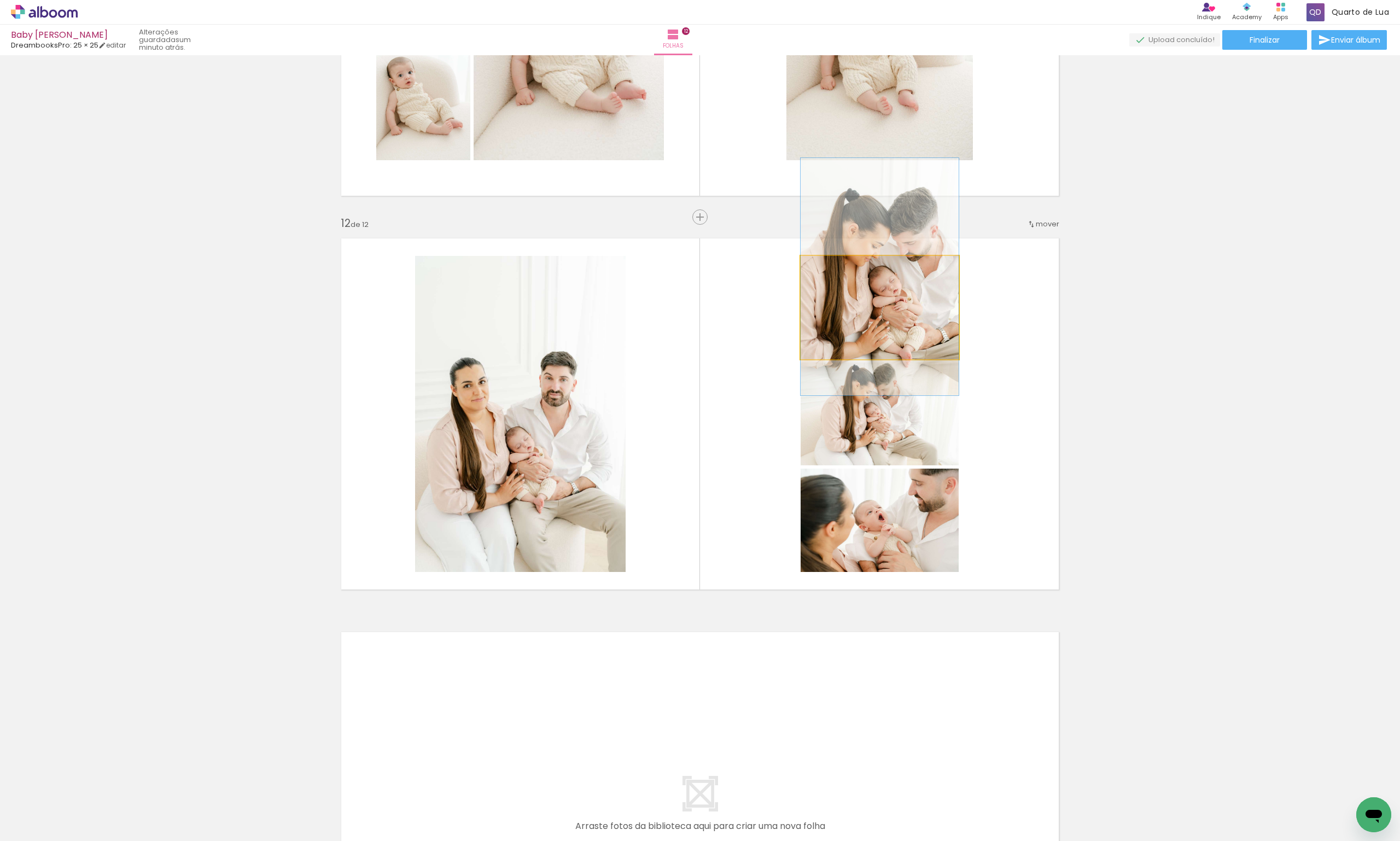
drag, startPoint x: 881, startPoint y: 315, endPoint x: 884, endPoint y: 283, distance: 32.1
drag, startPoint x: 907, startPoint y: 323, endPoint x: 911, endPoint y: 316, distance: 8.1
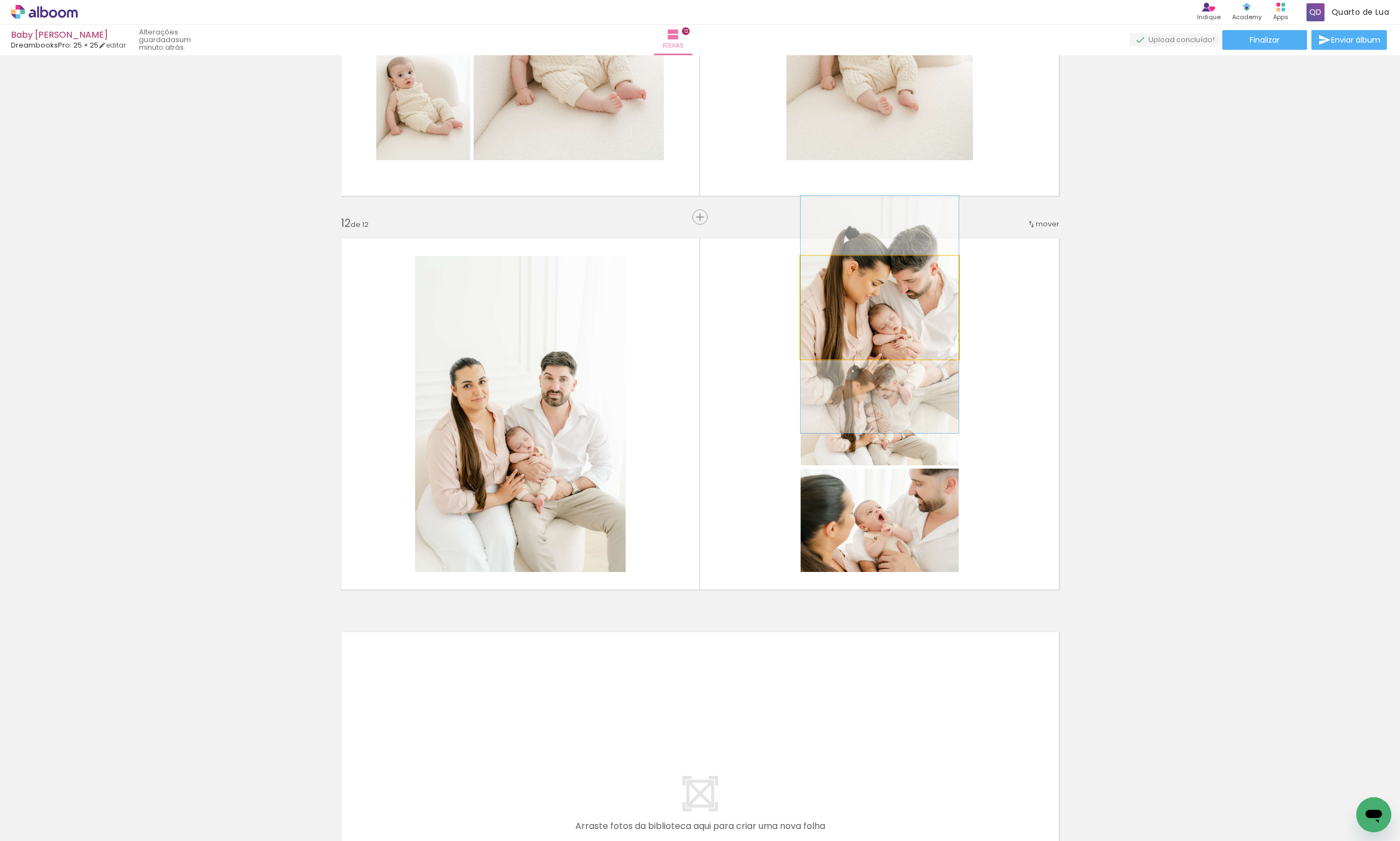
drag, startPoint x: 896, startPoint y: 301, endPoint x: 886, endPoint y: 348, distance: 48.1
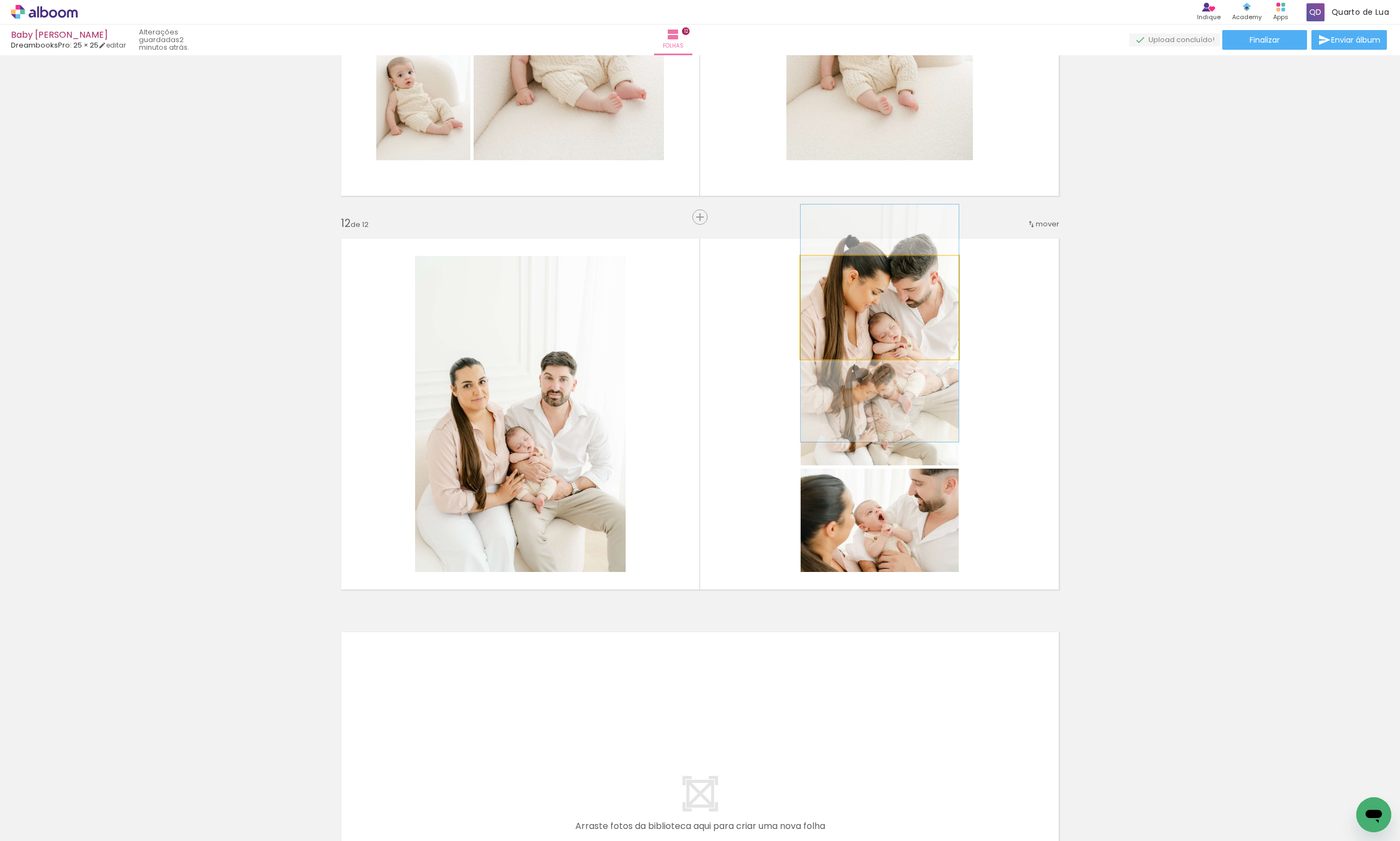
drag, startPoint x: 912, startPoint y: 331, endPoint x: 911, endPoint y: 336, distance: 5.1
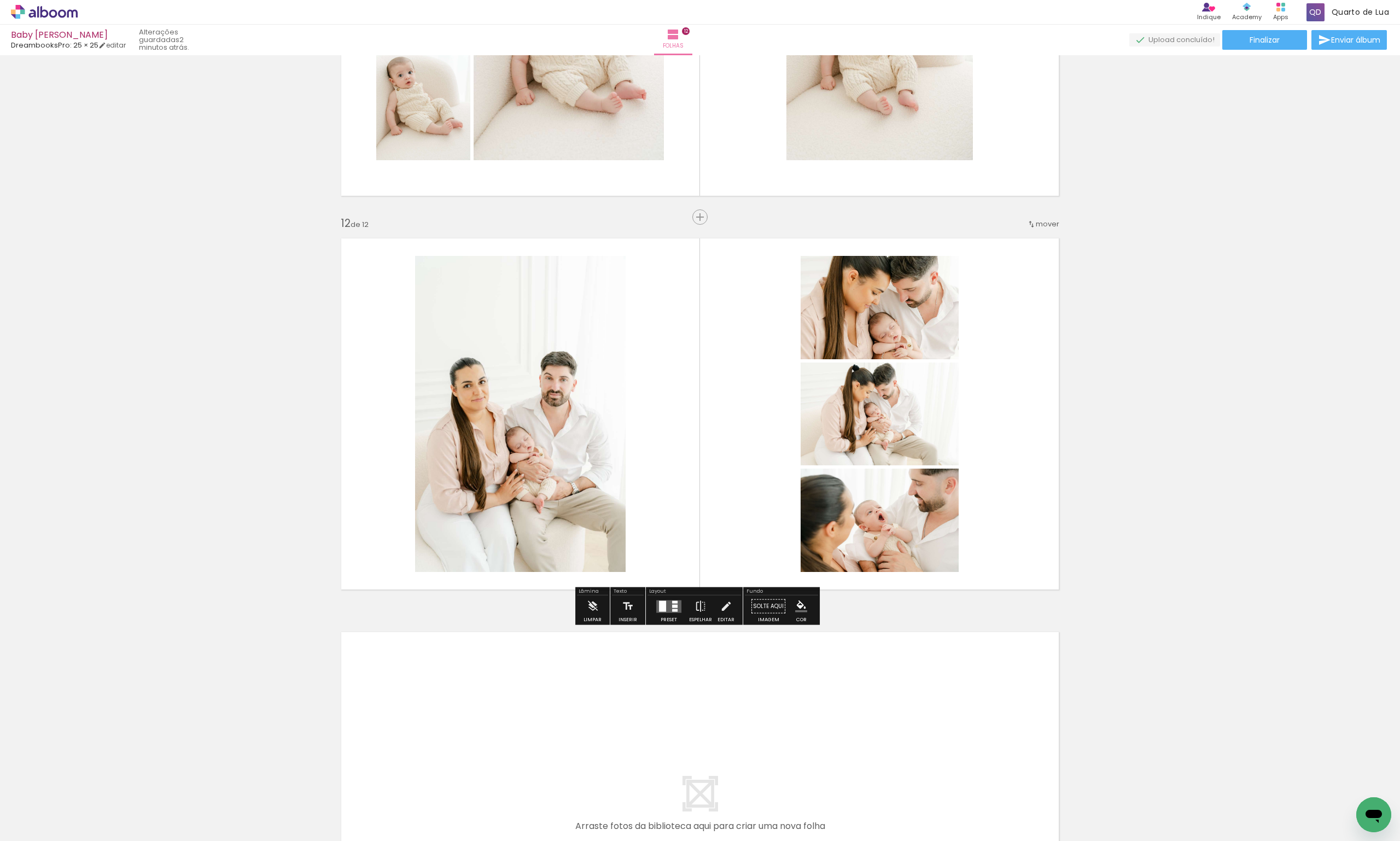
click at [672, 606] on div at bounding box center [675, 605] width 6 height 3
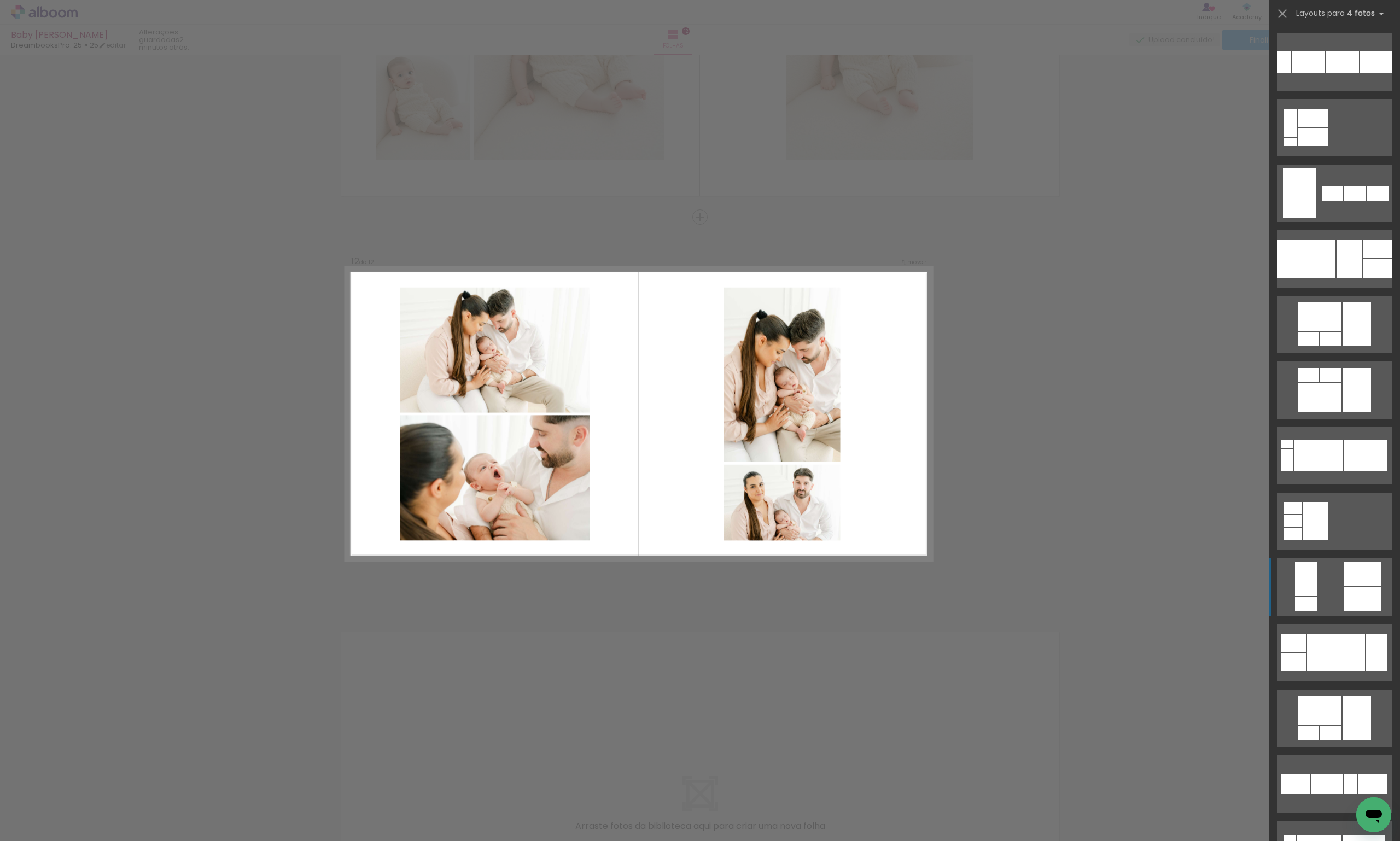
scroll to position [9725, 0]
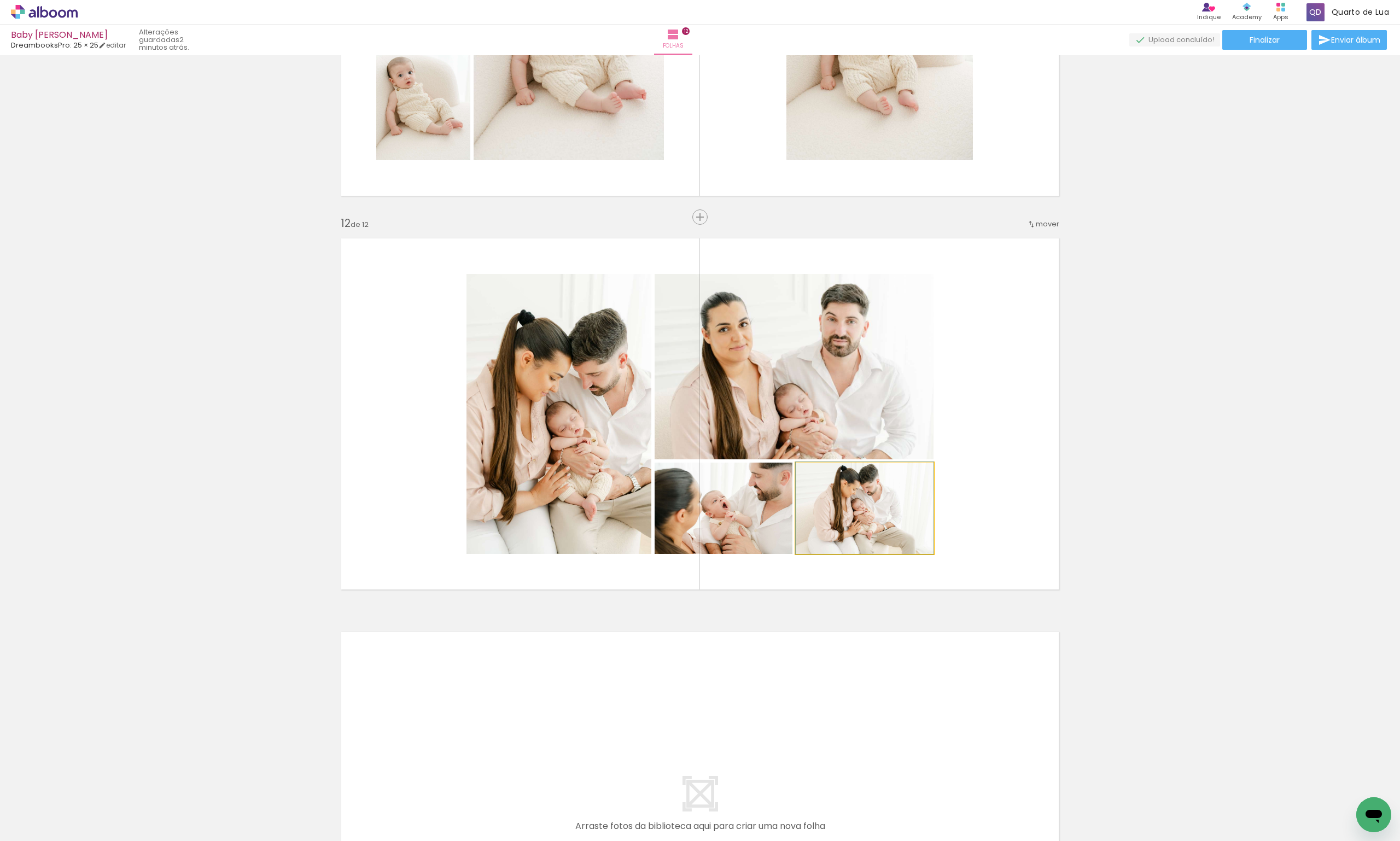
click at [849, 512] on quentale-photo at bounding box center [864, 508] width 138 height 92
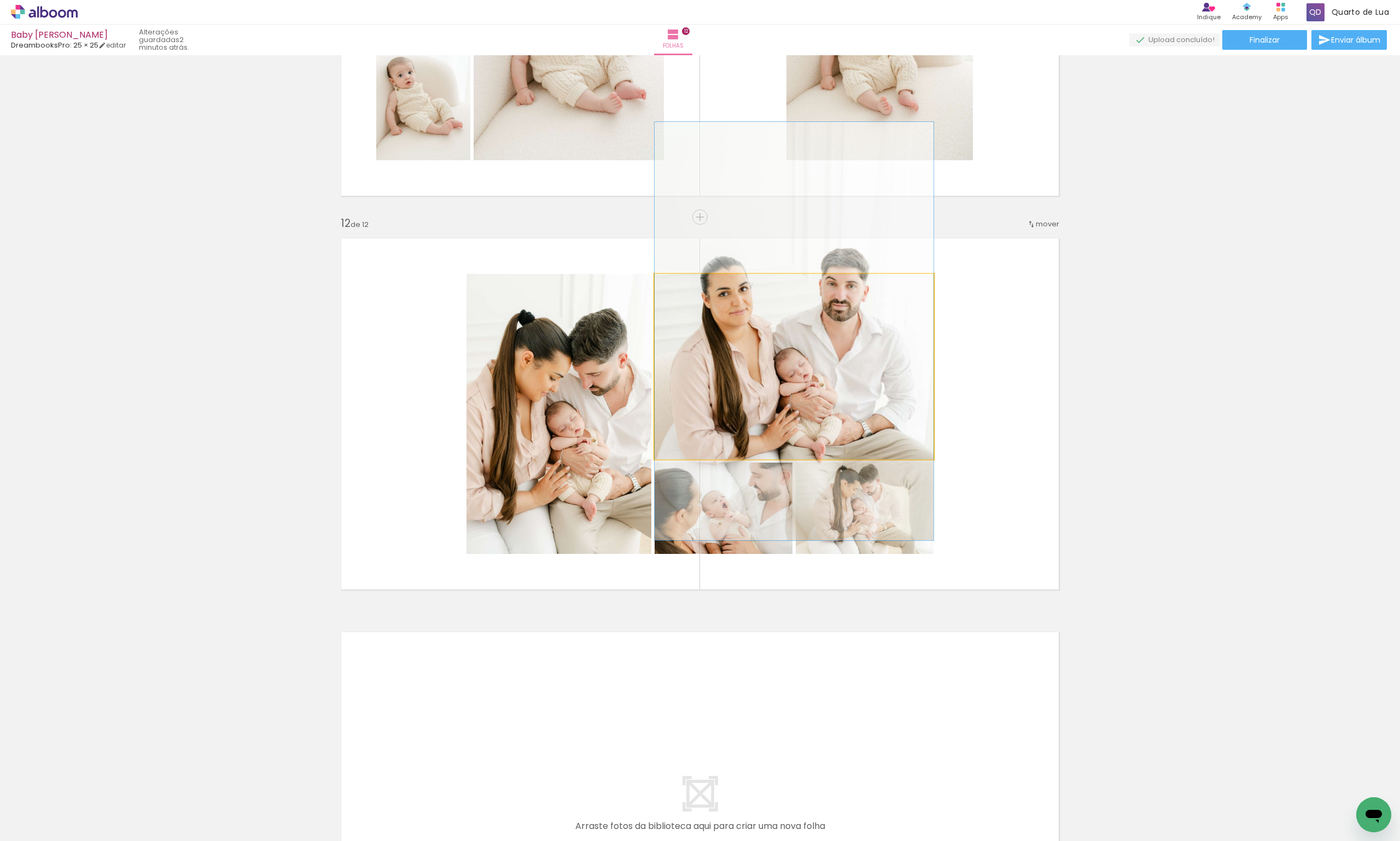
drag, startPoint x: 802, startPoint y: 362, endPoint x: 793, endPoint y: 328, distance: 35.2
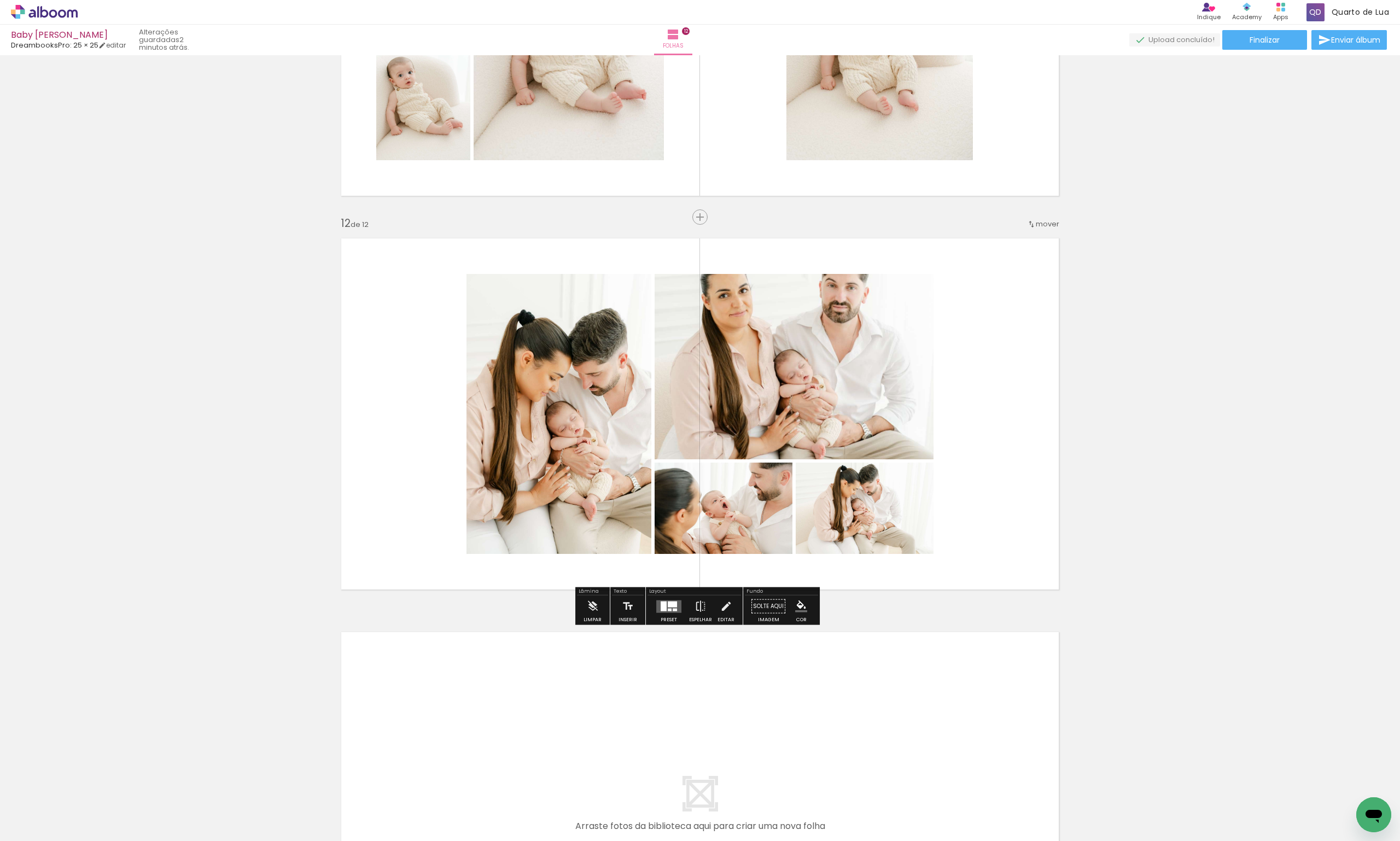
click at [668, 608] on quentale-layouter at bounding box center [668, 606] width 25 height 12
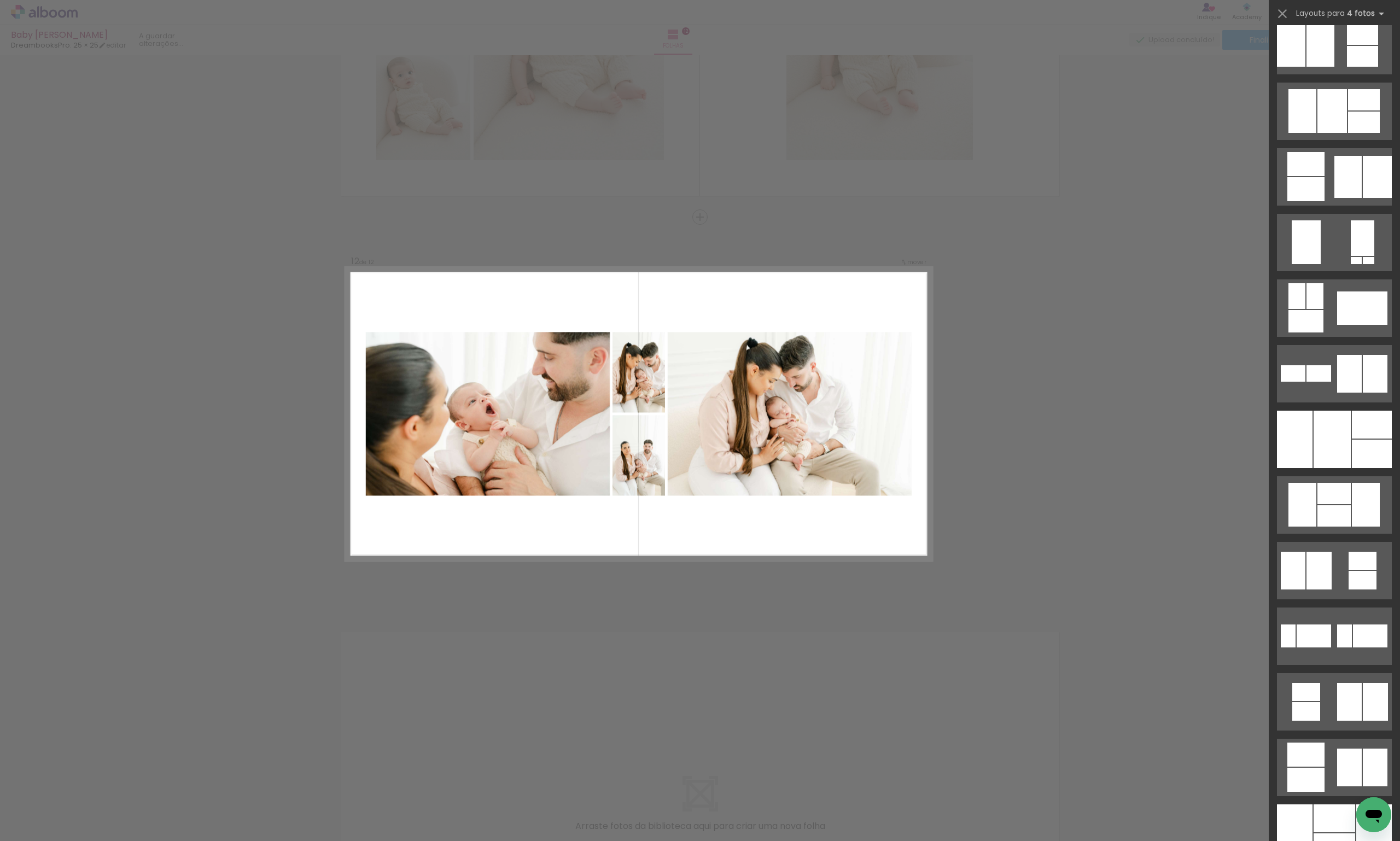
scroll to position [0, 0]
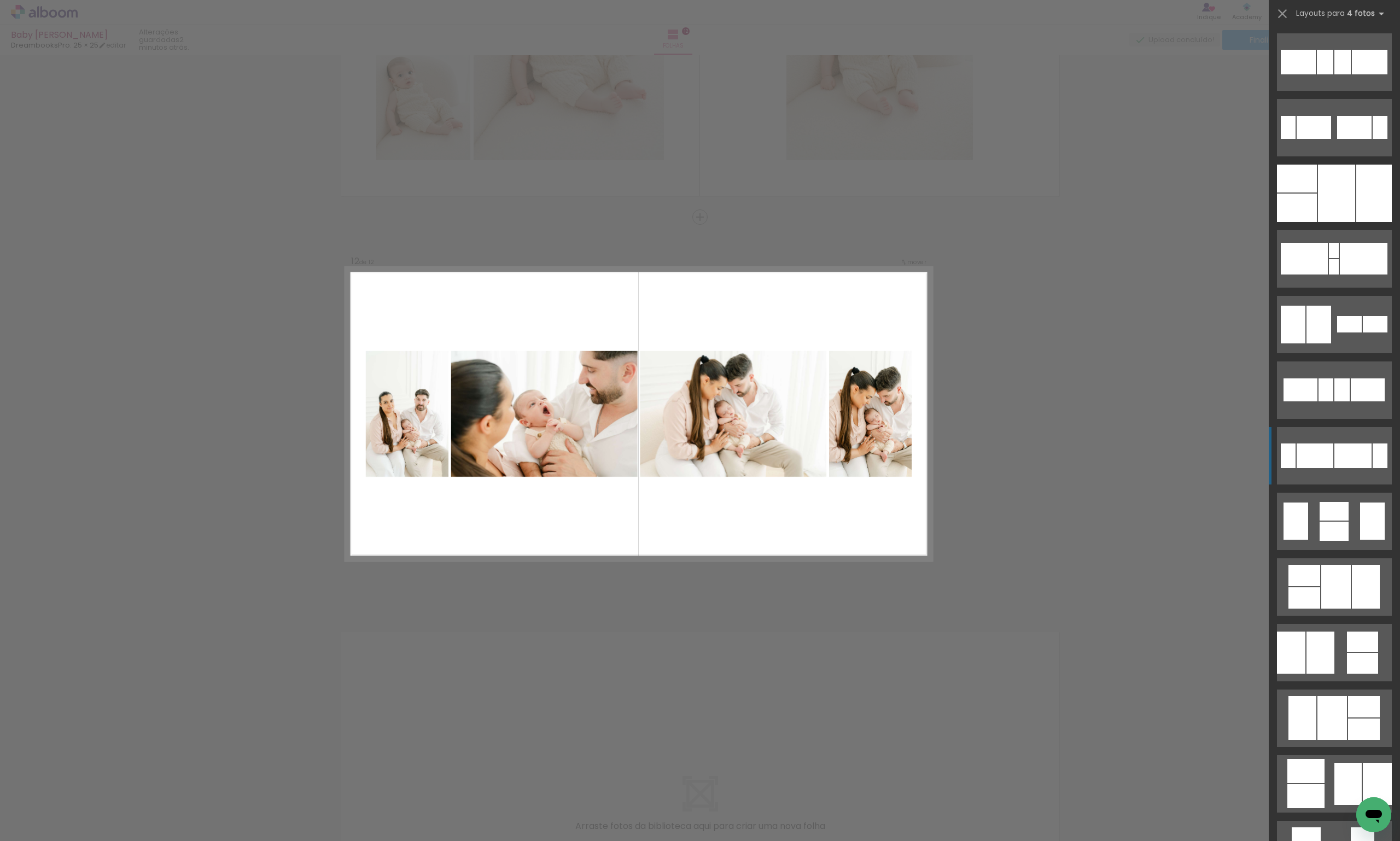
click at [1351, 827] on div at bounding box center [1363, 845] width 23 height 35
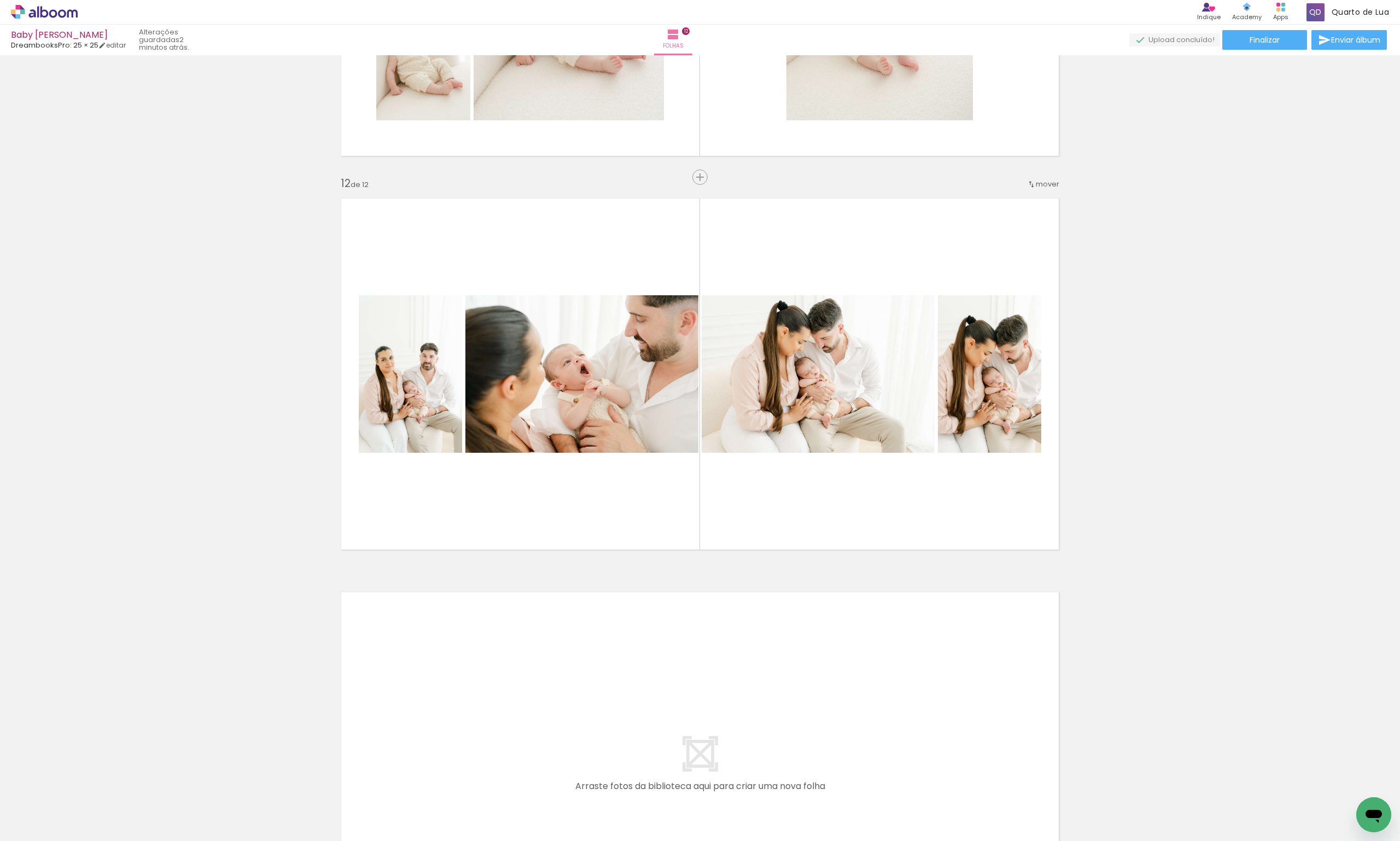
scroll to position [4243, 0]
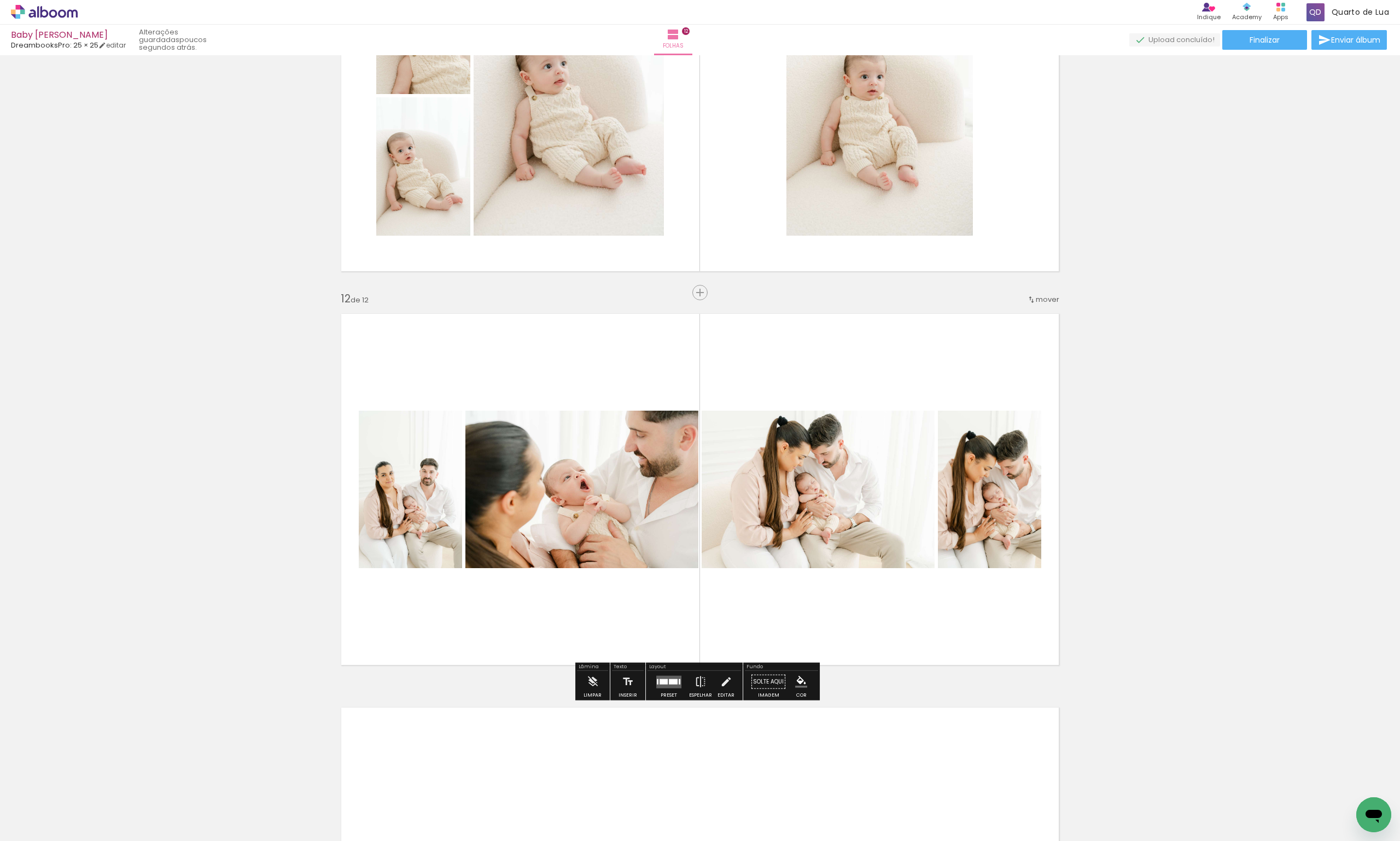
scroll to position [4117, 0]
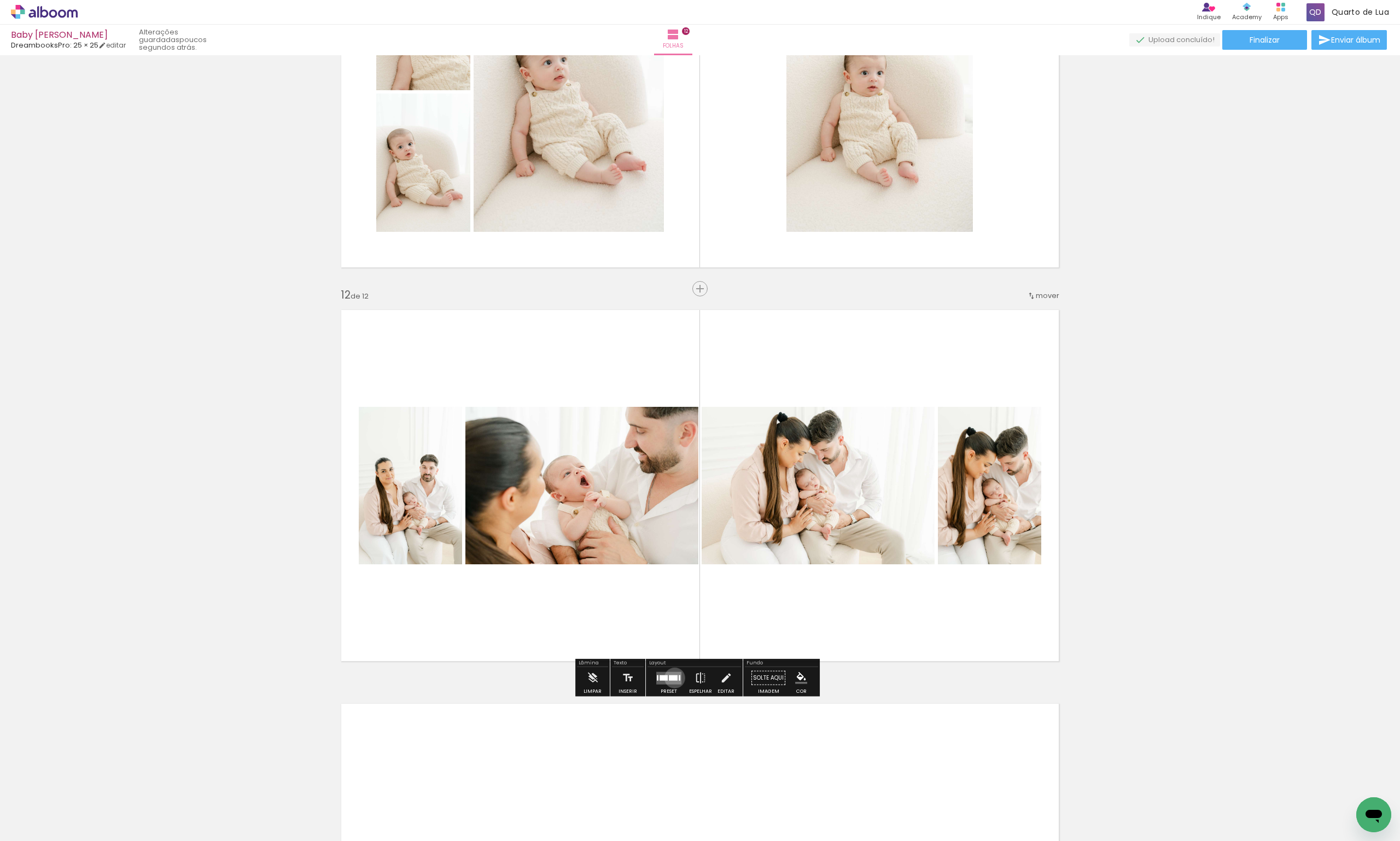
click at [672, 678] on div at bounding box center [673, 678] width 9 height 6
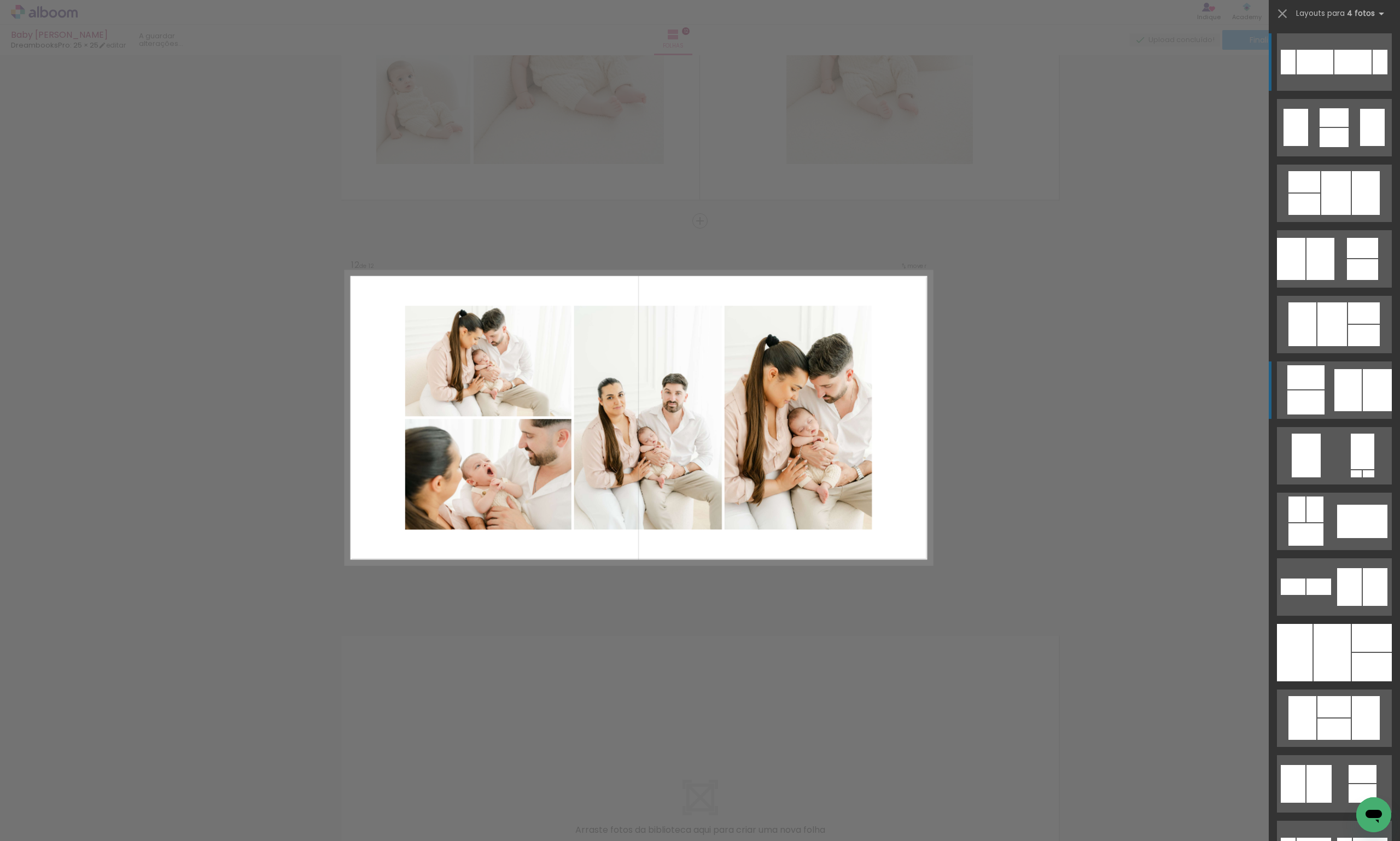
scroll to position [4188, 0]
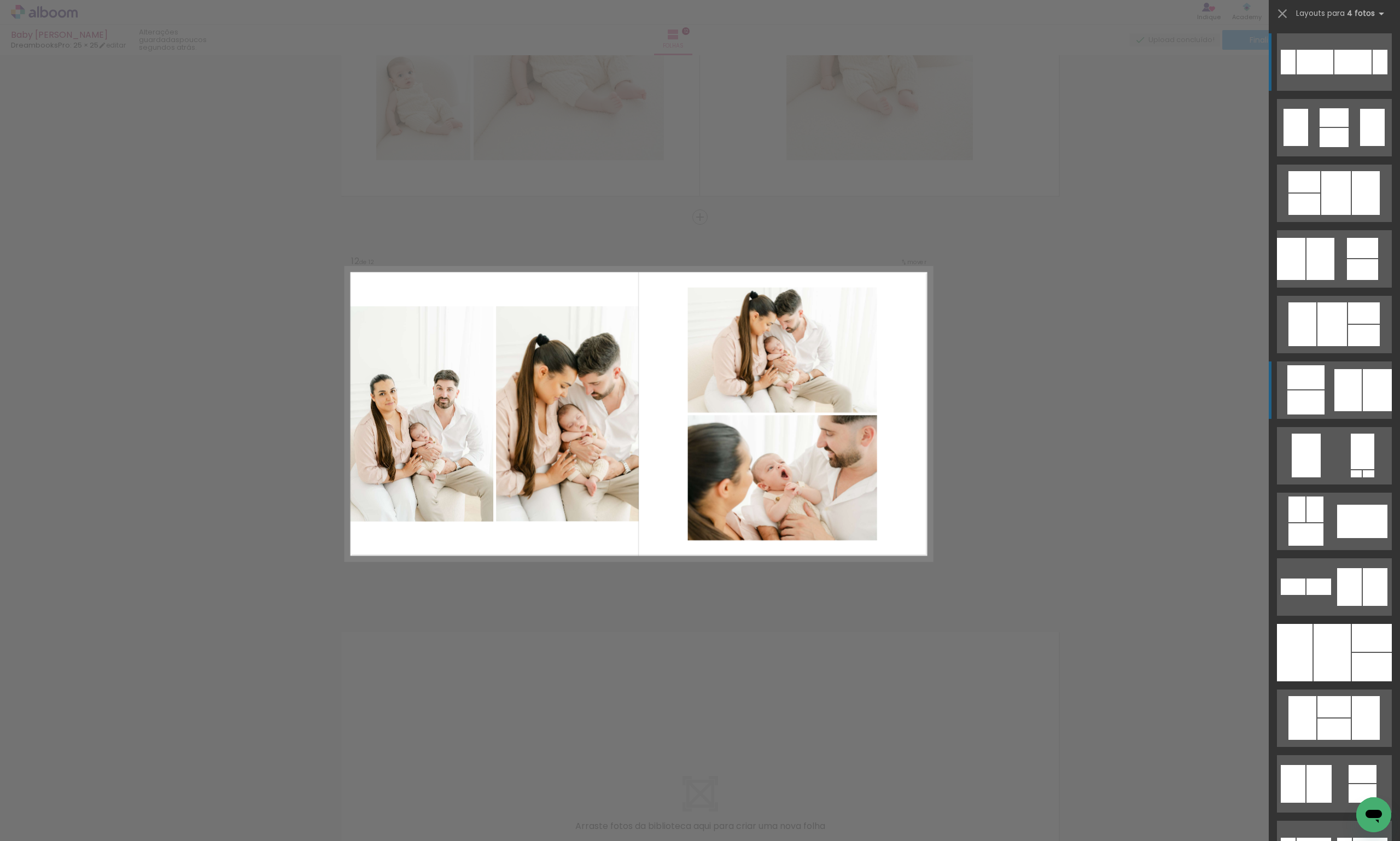
click at [1325, 427] on quentale-layouter at bounding box center [1334, 456] width 115 height 58
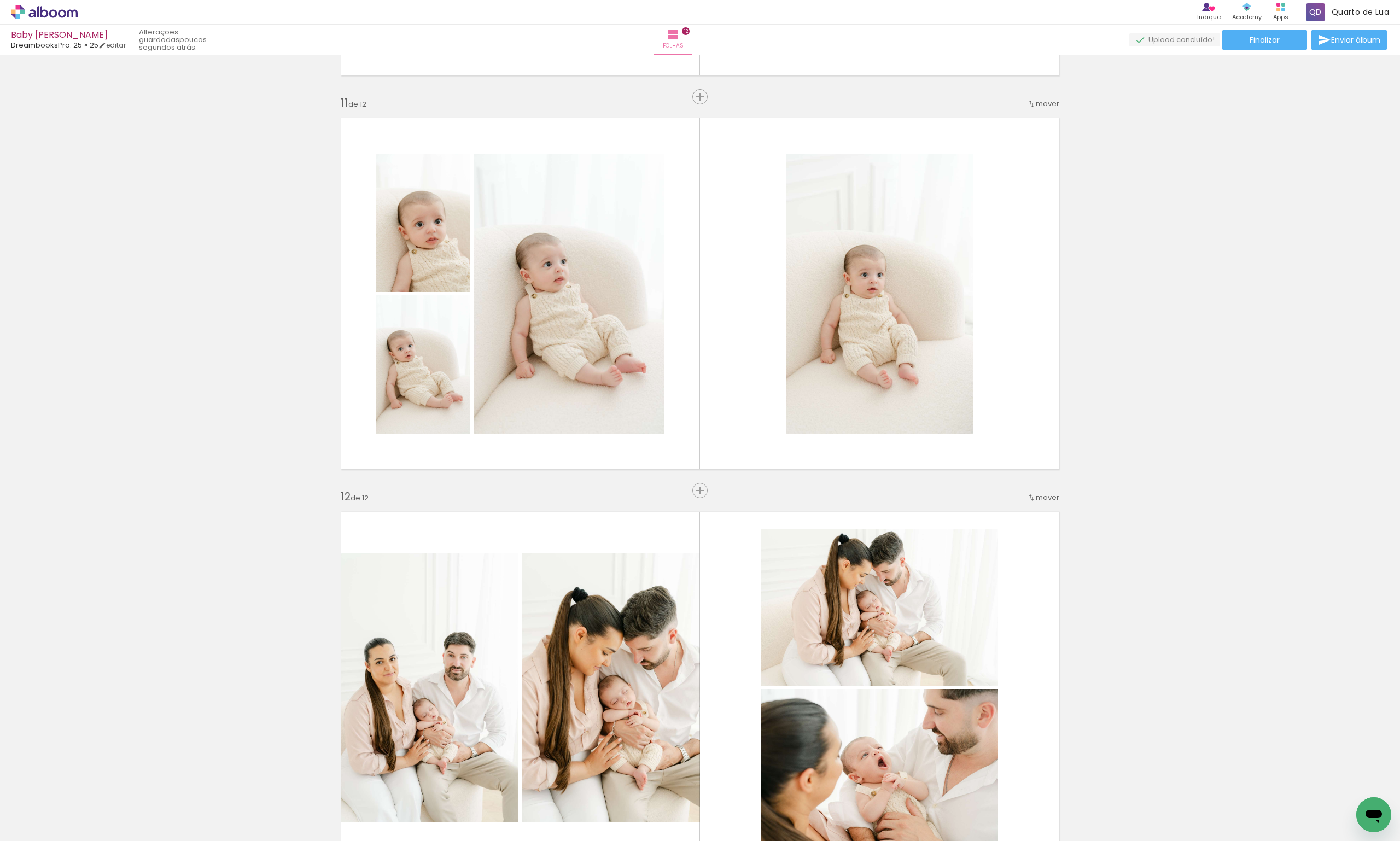
scroll to position [4079, 0]
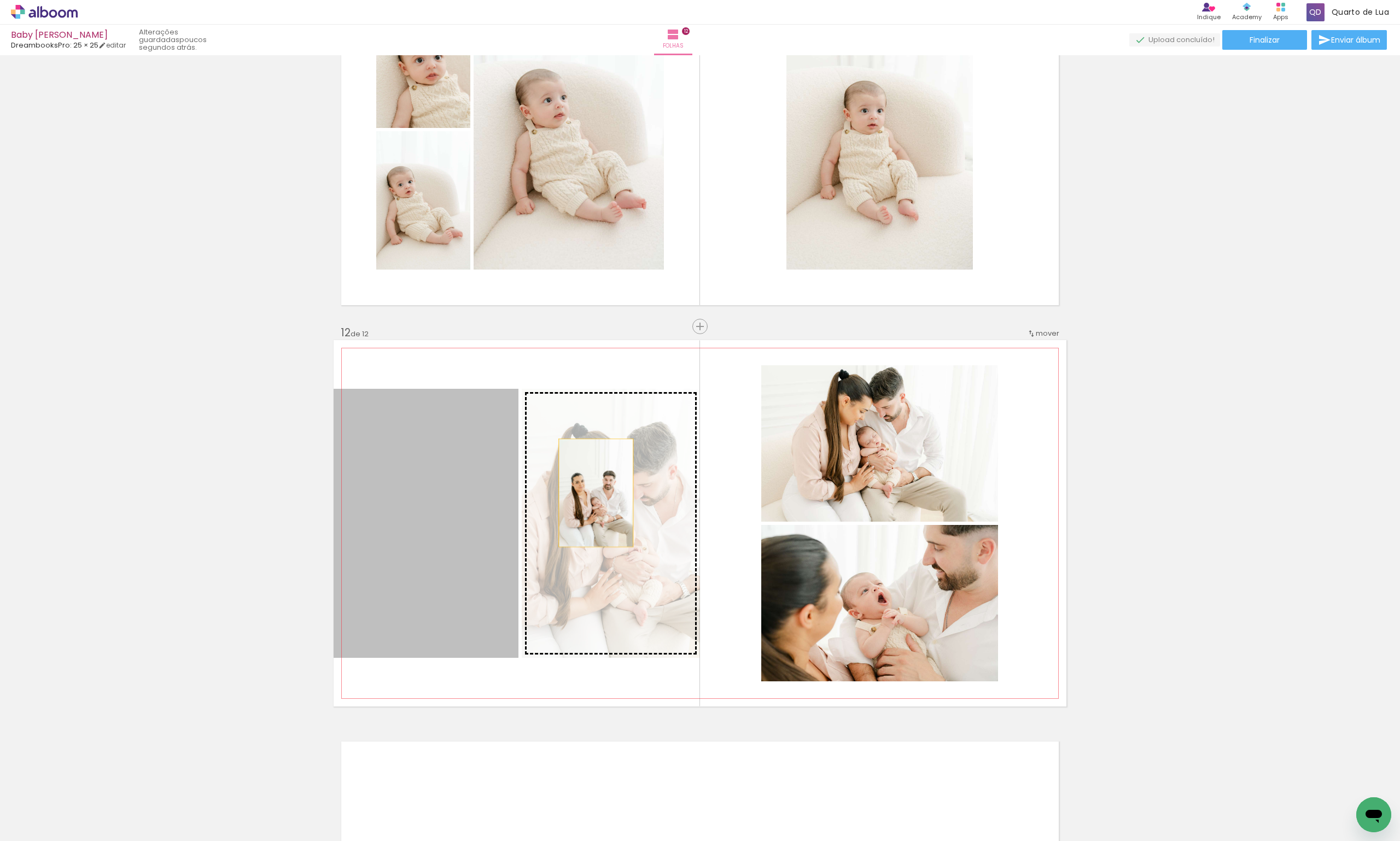
drag, startPoint x: 482, startPoint y: 497, endPoint x: 595, endPoint y: 493, distance: 113.1
click at [0, 0] on slot at bounding box center [0, 0] width 0 height 0
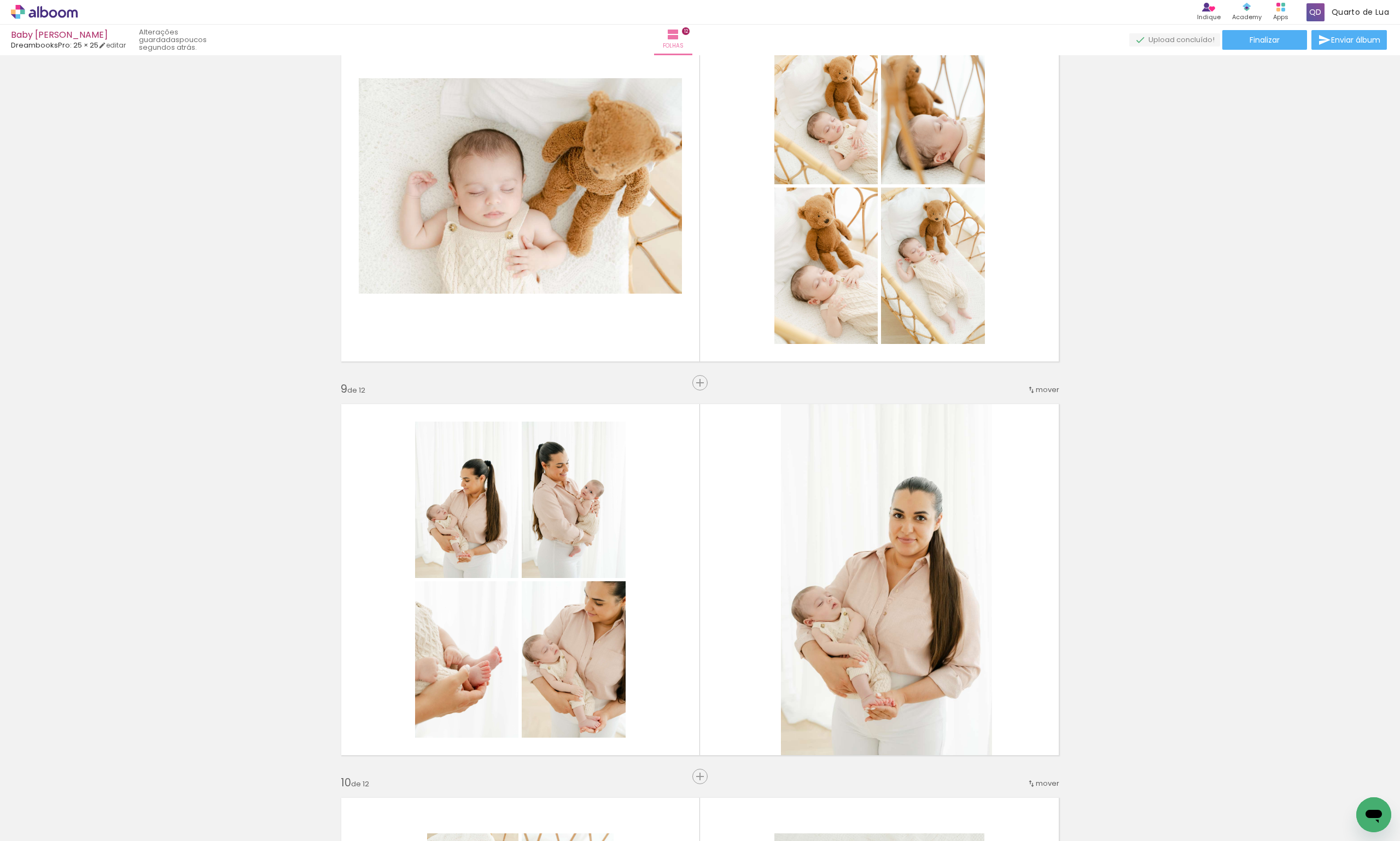
scroll to position [3008, 0]
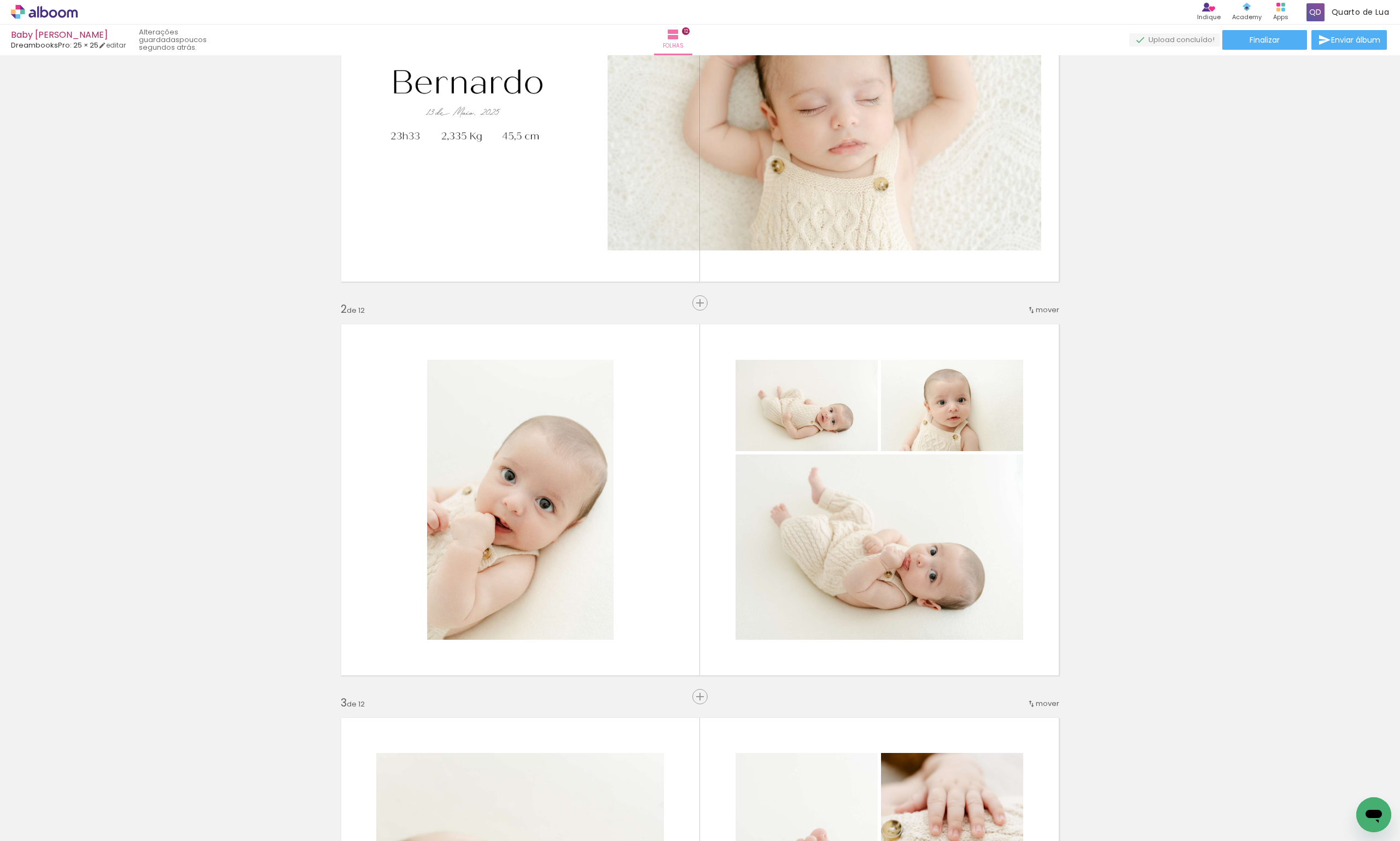
scroll to position [54, 0]
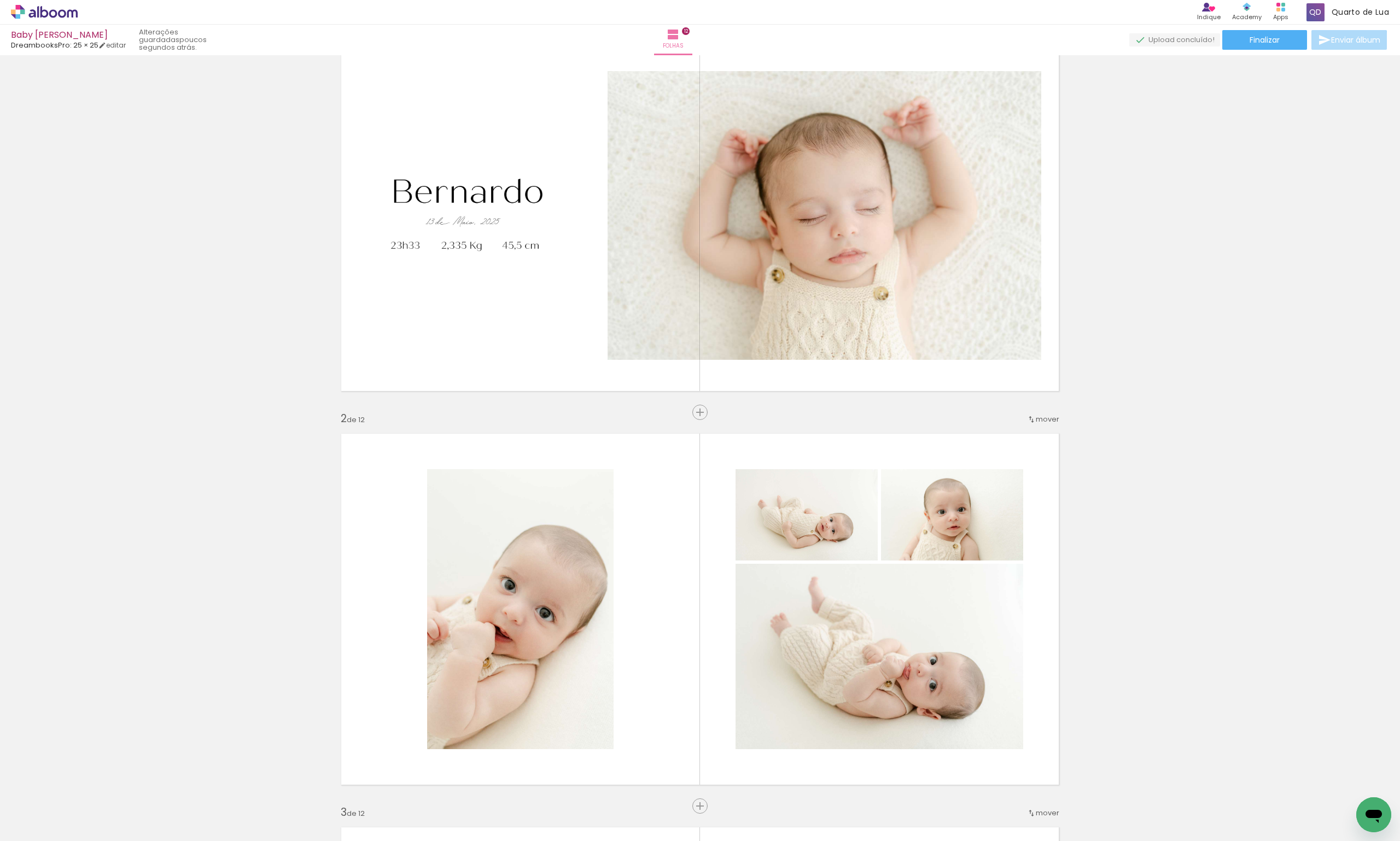
click at [1338, 44] on span "Enviar álbum" at bounding box center [1356, 40] width 49 height 7
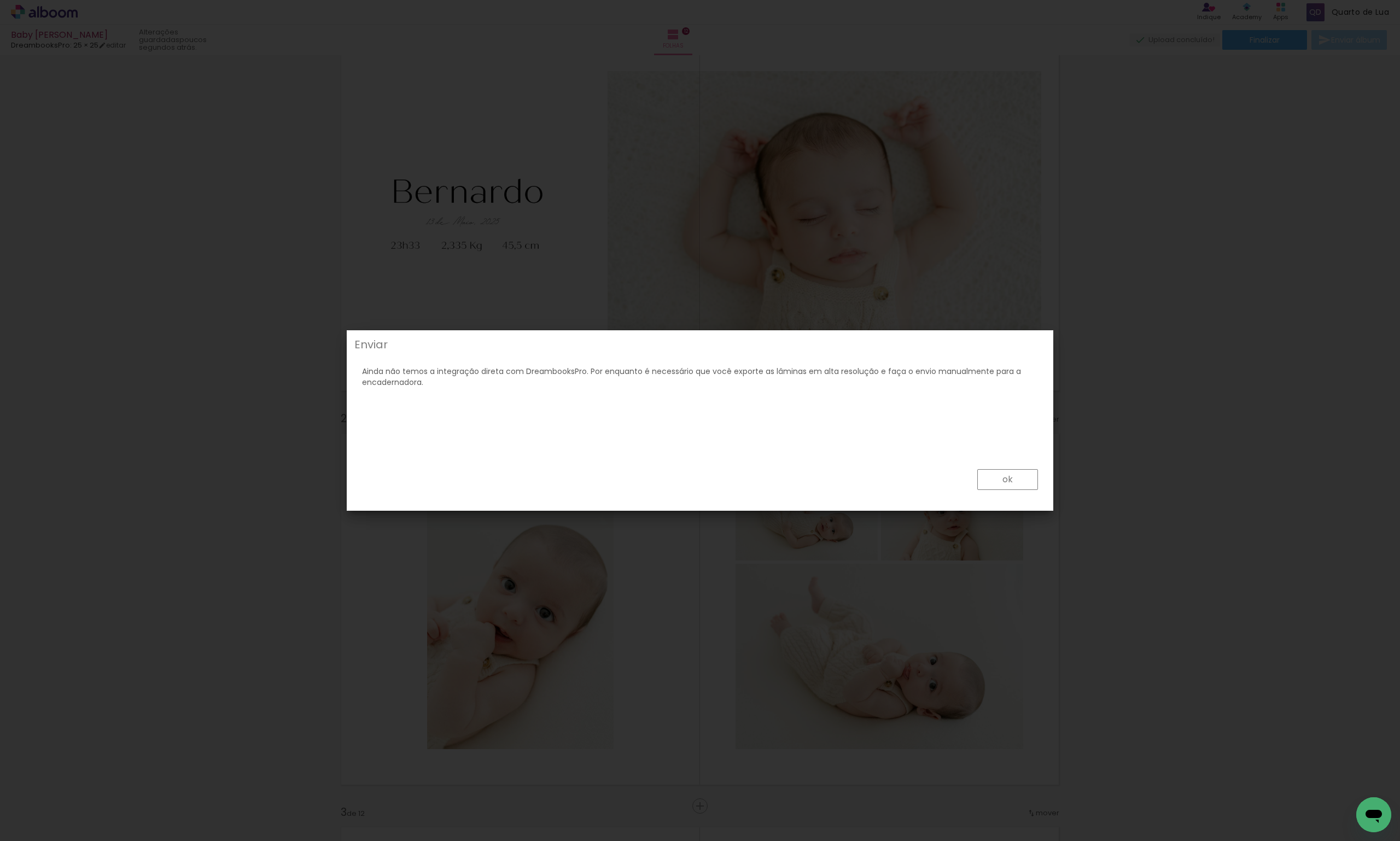
click at [1022, 481] on paper-button "ok" at bounding box center [1008, 480] width 61 height 21
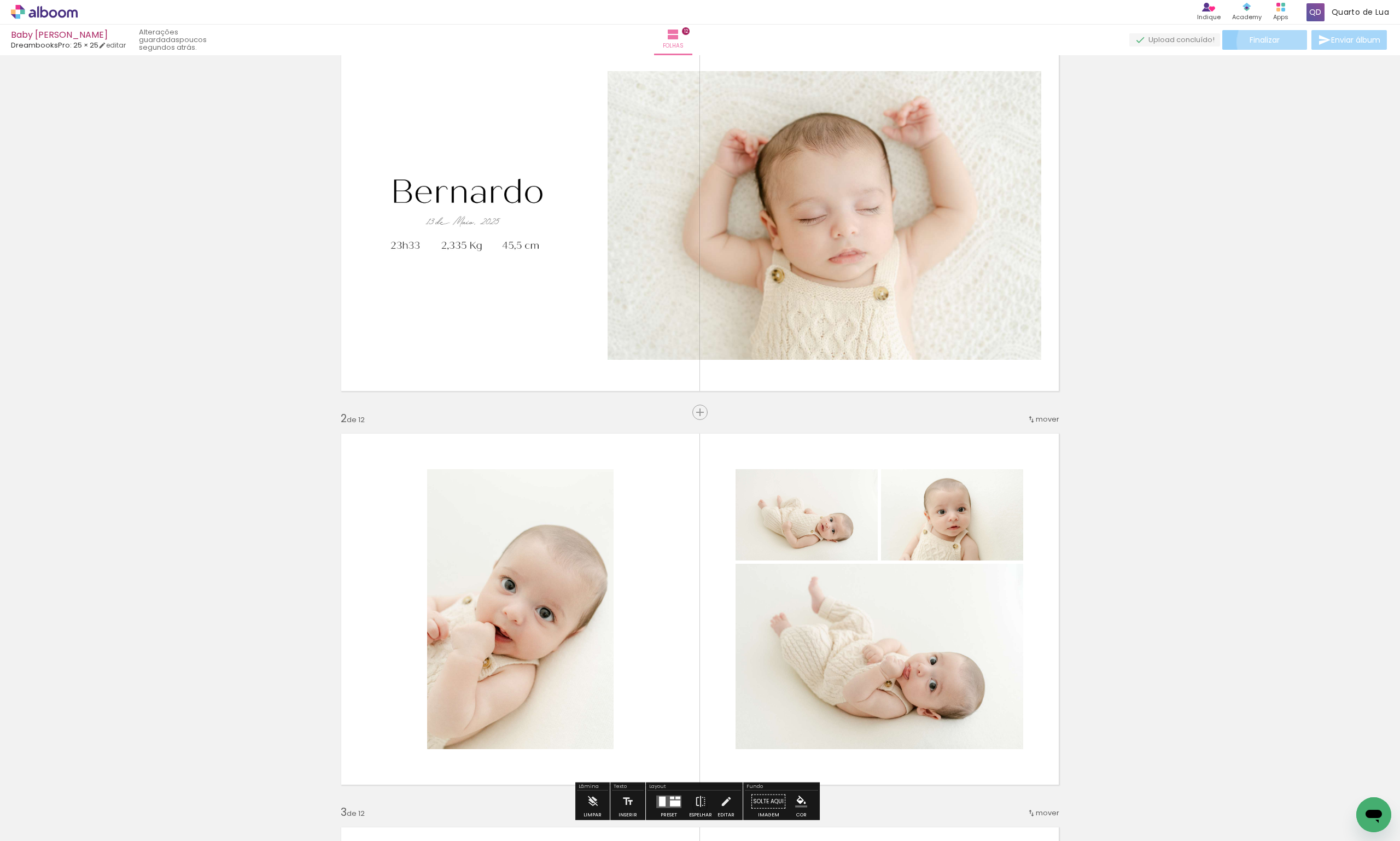
click at [1272, 42] on span "Finalizar" at bounding box center [1265, 40] width 30 height 7
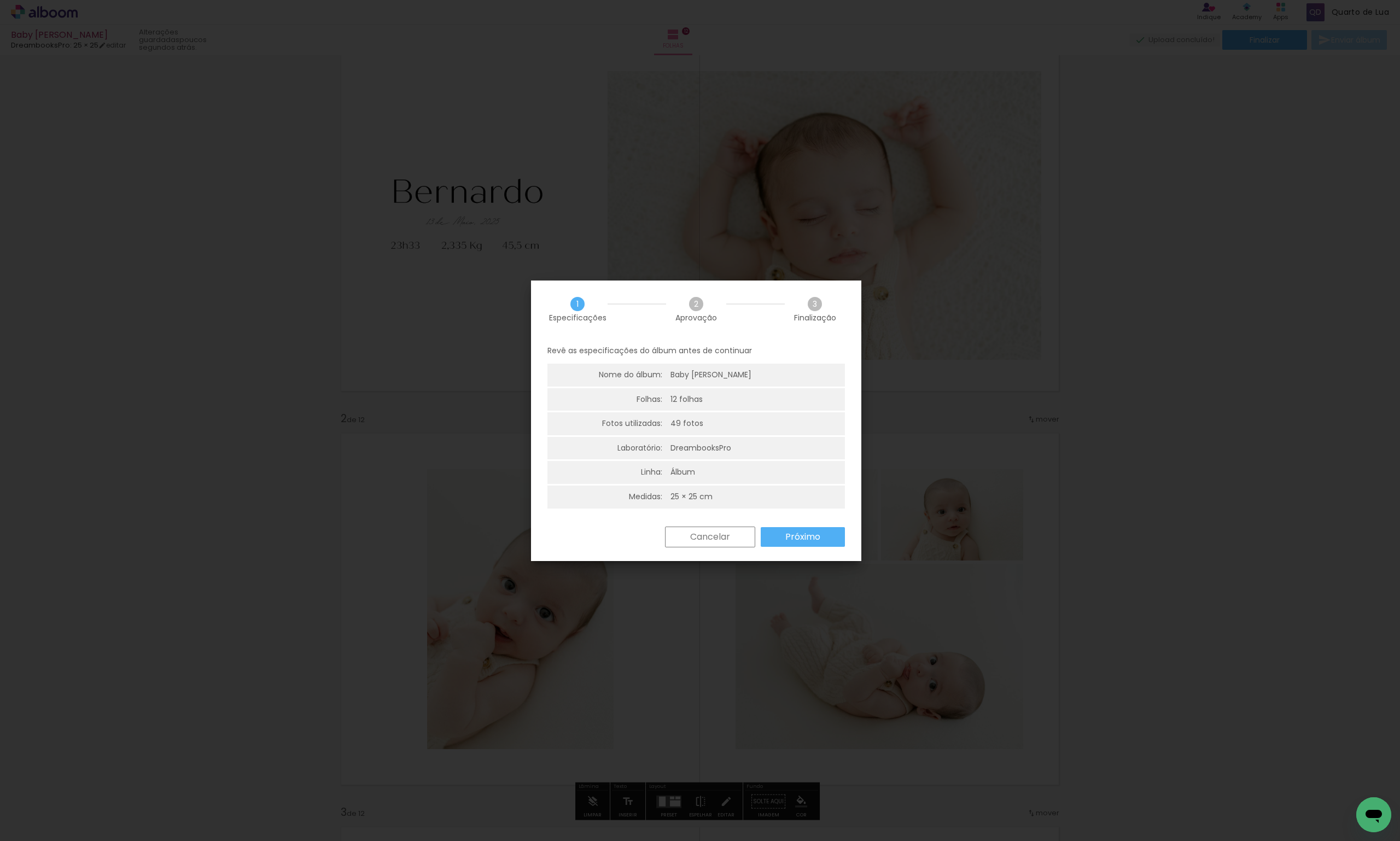
click at [0, 0] on slot "Próximo" at bounding box center [0, 0] width 0 height 0
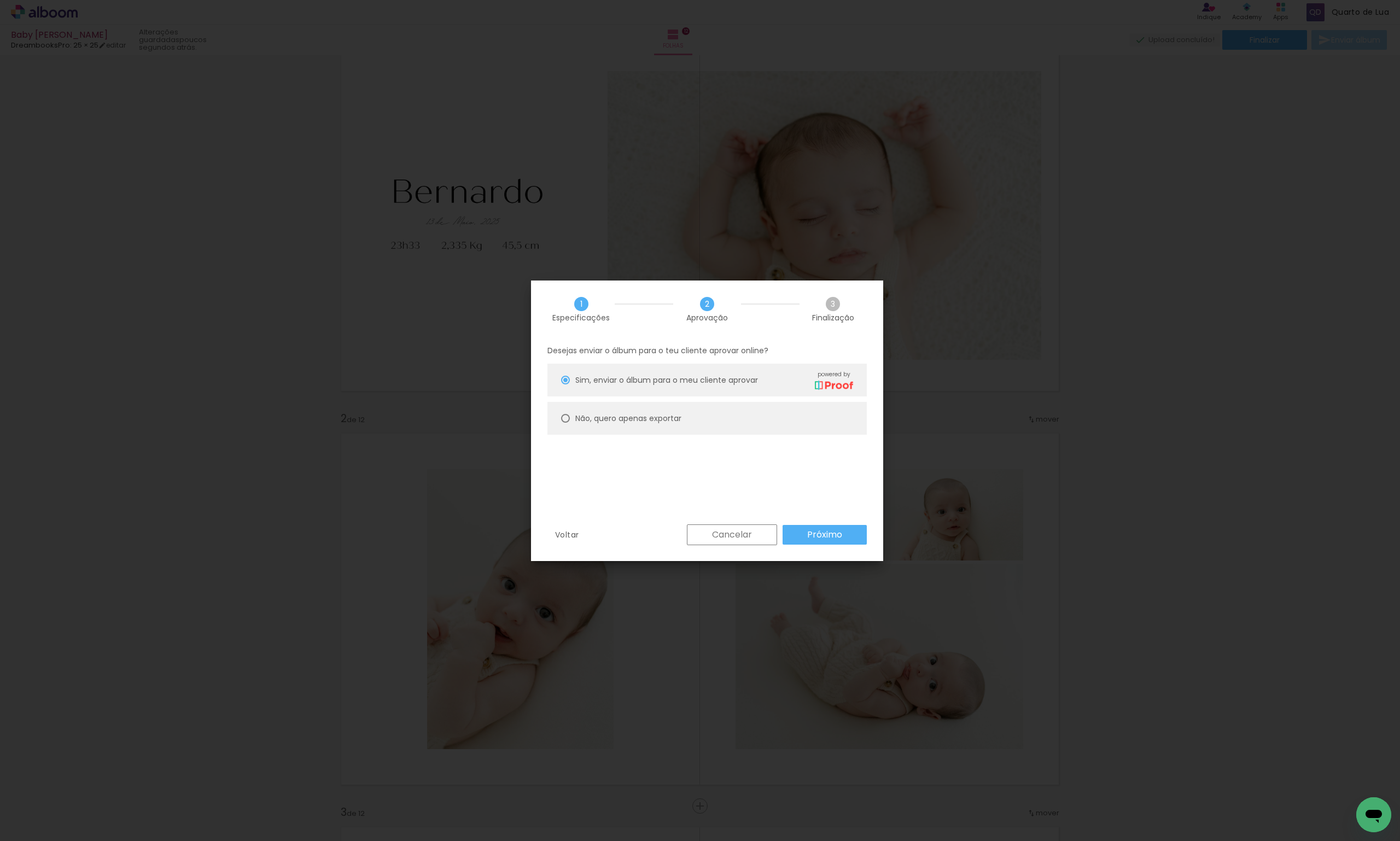
click at [0, 0] on slot "Próximo" at bounding box center [0, 0] width 0 height 0
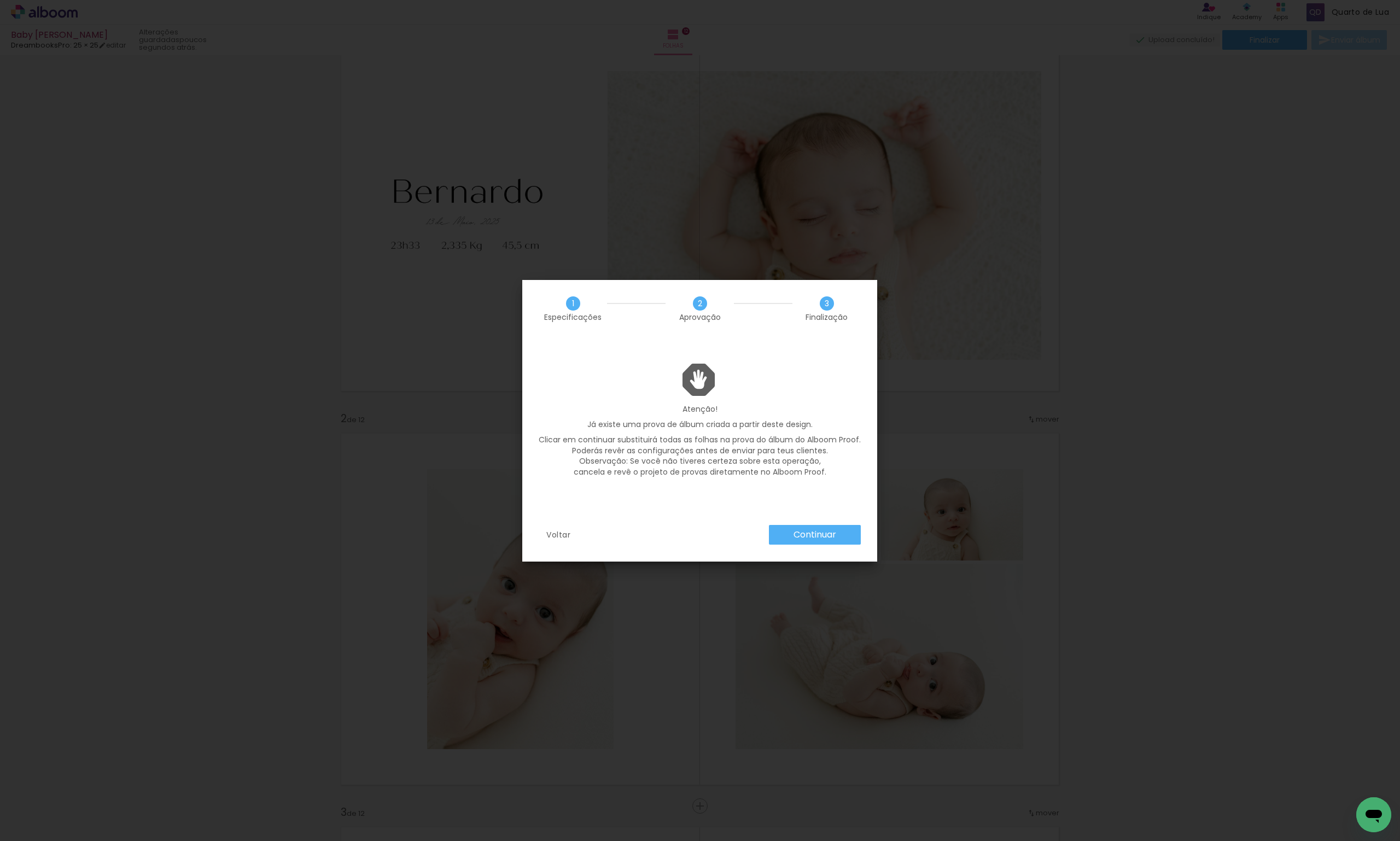
click at [0, 0] on slot "Continuar" at bounding box center [0, 0] width 0 height 0
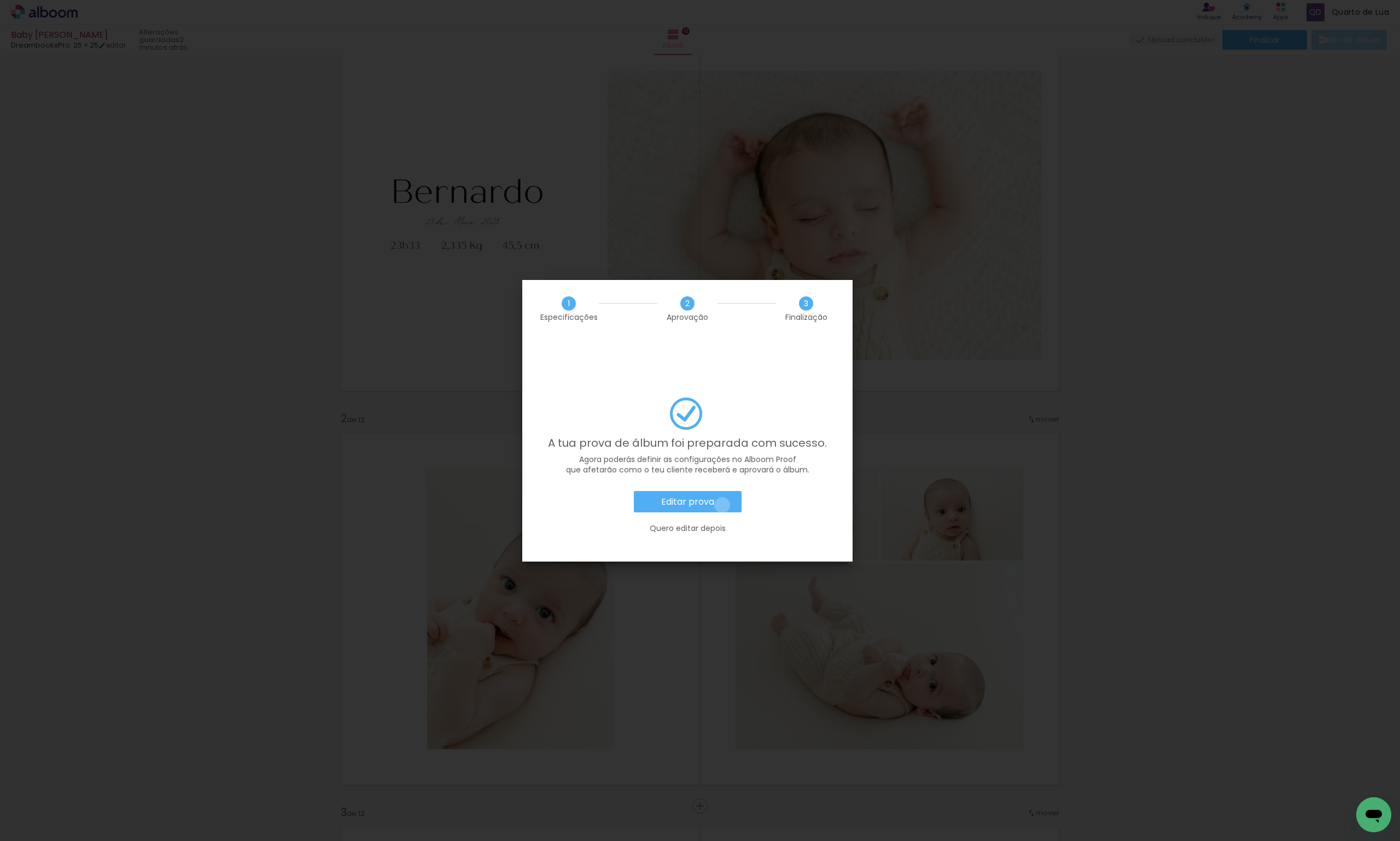
click at [722, 491] on paper-button "Editar prova" at bounding box center [688, 502] width 108 height 22
